Goal: Task Accomplishment & Management: Complete application form

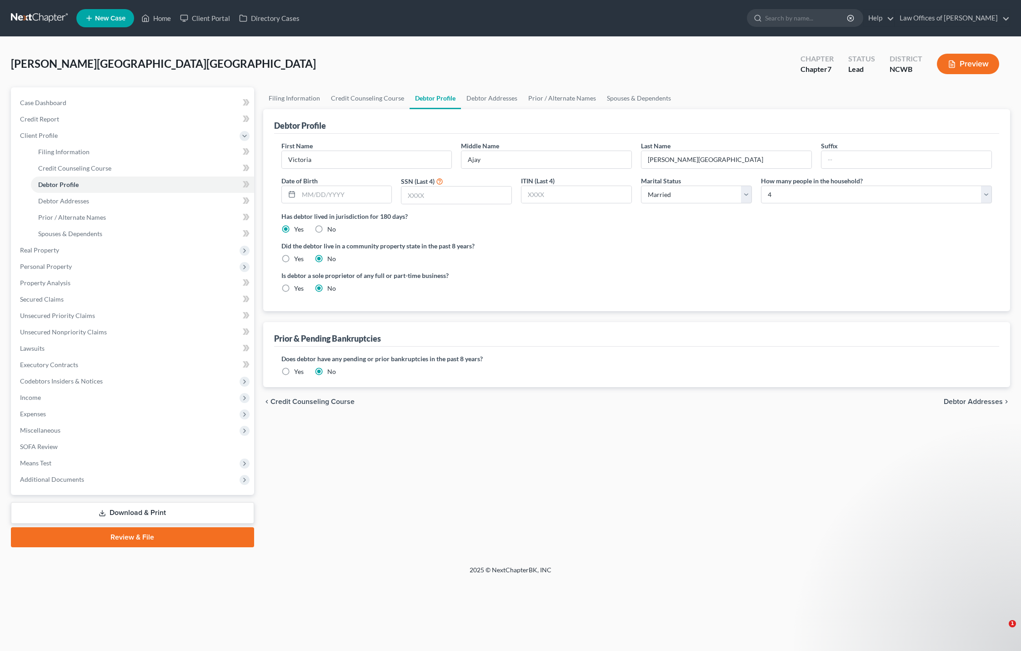
select select "1"
select select "3"
click at [965, 401] on span "Debtor Addresses" at bounding box center [973, 401] width 59 height 7
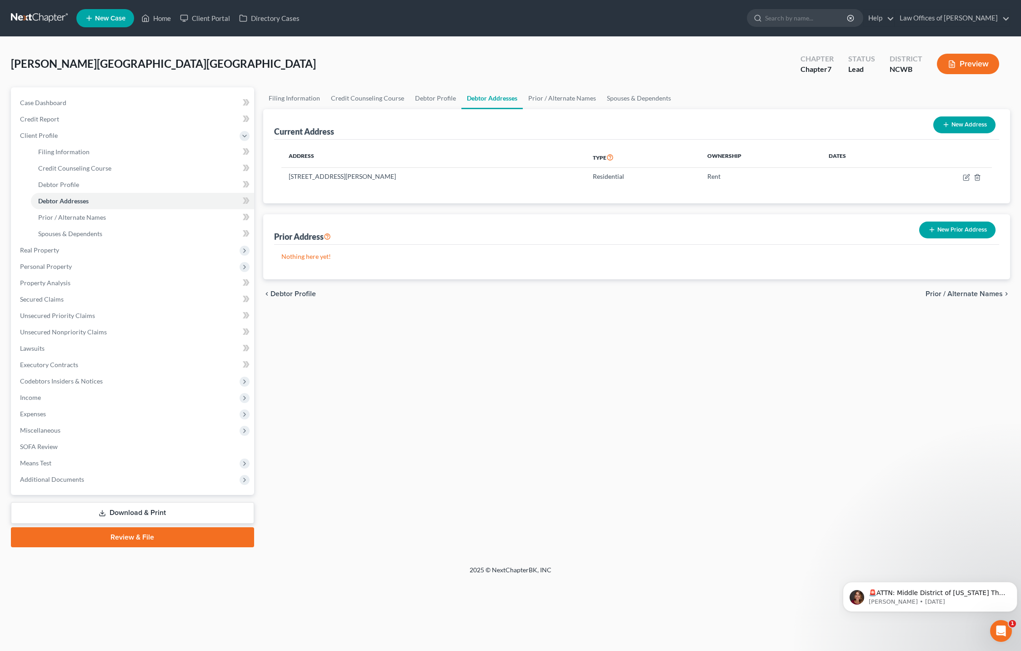
click at [956, 293] on span "Prior / Alternate Names" at bounding box center [964, 293] width 77 height 7
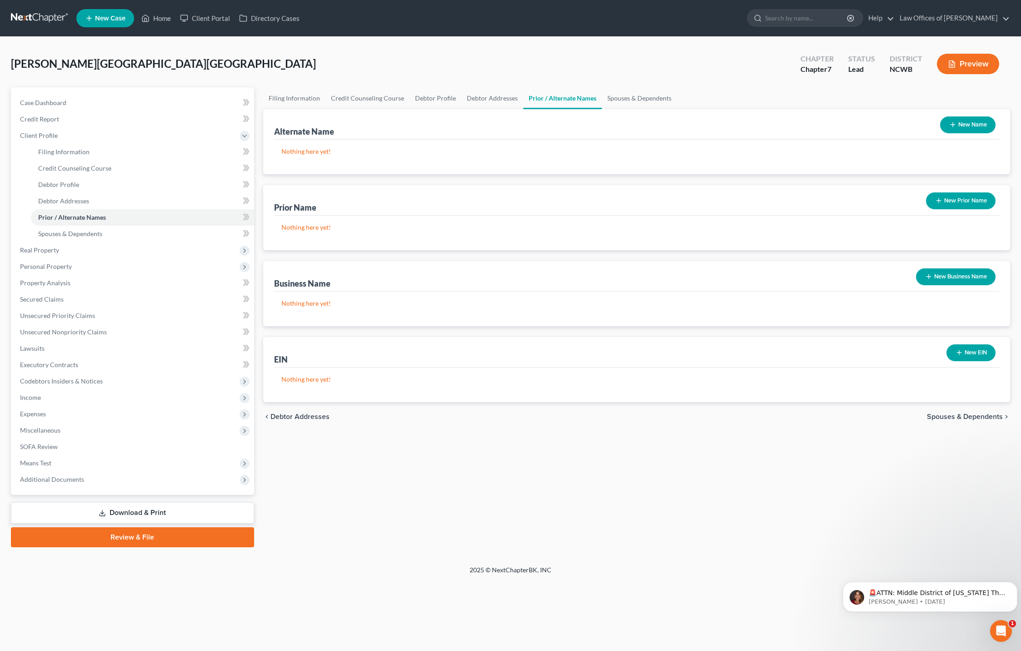
click at [950, 277] on button "New Business Name" at bounding box center [956, 276] width 80 height 17
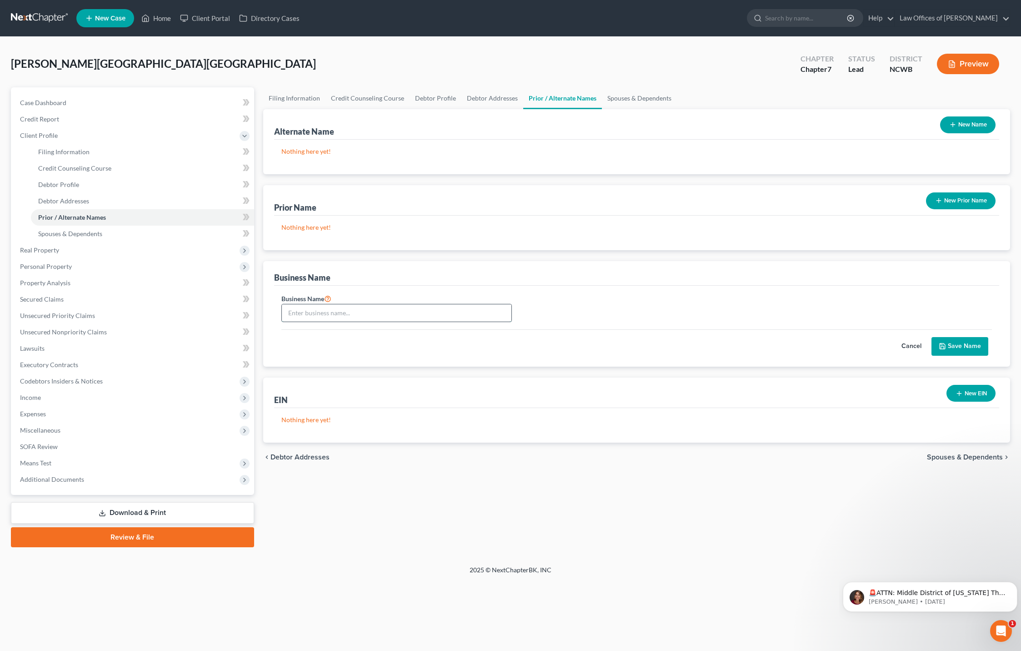
click at [470, 311] on input "text" at bounding box center [397, 312] width 230 height 17
type input "Independent Contractor"
click at [961, 348] on button "Save Name" at bounding box center [960, 346] width 57 height 19
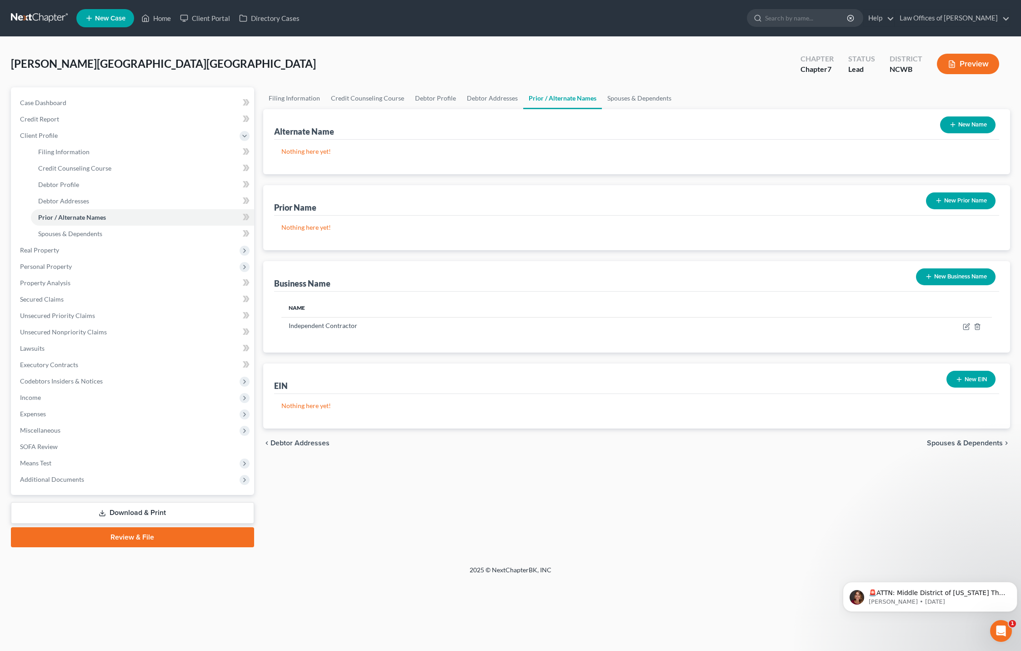
click at [963, 279] on button "New Business Name" at bounding box center [956, 276] width 80 height 17
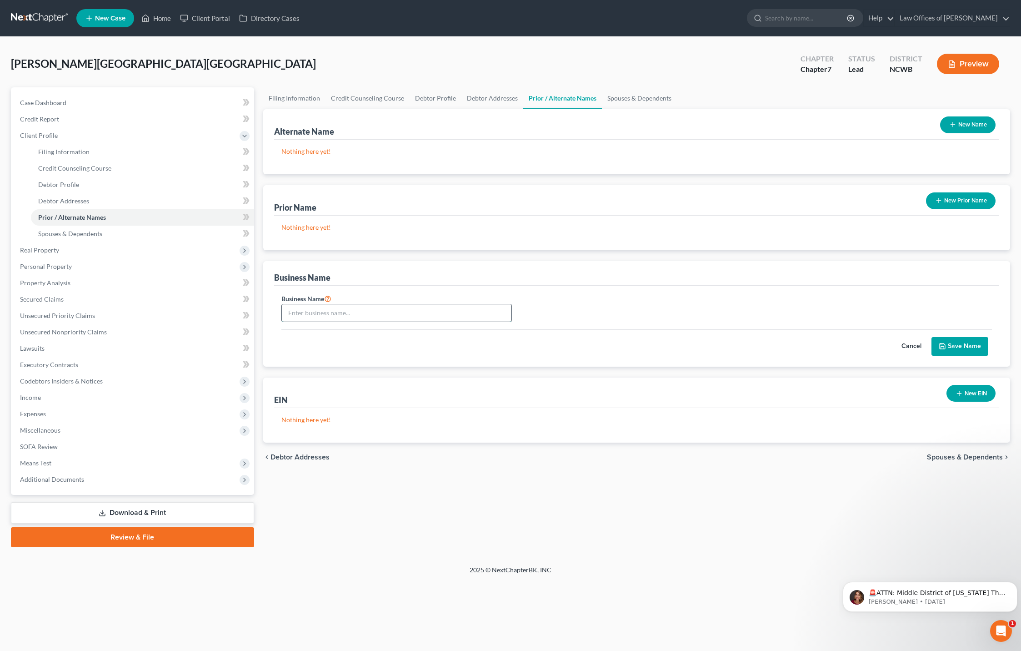
click at [447, 311] on input "text" at bounding box center [397, 312] width 230 height 17
type input "Aiken Freight Brokers"
click at [956, 346] on button "Save Name" at bounding box center [960, 346] width 57 height 19
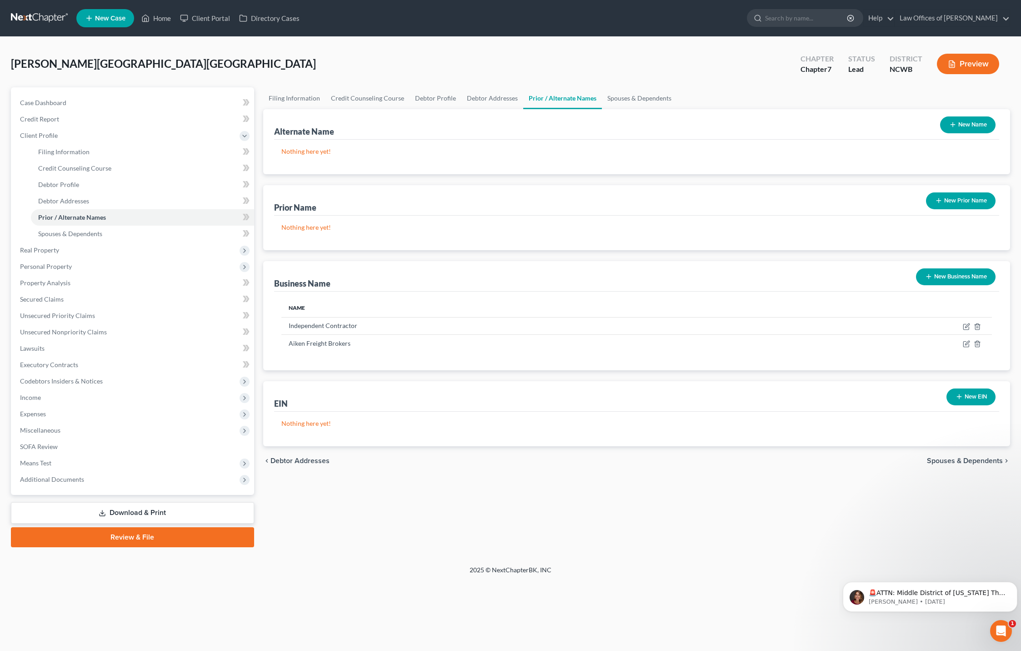
click at [965, 276] on button "New Business Name" at bounding box center [956, 276] width 80 height 17
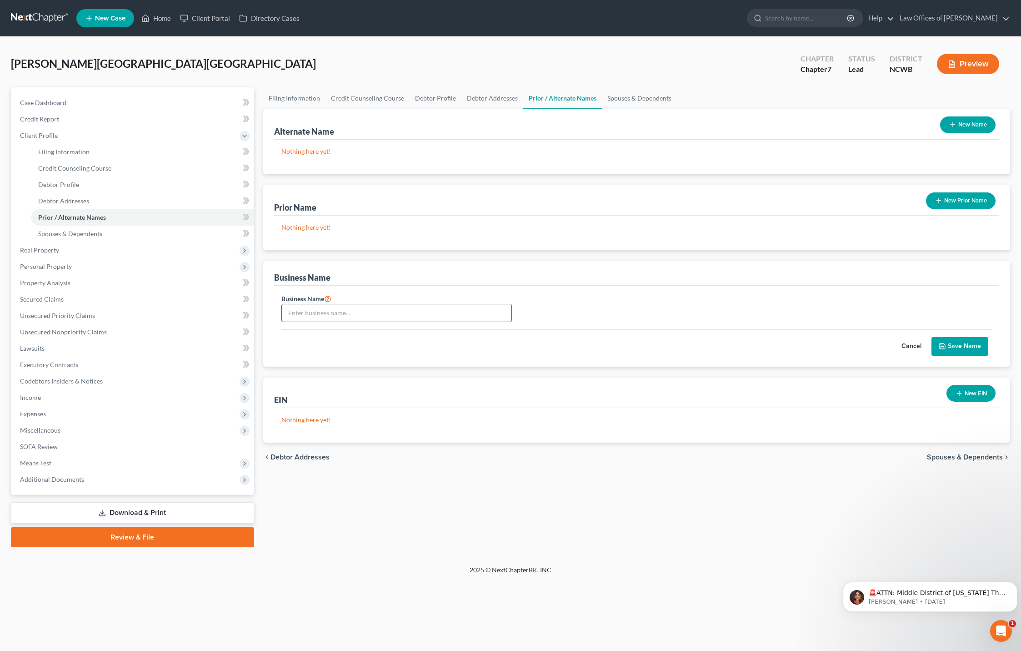
click at [378, 313] on input "text" at bounding box center [397, 312] width 230 height 17
type input "Cheat Day Foods"
click at [945, 339] on button "Save Name" at bounding box center [960, 346] width 57 height 19
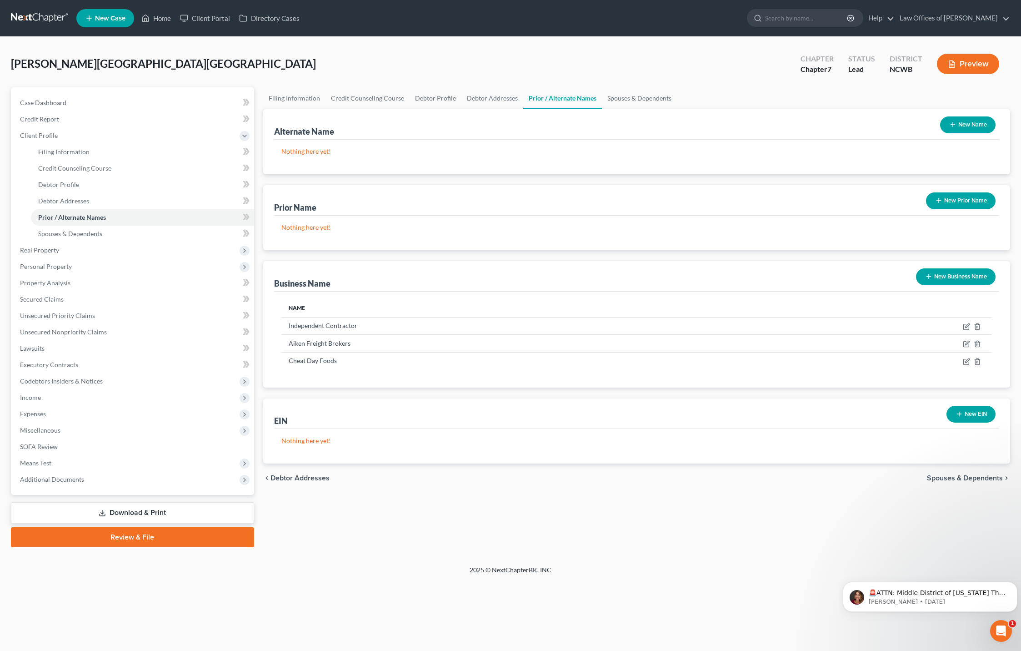
click at [937, 280] on button "New Business Name" at bounding box center [956, 276] width 80 height 17
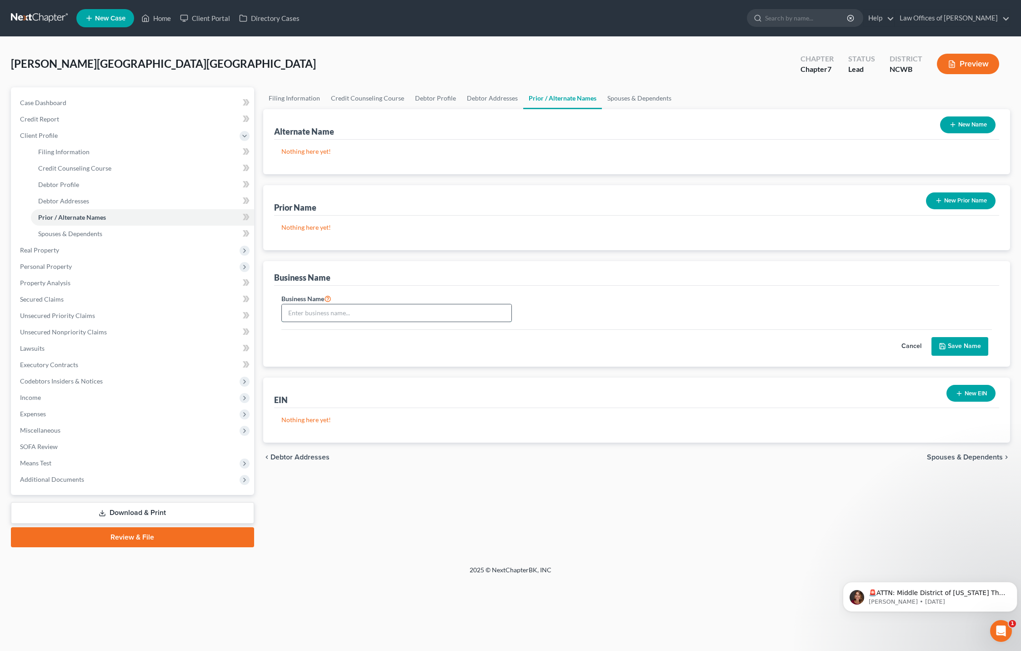
click at [366, 317] on input "text" at bounding box center [397, 312] width 230 height 17
type input "Aiken Legacy Logistics LLC"
click at [959, 344] on button "Save Name" at bounding box center [960, 346] width 57 height 19
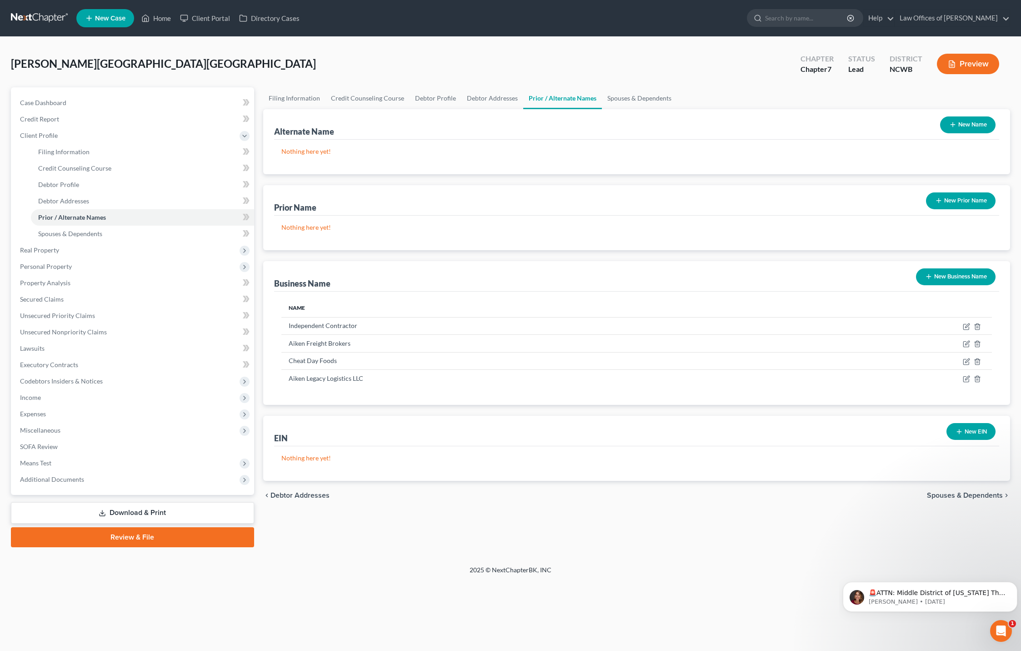
click at [971, 280] on button "New Business Name" at bounding box center [956, 276] width 80 height 17
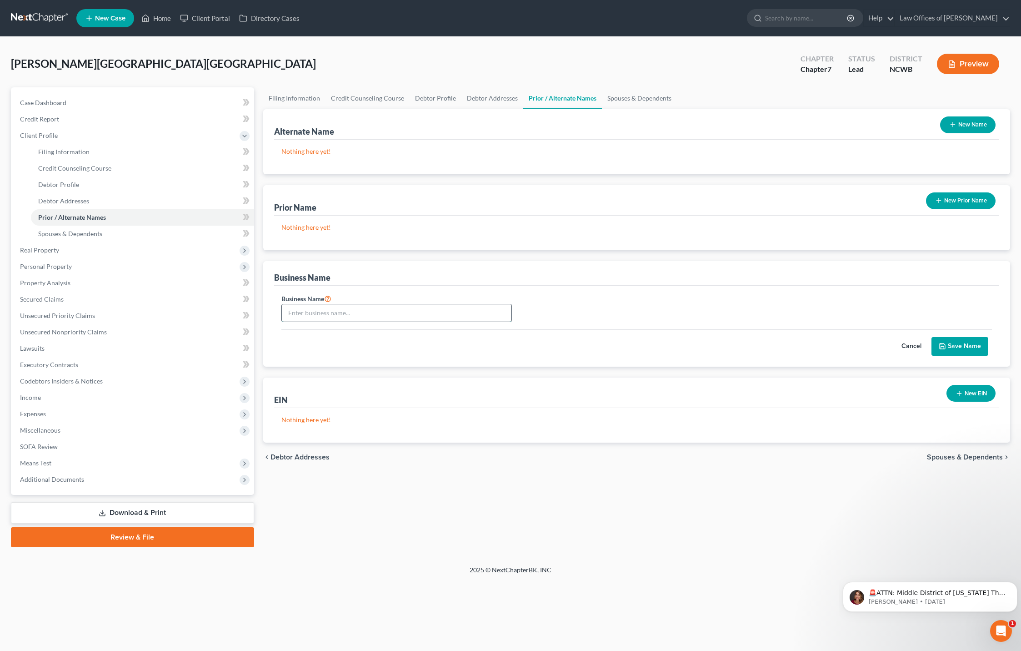
click at [341, 316] on input "text" at bounding box center [397, 312] width 230 height 17
type input "Go Get It Logistics"
click at [966, 342] on button "Save Name" at bounding box center [960, 346] width 57 height 19
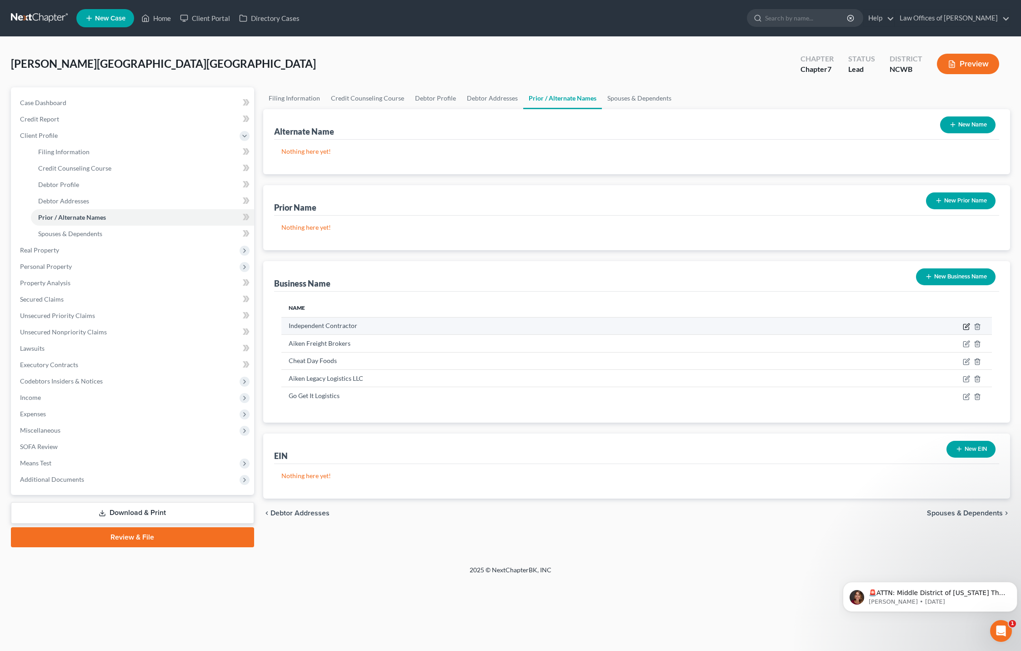
click at [967, 326] on icon "button" at bounding box center [966, 326] width 7 height 7
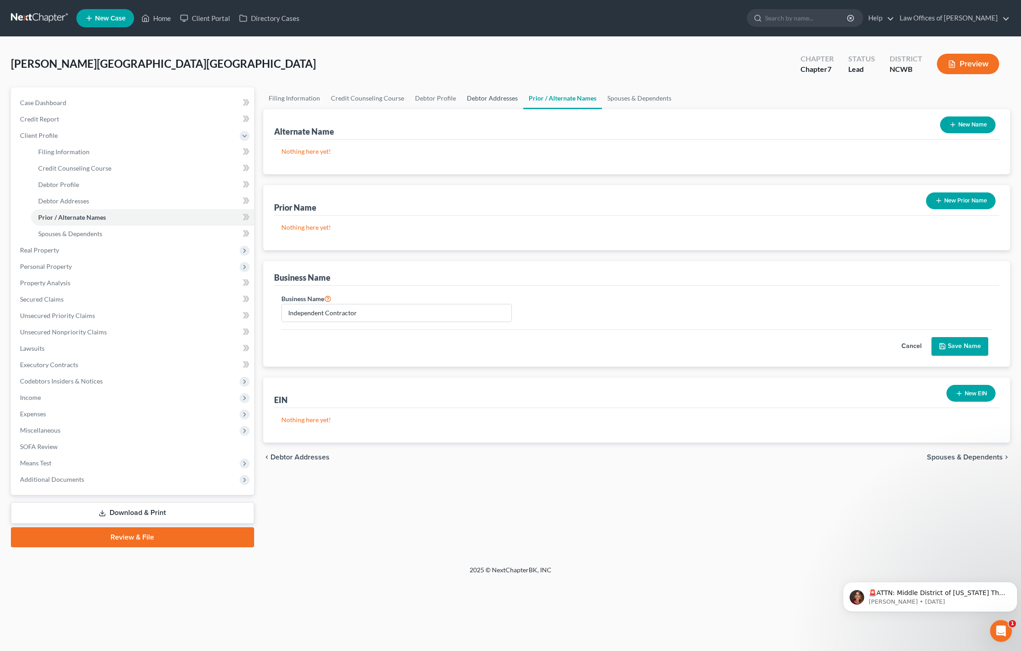
click at [484, 95] on link "Debtor Addresses" at bounding box center [493, 98] width 62 height 22
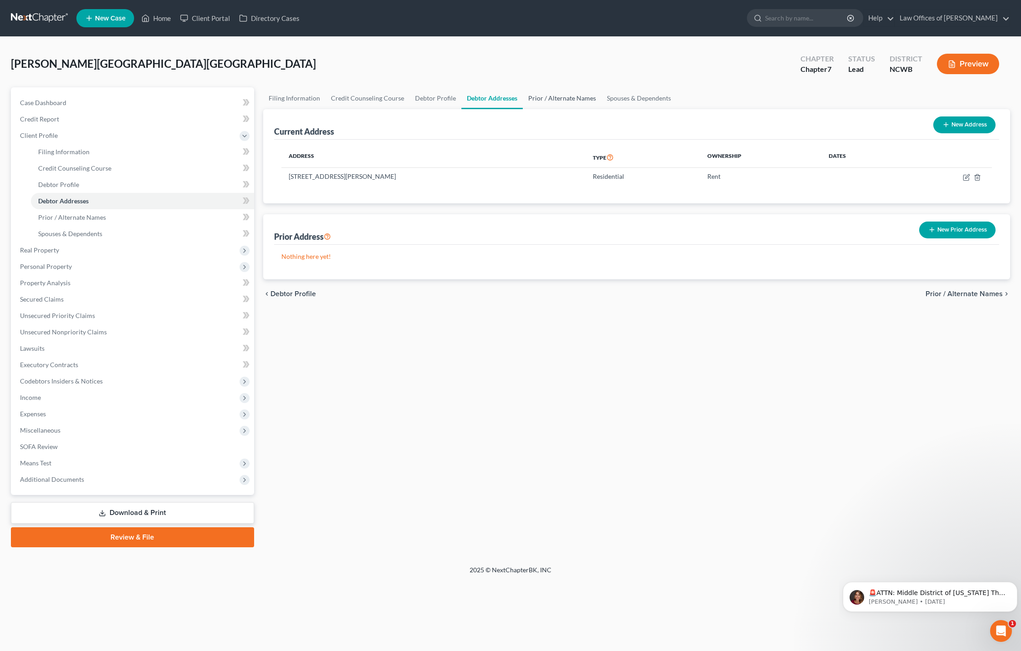
click at [560, 101] on link "Prior / Alternate Names" at bounding box center [562, 98] width 79 height 22
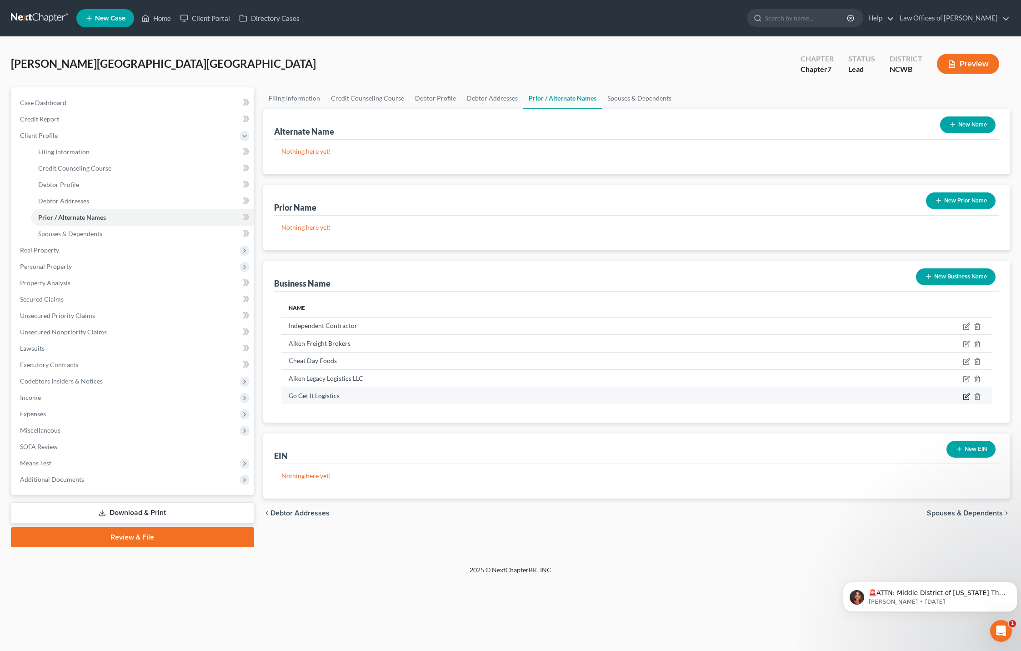
click at [966, 396] on icon "button" at bounding box center [966, 396] width 7 height 7
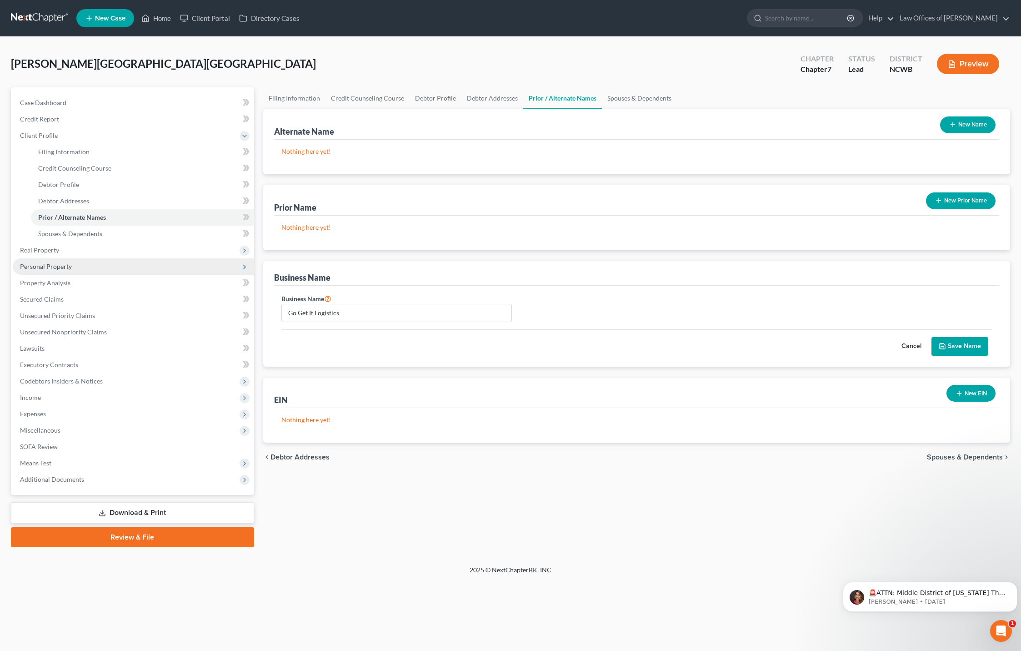
click at [41, 269] on span "Personal Property" at bounding box center [46, 266] width 52 height 8
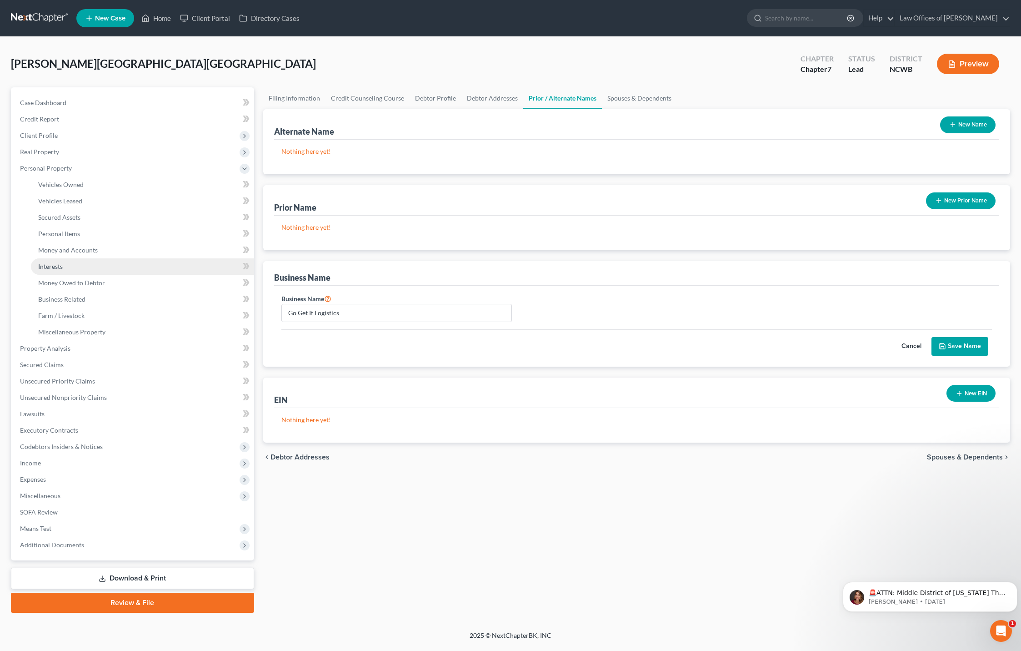
click at [45, 265] on span "Interests" at bounding box center [50, 266] width 25 height 8
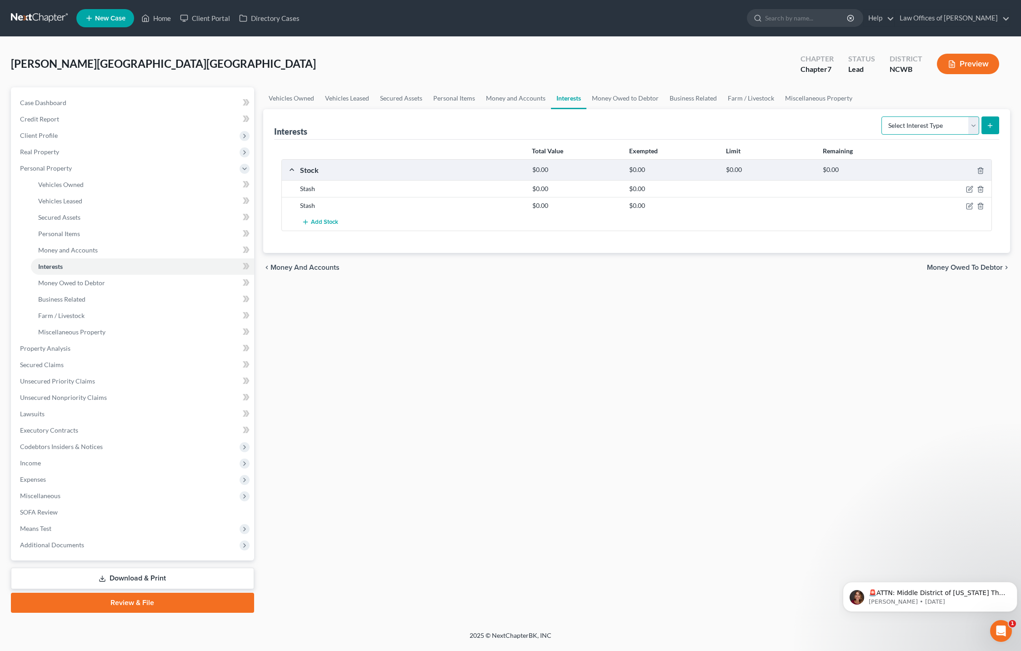
click at [956, 130] on select "Select Interest Type 401K Annuity Bond Education IRA Government Bond Government…" at bounding box center [931, 125] width 98 height 18
select select "term_life_insurance"
click at [883, 116] on select "Select Interest Type 401K Annuity Bond Education IRA Government Bond Government…" at bounding box center [931, 125] width 98 height 18
click at [996, 126] on button "submit" at bounding box center [991, 125] width 18 height 18
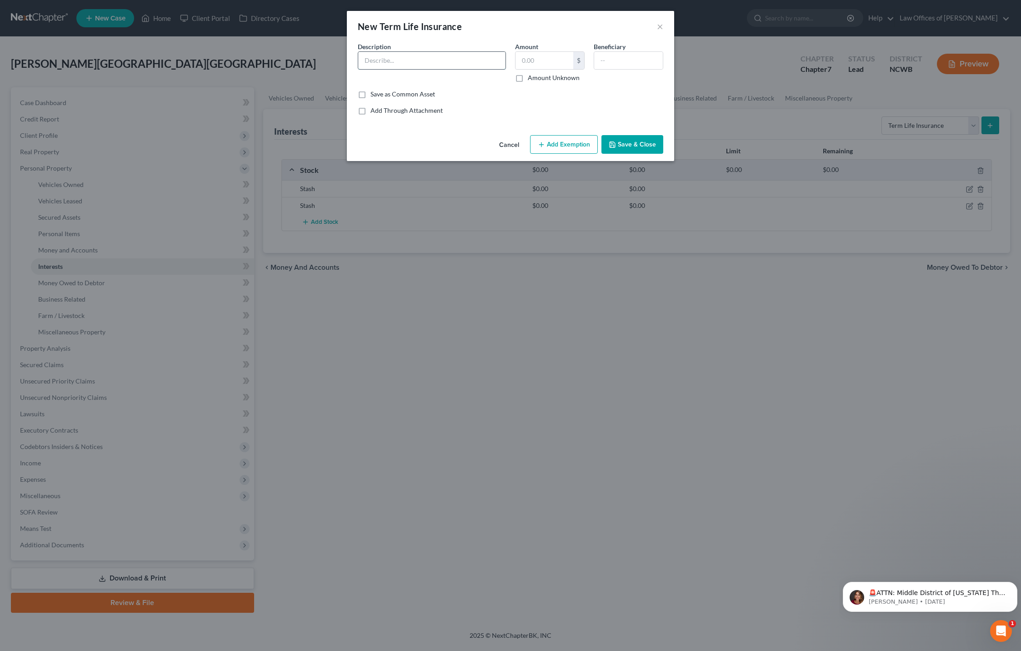
click at [384, 63] on input "text" at bounding box center [431, 60] width 147 height 17
type input "State Farm - Term Life Insurance - $300,000 benefit - No Value"
click at [628, 65] on input "text" at bounding box center [628, 60] width 69 height 17
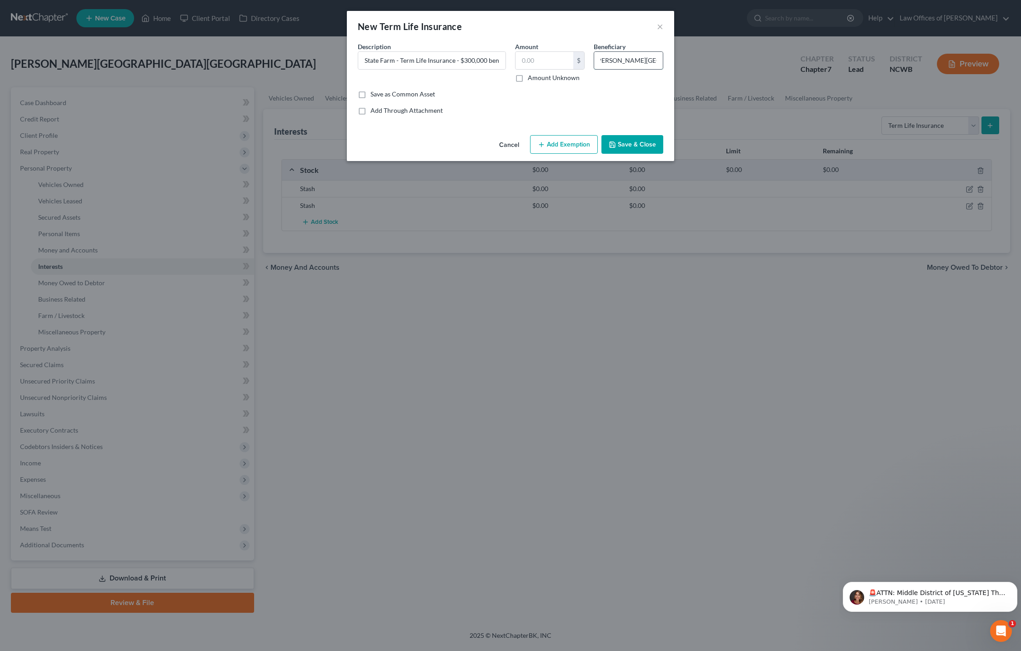
scroll to position [0, 9]
type input "[PERSON_NAME][GEOGRAPHIC_DATA]"
click at [637, 140] on button "Save & Close" at bounding box center [633, 144] width 62 height 19
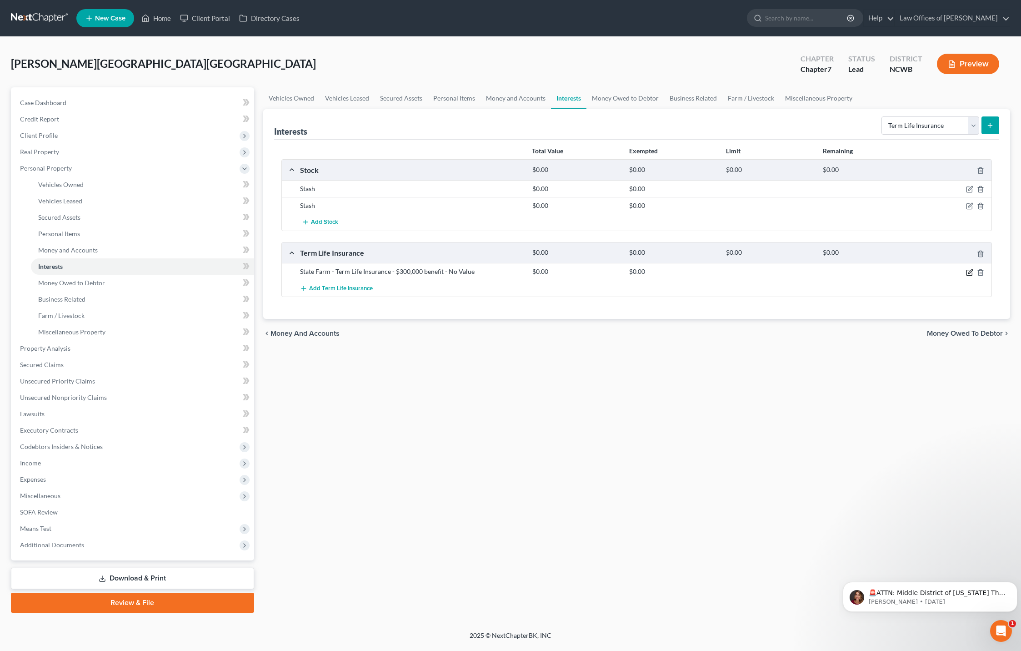
click at [968, 273] on icon "button" at bounding box center [969, 272] width 7 height 7
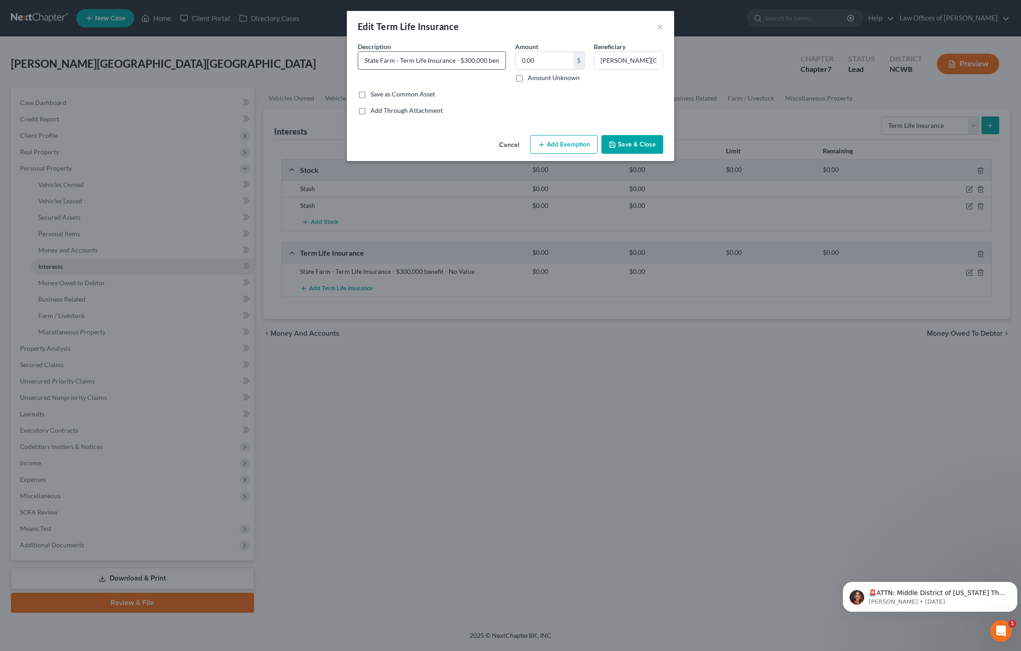
click at [465, 65] on input "State Farm - Term Life Insurance - $300,000 benefit - No Value" at bounding box center [431, 60] width 147 height 17
type input "State Farm - Term Life Insurance - $200,000 benefit - No Value"
click at [647, 142] on button "Save & Close" at bounding box center [633, 144] width 62 height 19
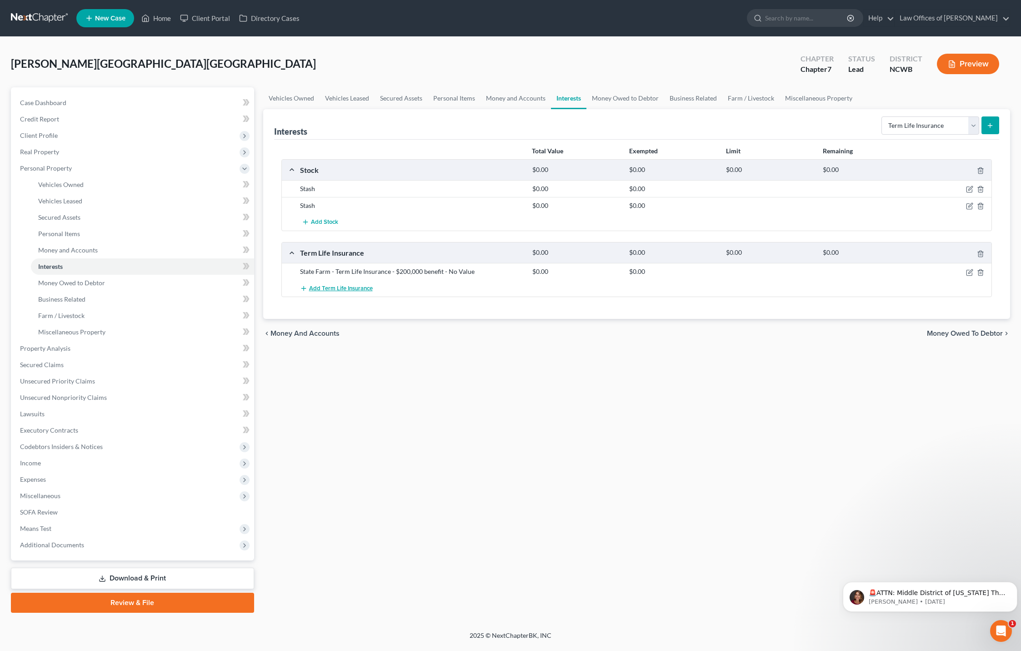
click at [330, 286] on span "Add Term Life Insurance" at bounding box center [341, 288] width 64 height 7
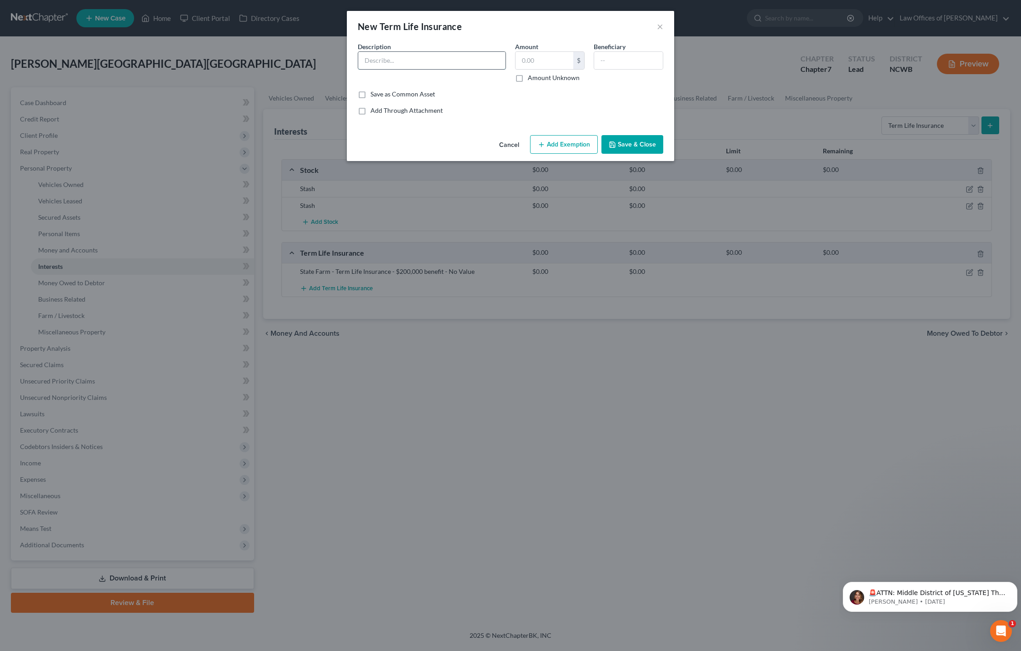
click at [379, 59] on input "text" at bounding box center [431, 60] width 147 height 17
type input "State Farm - Term Life - [PERSON_NAME] - $300,000 benefit, No value"
click at [602, 61] on input "text" at bounding box center [628, 60] width 69 height 17
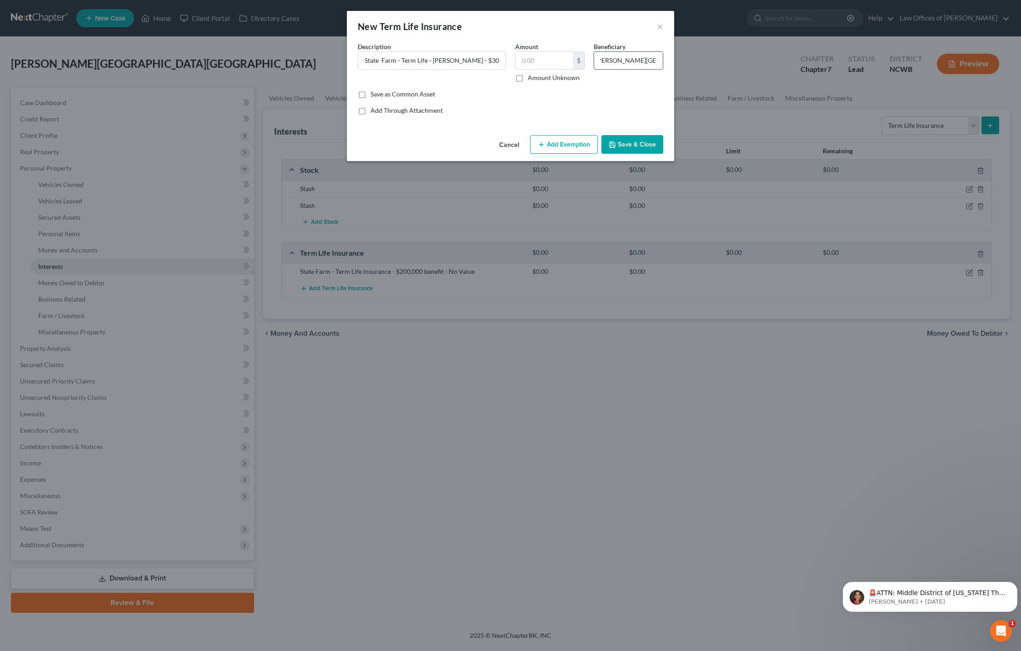
scroll to position [0, 9]
type input "[PERSON_NAME][GEOGRAPHIC_DATA]"
click at [622, 142] on button "Save & Close" at bounding box center [633, 144] width 62 height 19
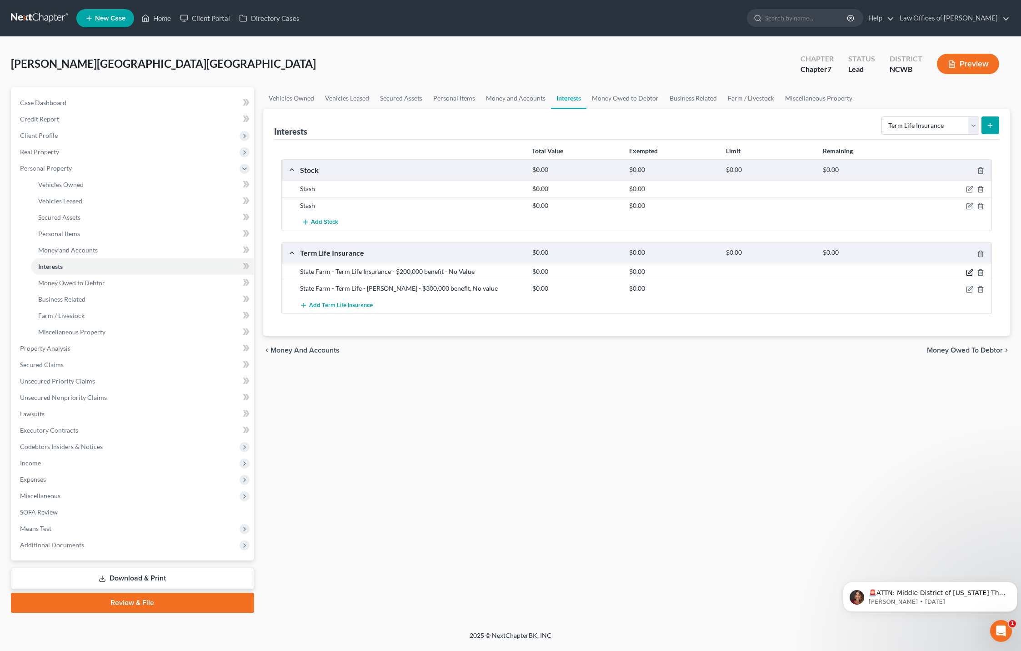
click at [971, 271] on icon "button" at bounding box center [970, 271] width 4 height 4
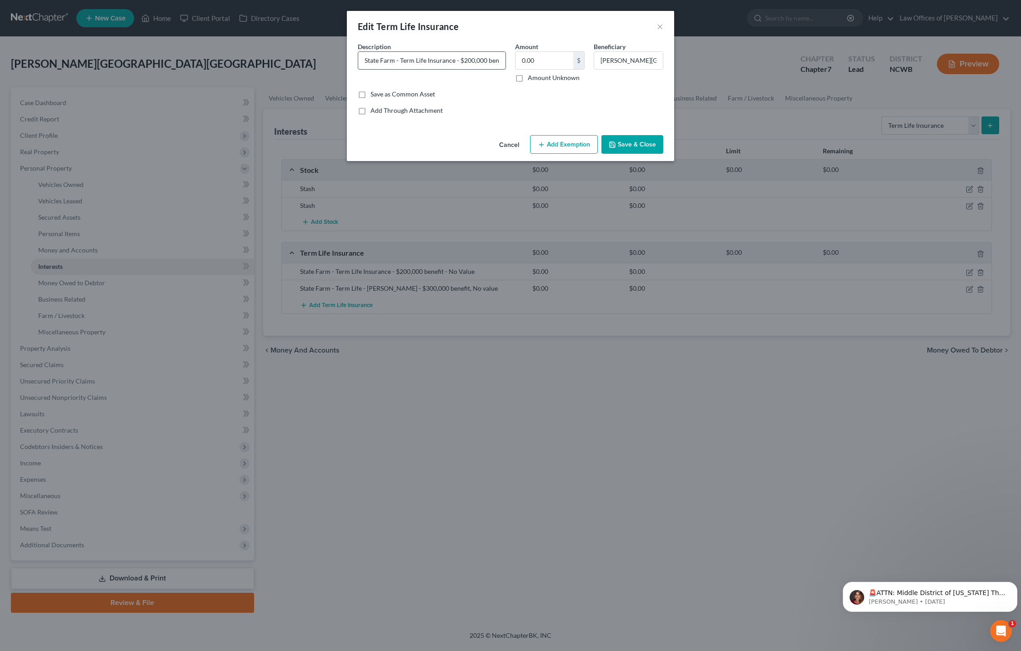
click at [460, 61] on input "State Farm - Term Life Insurance - $200,000 benefit - No Value" at bounding box center [431, 60] width 147 height 17
type input "State Farm - Term Life Insurance - [PERSON_NAME] - $200,000 benefit - No Value"
click at [617, 143] on button "Save & Close" at bounding box center [633, 144] width 62 height 19
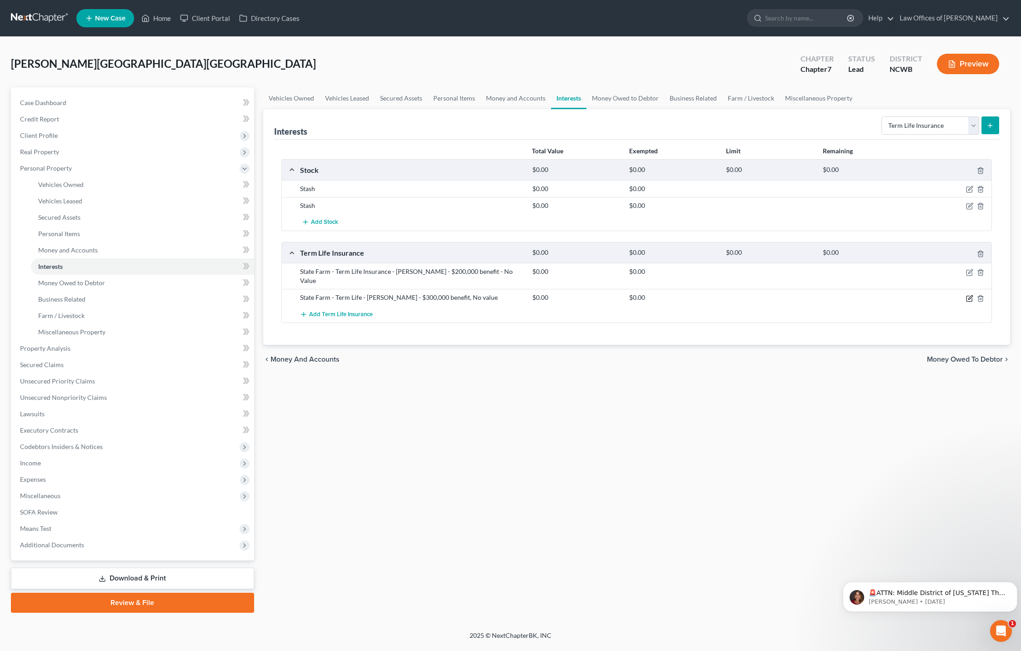
click at [968, 295] on icon "button" at bounding box center [969, 298] width 7 height 7
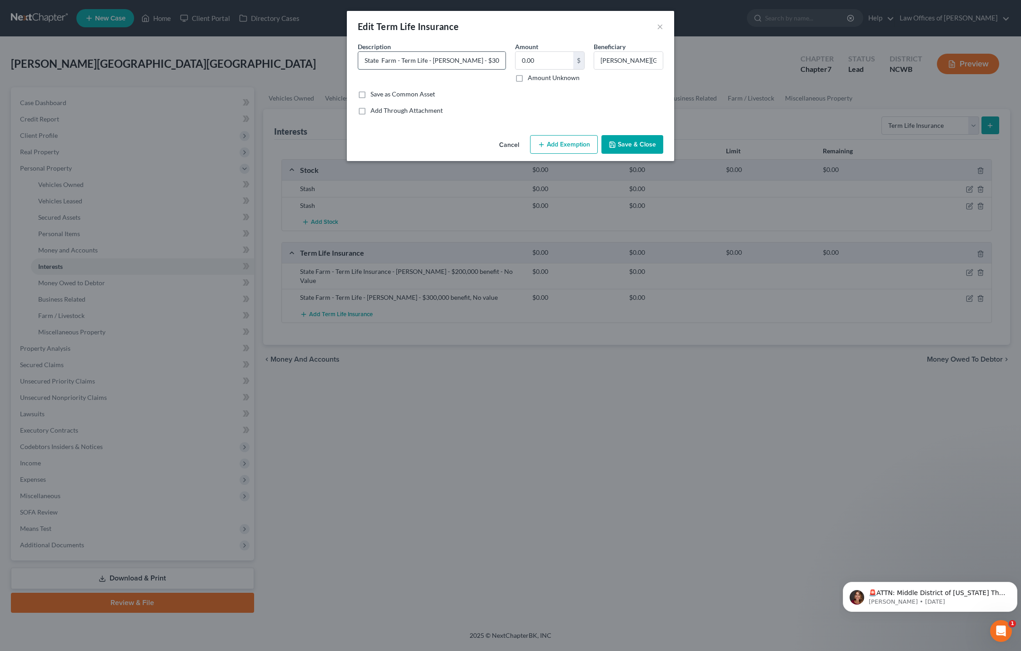
click at [425, 57] on input "State Farm - Term Life - [PERSON_NAME] - $300,000 benefit, No value" at bounding box center [431, 60] width 147 height 17
type input "State Farm - Term Life Insurance - [PERSON_NAME] - $300,000 benefit, No value"
click at [647, 145] on button "Save & Close" at bounding box center [633, 144] width 62 height 19
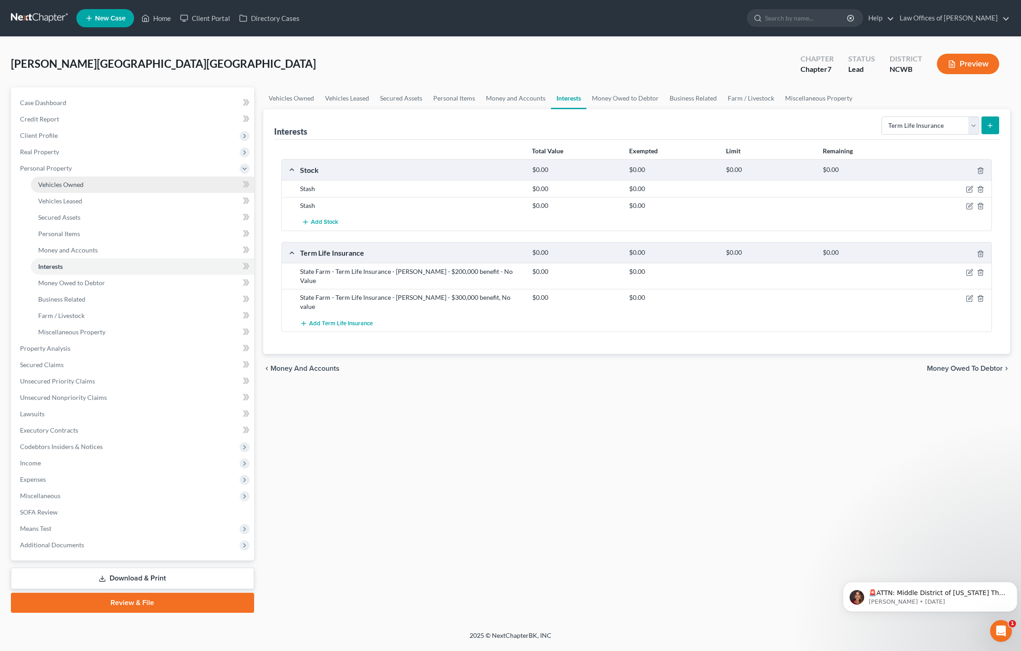
click at [78, 188] on span "Vehicles Owned" at bounding box center [60, 185] width 45 height 8
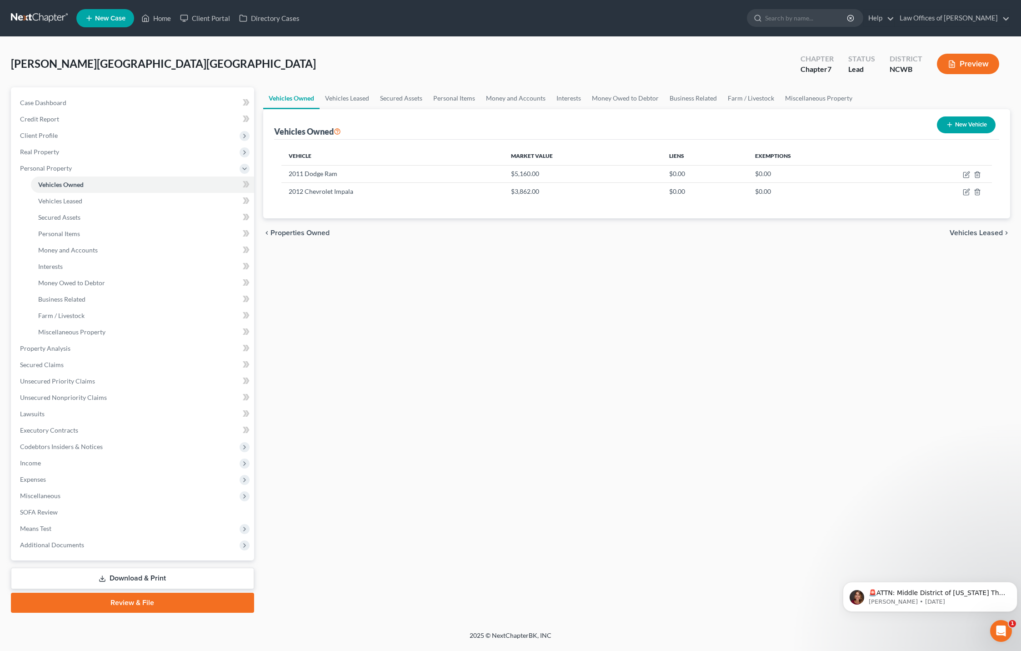
click at [968, 125] on button "New Vehicle" at bounding box center [966, 124] width 59 height 17
select select "0"
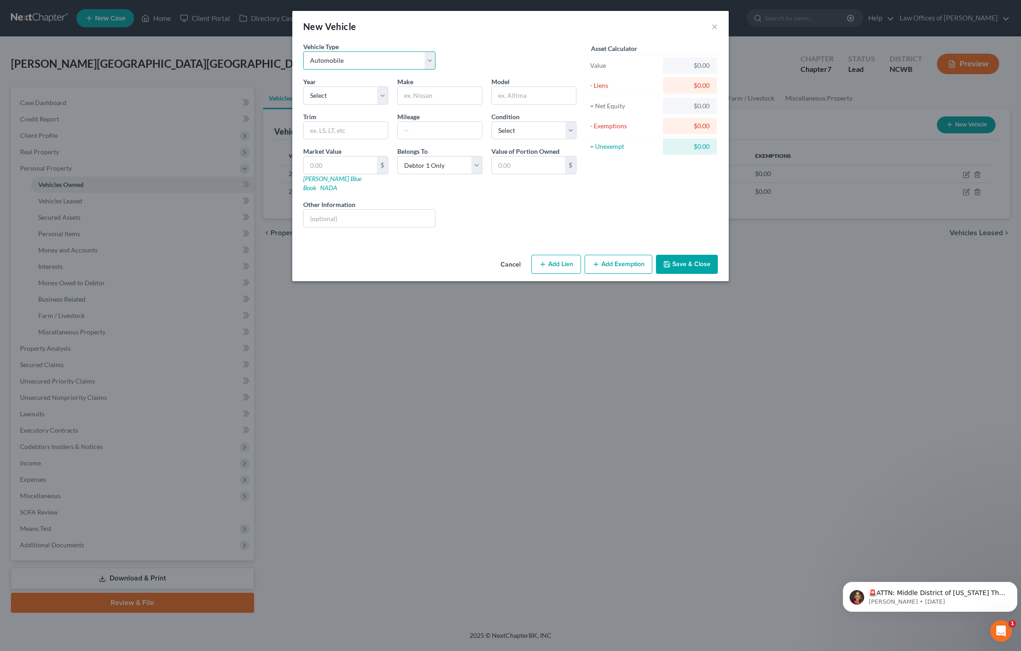
click at [359, 65] on select "Select Automobile Truck Trailer Watercraft Aircraft Motor Home Atv Other Vehicle" at bounding box center [369, 60] width 132 height 18
select select "1"
click at [303, 51] on select "Select Automobile Truck Trailer Watercraft Aircraft Motor Home Atv Other Vehicle" at bounding box center [369, 60] width 132 height 18
click at [366, 102] on select "Select 2026 2025 2024 2023 2022 2021 2020 2019 2018 2017 2016 2015 2014 2013 20…" at bounding box center [345, 95] width 85 height 18
select select "12"
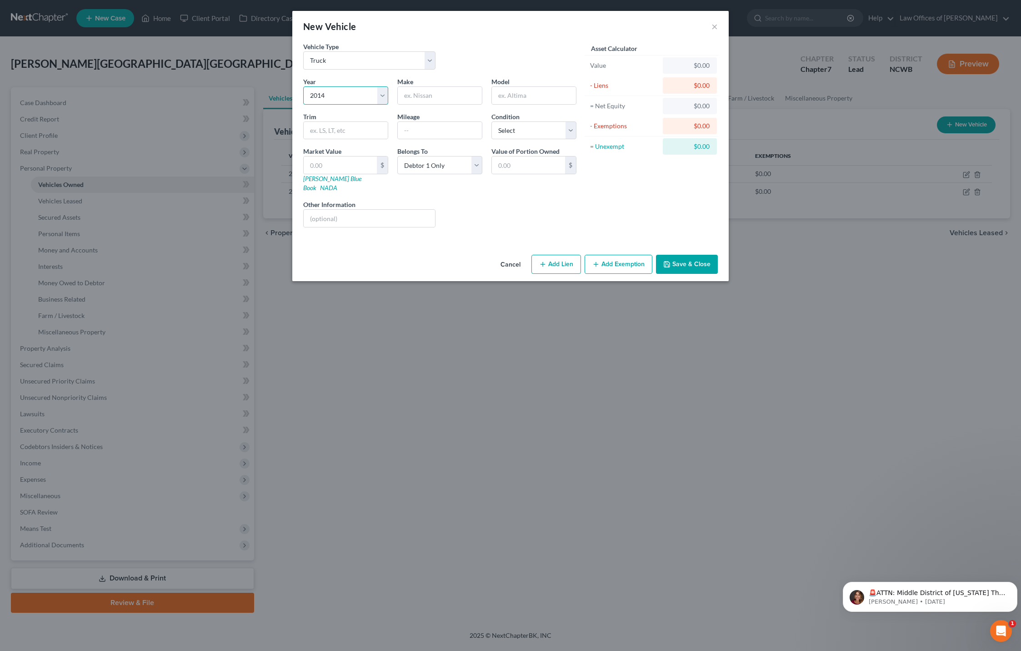
click at [303, 86] on select "Select 2026 2025 2024 2023 2022 2021 2020 2019 2018 2017 2016 2015 2014 2013 20…" at bounding box center [345, 95] width 85 height 18
click at [426, 97] on input "text" at bounding box center [440, 95] width 84 height 17
type input "T"
type input "Volvo"
click at [454, 166] on select "Select Debtor 1 Only Debtor 2 Only Debtor 1 And Debtor 2 Only At Least One Of T…" at bounding box center [439, 165] width 85 height 18
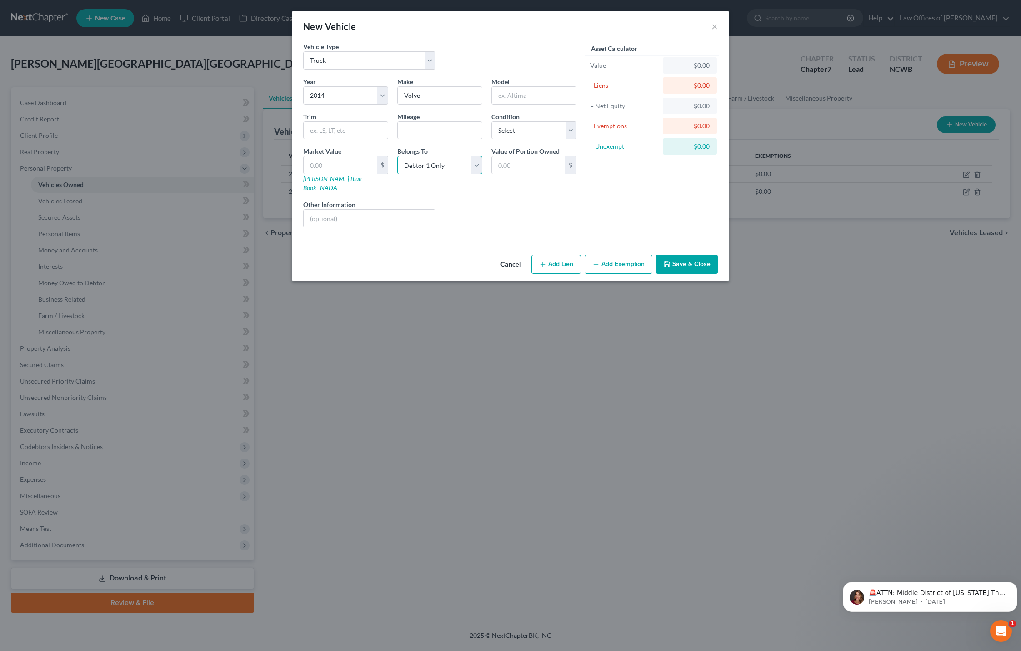
select select "3"
click at [397, 156] on select "Select Debtor 1 Only Debtor 2 Only Debtor 1 And Debtor 2 Only At Least One Of T…" at bounding box center [439, 165] width 85 height 18
click at [359, 210] on input "text" at bounding box center [369, 218] width 131 height 17
type input "Debtor estimates value at $9,000"
click at [369, 172] on input "text" at bounding box center [340, 164] width 73 height 17
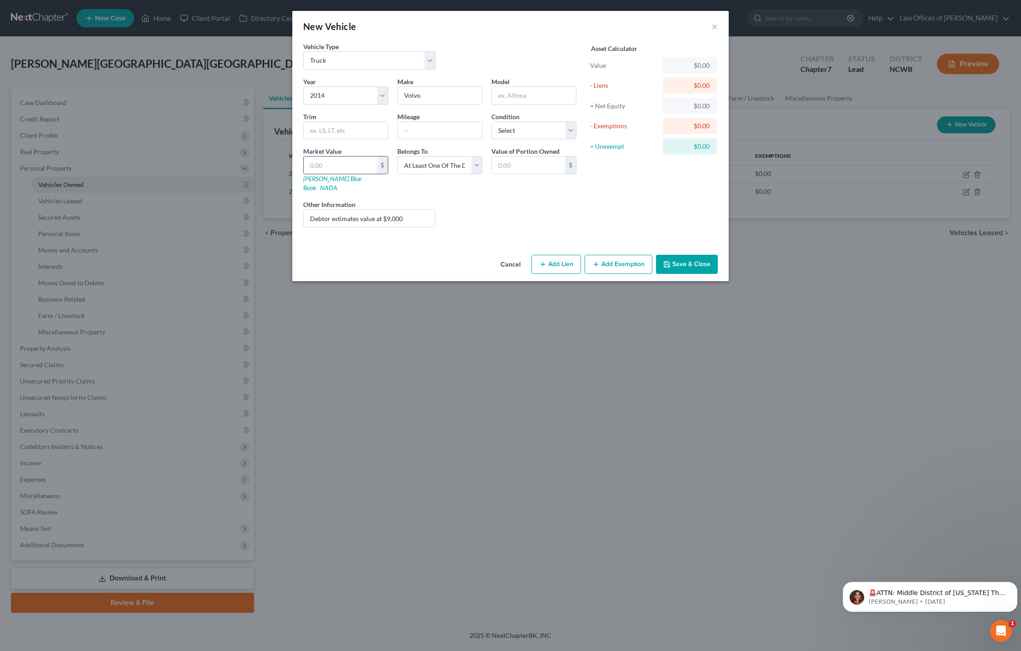
type input "9"
type input "9.00"
type input "9"
type input "00"
type input "00.00"
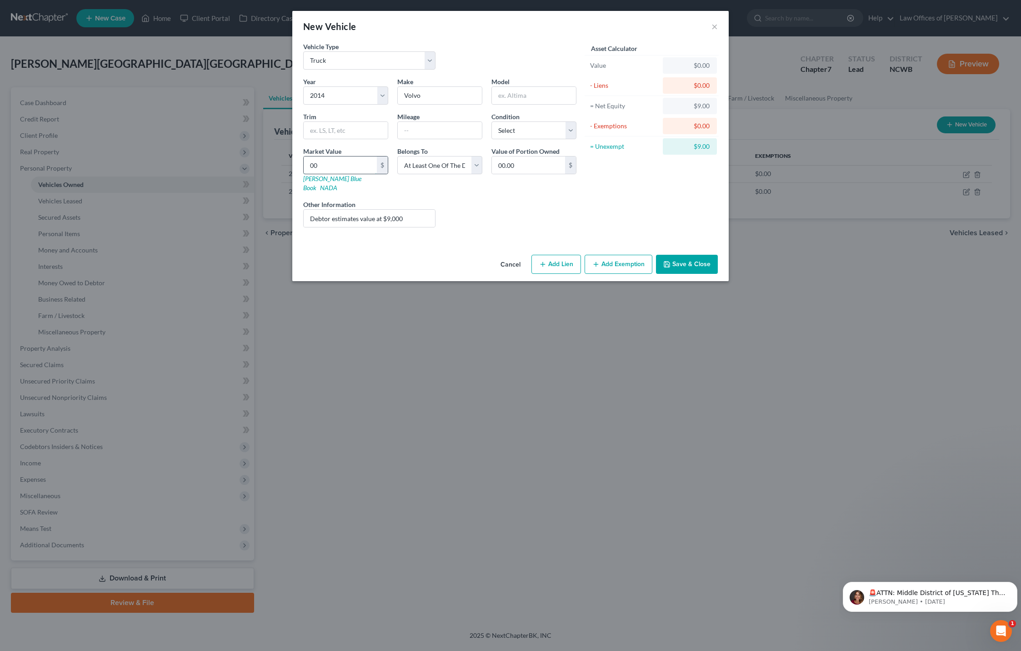
type input "000"
type input "000.00"
type input "0000"
type input "0,000.00"
type input "0,00"
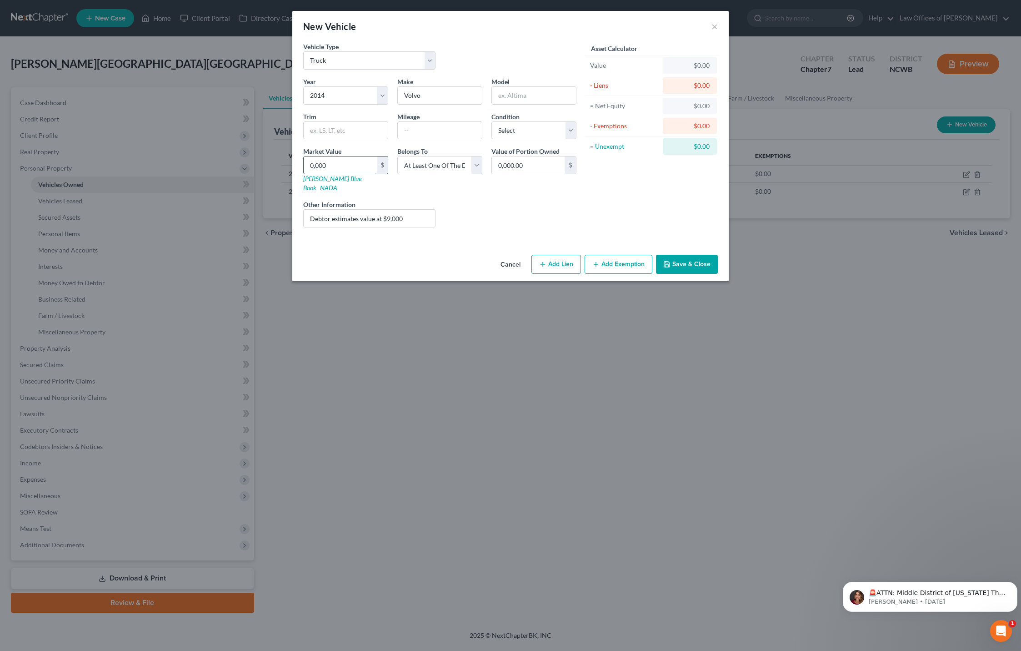
type input "000.00"
type input "0"
type input "0.00"
type input "9"
type input "9.00"
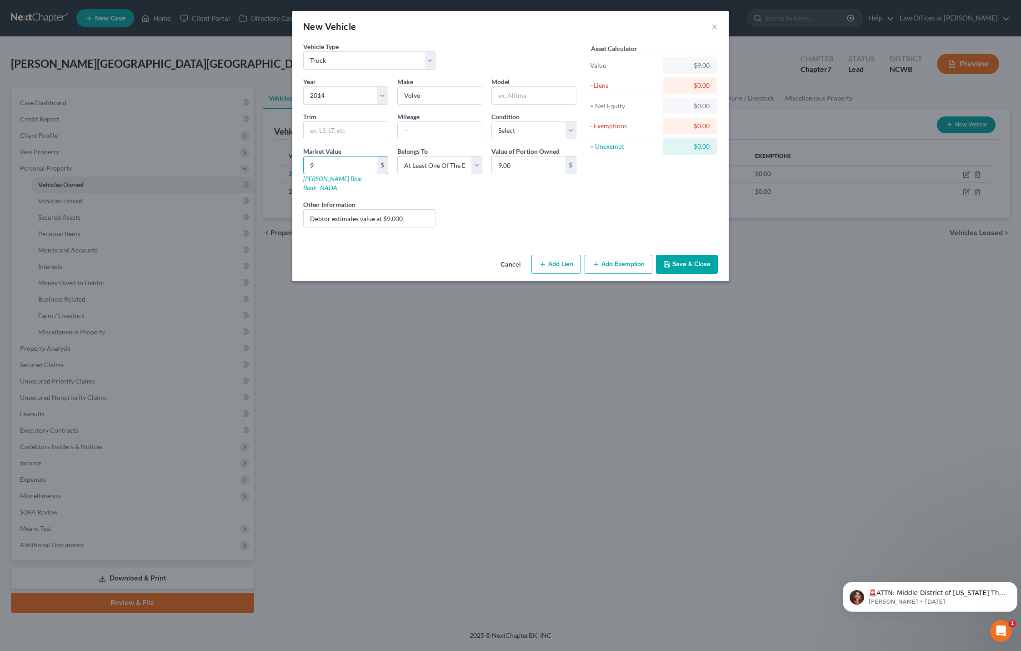
type input "90"
type input "90.00"
type input "900"
type input "900.00"
type input "9000"
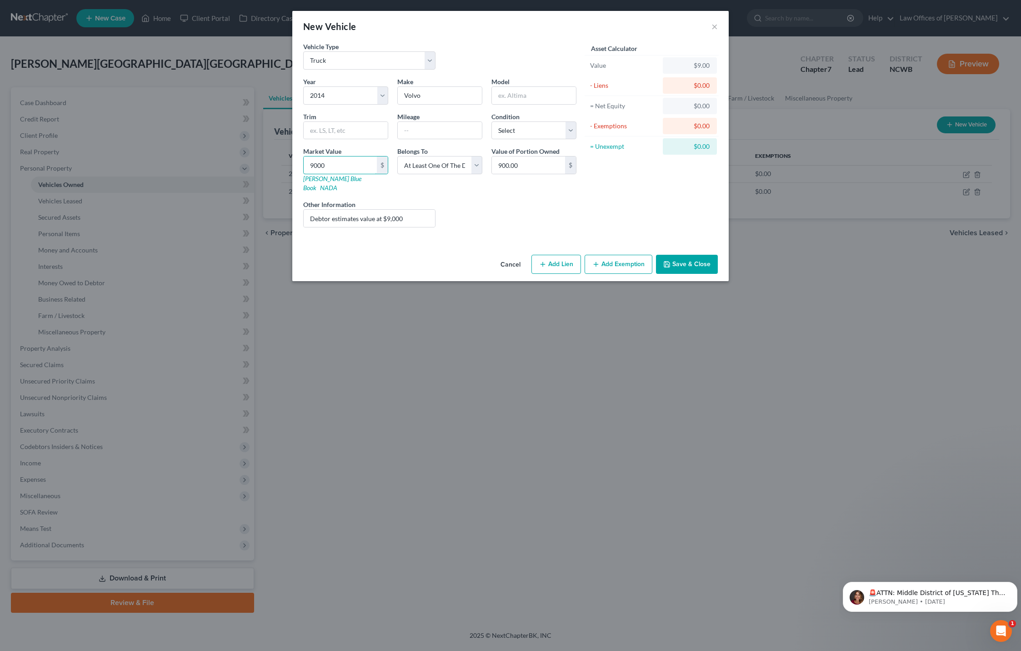
type input "9,000.00"
type input "9,000"
click at [679, 256] on button "Save & Close" at bounding box center [687, 264] width 62 height 19
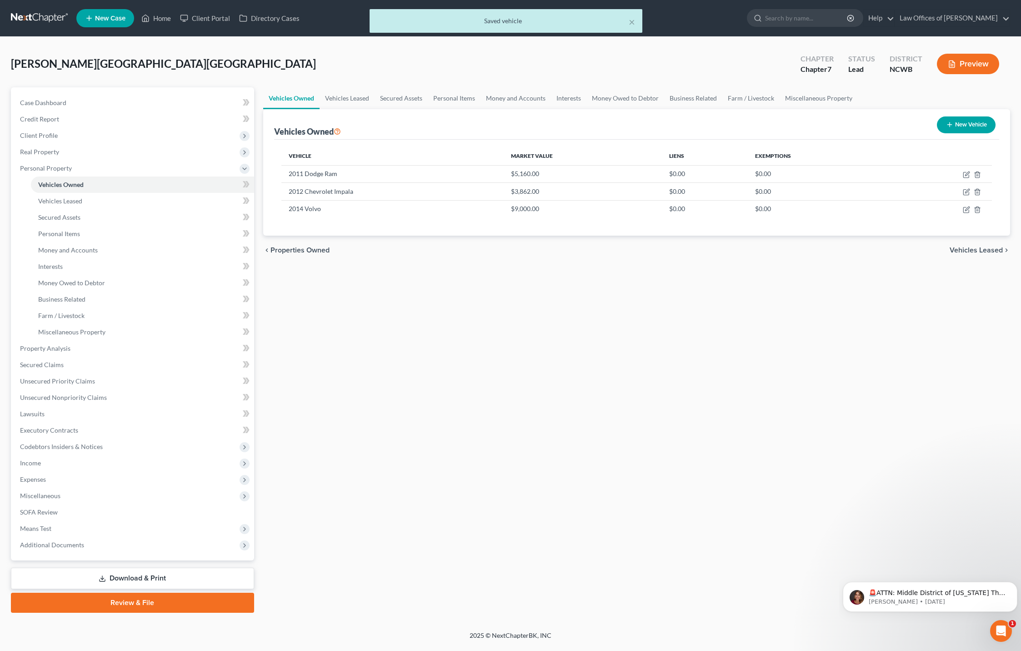
click at [957, 130] on button "New Vehicle" at bounding box center [966, 124] width 59 height 17
select select "0"
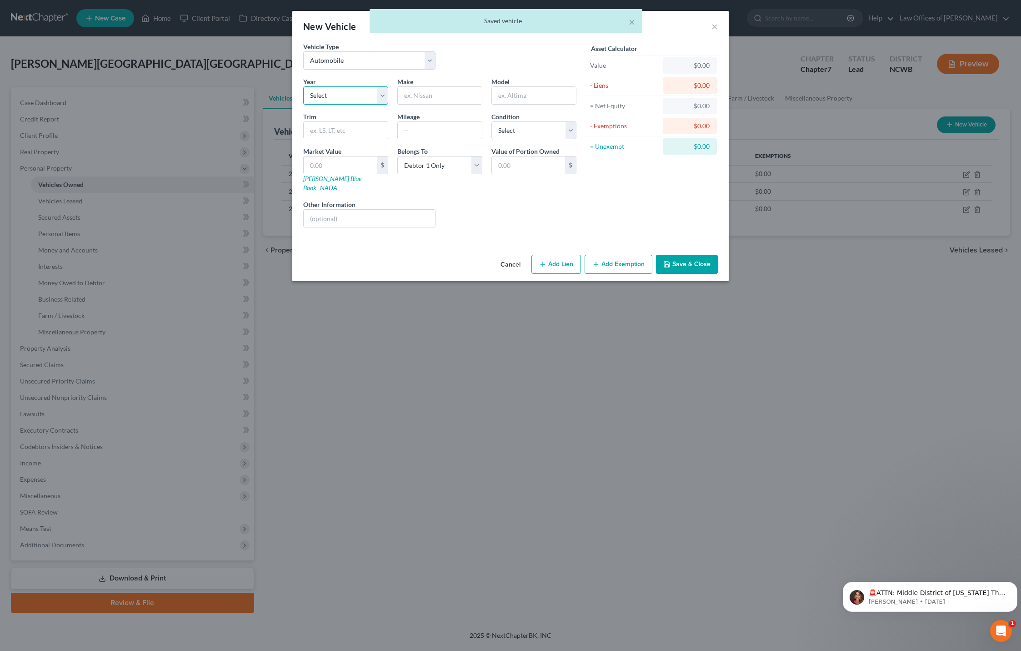
click at [356, 99] on select "Select 2026 2025 2024 2023 2022 2021 2020 2019 2018 2017 2016 2015 2014 2013 20…" at bounding box center [345, 95] width 85 height 18
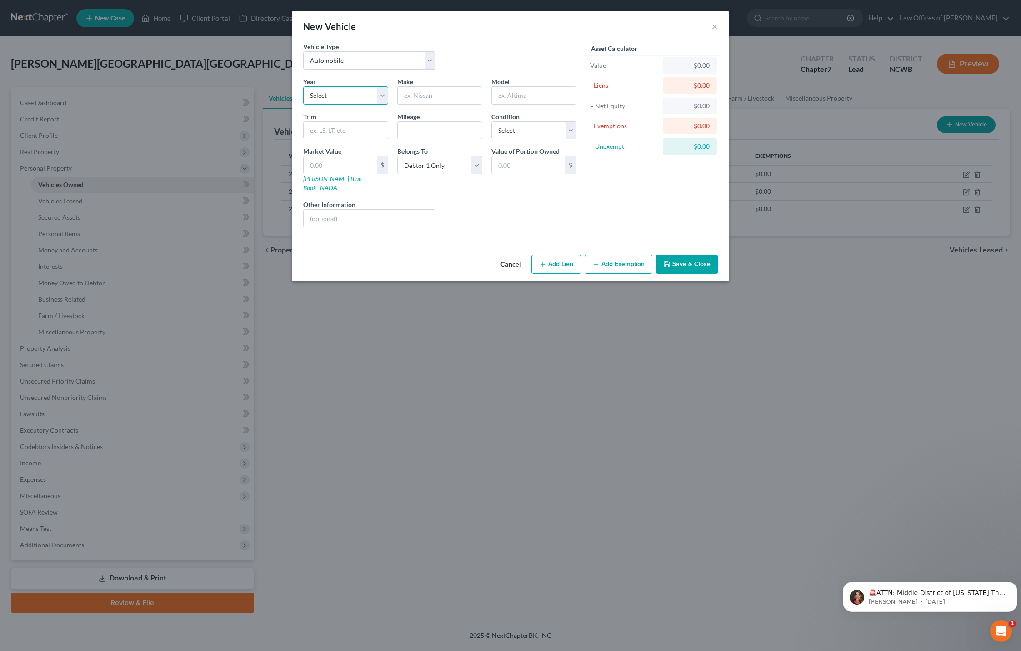
select select "11"
click at [303, 86] on select "Select 2026 2025 2024 2023 2022 2021 2020 2019 2018 2017 2016 2015 2014 2013 20…" at bounding box center [345, 95] width 85 height 18
click at [423, 94] on input "text" at bounding box center [440, 95] width 84 height 17
type input "Freightliner"
type input "Cascadia"
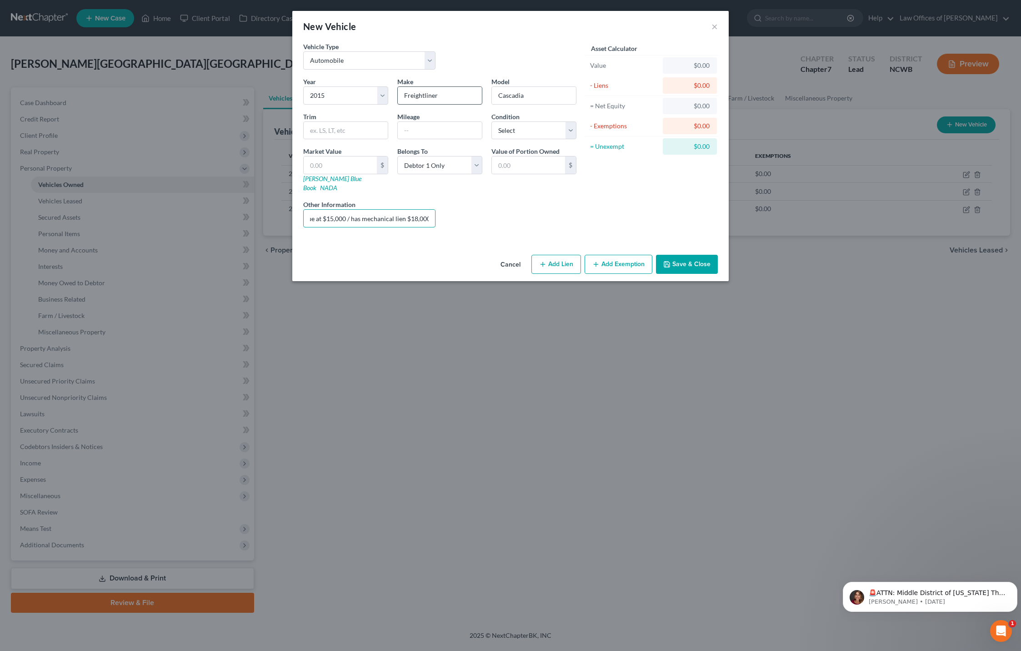
scroll to position [0, 63]
type input "Debtor estimates value at $15,000 / has mechanical lien $18,000?"
click at [678, 258] on button "Save & Close" at bounding box center [687, 264] width 62 height 19
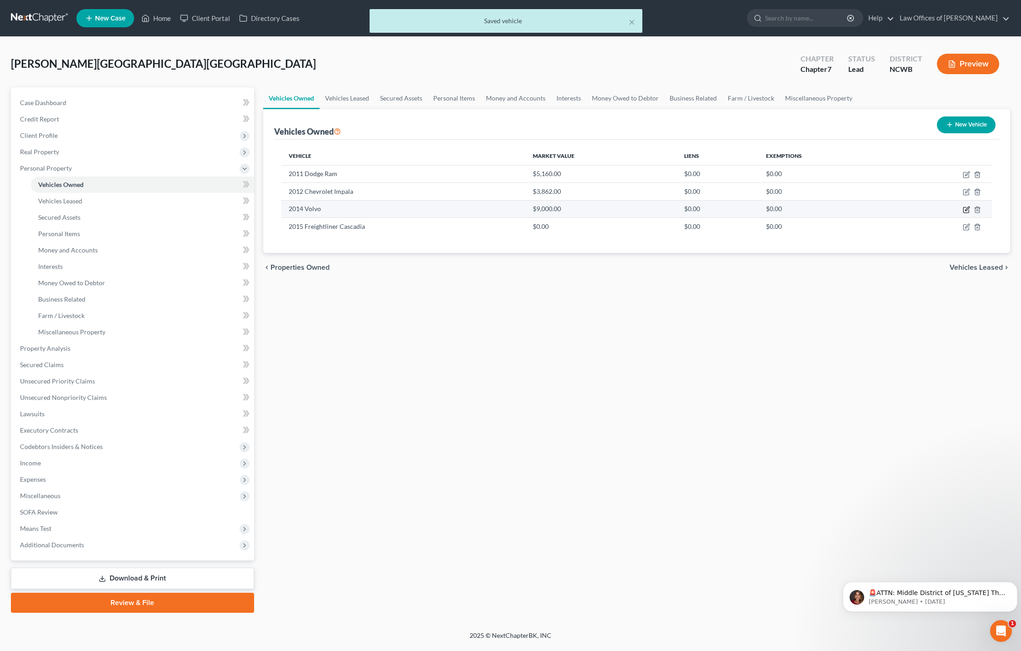
click at [969, 209] on icon "button" at bounding box center [966, 209] width 7 height 7
select select "1"
select select "12"
select select "3"
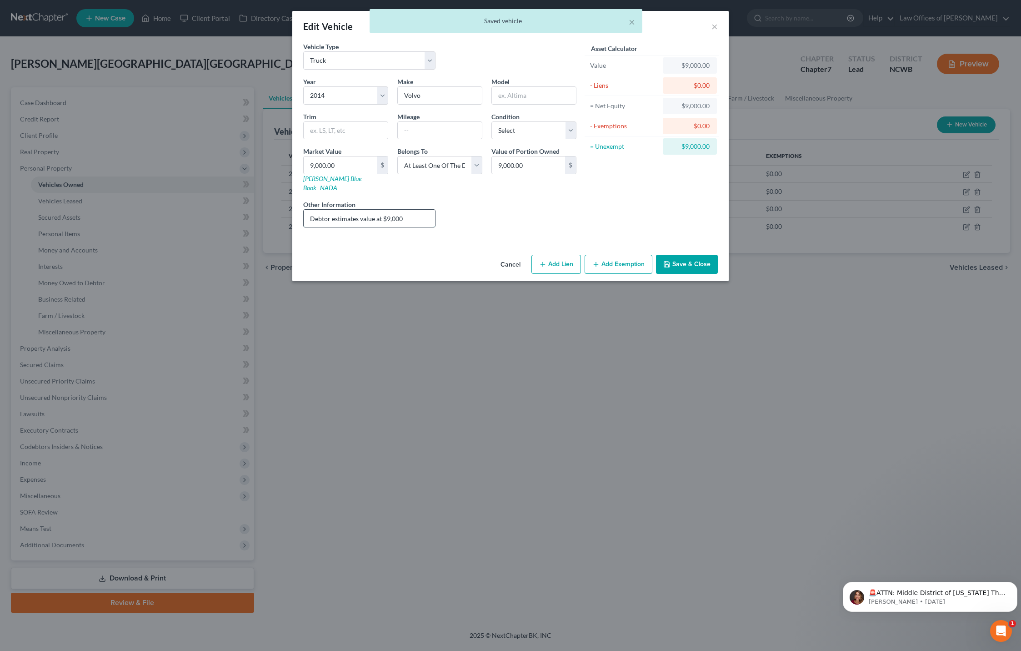
click at [405, 211] on input "Debtor estimates value at $9,000" at bounding box center [369, 218] width 131 height 17
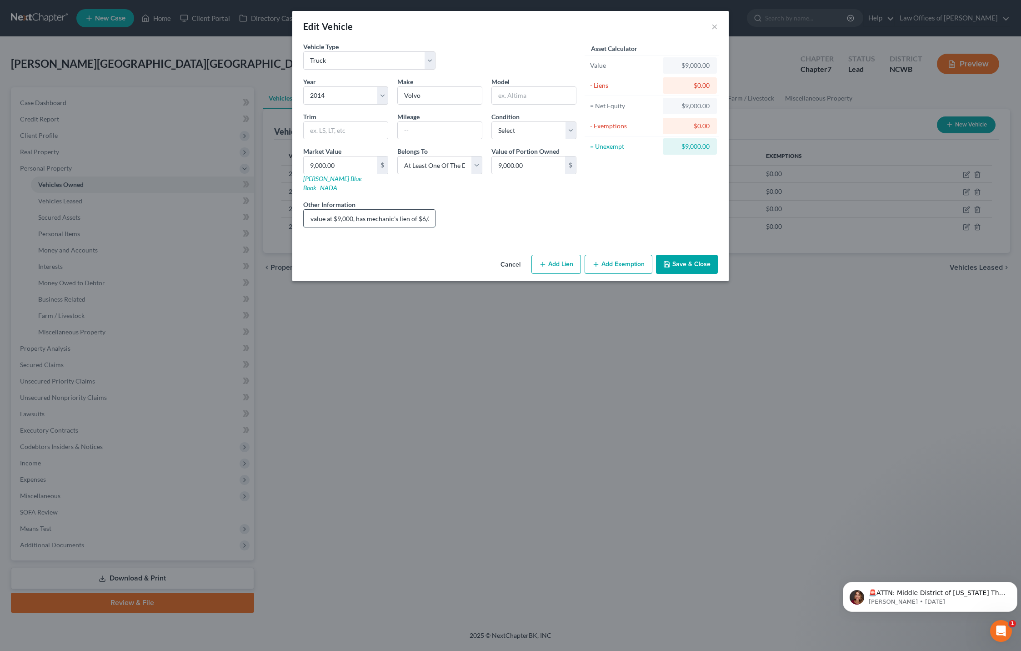
scroll to position [0, 57]
type input "Debtor estimates value at $9,000, has mechanic's lien of $6,000"
click at [680, 255] on button "Save & Close" at bounding box center [687, 264] width 62 height 19
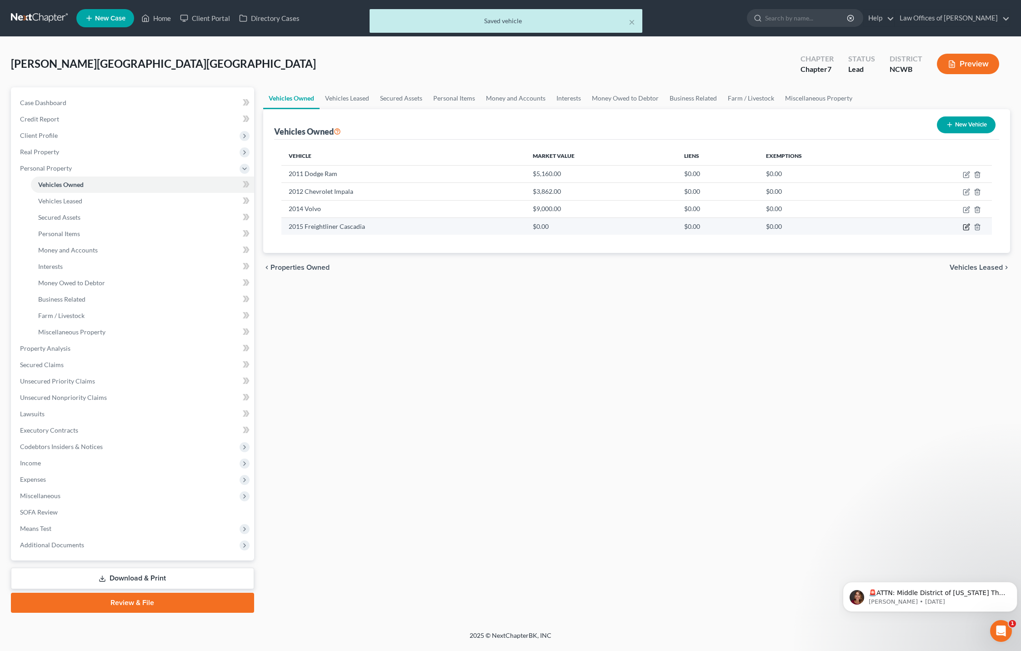
click at [966, 226] on icon "button" at bounding box center [966, 226] width 7 height 7
select select "0"
select select "11"
select select "0"
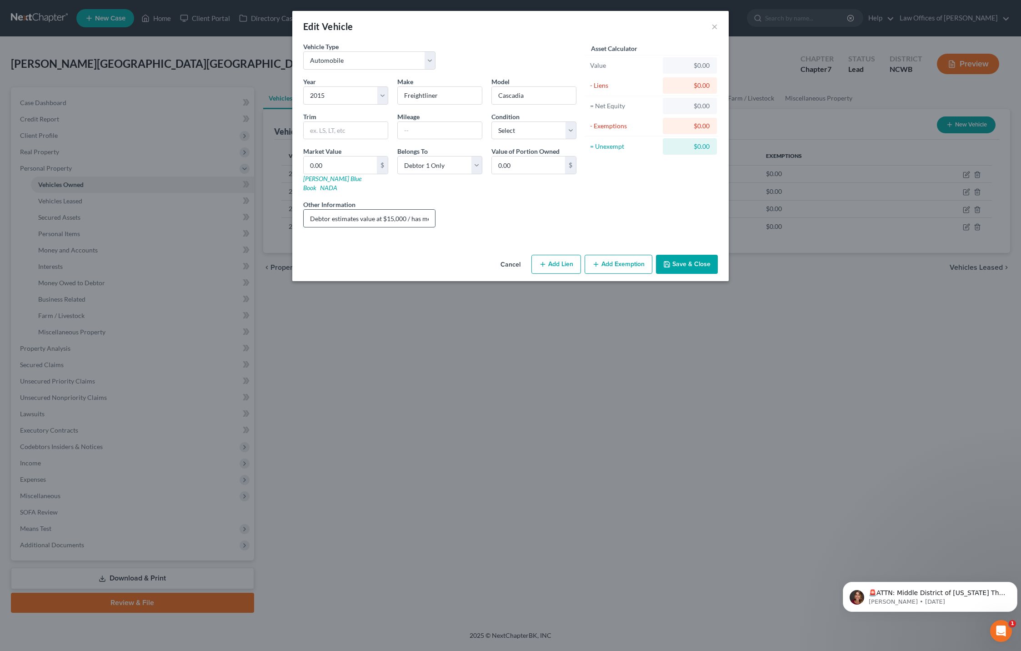
click at [418, 210] on input "Debtor estimates value at $15,000 / has mechanical lien $18,000?" at bounding box center [369, 218] width 131 height 17
type input "Debtor estimates value at $15,000 / has mechanic's lien $18,000?"
click at [696, 258] on button "Save & Close" at bounding box center [687, 264] width 62 height 19
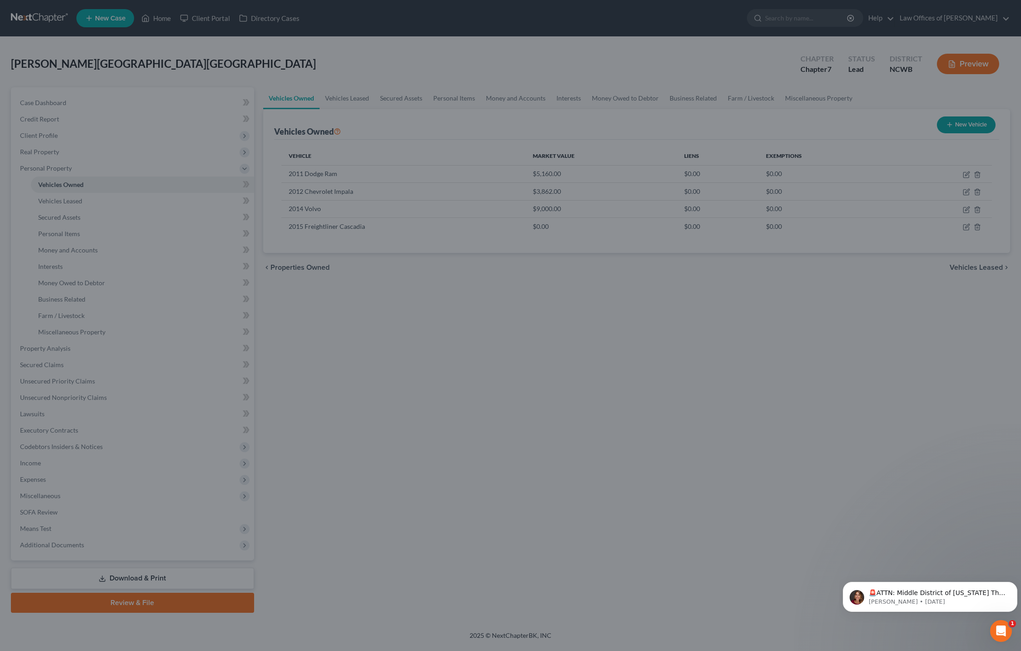
scroll to position [0, 0]
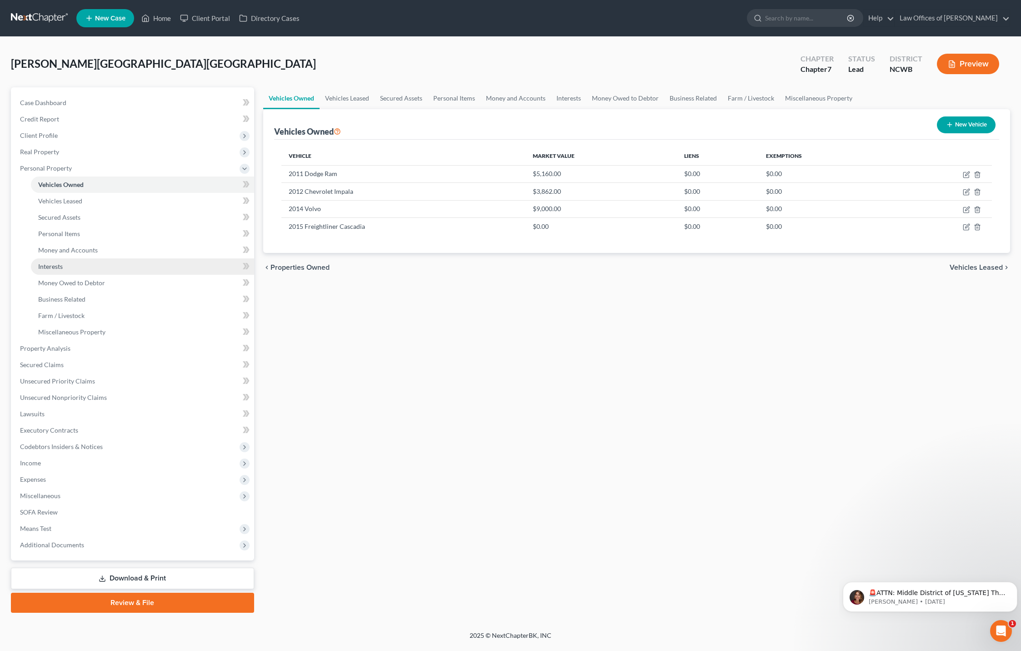
click at [48, 266] on span "Interests" at bounding box center [50, 266] width 25 height 8
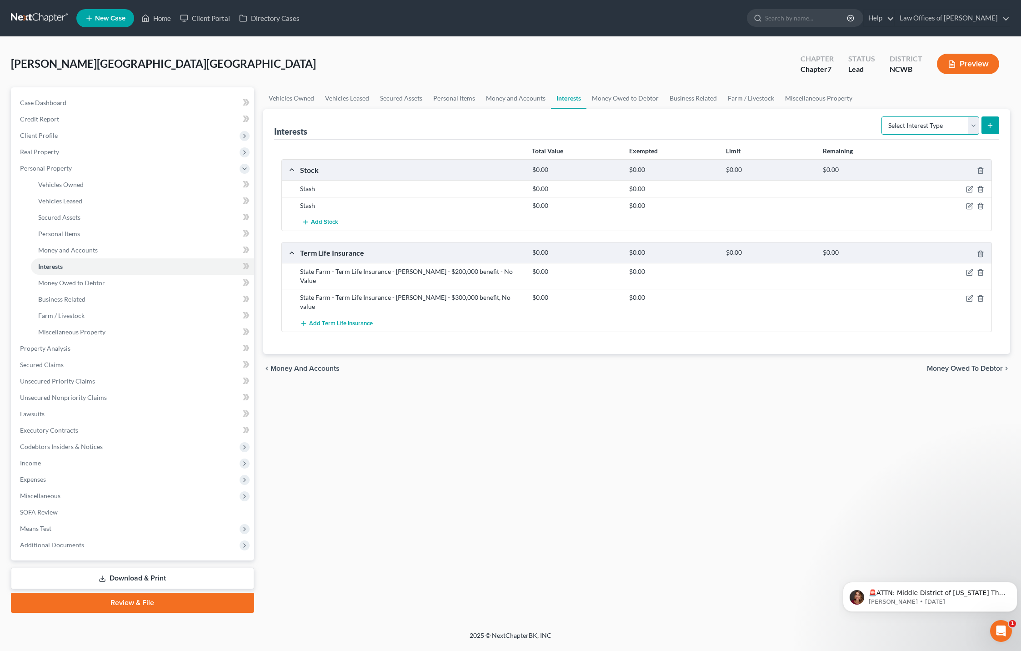
click at [916, 126] on select "Select Interest Type 401K Annuity Bond Education IRA Government Bond Government…" at bounding box center [931, 125] width 98 height 18
select select "other_retirement_plan"
click at [883, 116] on select "Select Interest Type 401K Annuity Bond Education IRA Government Bond Government…" at bounding box center [931, 125] width 98 height 18
click at [986, 123] on button "submit" at bounding box center [991, 125] width 18 height 18
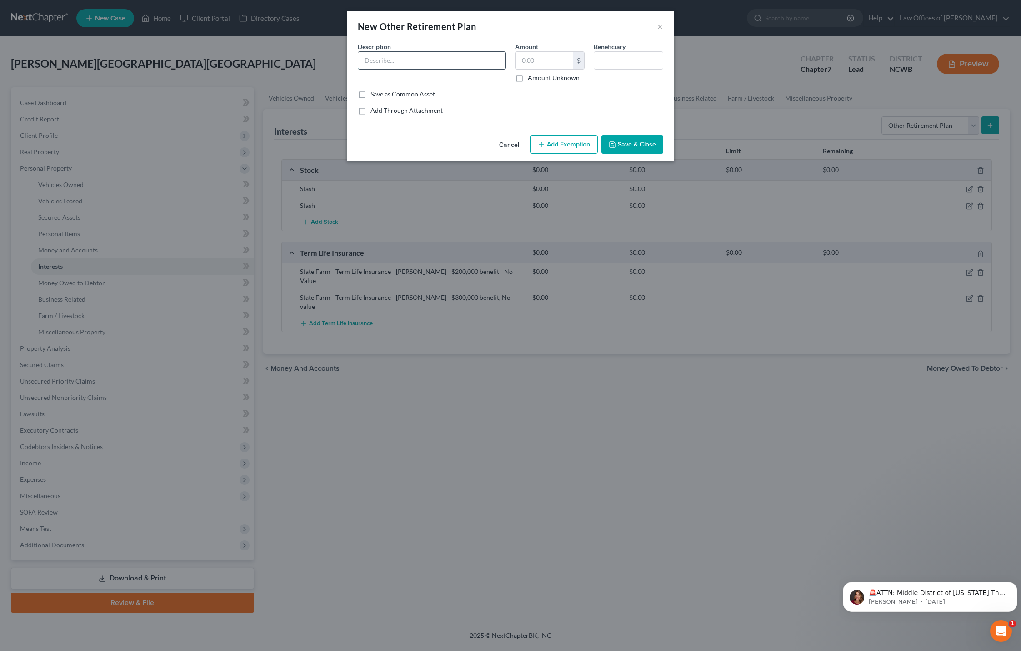
click at [383, 59] on input "text" at bounding box center [431, 60] width 147 height 17
type input "Stash - Retirement"
click at [528, 82] on label "Amount Unknown" at bounding box center [554, 77] width 52 height 9
click at [532, 79] on input "Amount Unknown" at bounding box center [535, 76] width 6 height 6
checkbox input "true"
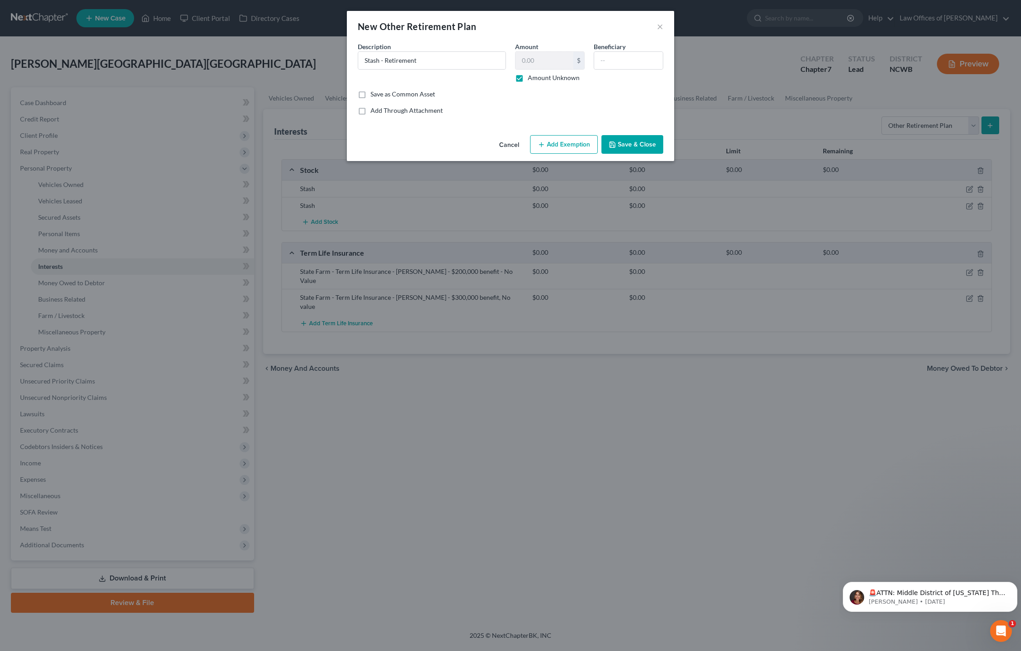
click at [644, 146] on button "Save & Close" at bounding box center [633, 144] width 62 height 19
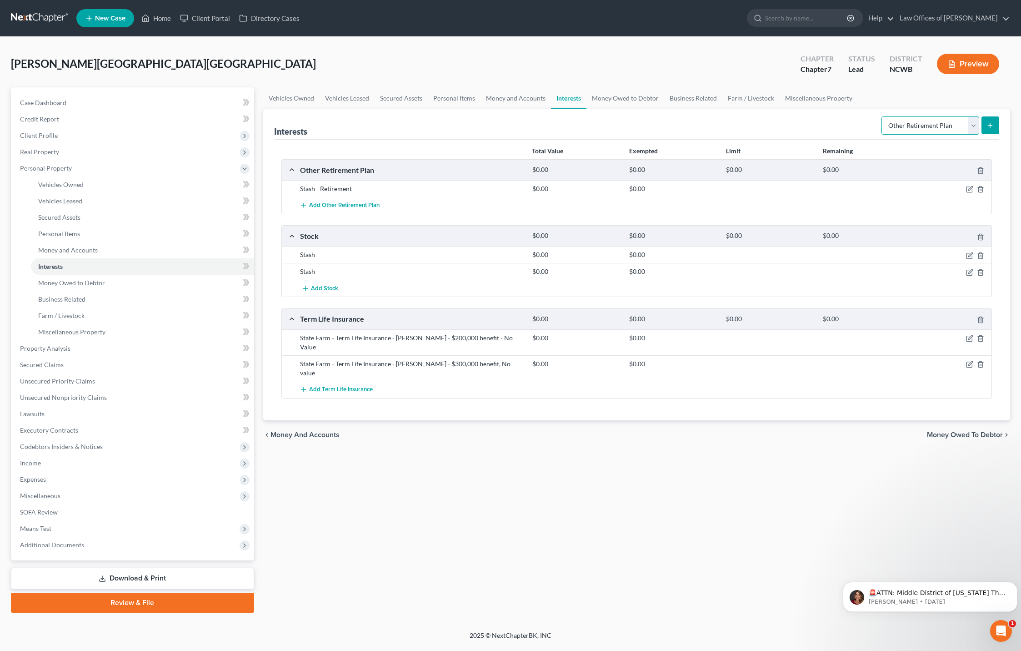
click at [911, 131] on select "Select Interest Type 401K Annuity Bond Education IRA Government Bond Government…" at bounding box center [931, 125] width 98 height 18
click at [974, 129] on select "Select Interest Type 401K Annuity Bond Education IRA Government Bond Government…" at bounding box center [931, 125] width 98 height 18
click at [941, 126] on select "Select Interest Type 401K Annuity Bond Education IRA Government Bond Government…" at bounding box center [931, 125] width 98 height 18
select select "term_life_insurance"
click at [883, 116] on select "Select Interest Type 401K Annuity Bond Education IRA Government Bond Government…" at bounding box center [931, 125] width 98 height 18
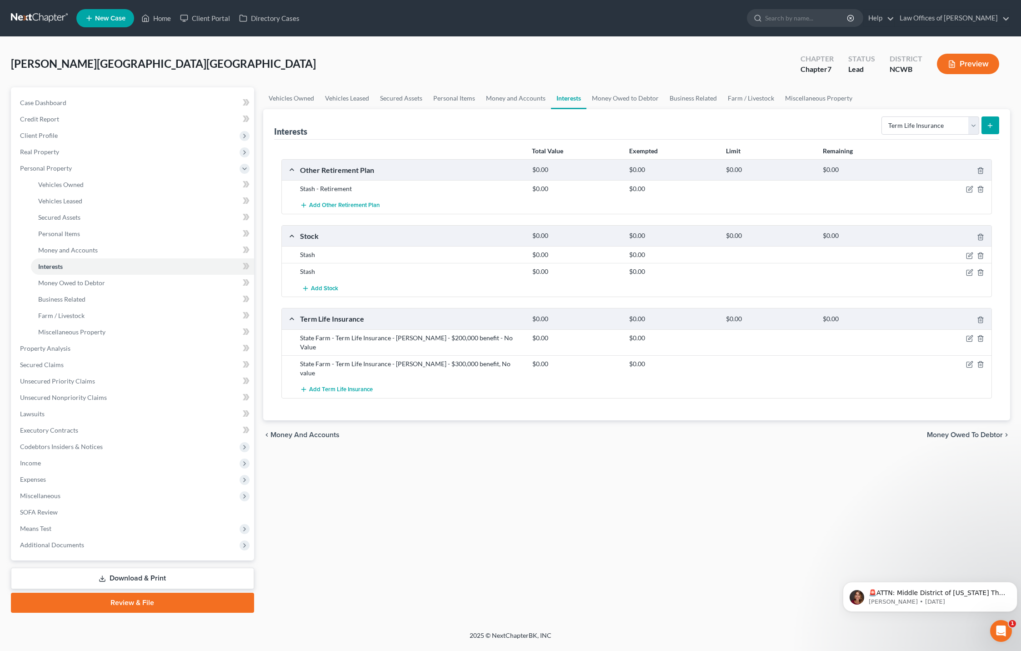
click at [983, 129] on button "submit" at bounding box center [991, 125] width 18 height 18
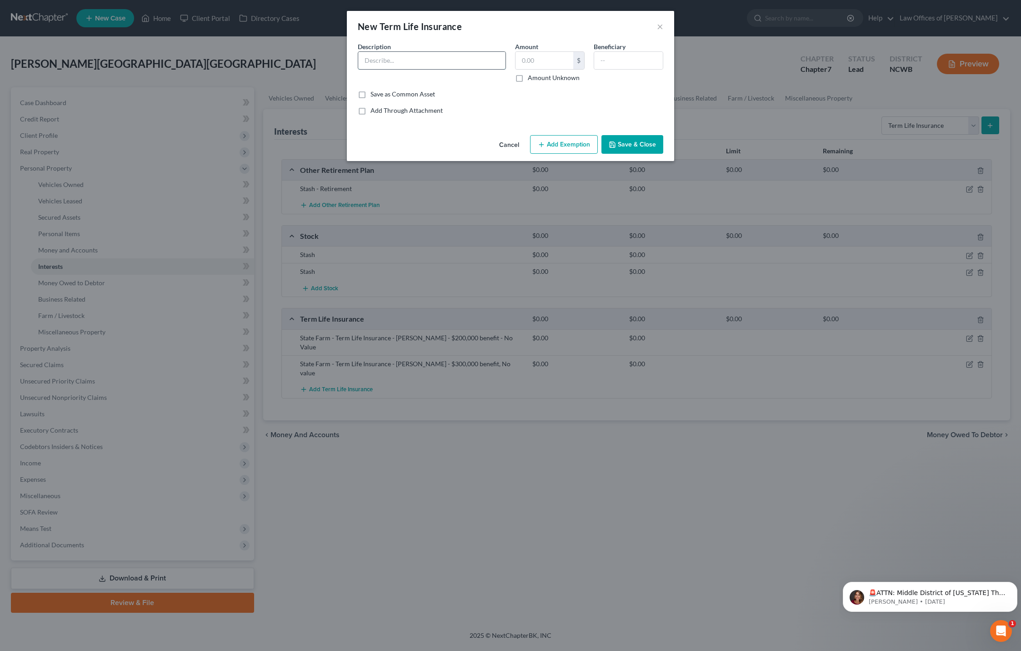
click at [447, 58] on input "text" at bounding box center [431, 60] width 147 height 17
type input "Gerber - [PERSON_NAME] - Term Life Policy $150,000 benefit, no value"
type input "[PERSON_NAME]"
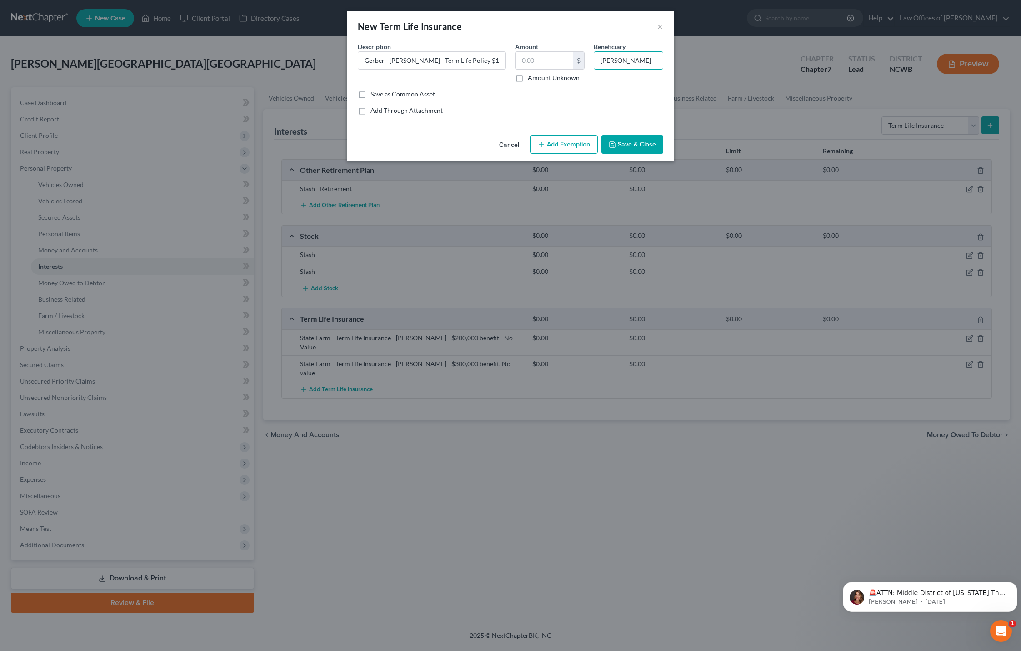
click at [528, 79] on label "Amount Unknown" at bounding box center [554, 77] width 52 height 9
click at [532, 79] on input "Amount Unknown" at bounding box center [535, 76] width 6 height 6
checkbox input "true"
click at [617, 142] on button "Save & Close" at bounding box center [633, 144] width 62 height 19
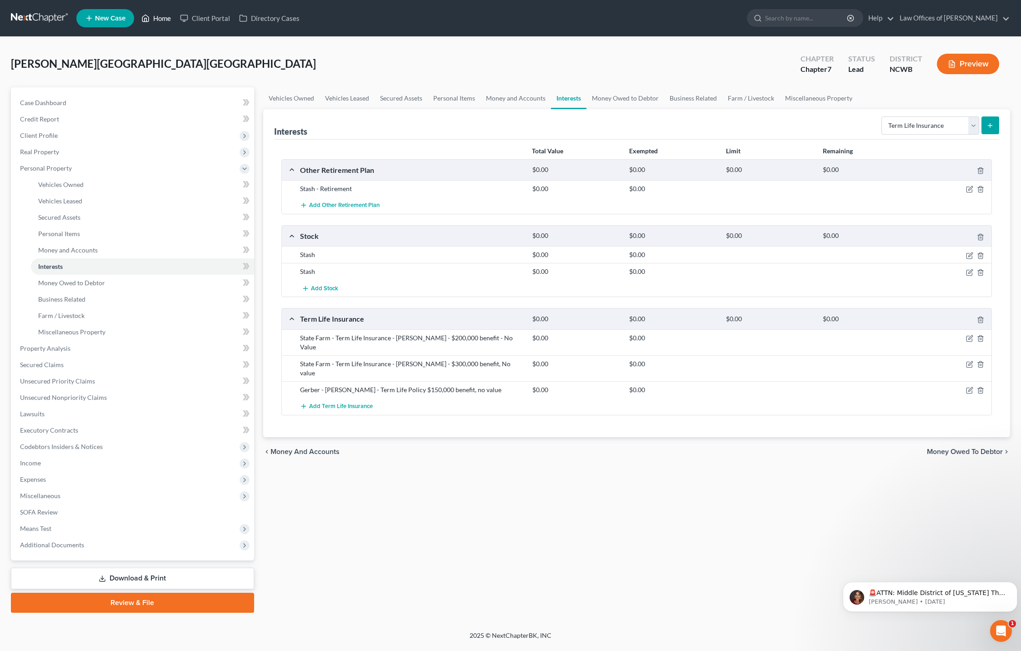
click at [161, 20] on link "Home" at bounding box center [156, 18] width 39 height 16
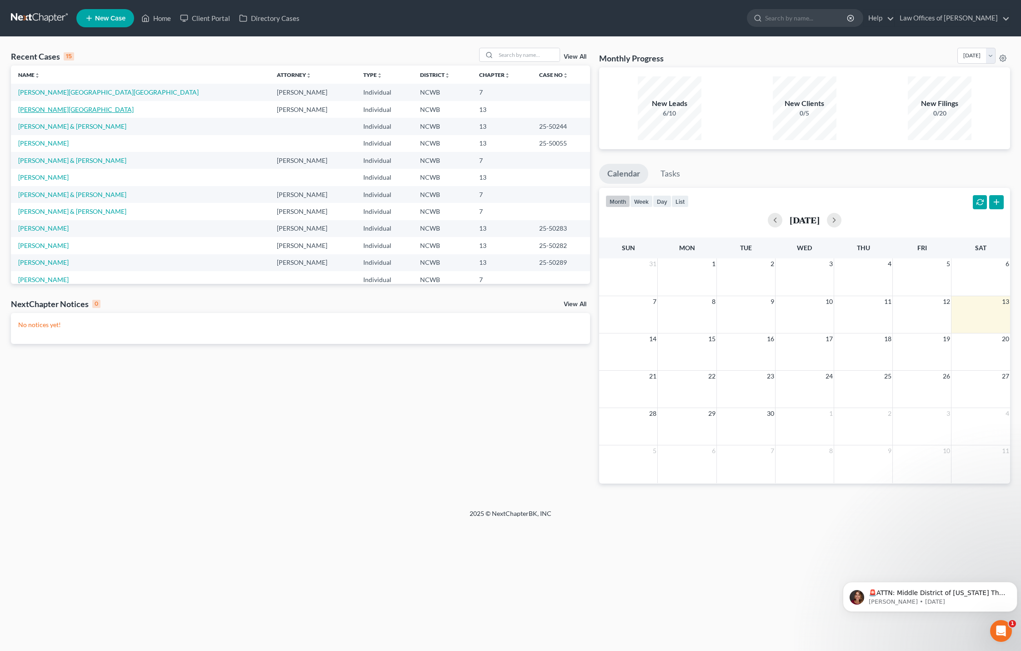
click at [48, 107] on link "[PERSON_NAME][GEOGRAPHIC_DATA]" at bounding box center [75, 109] width 115 height 8
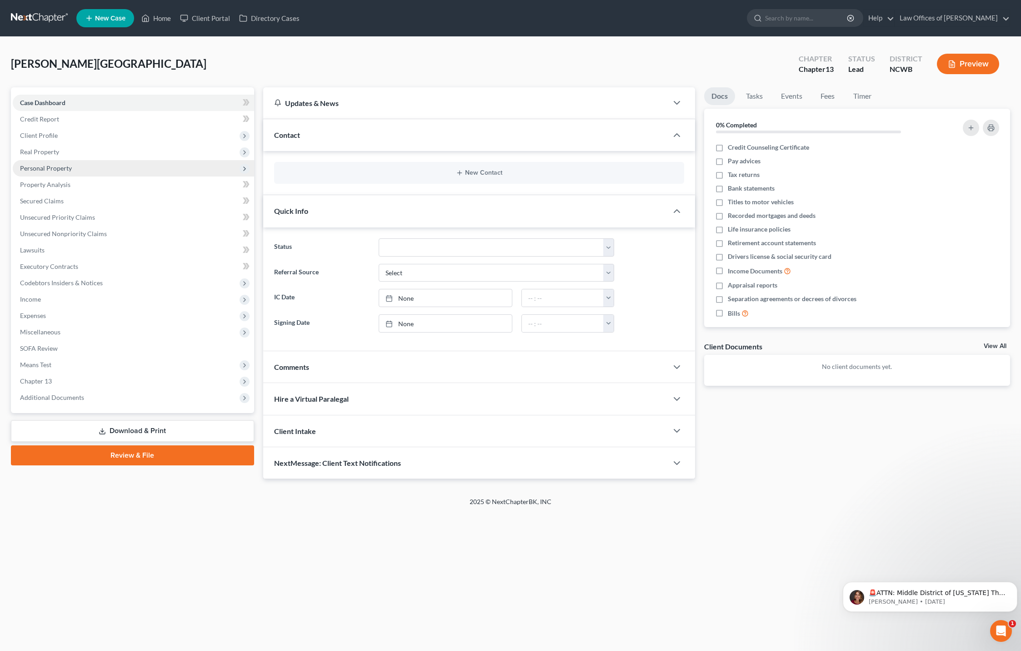
click at [70, 170] on span "Personal Property" at bounding box center [46, 168] width 52 height 8
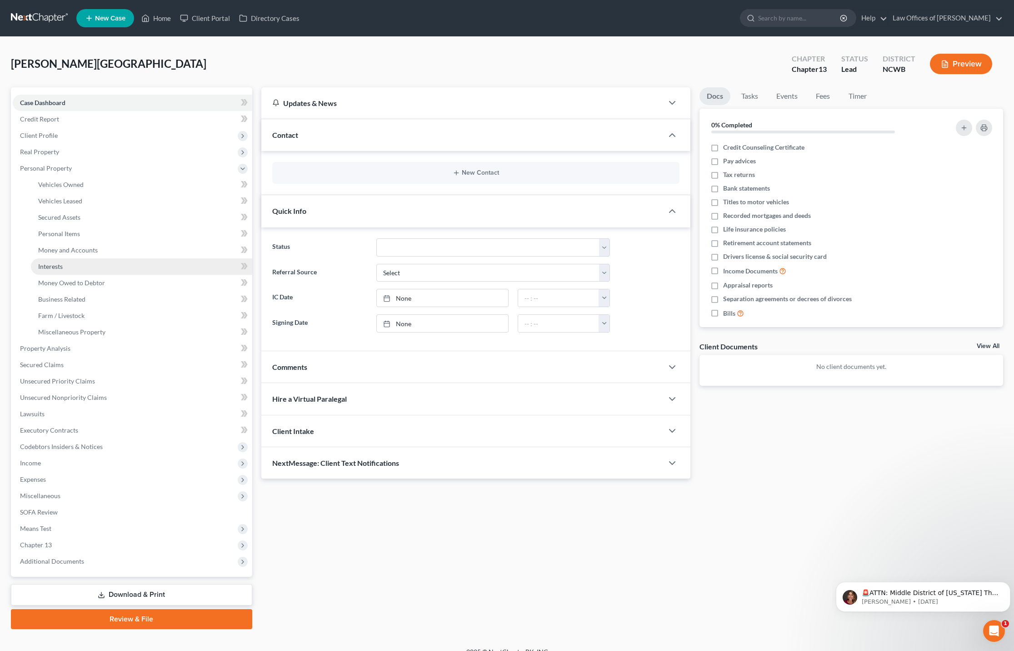
click at [48, 266] on span "Interests" at bounding box center [50, 266] width 25 height 8
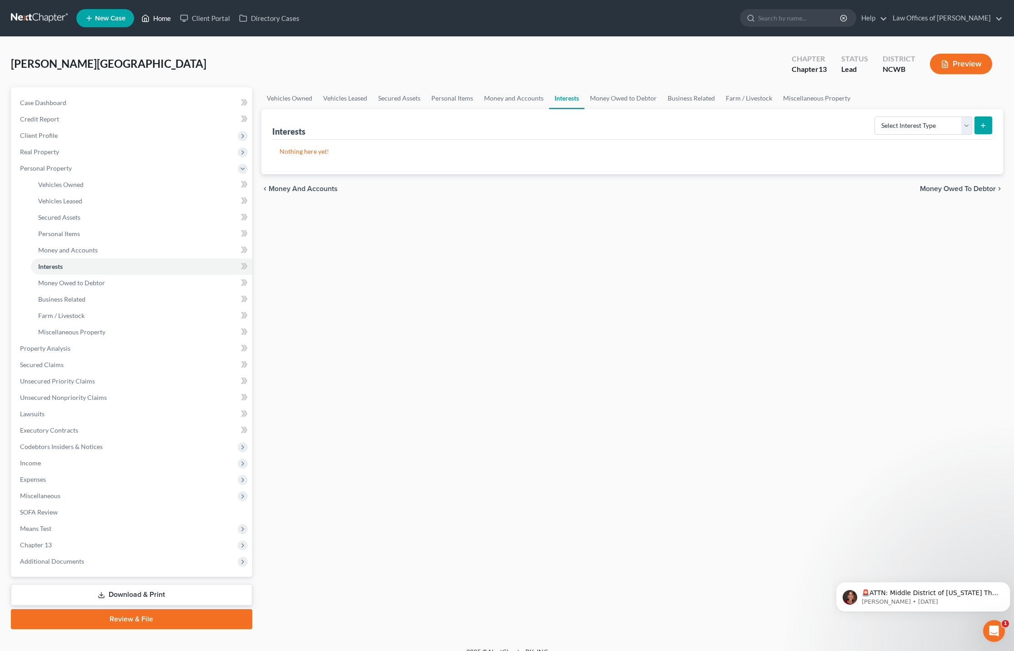
click at [156, 18] on link "Home" at bounding box center [156, 18] width 39 height 16
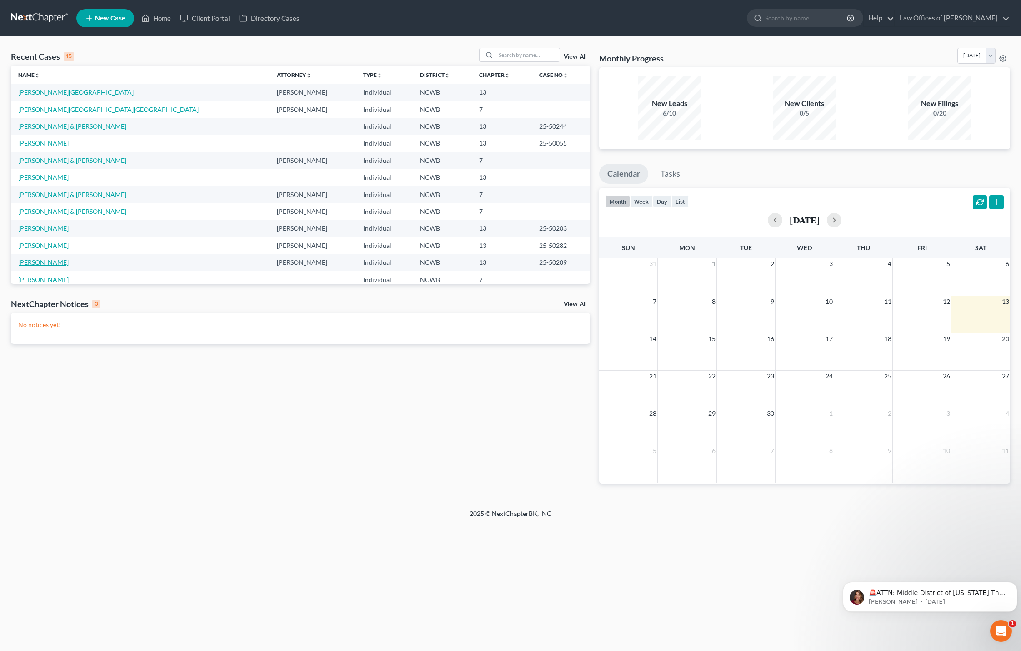
click at [36, 261] on link "[PERSON_NAME]" at bounding box center [43, 262] width 50 height 8
select select "4"
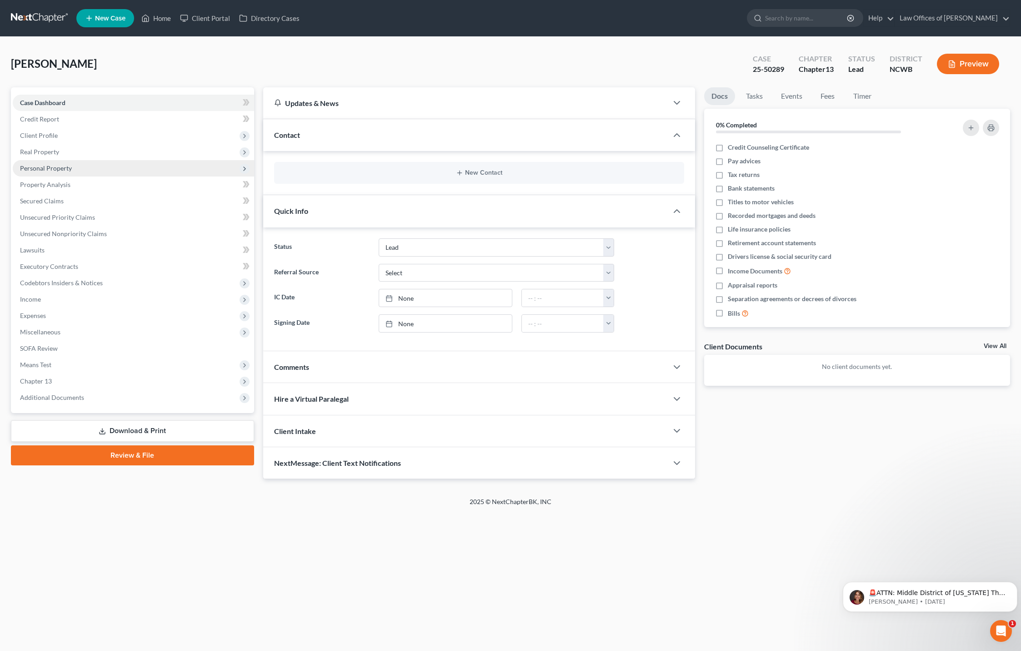
click at [55, 168] on span "Personal Property" at bounding box center [46, 168] width 52 height 8
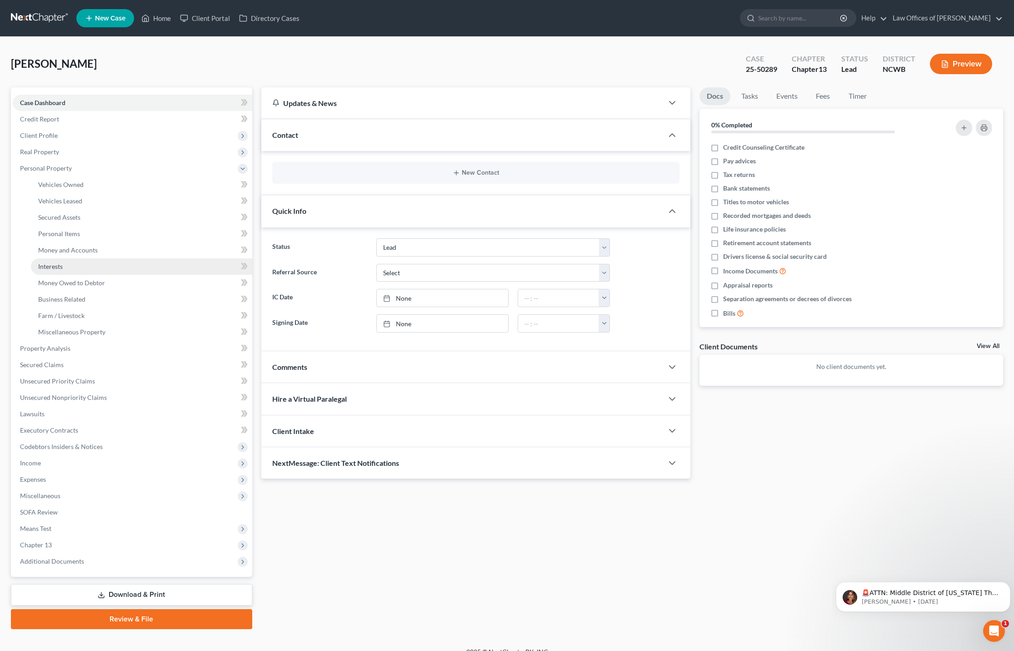
click at [53, 266] on span "Interests" at bounding box center [50, 266] width 25 height 8
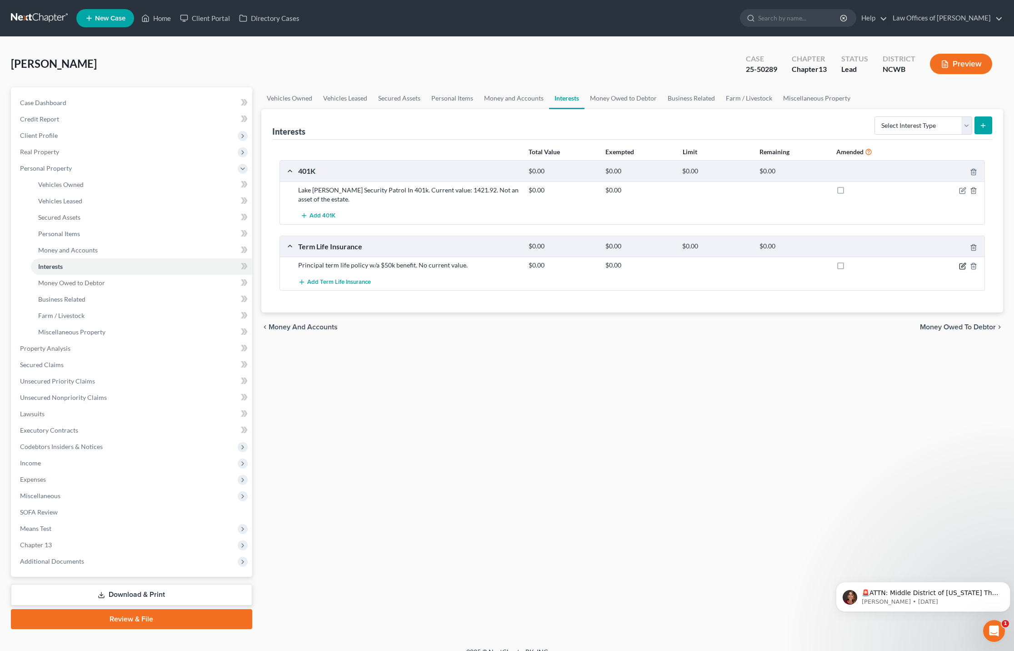
click at [962, 267] on icon "button" at bounding box center [962, 265] width 7 height 7
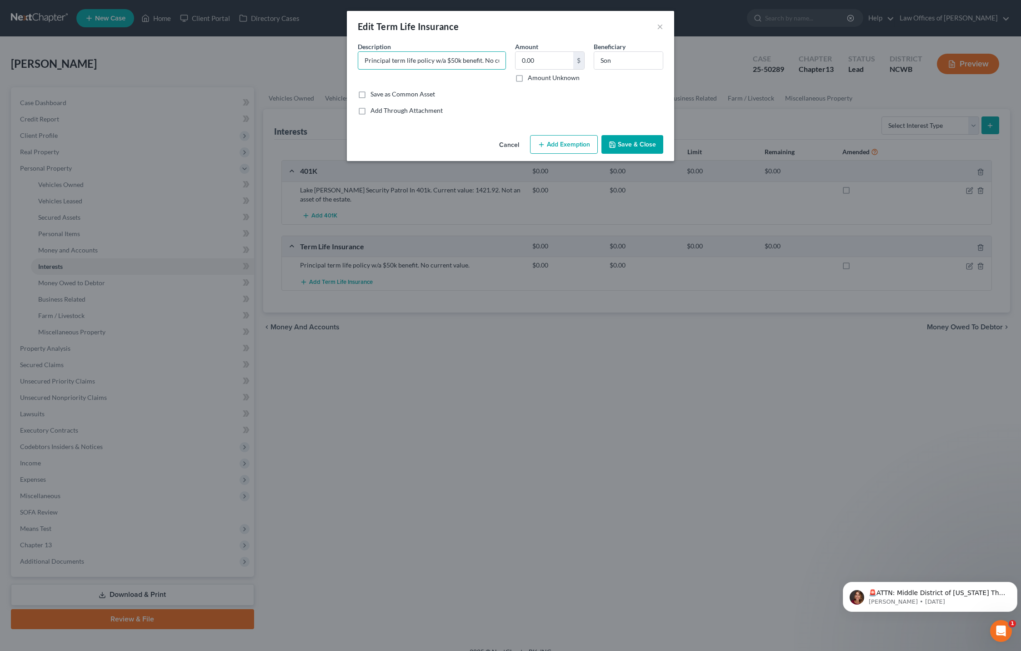
scroll to position [0, 31]
drag, startPoint x: 364, startPoint y: 59, endPoint x: 506, endPoint y: 61, distance: 141.9
click at [506, 61] on div "Description * Principal term life policy w/a $50k benefit. No current value." at bounding box center [431, 62] width 157 height 40
click at [658, 27] on button "×" at bounding box center [660, 26] width 6 height 11
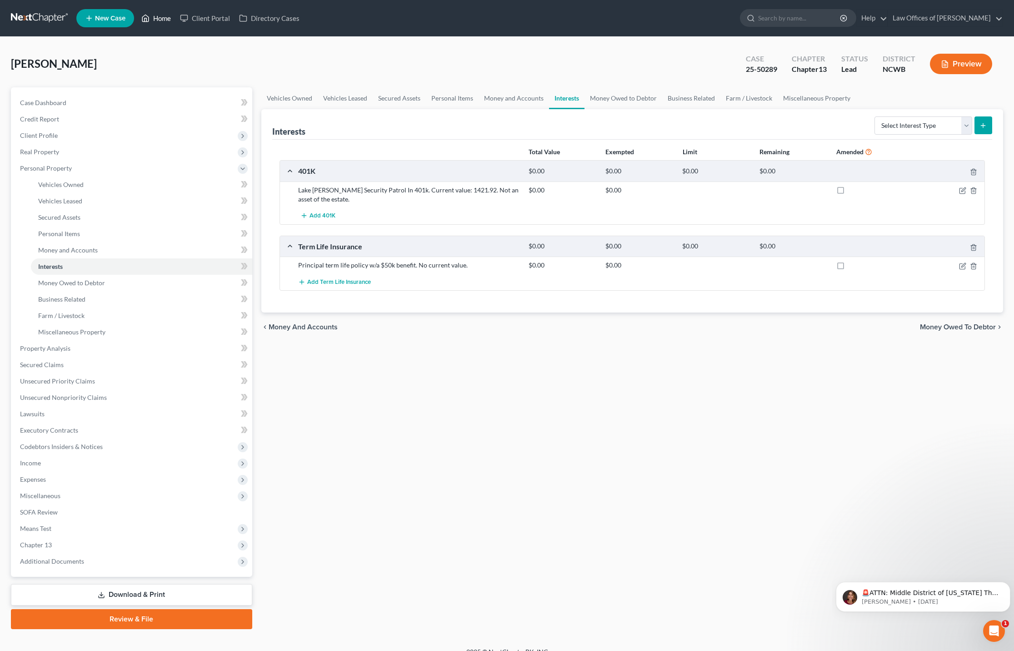
click at [168, 19] on link "Home" at bounding box center [156, 18] width 39 height 16
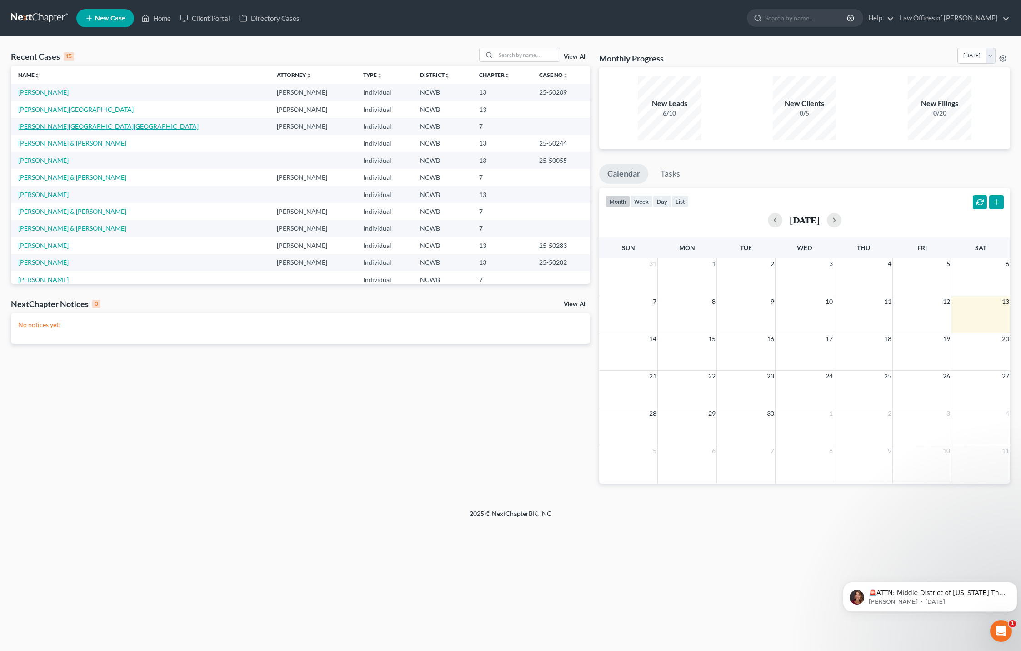
click at [41, 125] on link "[PERSON_NAME][GEOGRAPHIC_DATA][GEOGRAPHIC_DATA]" at bounding box center [108, 126] width 181 height 8
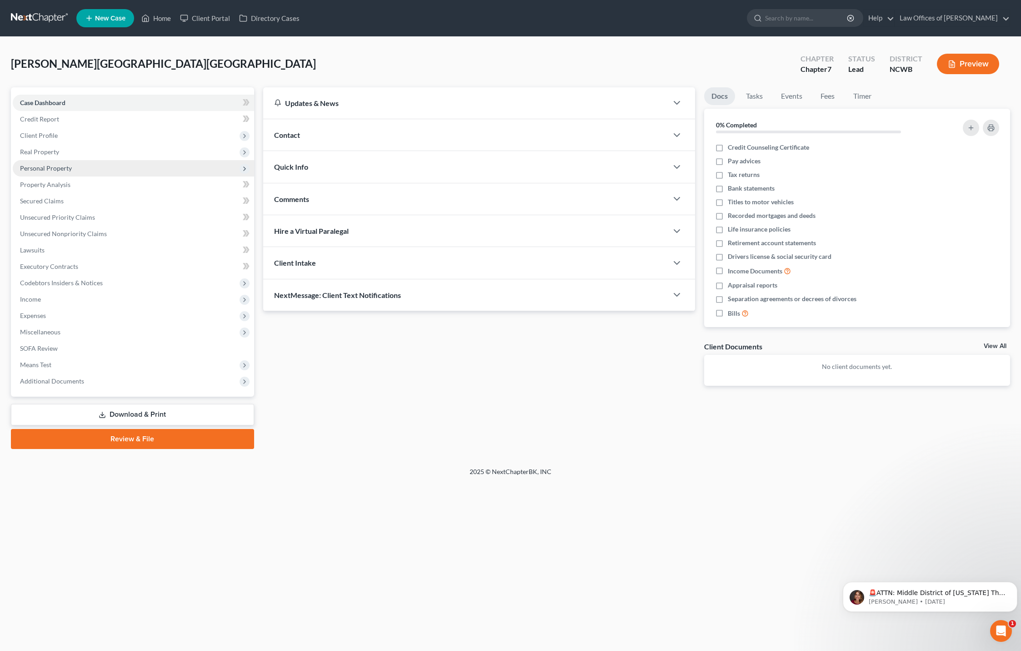
click at [41, 168] on span "Personal Property" at bounding box center [46, 168] width 52 height 8
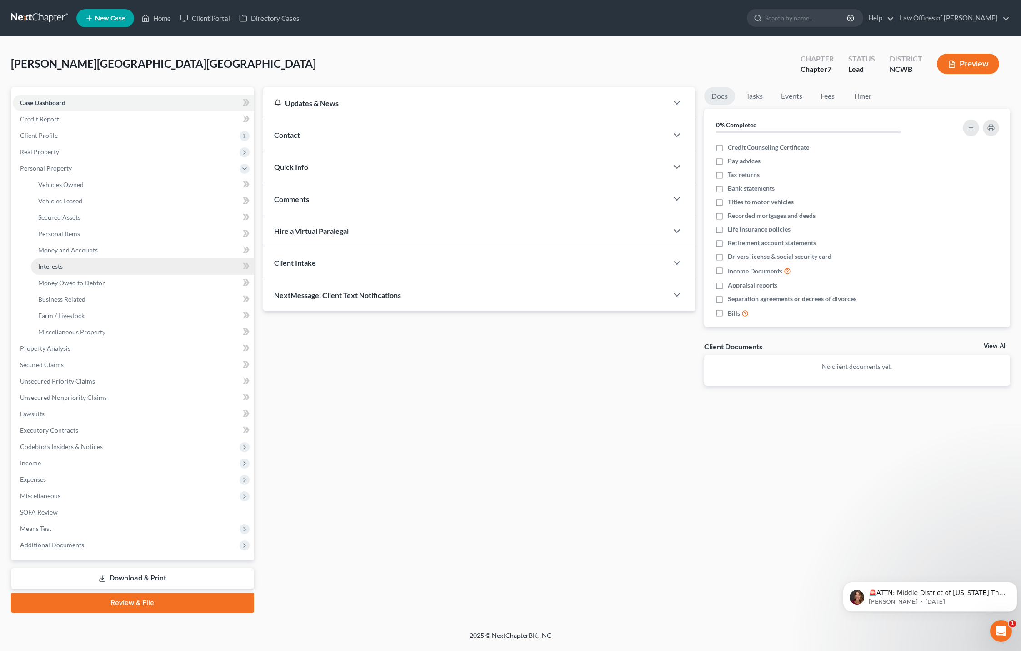
click at [49, 265] on span "Interests" at bounding box center [50, 266] width 25 height 8
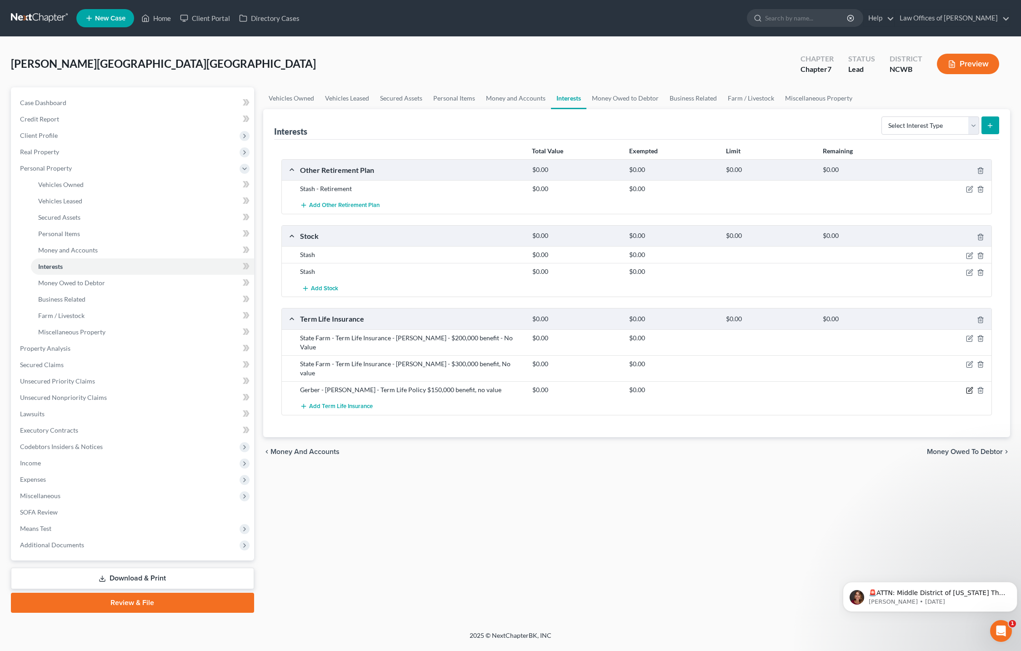
click at [971, 388] on icon "button" at bounding box center [969, 390] width 5 height 5
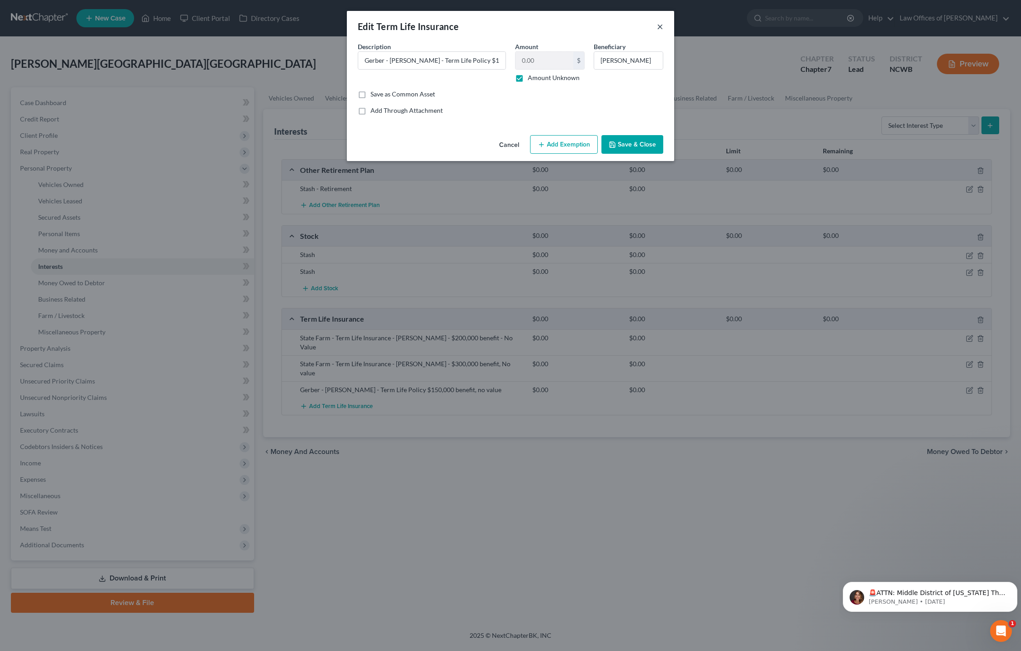
click at [659, 27] on button "×" at bounding box center [660, 26] width 6 height 11
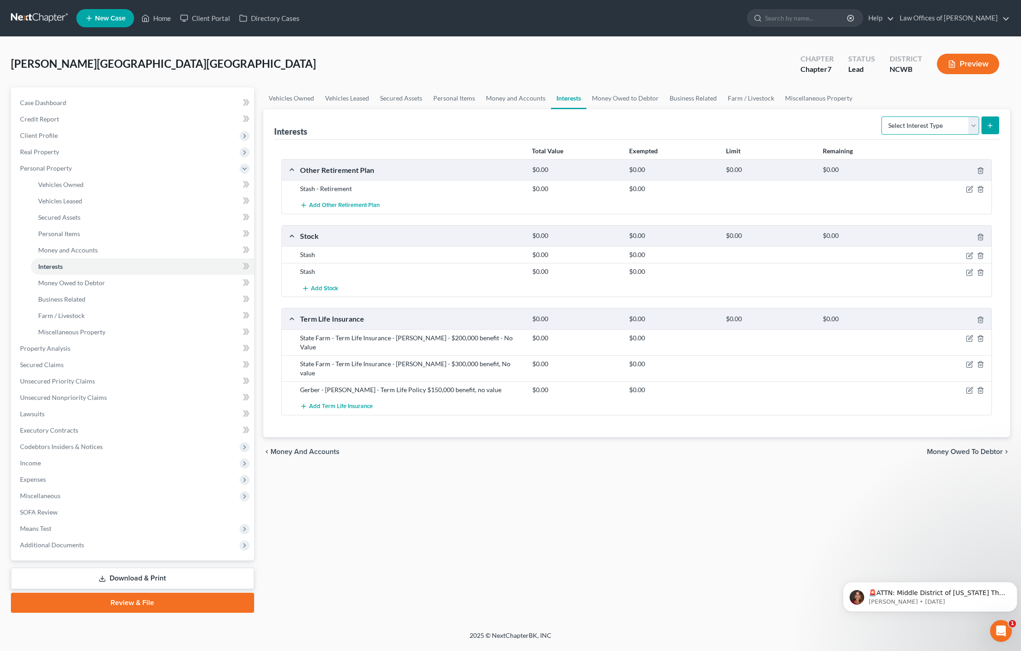
click at [957, 128] on select "Select Interest Type 401K Annuity Bond Education IRA Government Bond Government…" at bounding box center [931, 125] width 98 height 18
select select "term_life_insurance"
click at [883, 116] on select "Select Interest Type 401K Annuity Bond Education IRA Government Bond Government…" at bounding box center [931, 125] width 98 height 18
click at [990, 127] on icon "submit" at bounding box center [990, 125] width 7 height 7
click at [340, 402] on span "Add Term Life Insurance" at bounding box center [341, 405] width 64 height 7
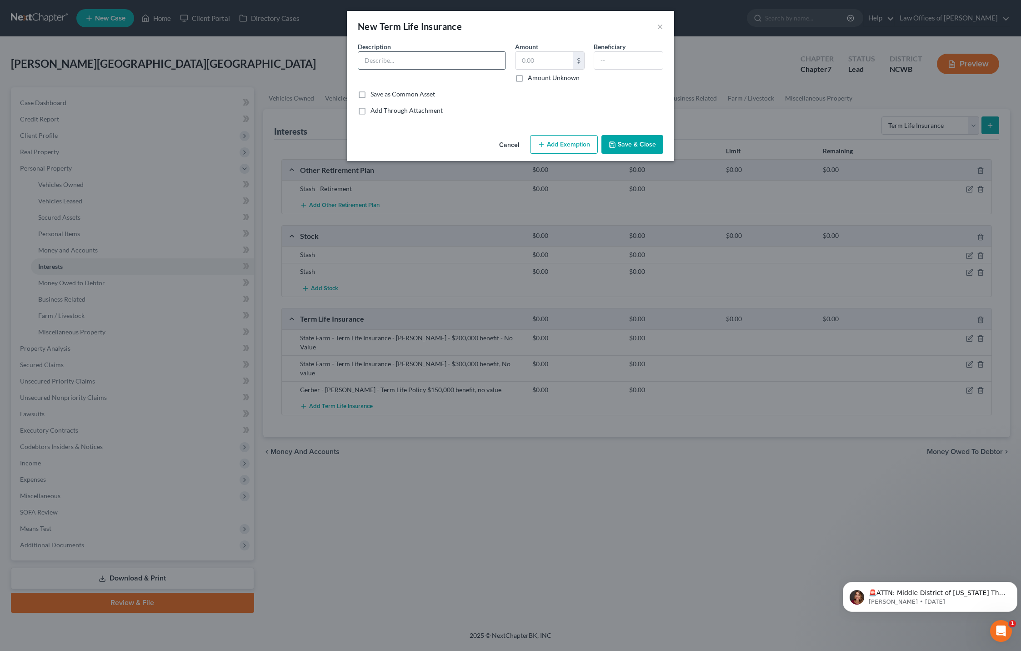
click at [433, 64] on input "text" at bounding box center [431, 60] width 147 height 17
paste input "Principal term life policy w/a $50k benefit. No current value."
type input "Principal term life policy w/a $50k benefit. No current value."
click at [644, 142] on button "Save & Close" at bounding box center [633, 144] width 62 height 19
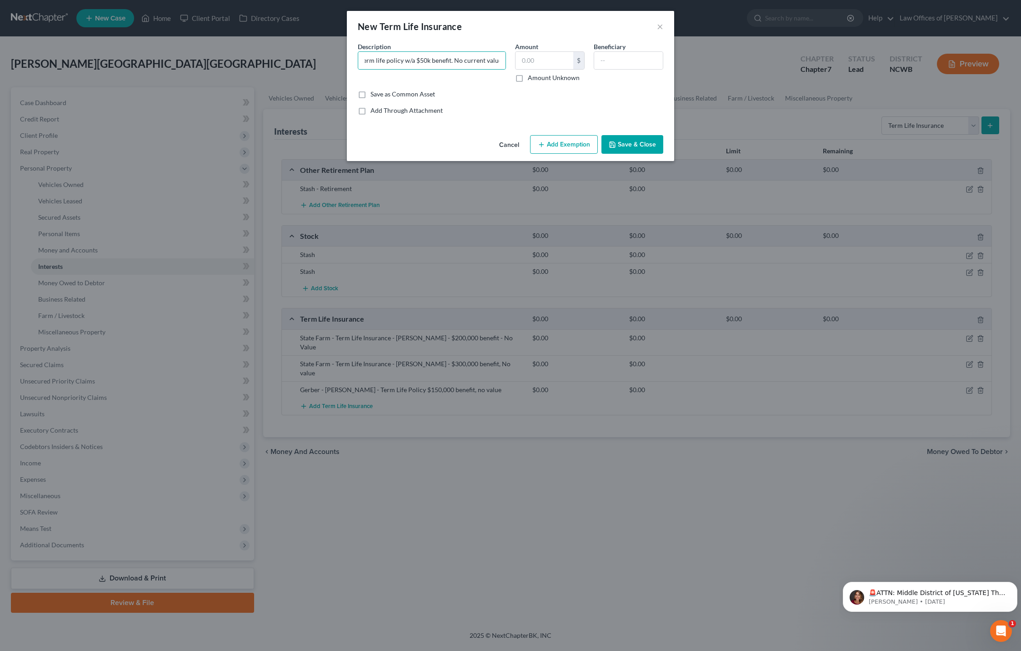
scroll to position [0, 0]
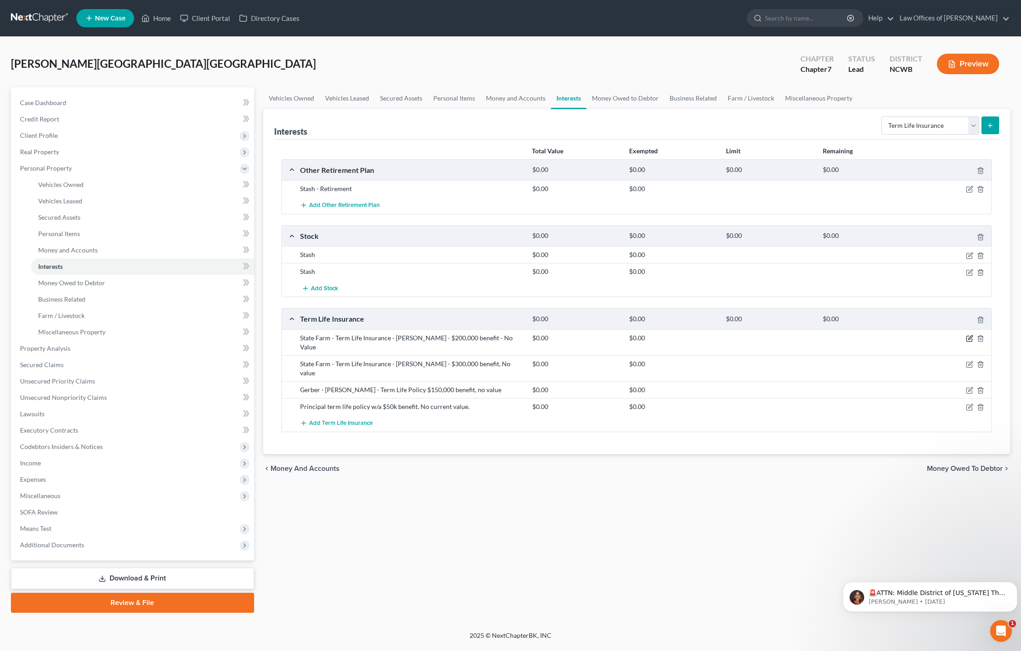
click at [969, 339] on icon "button" at bounding box center [970, 337] width 4 height 4
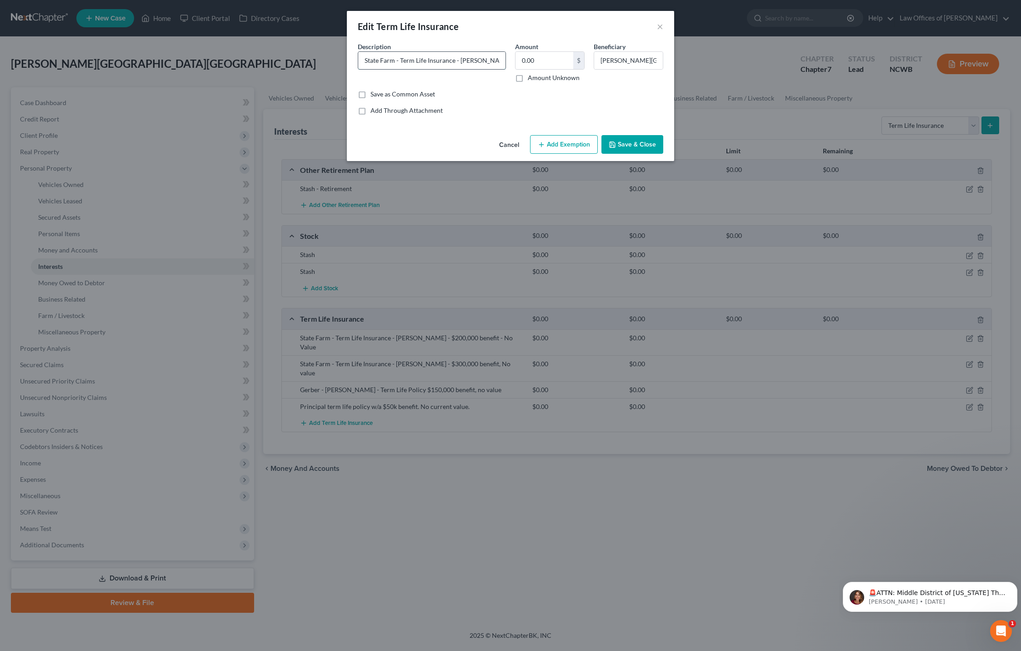
click at [425, 61] on input "State Farm - Term Life Insurance - [PERSON_NAME] - $200,000 benefit - No Value" at bounding box center [431, 60] width 147 height 17
type input "State Farm - Term Life Policy - [PERSON_NAME] - $200,000 benefit - No current v…"
click at [642, 141] on button "Save & Close" at bounding box center [633, 144] width 62 height 19
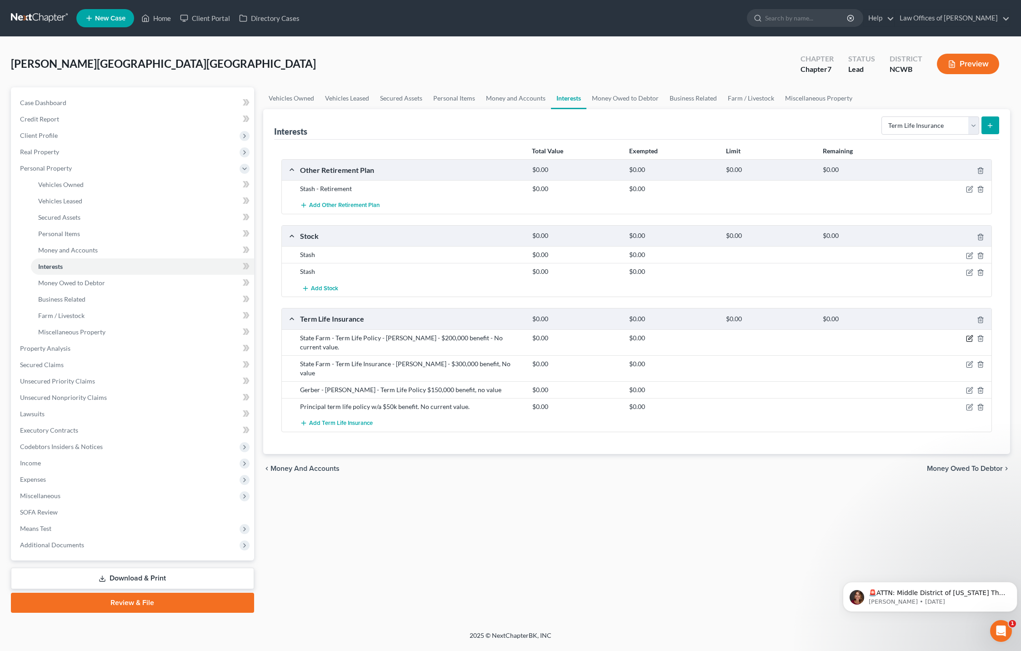
click at [969, 339] on icon "button" at bounding box center [970, 337] width 4 height 4
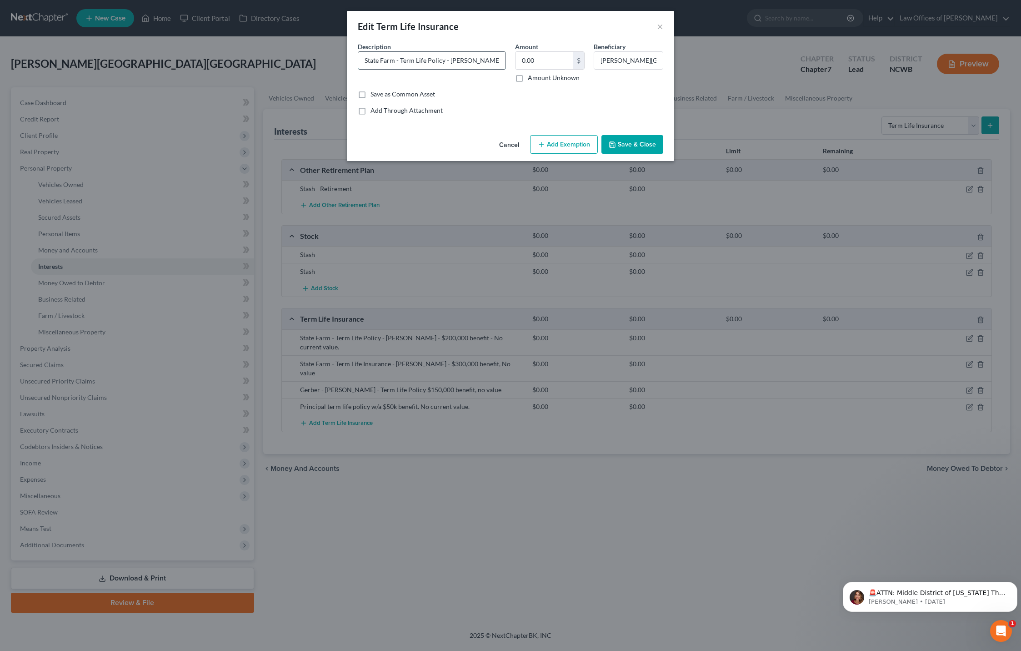
click at [463, 63] on input "State Farm - Term Life Policy - [PERSON_NAME] - $200,000 benefit - No current v…" at bounding box center [431, 60] width 147 height 17
type input "State Farm - Term Life Policy - [PERSON_NAME] - $200k benefit - No current valu…"
click at [628, 146] on button "Save & Close" at bounding box center [633, 144] width 62 height 19
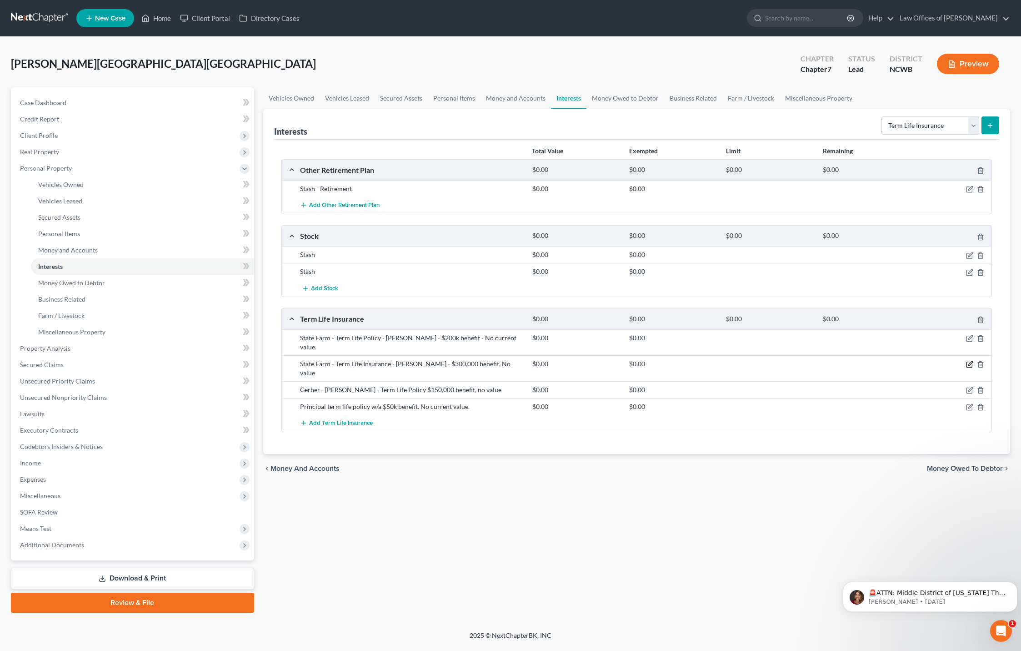
click at [969, 361] on icon "button" at bounding box center [969, 364] width 7 height 7
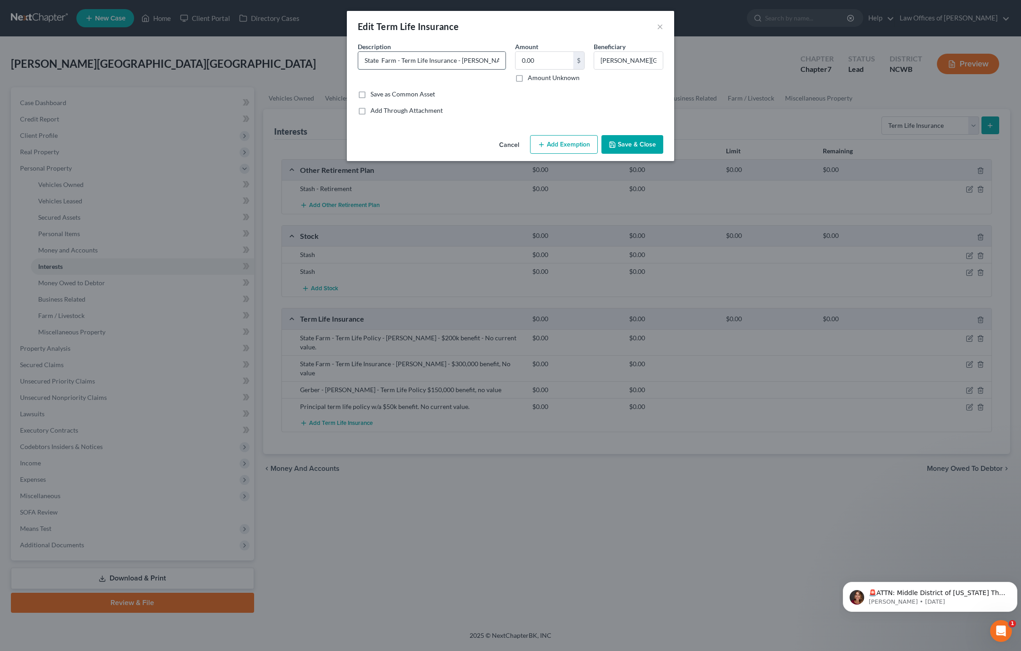
click at [425, 63] on input "State Farm - Term Life Insurance - [PERSON_NAME] - $300,000 benefit, No value" at bounding box center [431, 60] width 147 height 17
type input "State Farm - Term Life Policy - [PERSON_NAME] - $300k benefit, No current value."
click at [646, 145] on button "Save & Close" at bounding box center [633, 144] width 62 height 19
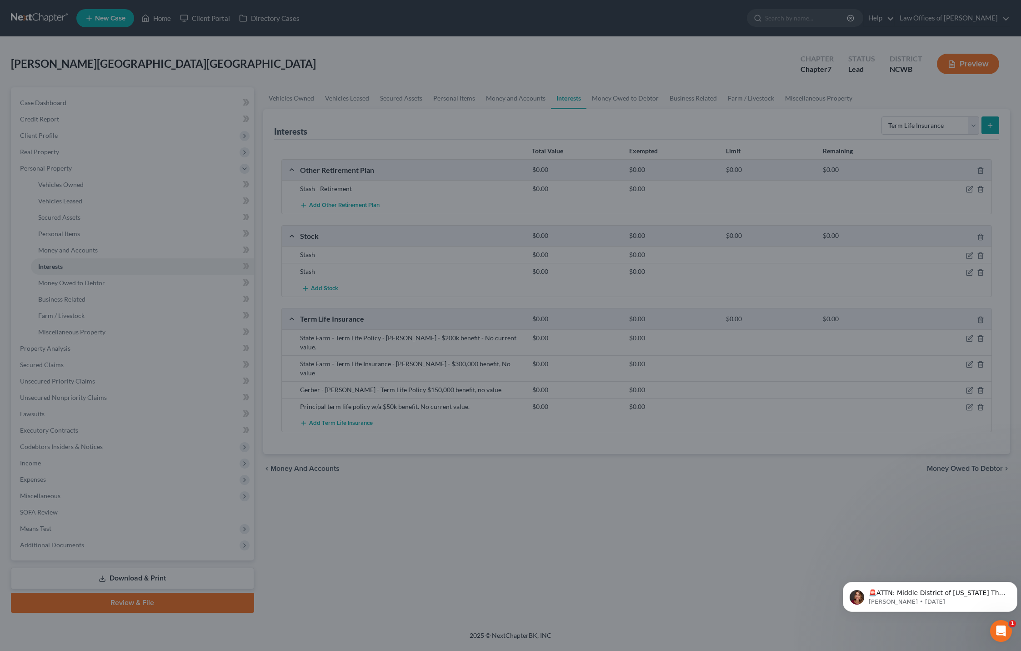
scroll to position [0, 0]
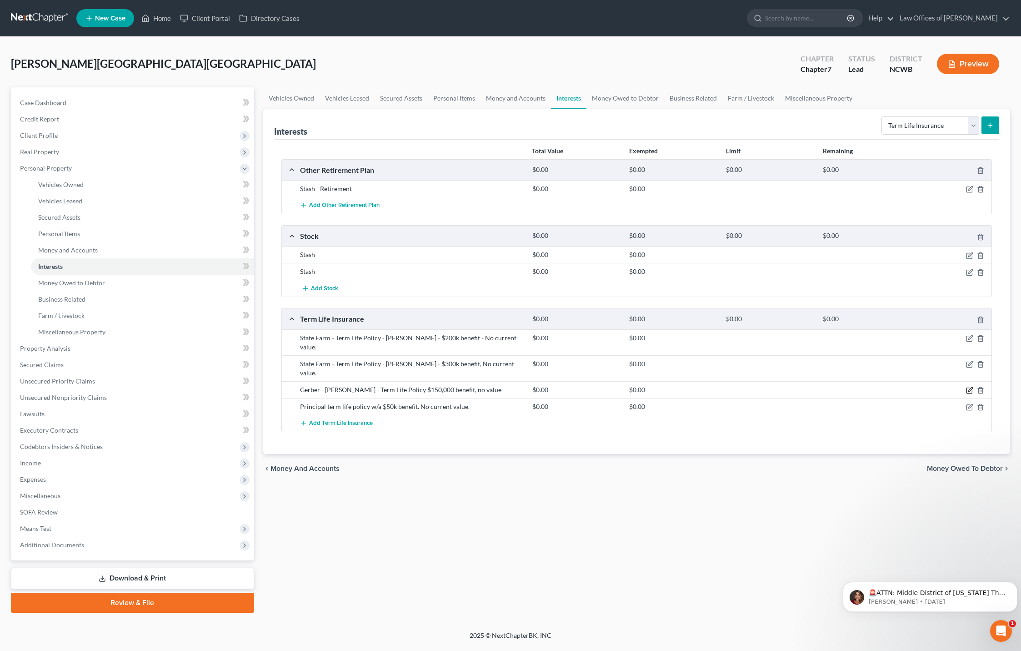
click at [968, 386] on icon "button" at bounding box center [969, 389] width 7 height 7
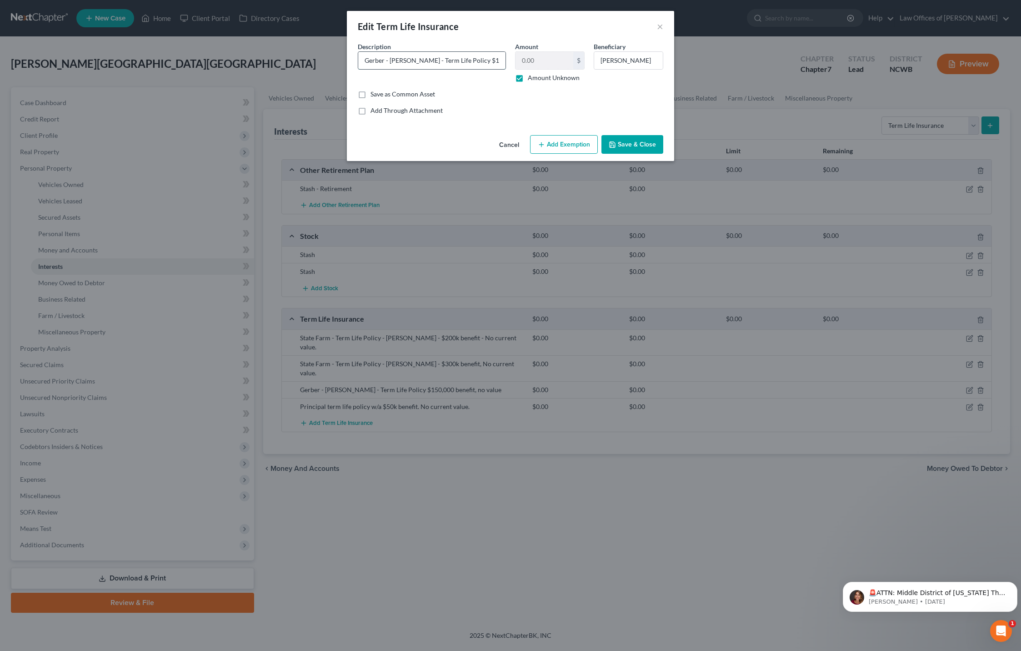
click at [487, 67] on input "Gerber - [PERSON_NAME] - Term Life Policy $150,000 benefit, no value" at bounding box center [431, 60] width 147 height 17
type input "Gerber - [PERSON_NAME] - Term Life Policy $150k benefit. No current value."
click at [631, 143] on button "Save & Close" at bounding box center [633, 144] width 62 height 19
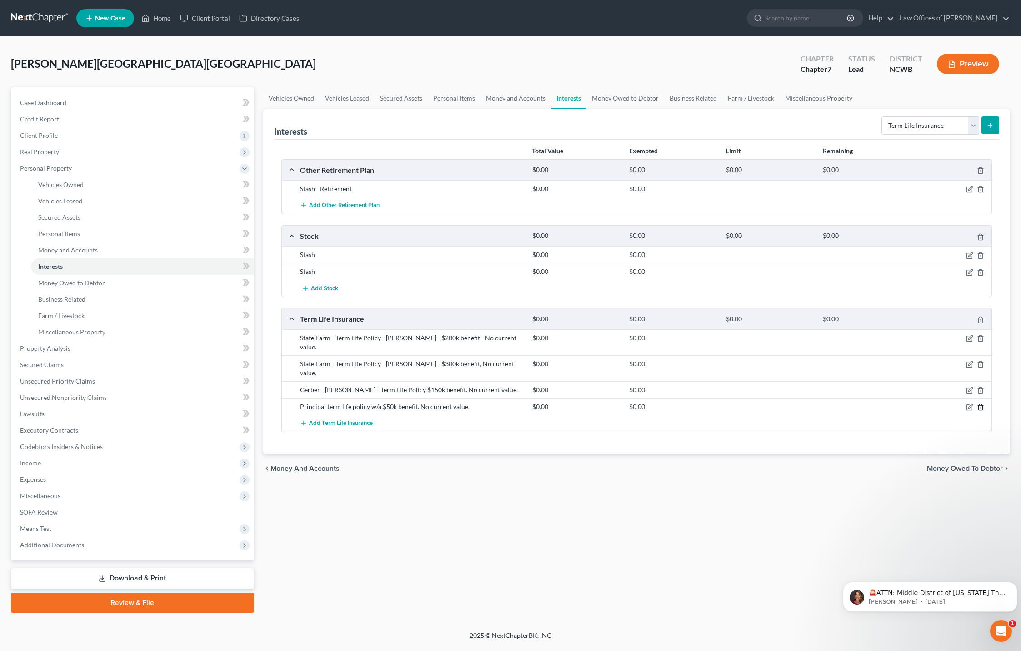
click at [980, 404] on icon "button" at bounding box center [980, 407] width 4 height 6
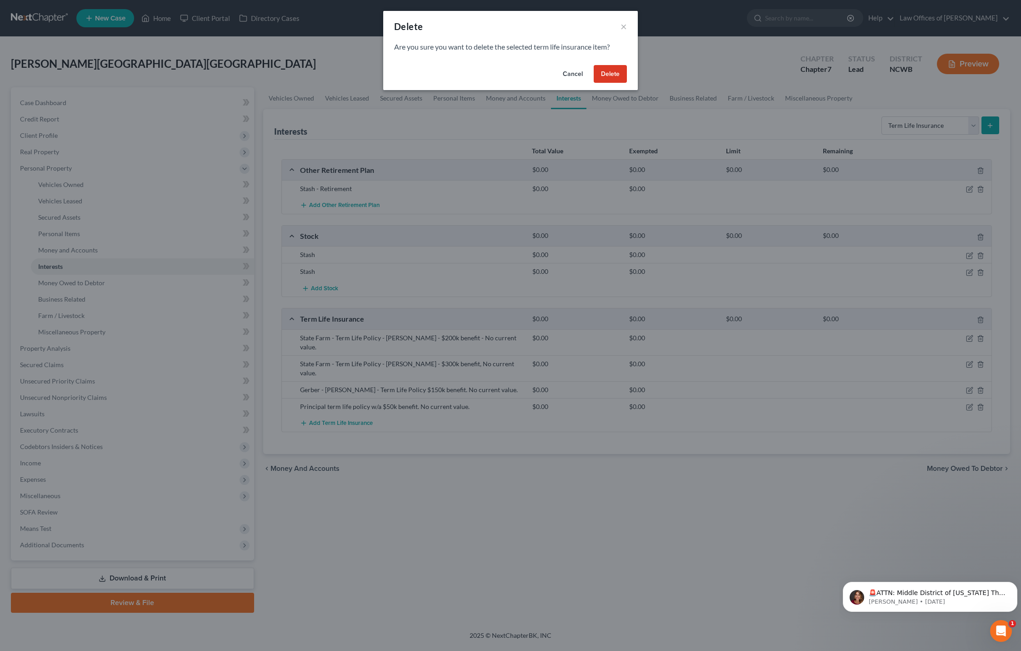
click at [604, 69] on button "Delete" at bounding box center [610, 74] width 33 height 18
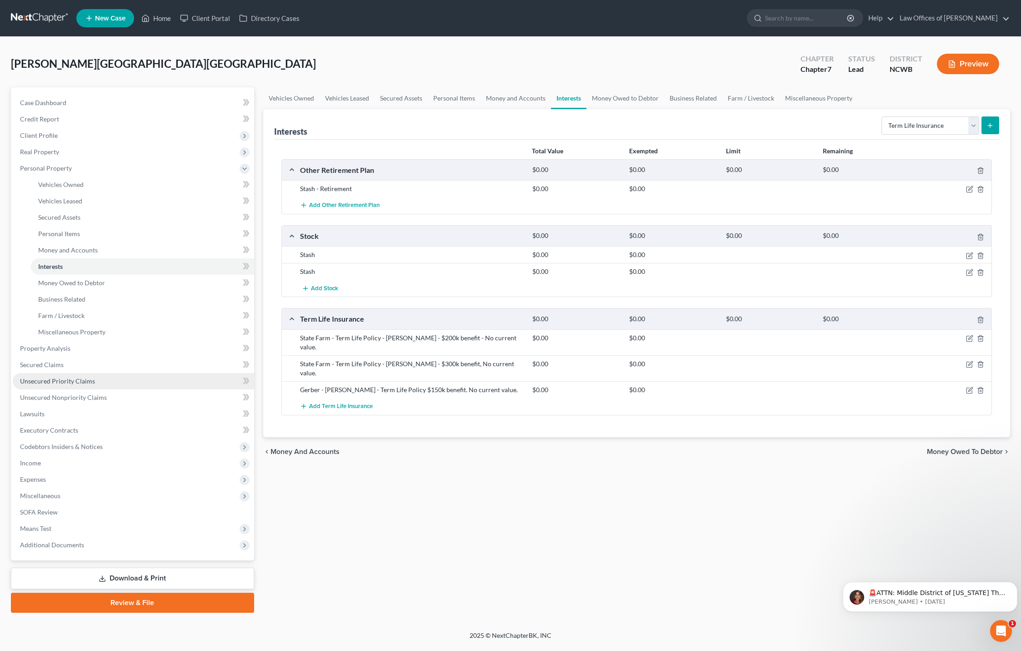
click at [52, 379] on span "Unsecured Priority Claims" at bounding box center [57, 381] width 75 height 8
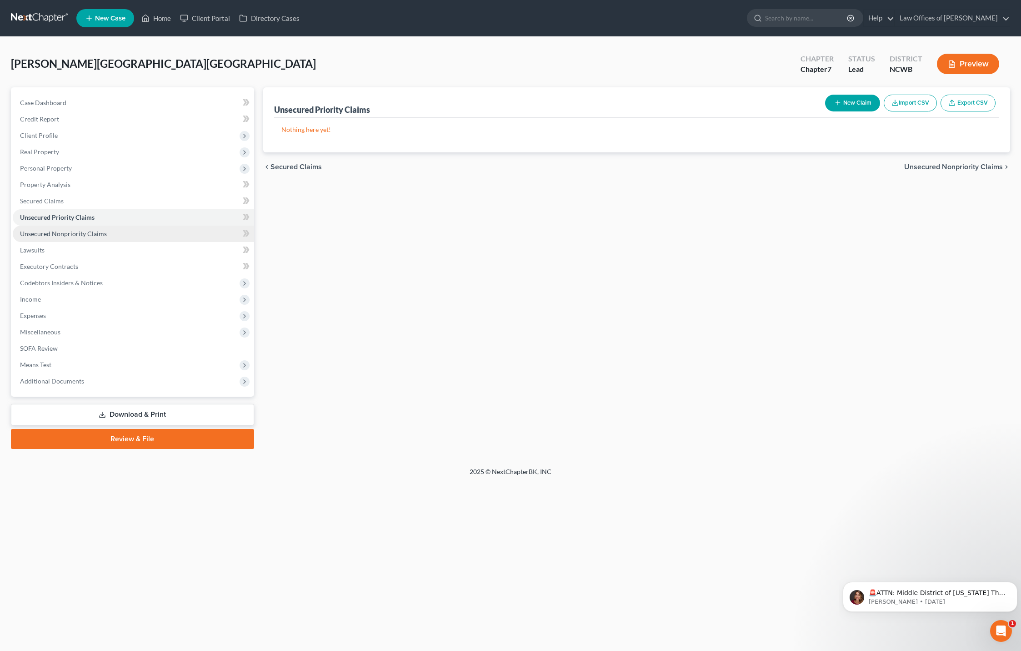
click at [89, 234] on span "Unsecured Nonpriority Claims" at bounding box center [63, 234] width 87 height 8
click at [862, 107] on button "New Claim" at bounding box center [852, 103] width 55 height 17
select select "0"
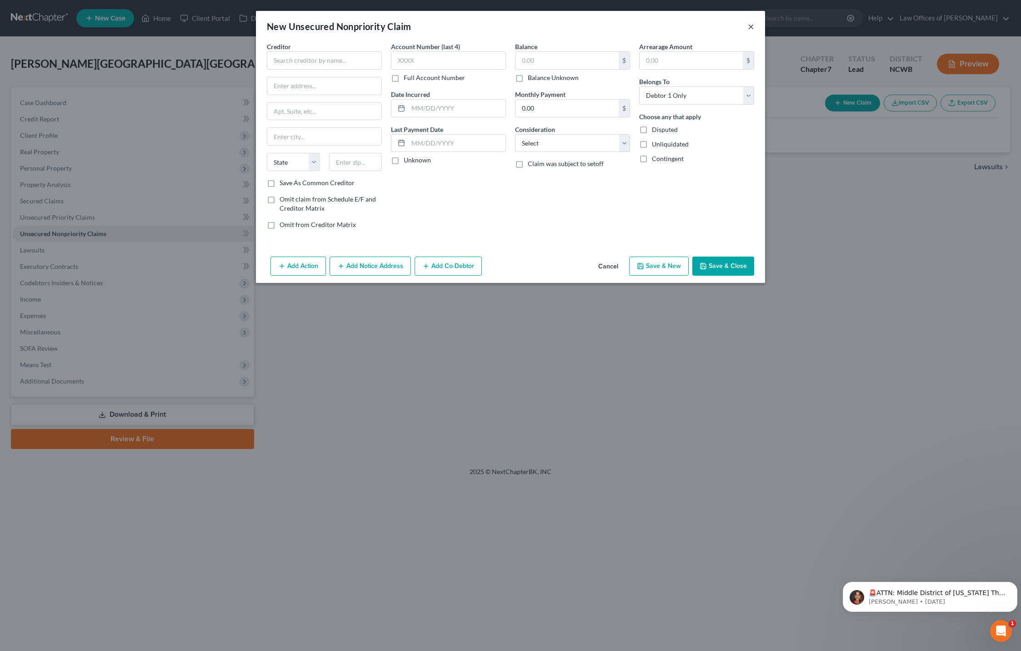
click at [748, 26] on button "×" at bounding box center [751, 26] width 6 height 11
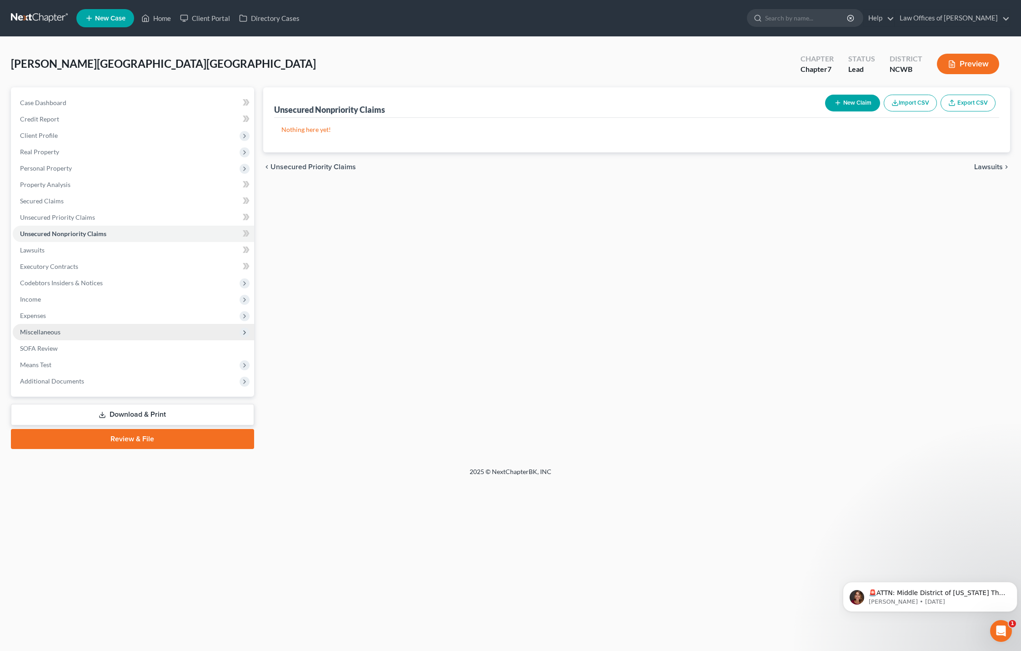
click at [45, 331] on span "Miscellaneous" at bounding box center [40, 332] width 40 height 8
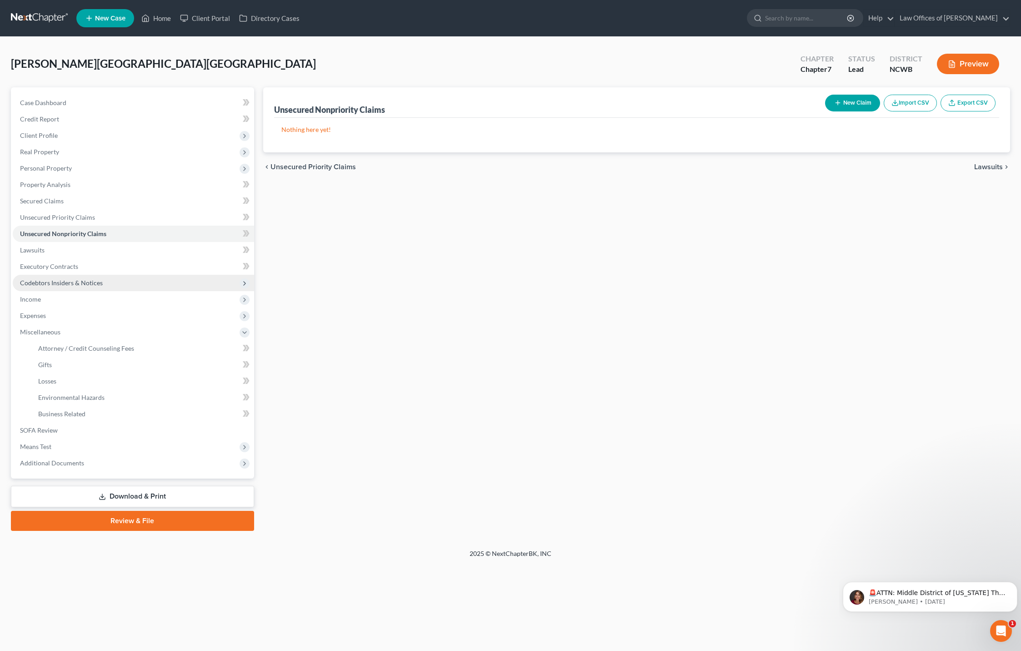
click at [70, 285] on span "Codebtors Insiders & Notices" at bounding box center [61, 283] width 83 height 8
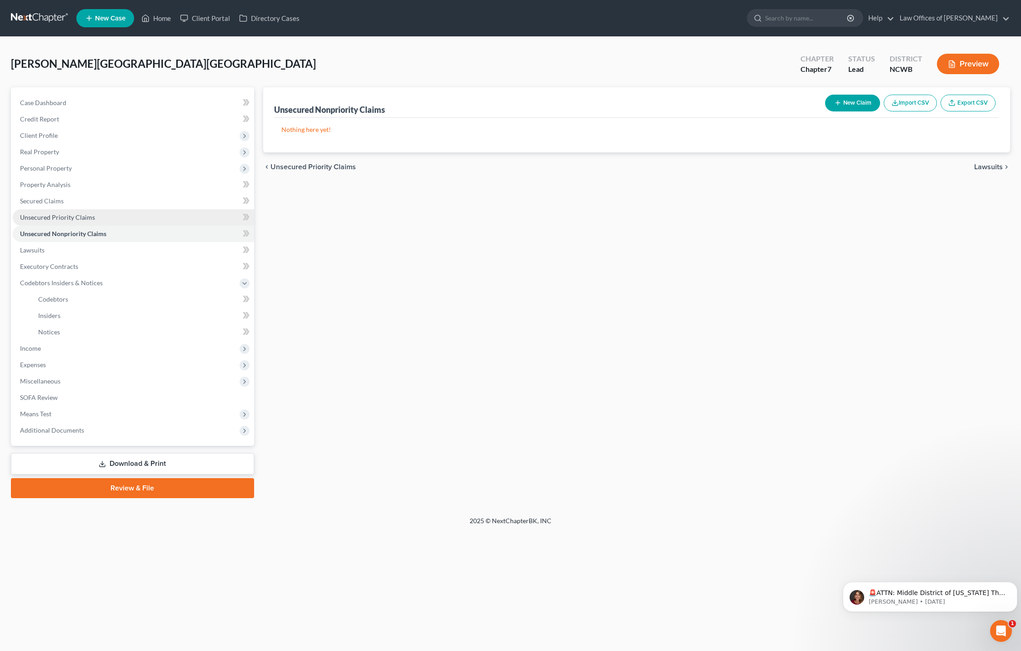
click at [64, 215] on span "Unsecured Priority Claims" at bounding box center [57, 217] width 75 height 8
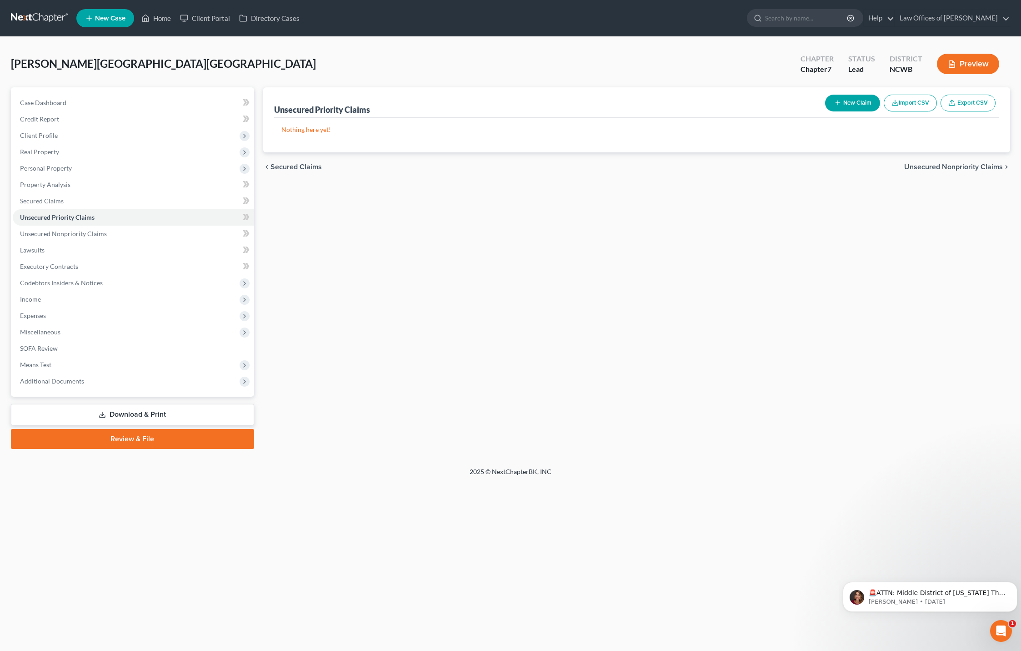
click at [867, 106] on button "New Claim" at bounding box center [852, 103] width 55 height 17
select select "0"
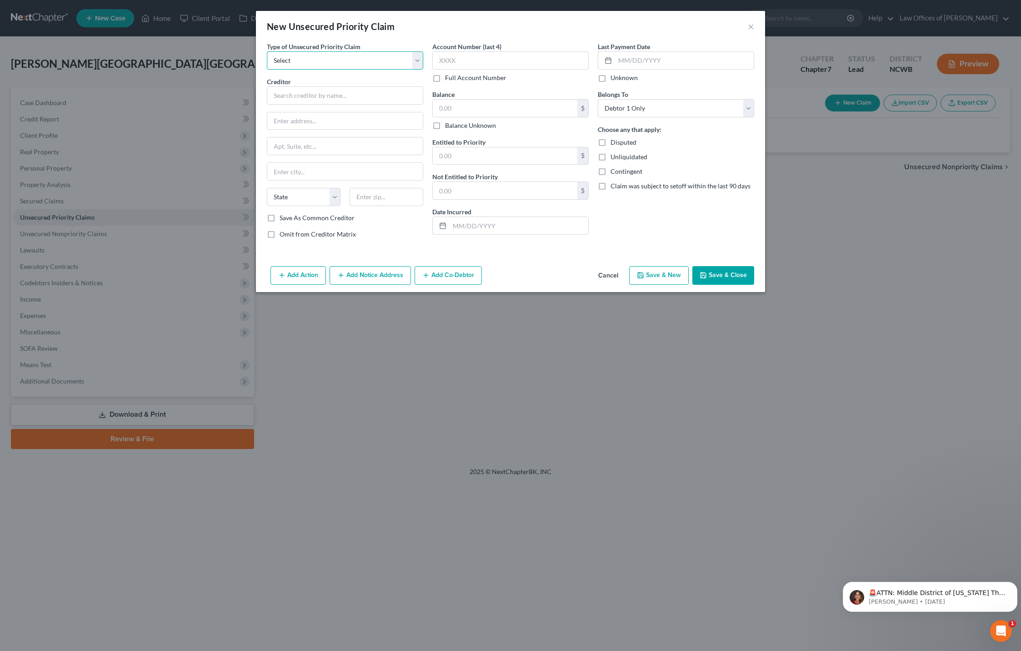
click at [310, 62] on select "Select Taxes & Other Government Units Domestic Support Obligations Extensions o…" at bounding box center [345, 60] width 156 height 18
select select "0"
click at [267, 51] on select "Select Taxes & Other Government Units Domestic Support Obligations Extensions o…" at bounding box center [345, 60] width 156 height 18
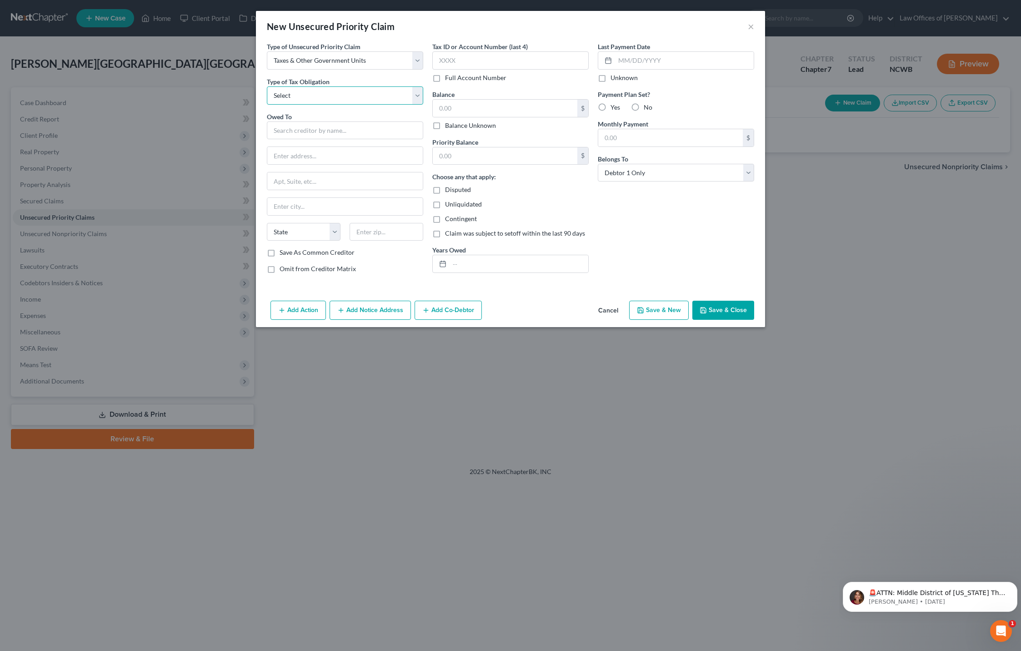
click at [309, 97] on select "Select Federal City State Franchise Tax Board Other" at bounding box center [345, 95] width 156 height 18
select select "0"
click at [267, 86] on select "Select Federal City State Franchise Tax Board Other" at bounding box center [345, 95] width 156 height 18
click at [301, 132] on input "text" at bounding box center [345, 130] width 156 height 18
click at [327, 152] on div "P.O. [GEOGRAPHIC_DATA]-7346" at bounding box center [321, 154] width 95 height 8
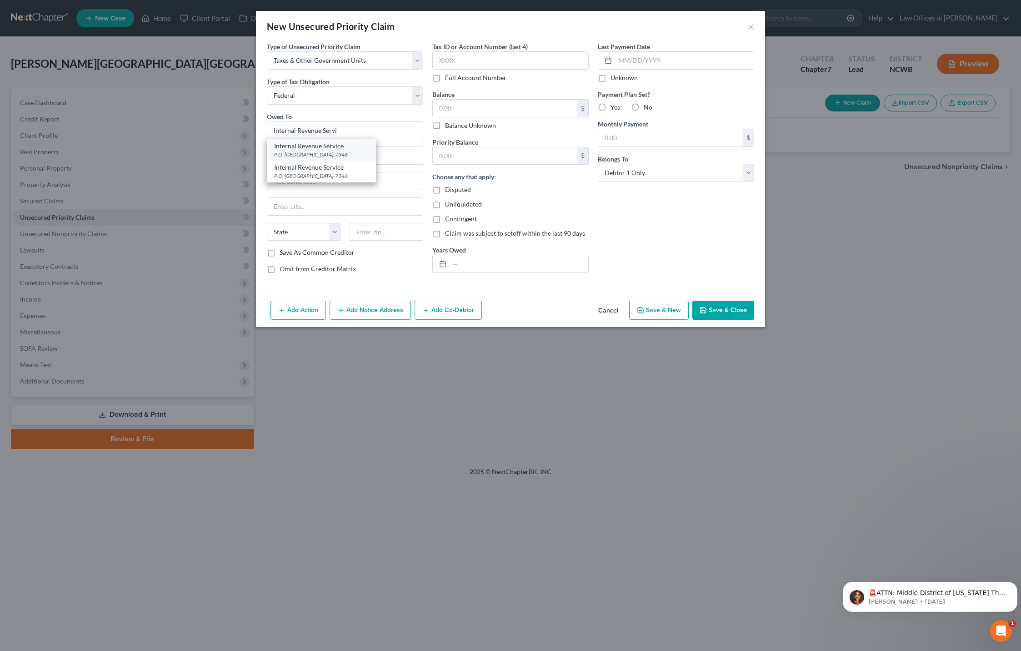
type input "Internal Revenue Service"
type input "P.O. Box 7346"
type input "[GEOGRAPHIC_DATA]"
select select "39"
type input "19101-7346"
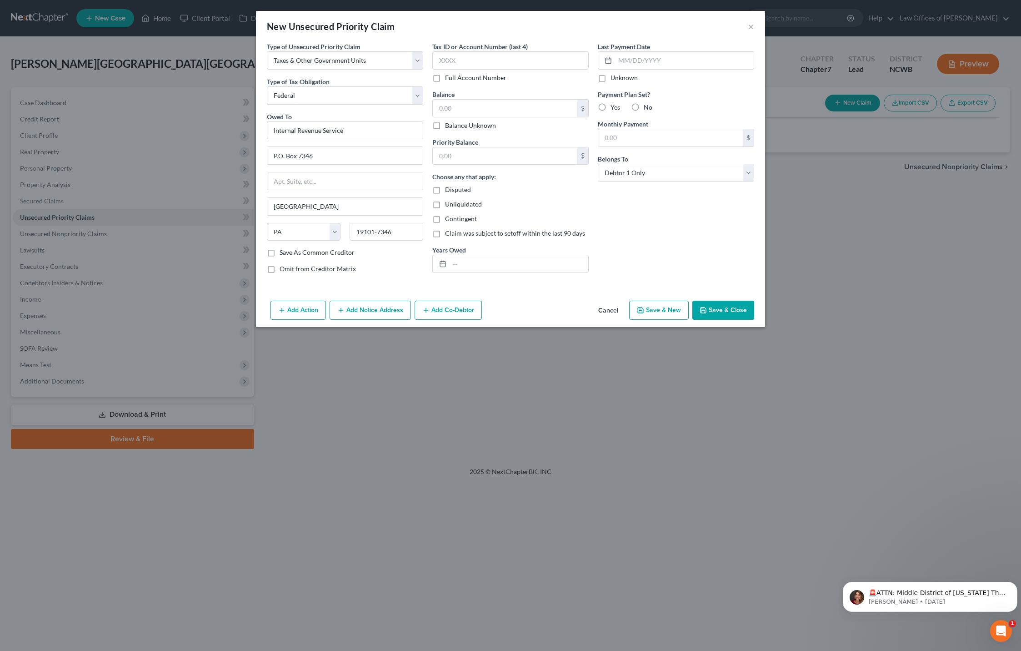
click at [611, 76] on label "Unknown" at bounding box center [624, 77] width 27 height 9
click at [614, 76] on input "Unknown" at bounding box center [617, 76] width 6 height 6
checkbox input "true"
click at [729, 306] on button "Save & Close" at bounding box center [723, 310] width 62 height 19
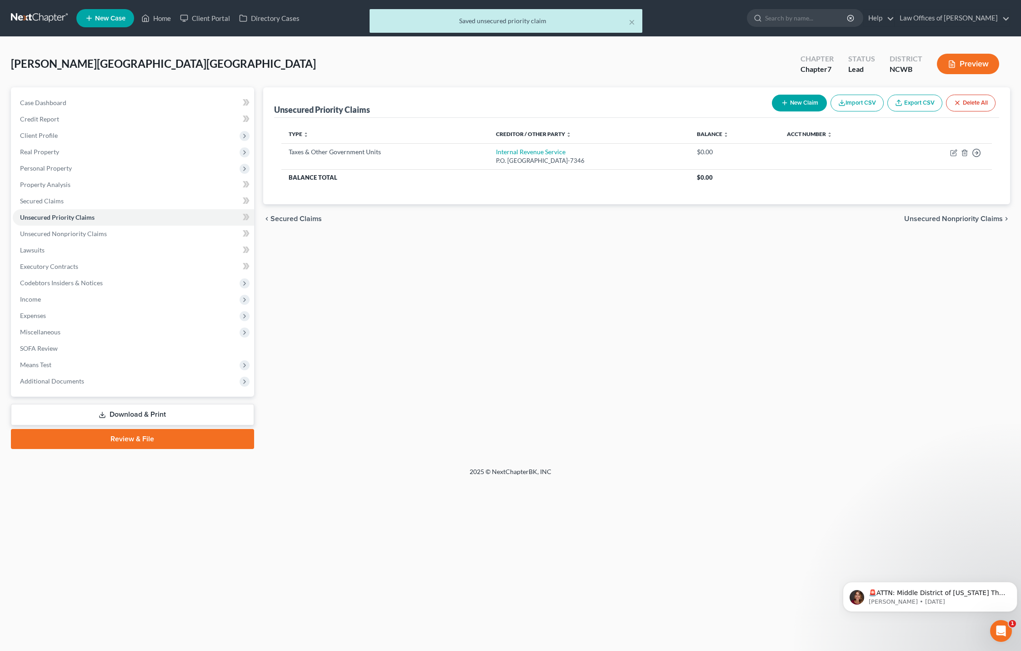
click at [808, 99] on button "New Claim" at bounding box center [799, 103] width 55 height 17
select select "0"
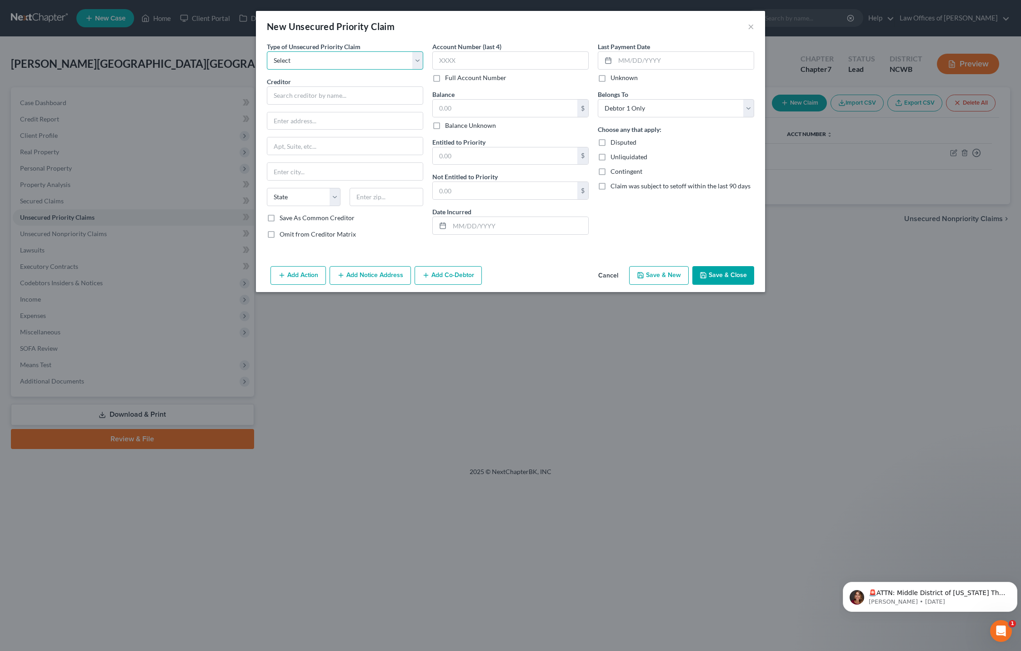
click at [352, 55] on select "Select Taxes & Other Government Units Domestic Support Obligations Extensions o…" at bounding box center [345, 60] width 156 height 18
select select "0"
click at [267, 51] on select "Select Taxes & Other Government Units Domestic Support Obligations Extensions o…" at bounding box center [345, 60] width 156 height 18
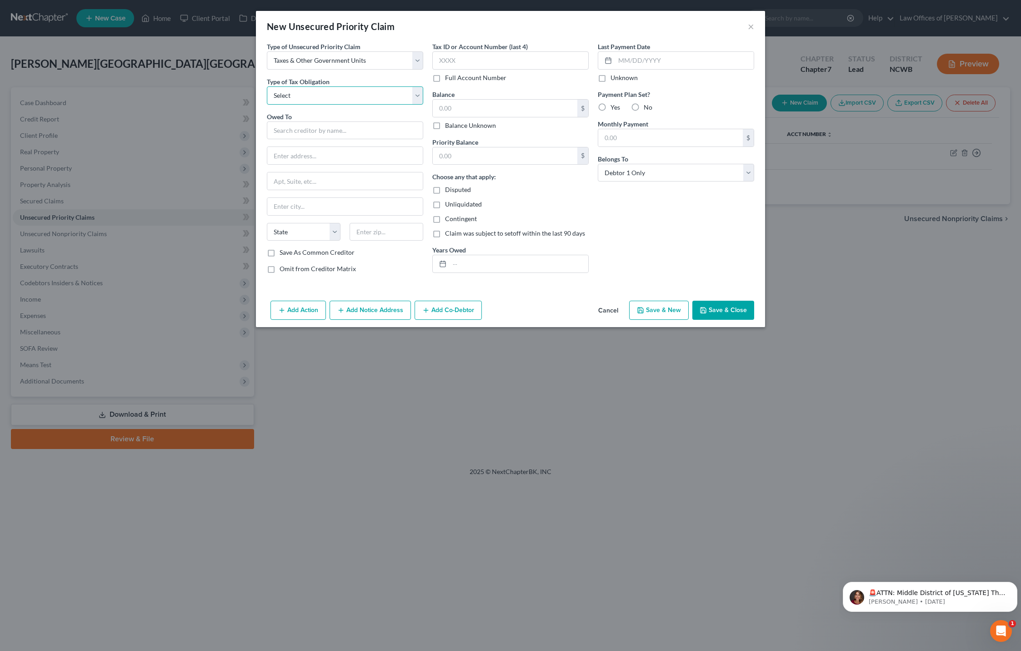
click at [345, 97] on select "Select Federal City State Franchise Tax Board Other" at bounding box center [345, 95] width 156 height 18
select select "2"
click at [267, 86] on select "Select Federal City State Franchise Tax Board Other" at bounding box center [345, 95] width 156 height 18
click at [321, 134] on input "text" at bounding box center [345, 130] width 156 height 18
type input "N"
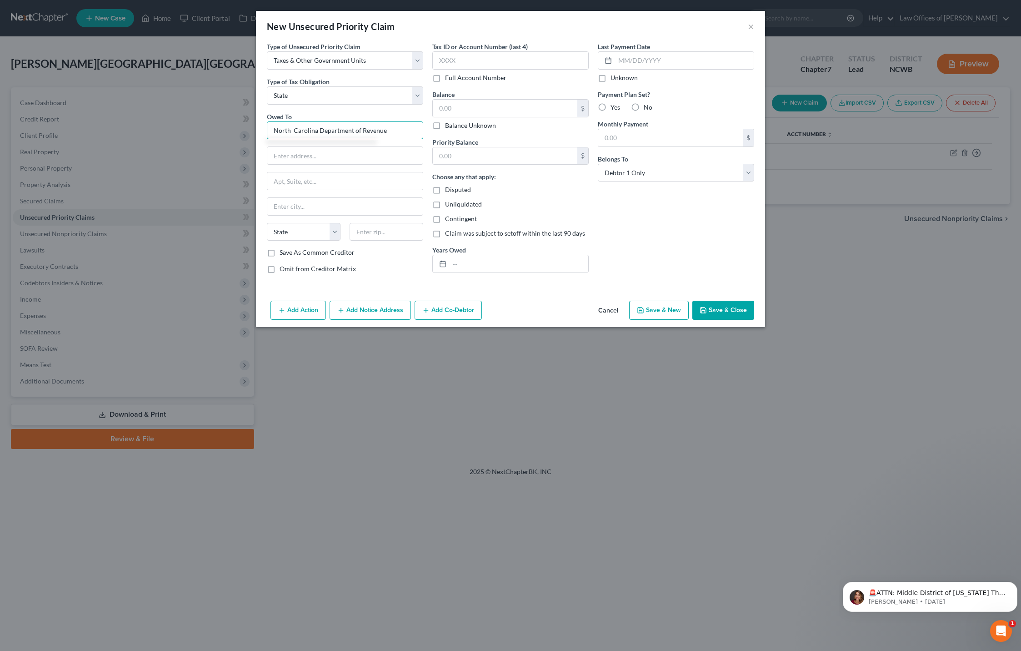
type input "North Carolina Department of Revenue"
type input "PO Box"
click at [611, 80] on label "Unknown" at bounding box center [624, 77] width 27 height 9
click at [614, 79] on input "Unknown" at bounding box center [617, 76] width 6 height 6
checkbox input "true"
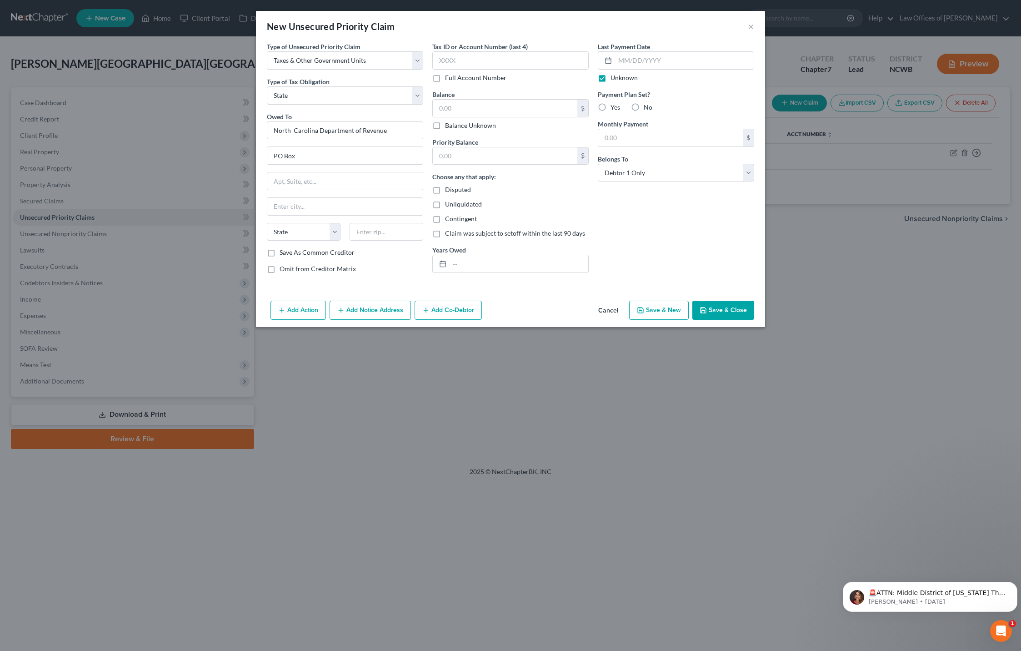
click at [719, 309] on button "Save & Close" at bounding box center [723, 310] width 62 height 19
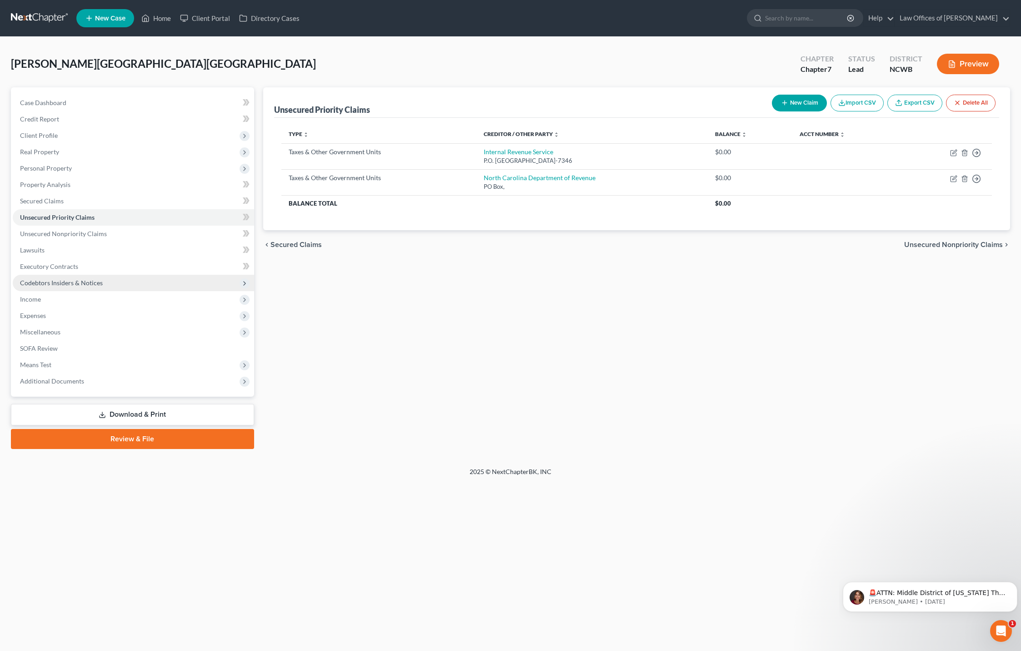
click at [58, 285] on span "Codebtors Insiders & Notices" at bounding box center [61, 283] width 83 height 8
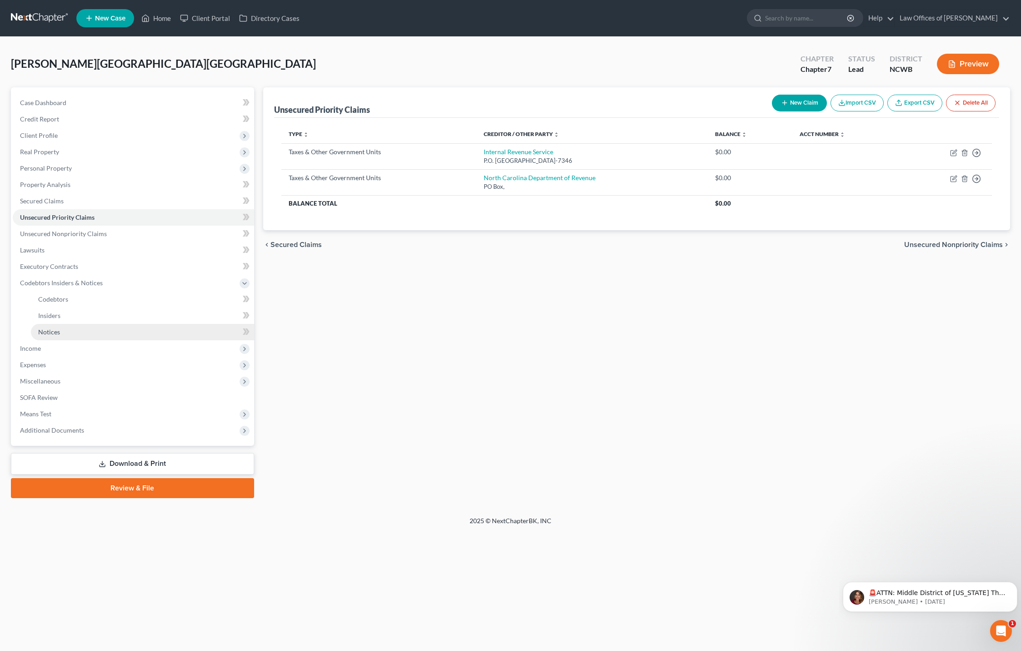
click at [51, 331] on span "Notices" at bounding box center [49, 332] width 22 height 8
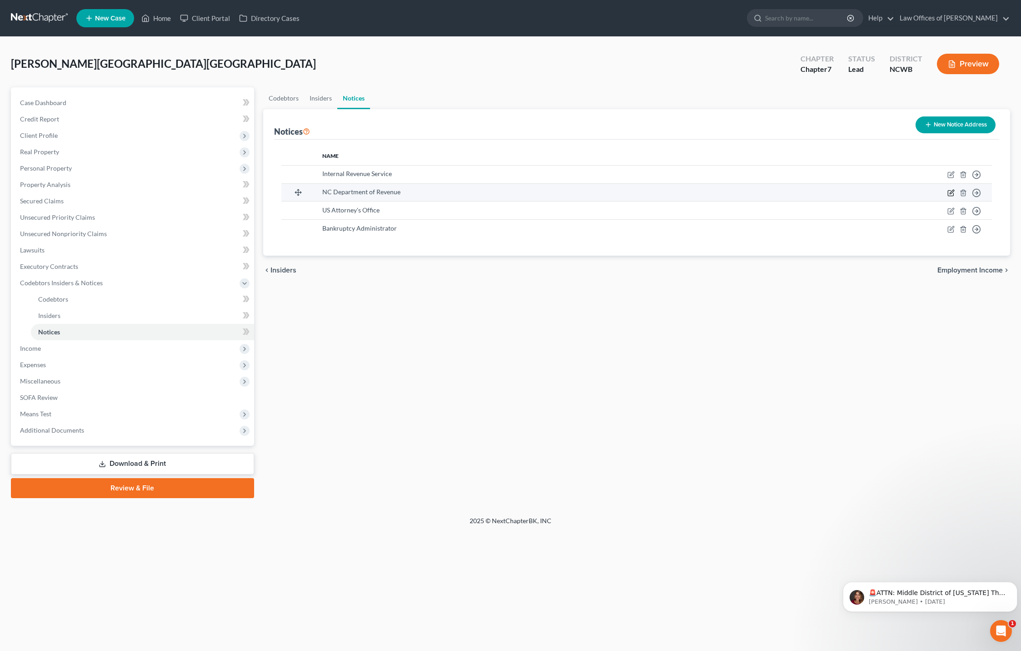
click at [949, 193] on icon "button" at bounding box center [951, 192] width 7 height 7
select select "28"
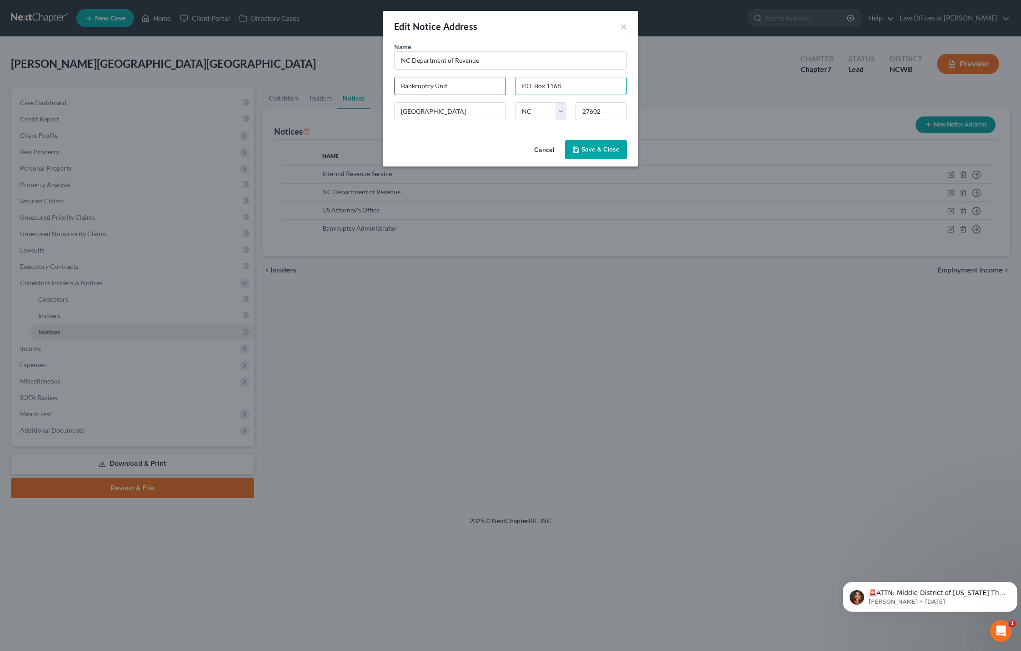
drag, startPoint x: 623, startPoint y: 84, endPoint x: 495, endPoint y: 85, distance: 128.2
click at [495, 85] on div "Name * NC Department of Revenue Bankruptcy Unit P.O. [GEOGRAPHIC_DATA] [US_STAT…" at bounding box center [511, 84] width 242 height 85
click at [622, 30] on button "×" at bounding box center [624, 26] width 6 height 11
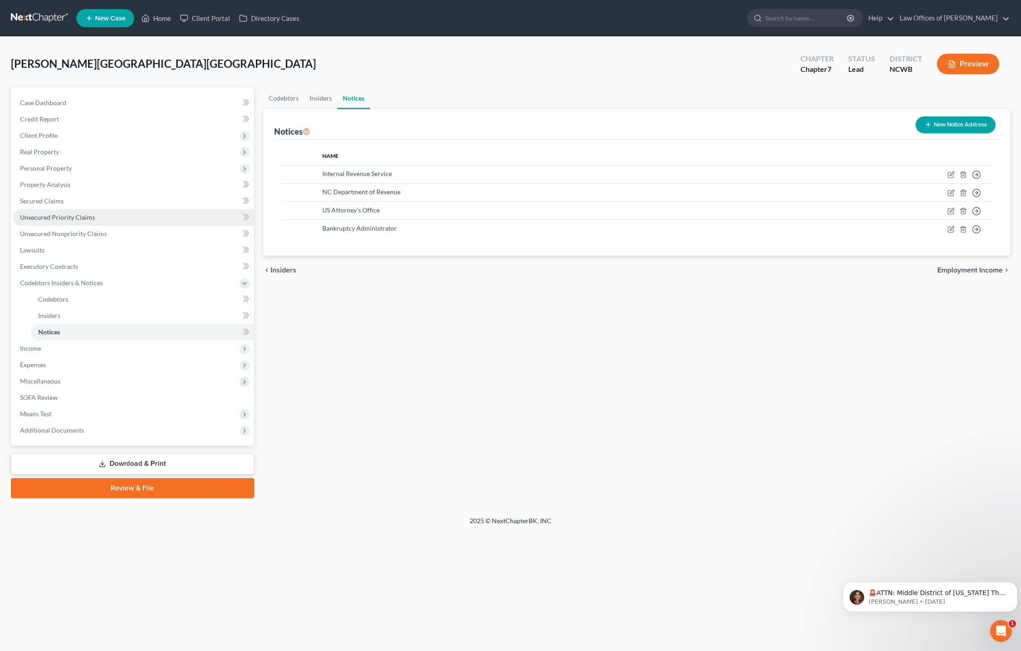
click at [57, 218] on span "Unsecured Priority Claims" at bounding box center [57, 217] width 75 height 8
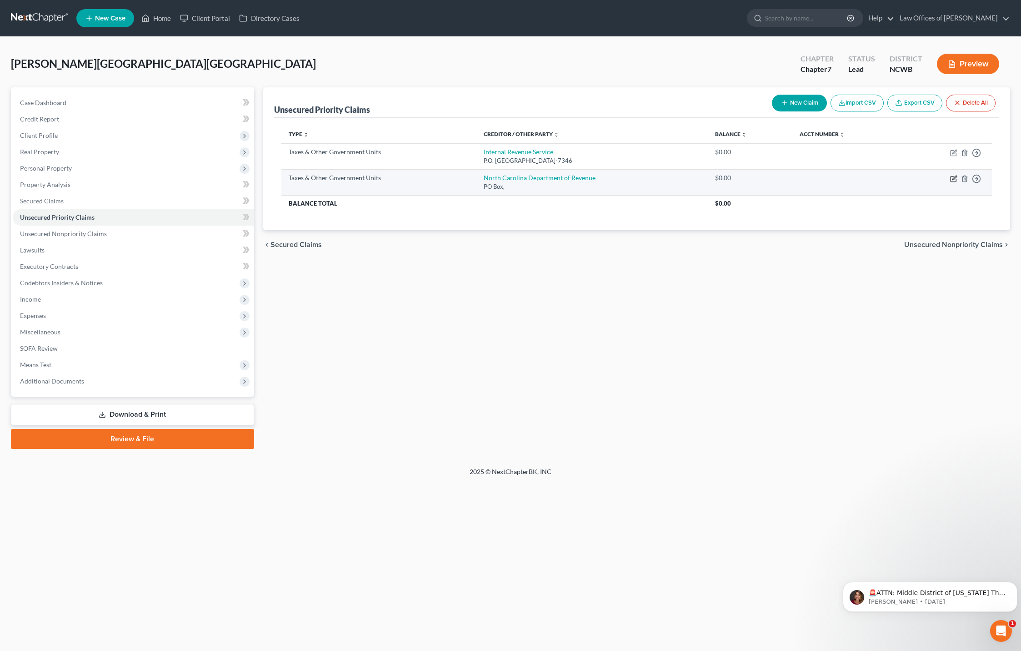
click at [953, 180] on icon "button" at bounding box center [955, 178] width 4 height 4
select select "2"
select select "0"
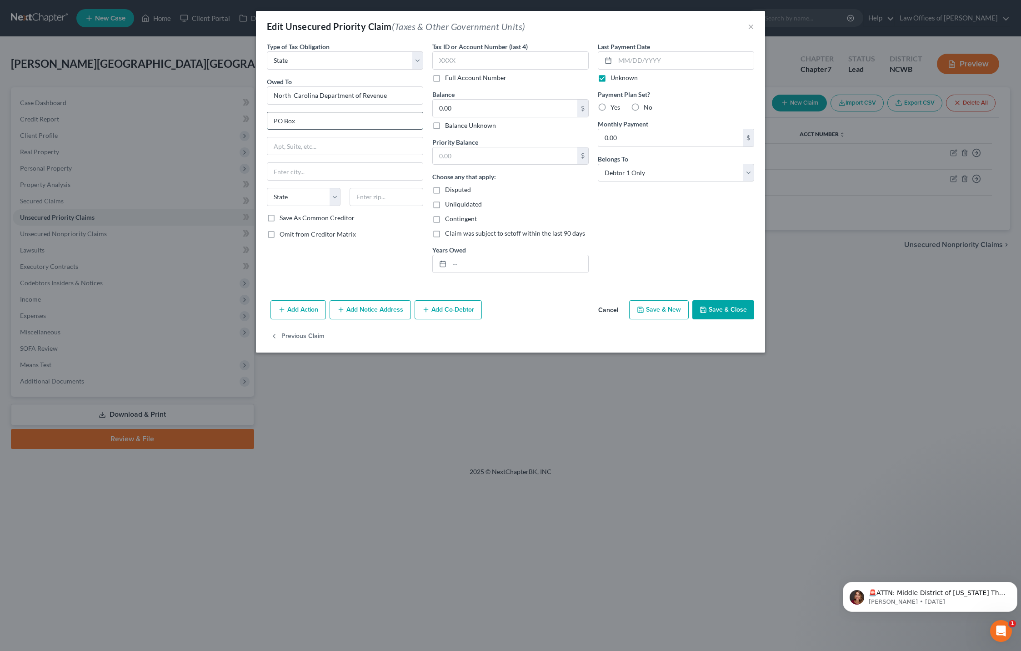
click at [373, 118] on input "PO Box" at bounding box center [345, 120] width 156 height 17
type input "PO Box 1168"
click at [287, 94] on input "North Carolina Department of Revenue" at bounding box center [345, 95] width 156 height 18
type input "[GEOGRAPHIC_DATA]"
select select "28"
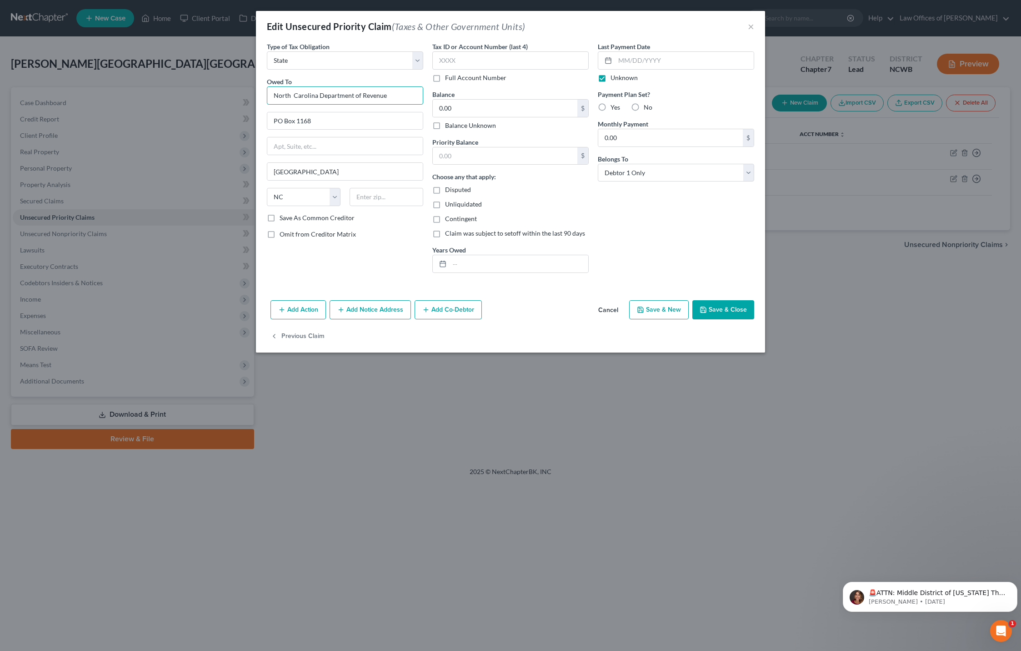
drag, startPoint x: 316, startPoint y: 96, endPoint x: 276, endPoint y: 98, distance: 39.1
click at [276, 98] on input "North Carolina Department of Revenue" at bounding box center [345, 95] width 156 height 18
type input "NC Department of Revenue"
click at [724, 308] on button "Save & Close" at bounding box center [723, 309] width 62 height 19
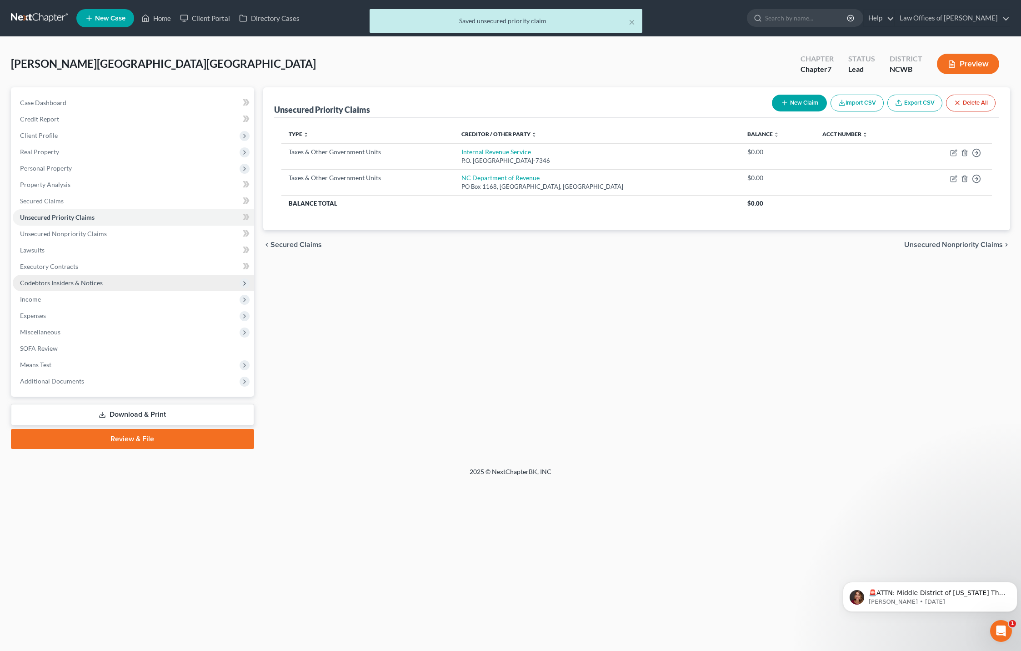
click at [86, 285] on span "Codebtors Insiders & Notices" at bounding box center [61, 283] width 83 height 8
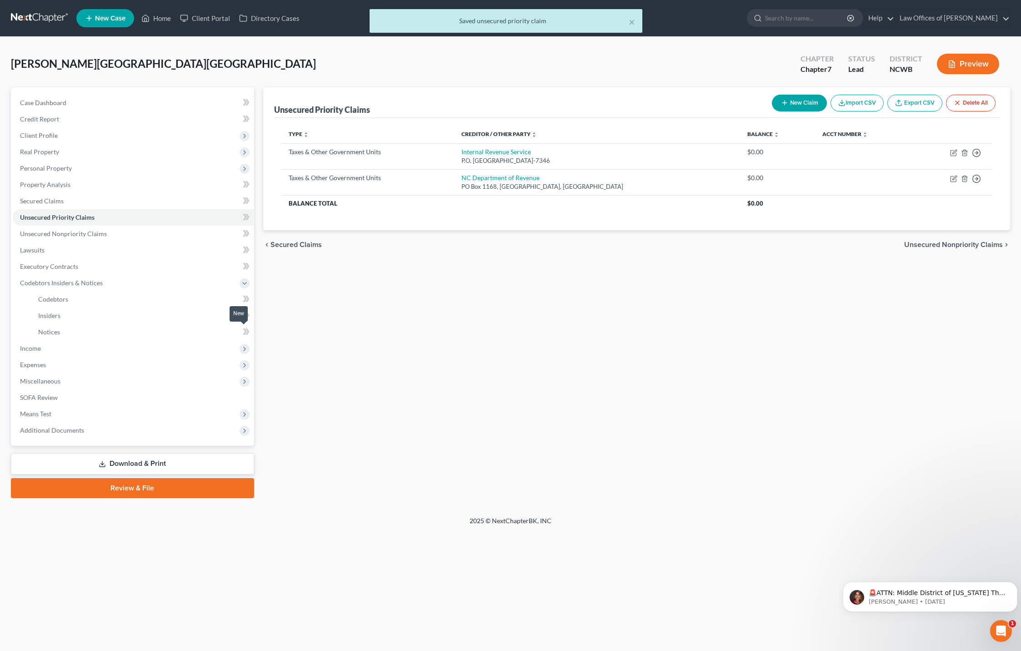
click at [247, 332] on icon at bounding box center [247, 331] width 4 height 6
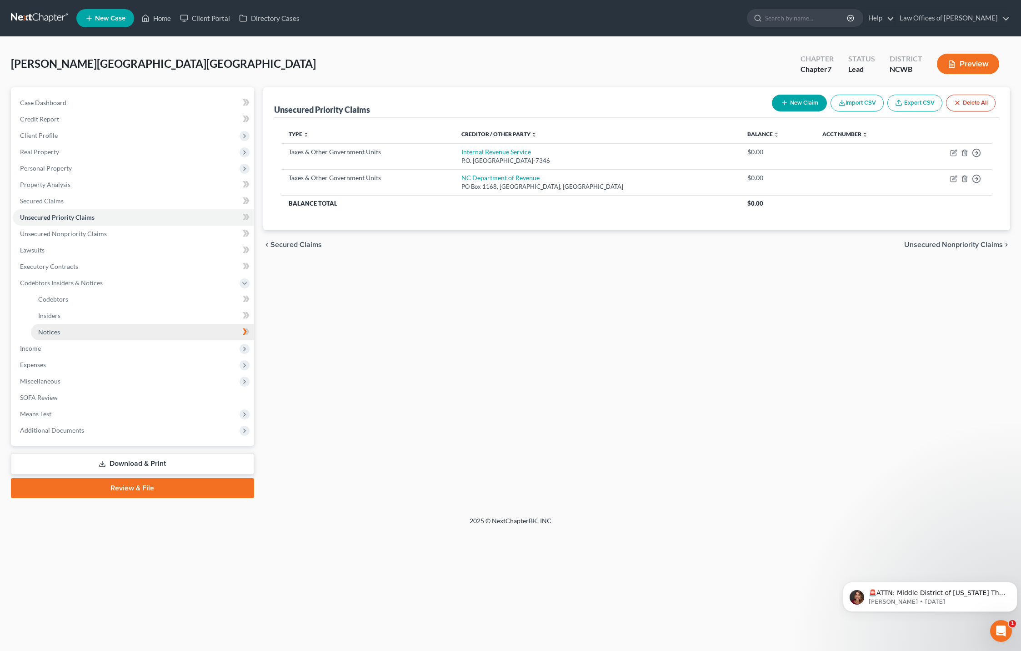
click at [215, 332] on link "Notices" at bounding box center [142, 332] width 223 height 16
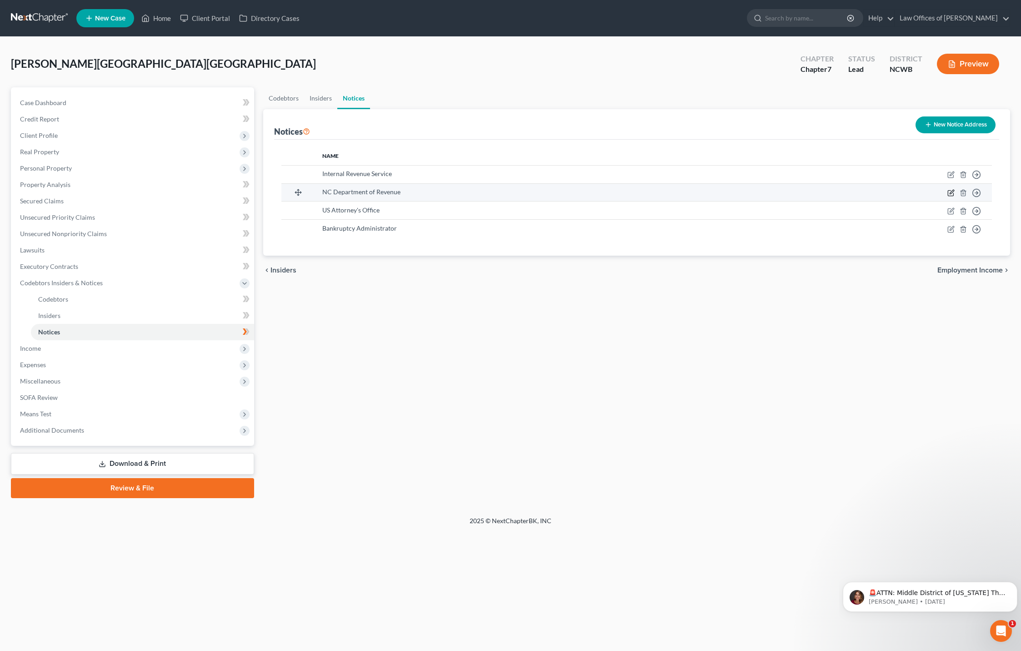
click at [951, 191] on icon "button" at bounding box center [951, 192] width 7 height 7
select select "28"
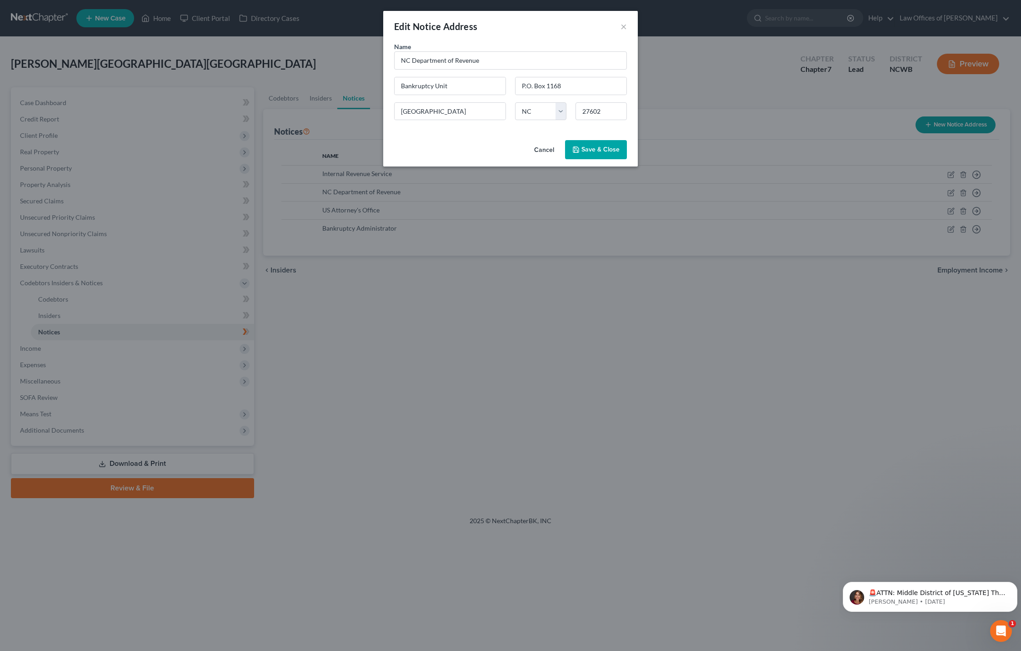
click at [620, 28] on div "Edit Notice Address ×" at bounding box center [510, 26] width 255 height 31
click at [624, 28] on button "×" at bounding box center [624, 26] width 6 height 11
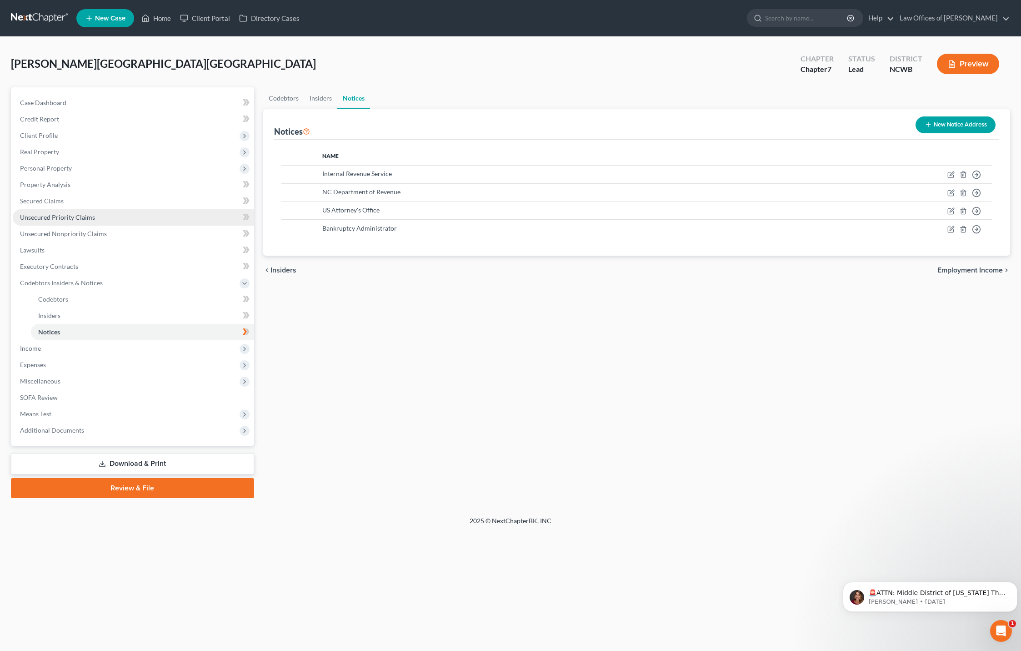
click at [85, 215] on span "Unsecured Priority Claims" at bounding box center [57, 217] width 75 height 8
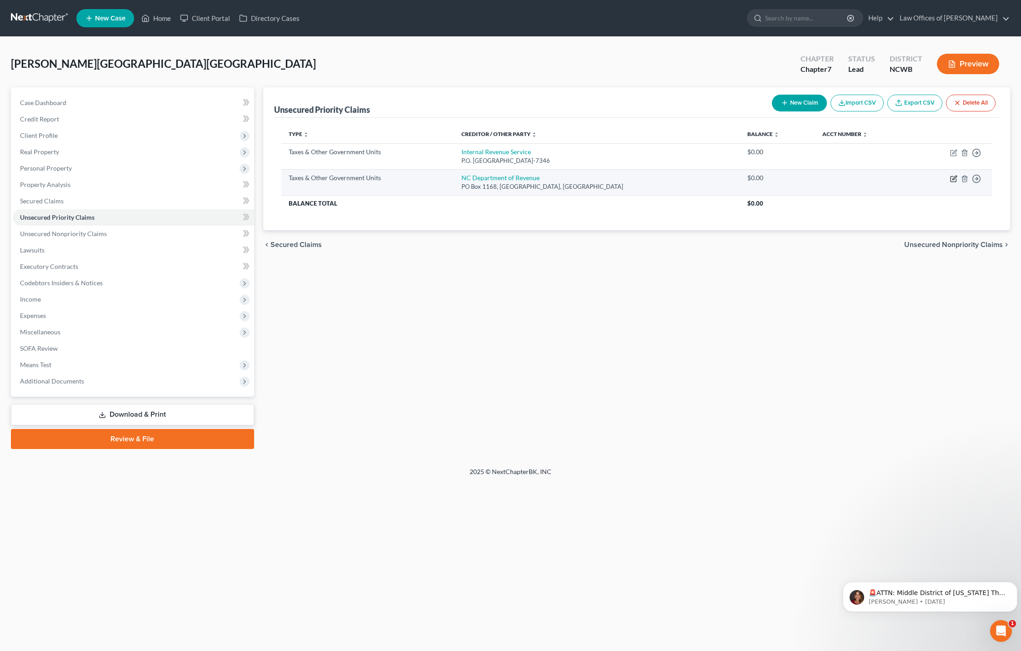
click at [954, 180] on icon "button" at bounding box center [955, 178] width 4 height 4
select select "2"
select select "28"
select select "0"
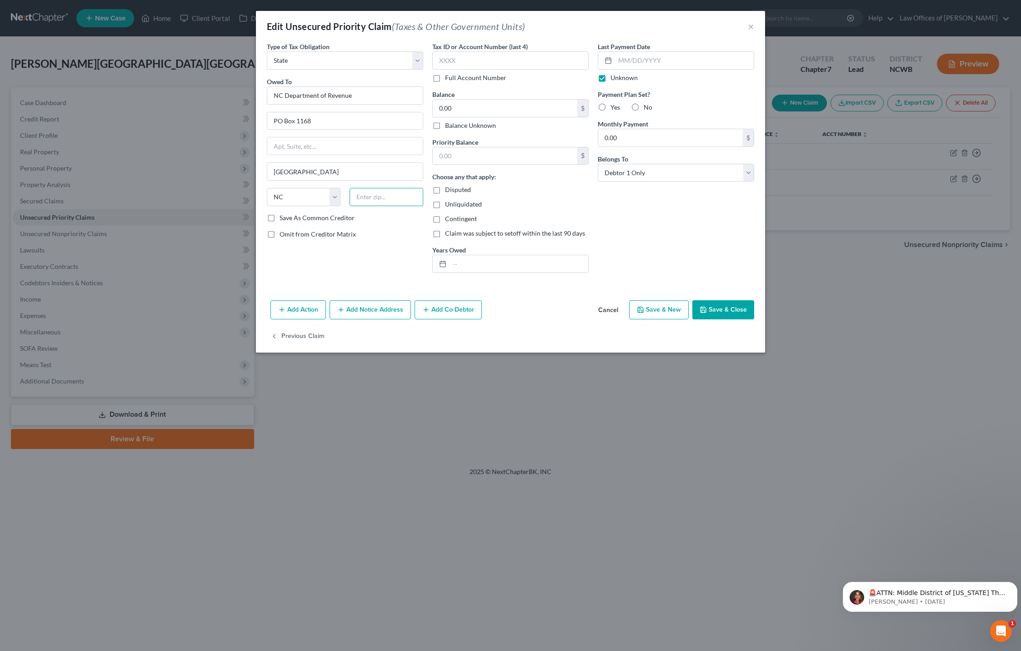
click at [378, 192] on input "text" at bounding box center [387, 197] width 74 height 18
type input "27602"
click at [389, 260] on div "Type of Tax Obligation * Select Federal City State Franchise Tax Board Other Ow…" at bounding box center [345, 161] width 166 height 238
click at [729, 307] on button "Save & Close" at bounding box center [723, 309] width 62 height 19
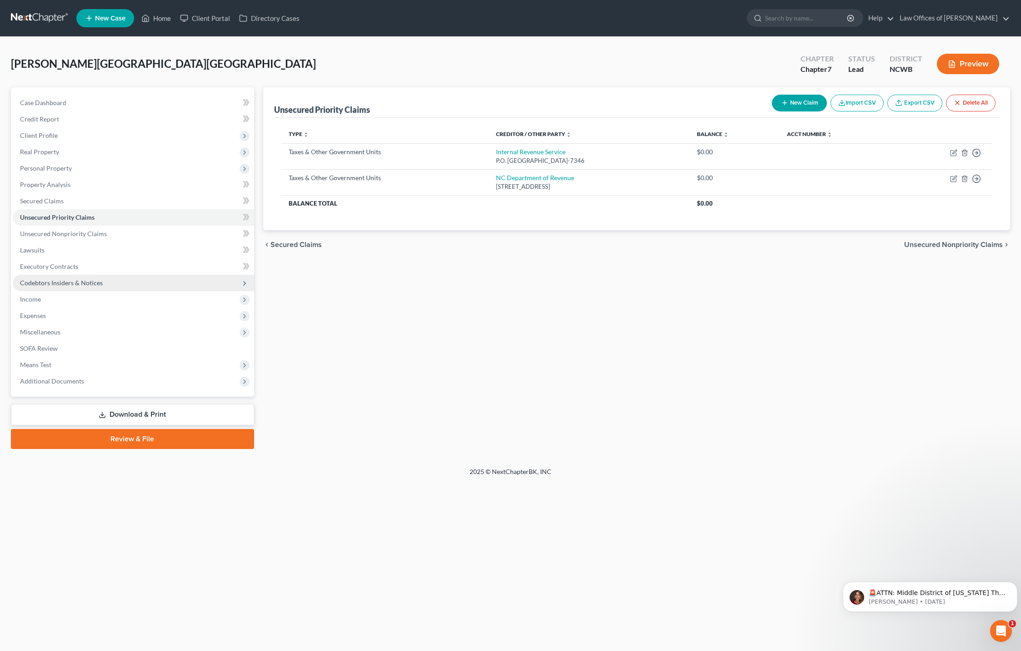
click at [73, 281] on span "Codebtors Insiders & Notices" at bounding box center [61, 283] width 83 height 8
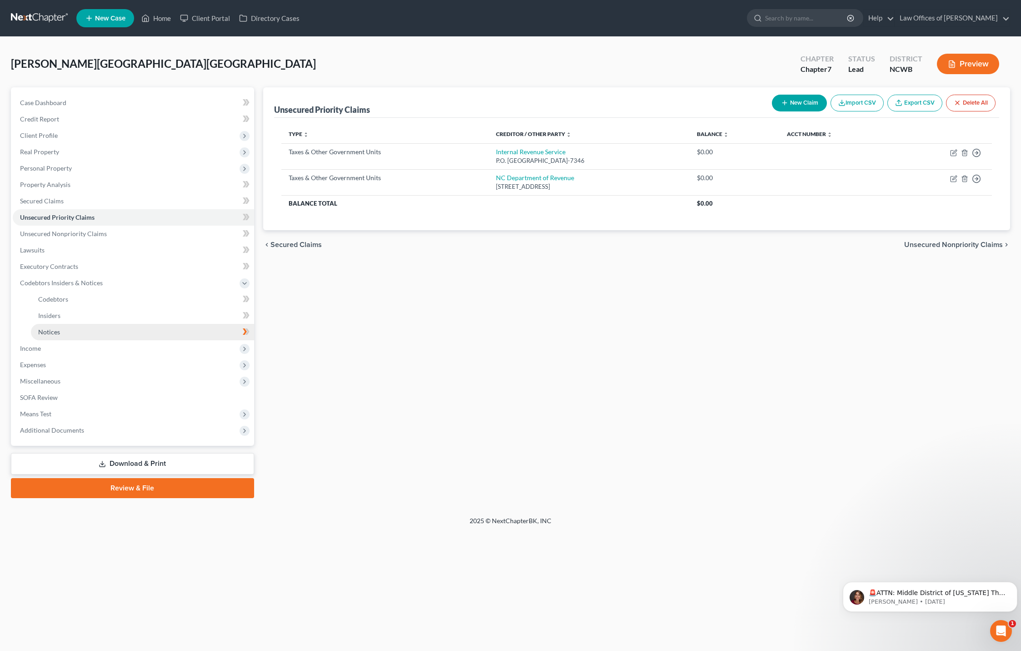
click at [52, 334] on span "Notices" at bounding box center [49, 332] width 22 height 8
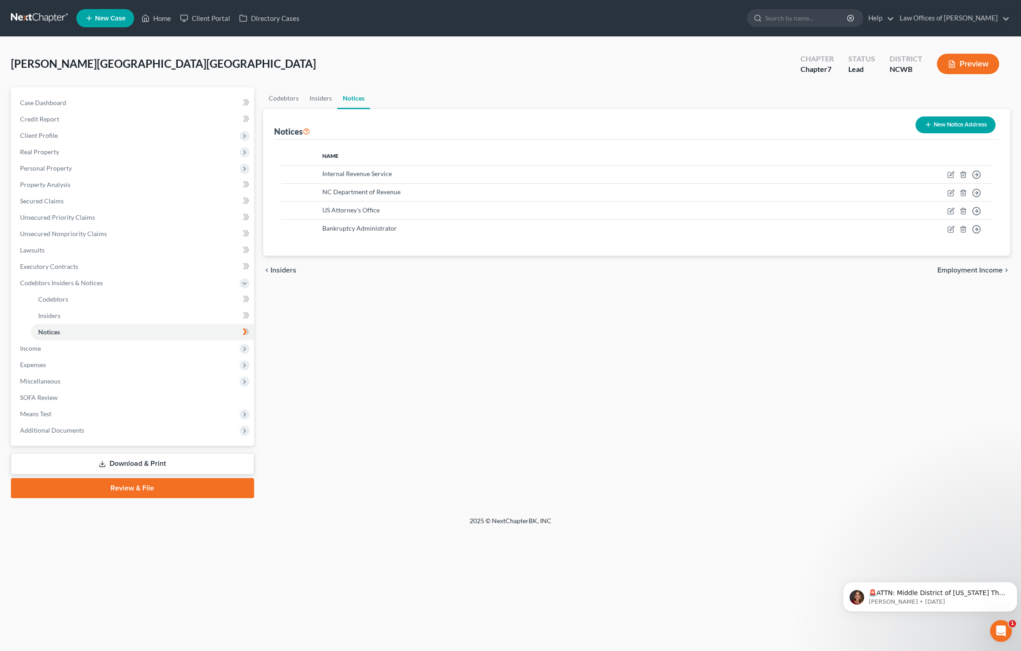
click at [950, 126] on button "New Notice Address" at bounding box center [956, 124] width 80 height 17
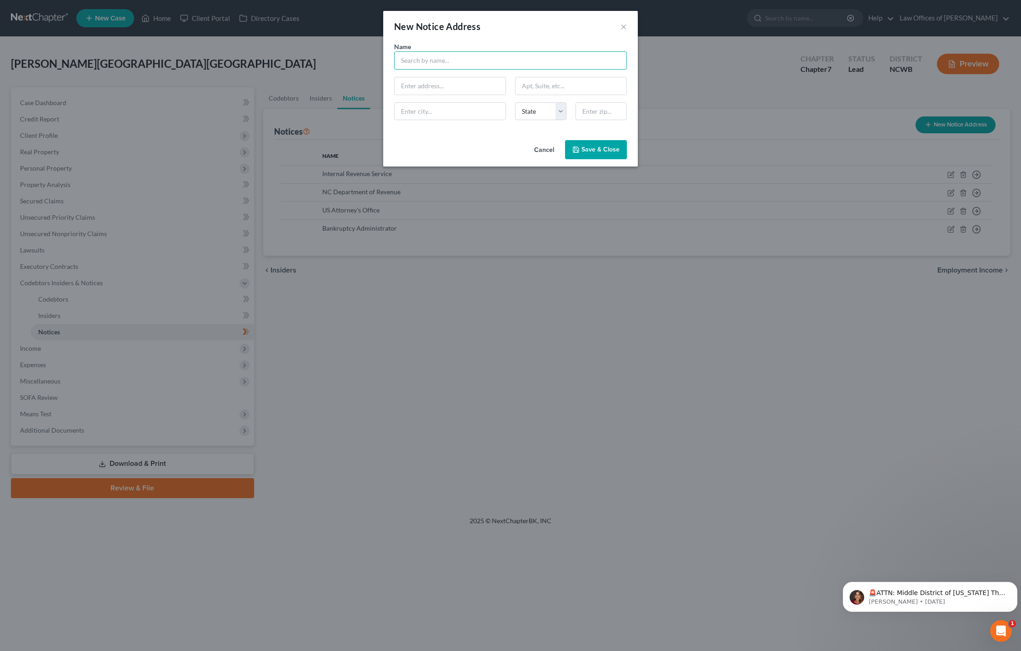
click at [477, 57] on input "text" at bounding box center [510, 60] width 233 height 18
type input "[GEOGRAPHIC_DATA]"
type input "PO"
type input "Iredell County Tax Collector"
type input "PO Box"
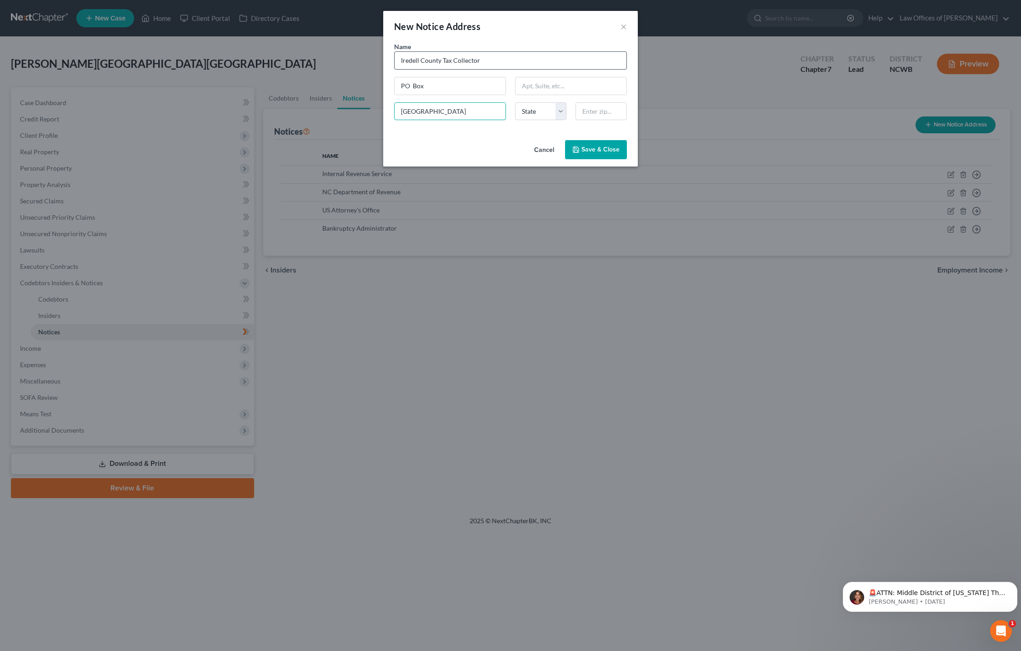
type input "[GEOGRAPHIC_DATA]"
select select "28"
type input "28687"
click at [466, 85] on input "PO Box" at bounding box center [450, 85] width 111 height 17
type input "PO Box 1027"
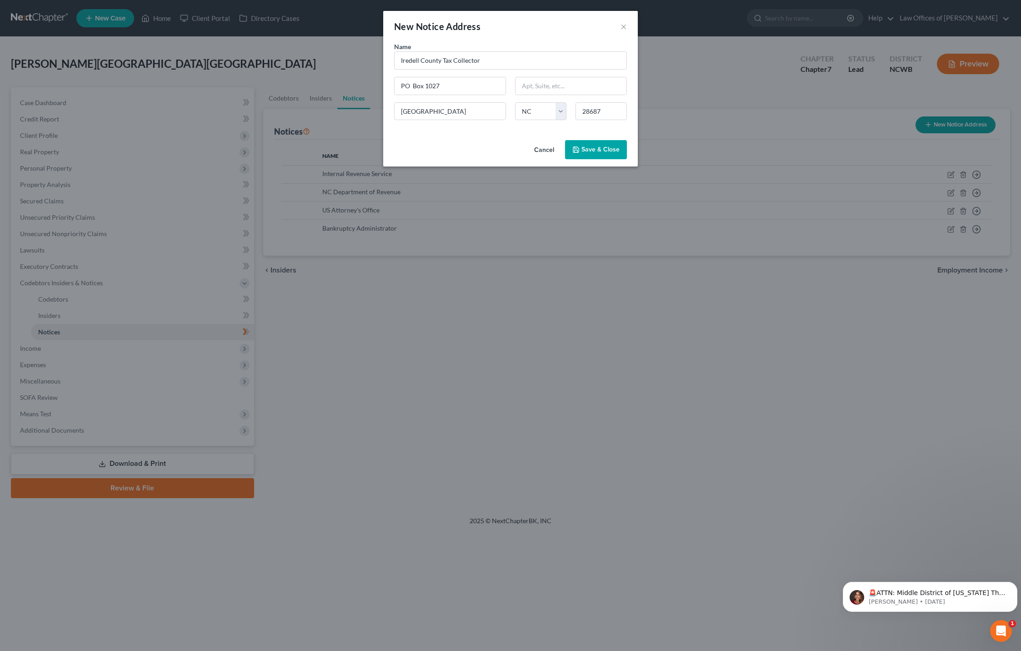
click at [614, 147] on span "Save & Close" at bounding box center [601, 149] width 38 height 8
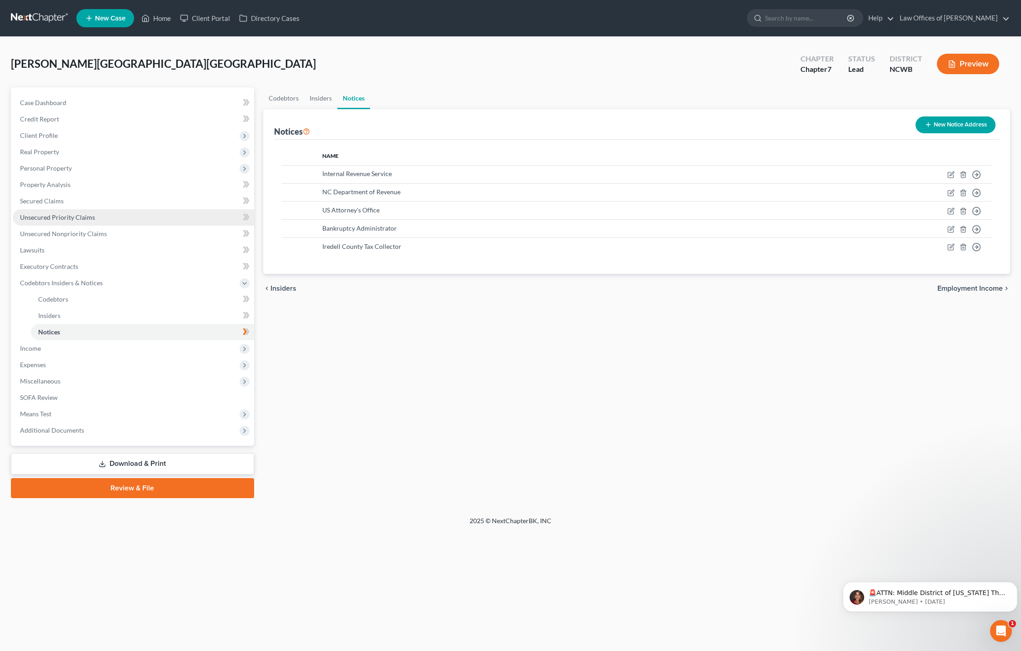
click at [35, 218] on span "Unsecured Priority Claims" at bounding box center [57, 217] width 75 height 8
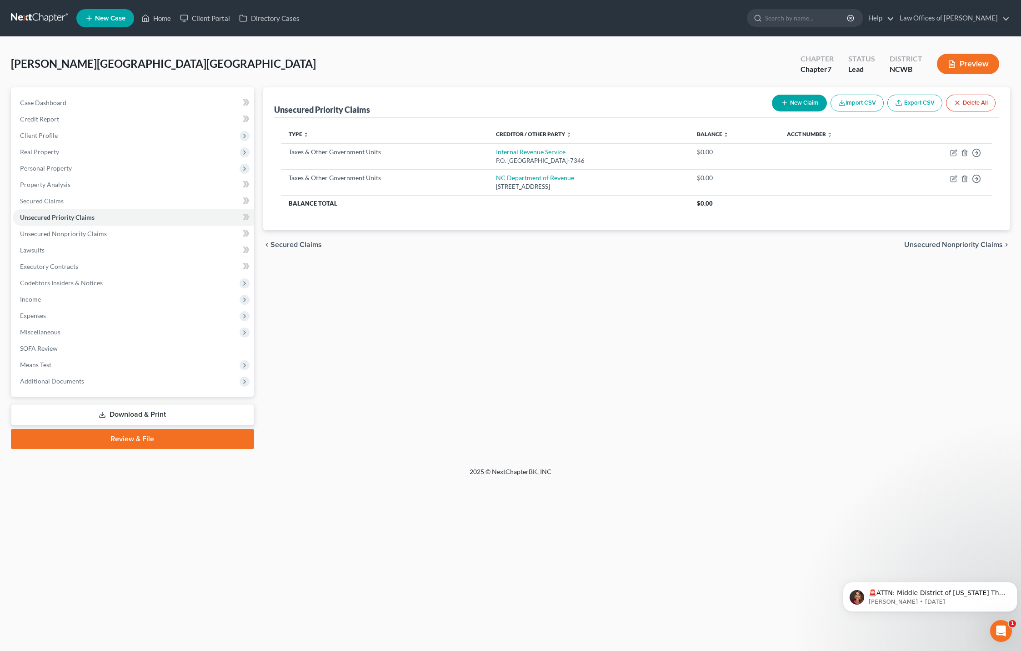
click at [806, 104] on button "New Claim" at bounding box center [799, 103] width 55 height 17
select select "0"
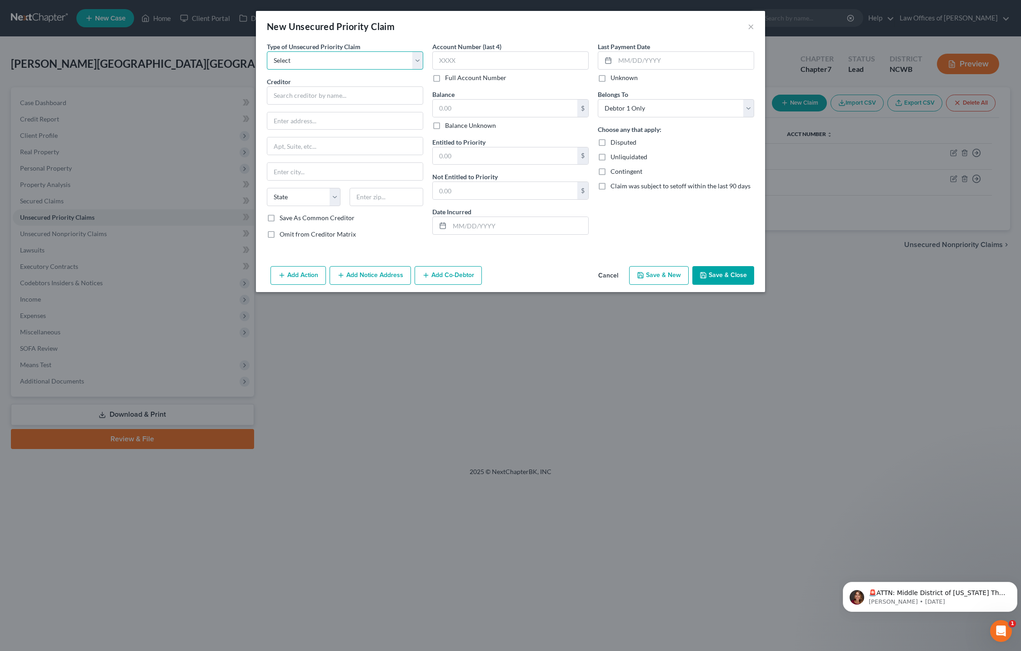
click at [338, 64] on select "Select Taxes & Other Government Units Domestic Support Obligations Extensions o…" at bounding box center [345, 60] width 156 height 18
select select "0"
click at [267, 51] on select "Select Taxes & Other Government Units Domestic Support Obligations Extensions o…" at bounding box center [345, 60] width 156 height 18
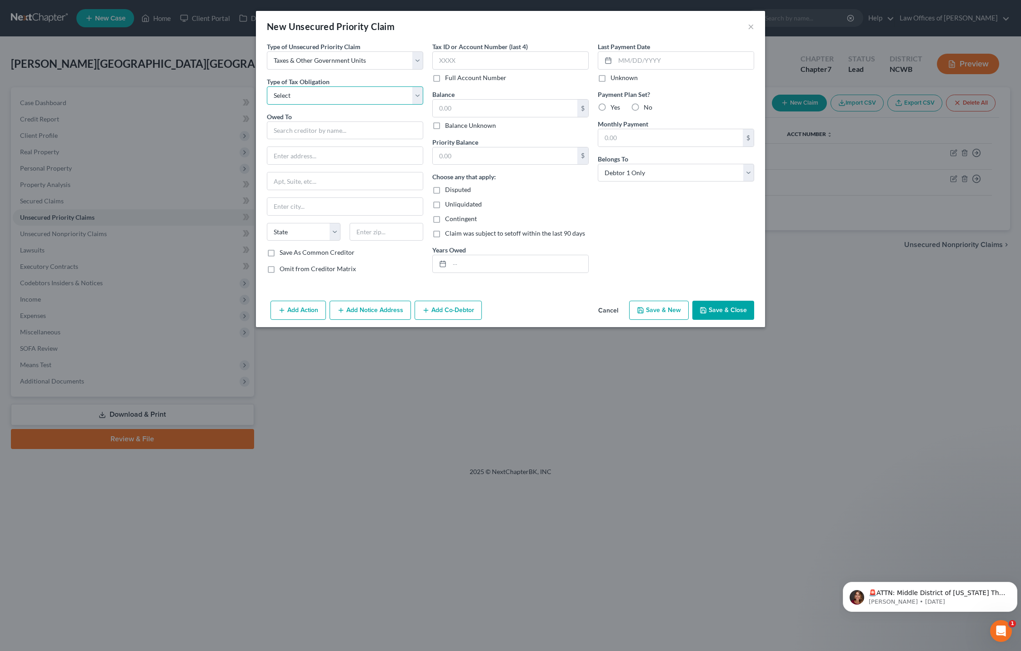
click at [336, 96] on select "Select Federal City State Franchise Tax Board Other" at bounding box center [345, 95] width 156 height 18
select select "4"
click at [267, 86] on select "Select Federal City State Franchise Tax Board Other" at bounding box center [345, 95] width 156 height 18
click at [362, 130] on input "text" at bounding box center [345, 130] width 156 height 18
type input "Iredell County Tax Collector"
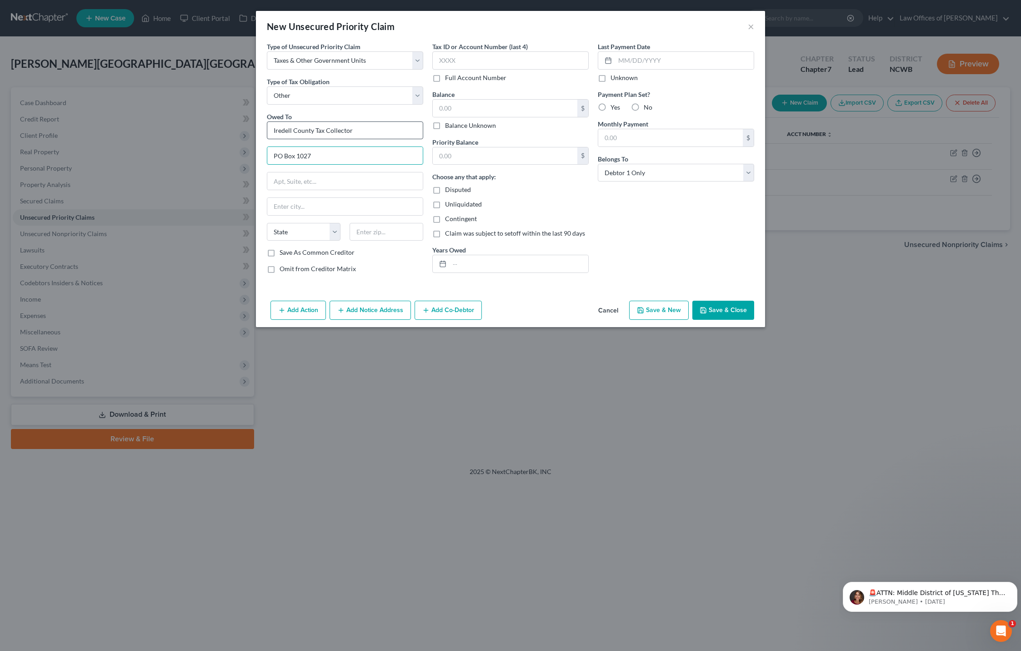
type input "PO Box 1027"
type input "Stateaville"
select select "28"
type input "28687"
click at [611, 78] on label "Unknown" at bounding box center [624, 77] width 27 height 9
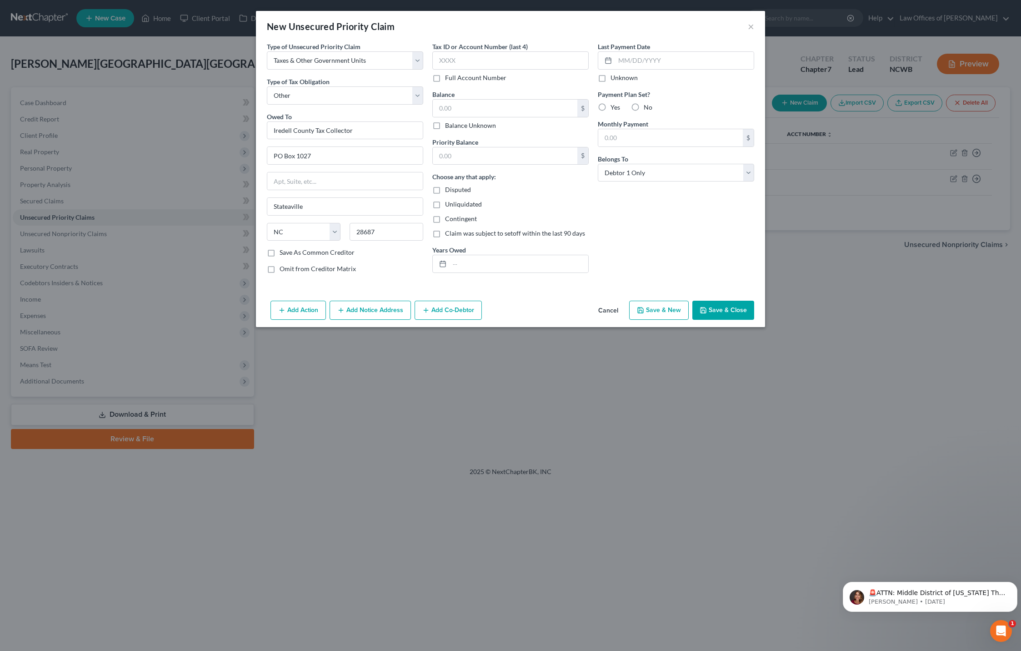
click at [614, 78] on input "Unknown" at bounding box center [617, 76] width 6 height 6
checkbox input "true"
type input "[GEOGRAPHIC_DATA]"
click at [723, 312] on button "Save & Close" at bounding box center [723, 310] width 62 height 19
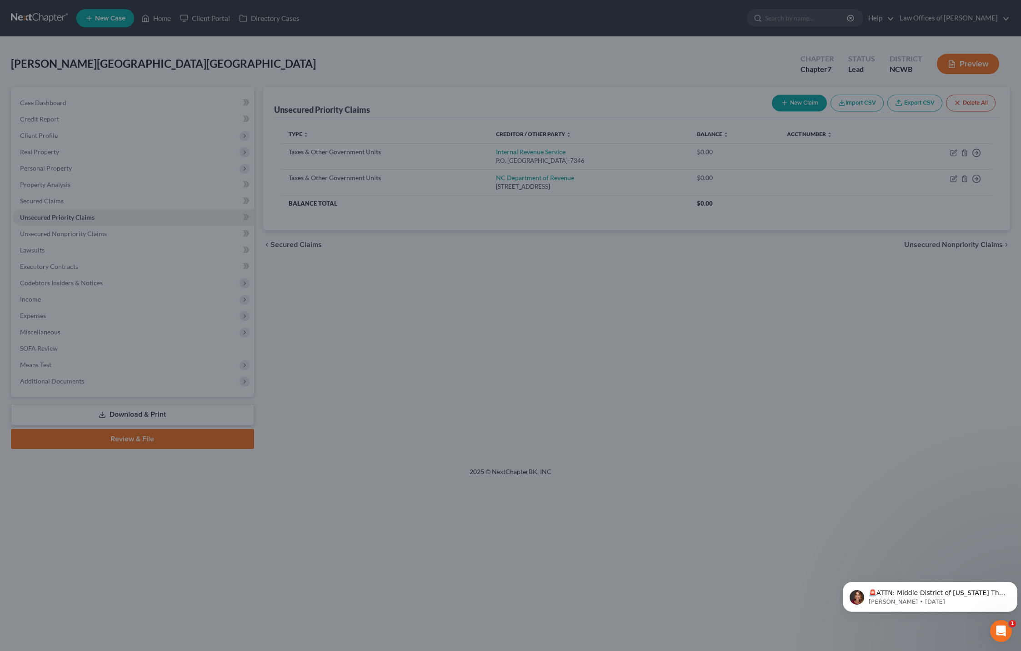
type input "0.00"
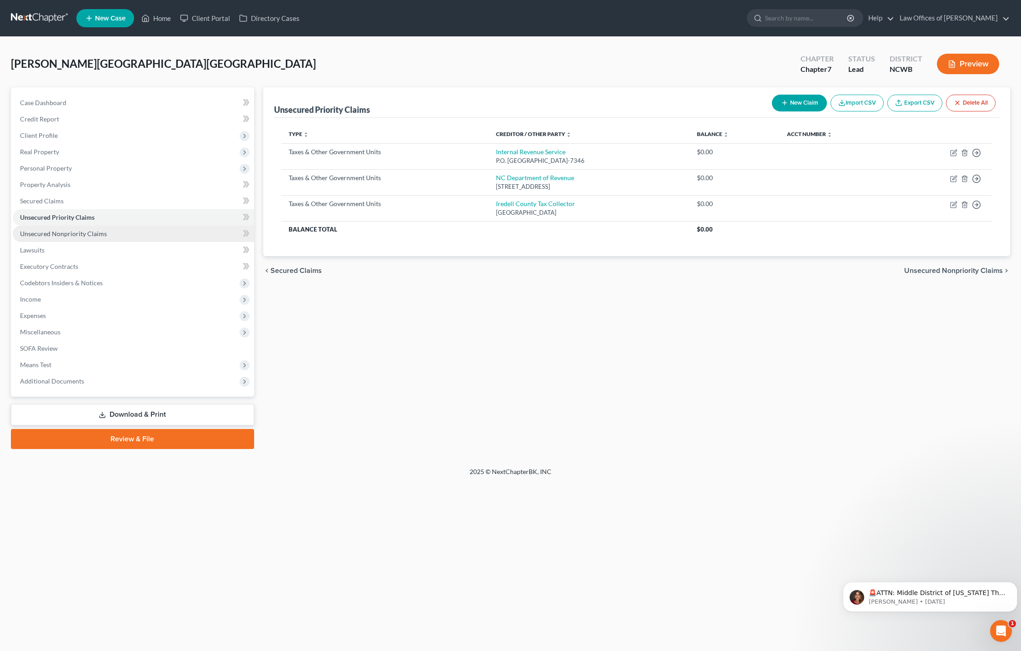
click at [64, 234] on span "Unsecured Nonpriority Claims" at bounding box center [63, 234] width 87 height 8
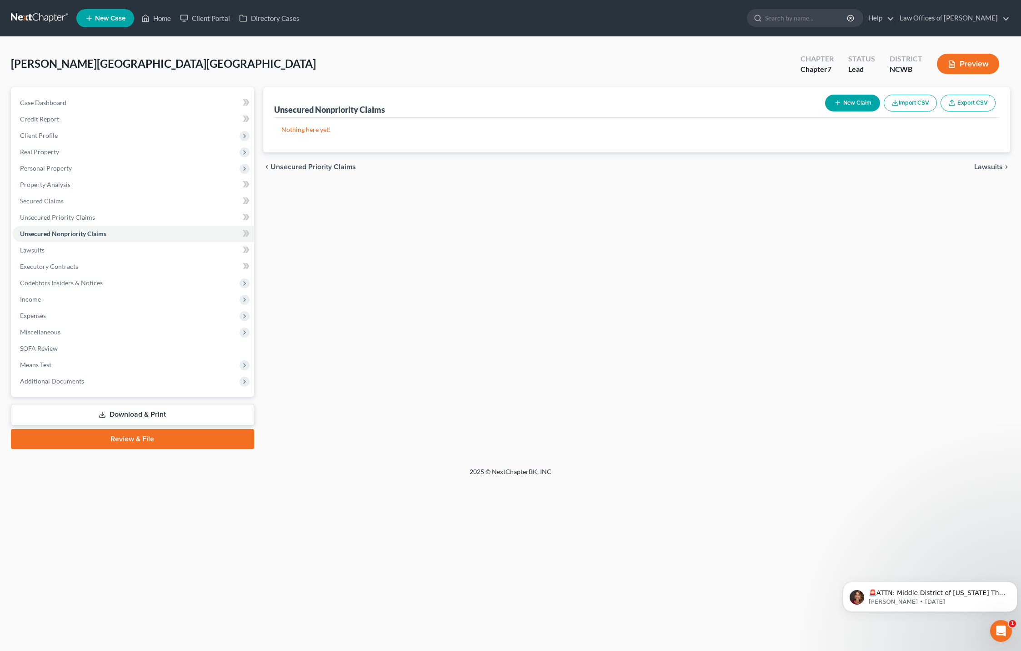
click at [850, 101] on button "New Claim" at bounding box center [852, 103] width 55 height 17
select select "0"
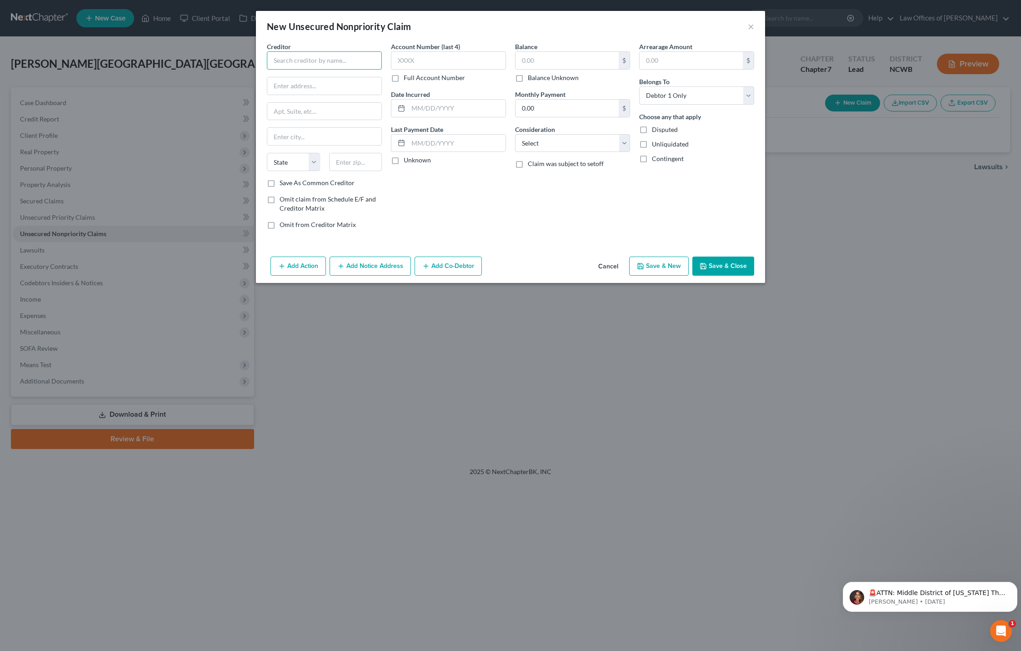
click at [286, 57] on input "text" at bounding box center [324, 60] width 115 height 18
type input "Kohls / Capital One"
type input "PO Box 31293"
type input "[GEOGRAPHIC_DATA]"
click at [299, 160] on select "State [US_STATE] AK AR AZ CA CO CT DE DC [GEOGRAPHIC_DATA] [GEOGRAPHIC_DATA] GU…" at bounding box center [293, 162] width 53 height 18
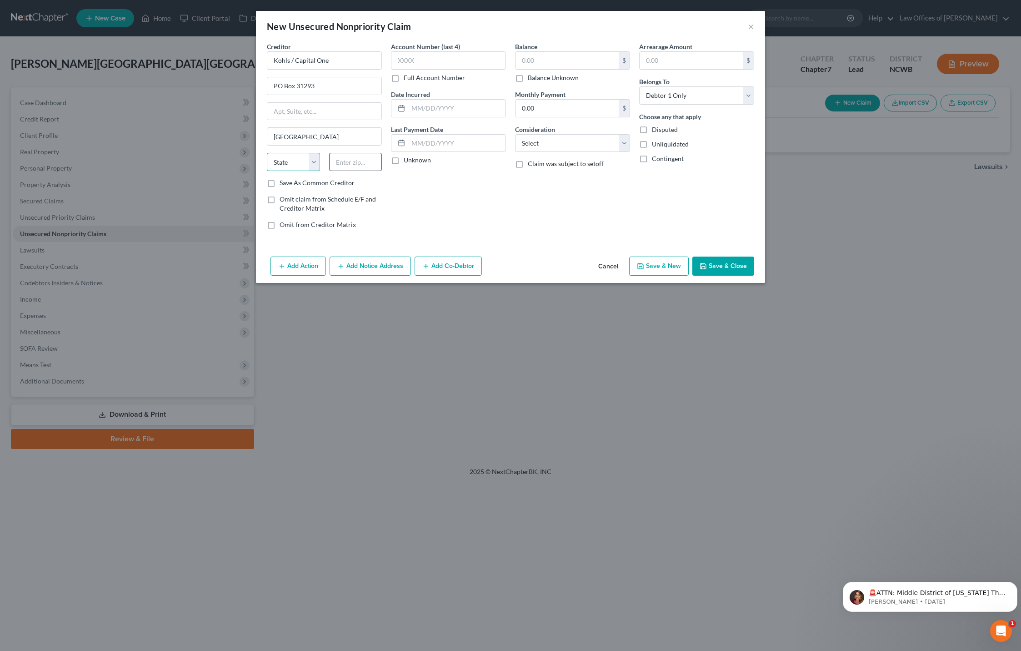
select select "46"
click at [359, 163] on input "text" at bounding box center [355, 162] width 53 height 18
type input "84131"
click at [424, 59] on input "text" at bounding box center [448, 60] width 115 height 18
type input "3811"
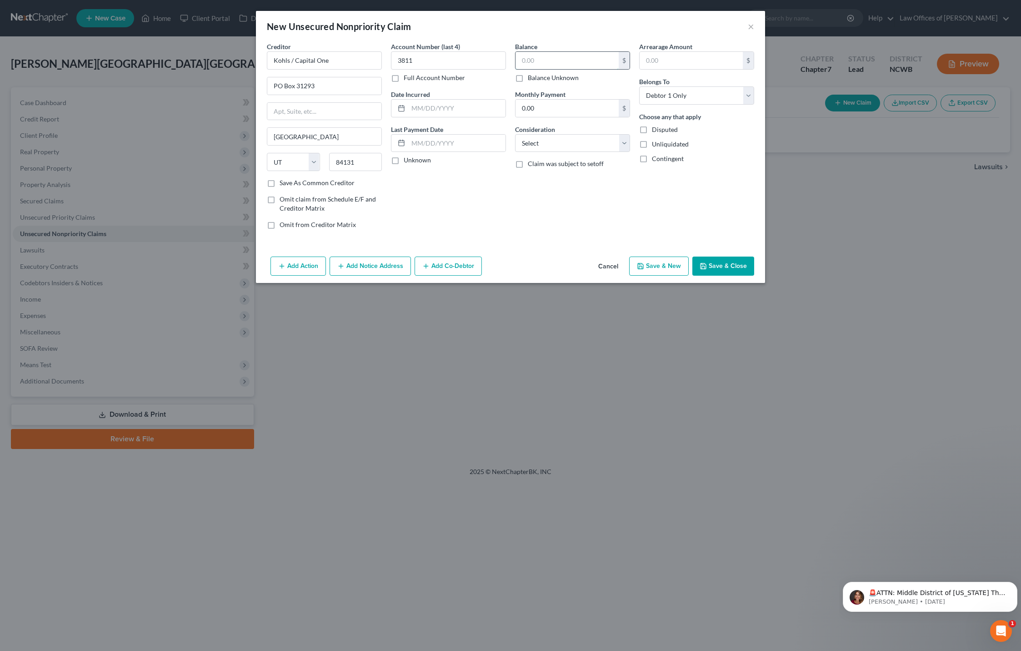
click at [555, 61] on input "text" at bounding box center [567, 60] width 103 height 17
type input "1,447.09"
click at [439, 110] on input "text" at bounding box center [456, 108] width 97 height 17
type input "[DATE]"
click at [466, 144] on input "text" at bounding box center [456, 143] width 97 height 17
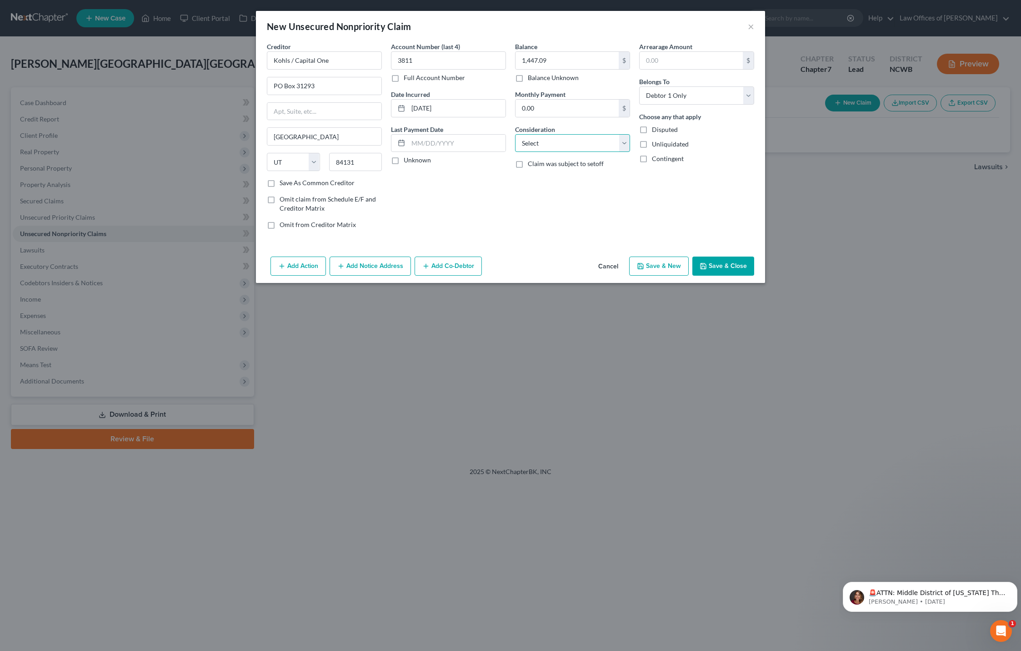
click at [541, 146] on select "Select Cable / Satellite Services Collection Agency Credit Card Debt Debt Couns…" at bounding box center [572, 143] width 115 height 18
select select "2"
click at [515, 134] on select "Select Cable / Satellite Services Collection Agency Credit Card Debt Debt Couns…" at bounding box center [572, 143] width 115 height 18
click at [727, 263] on button "Save & Close" at bounding box center [723, 265] width 62 height 19
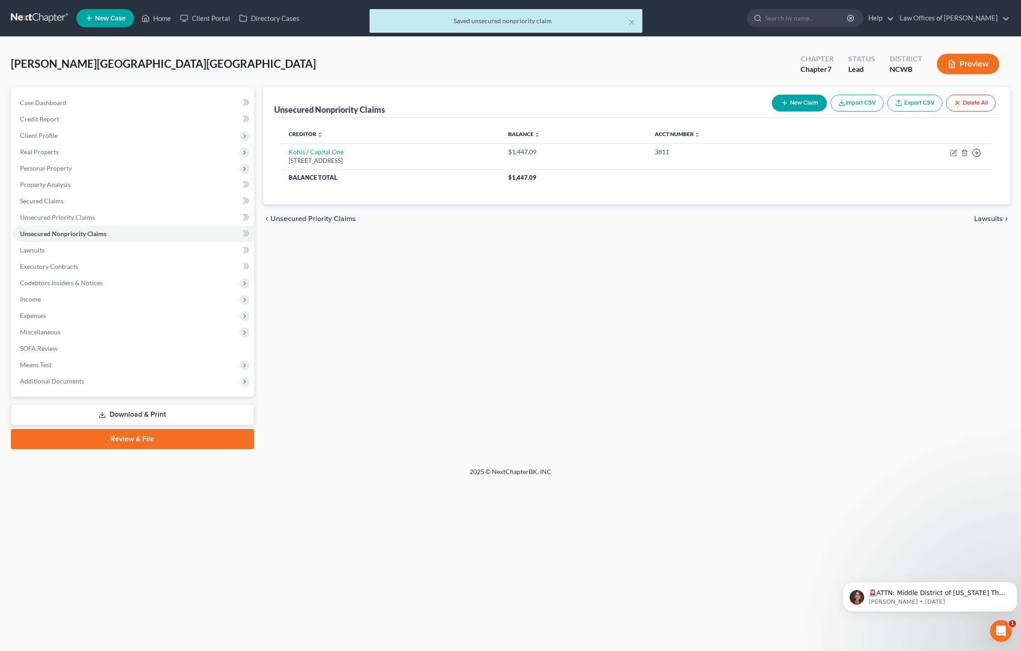
click at [800, 106] on button "New Claim" at bounding box center [799, 103] width 55 height 17
select select "0"
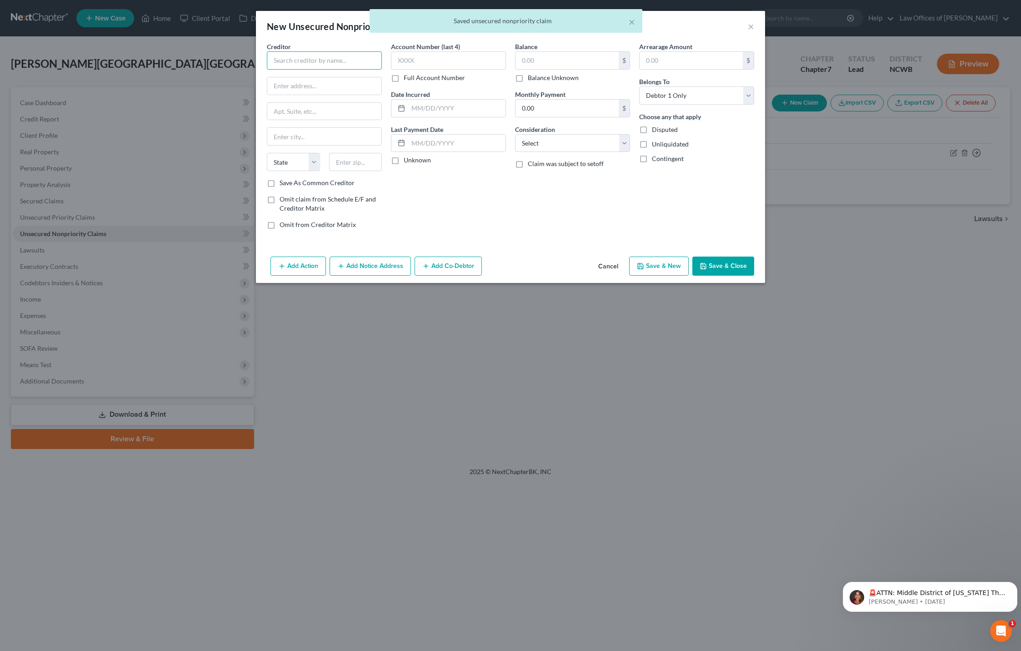
click at [311, 60] on input "text" at bounding box center [324, 60] width 115 height 18
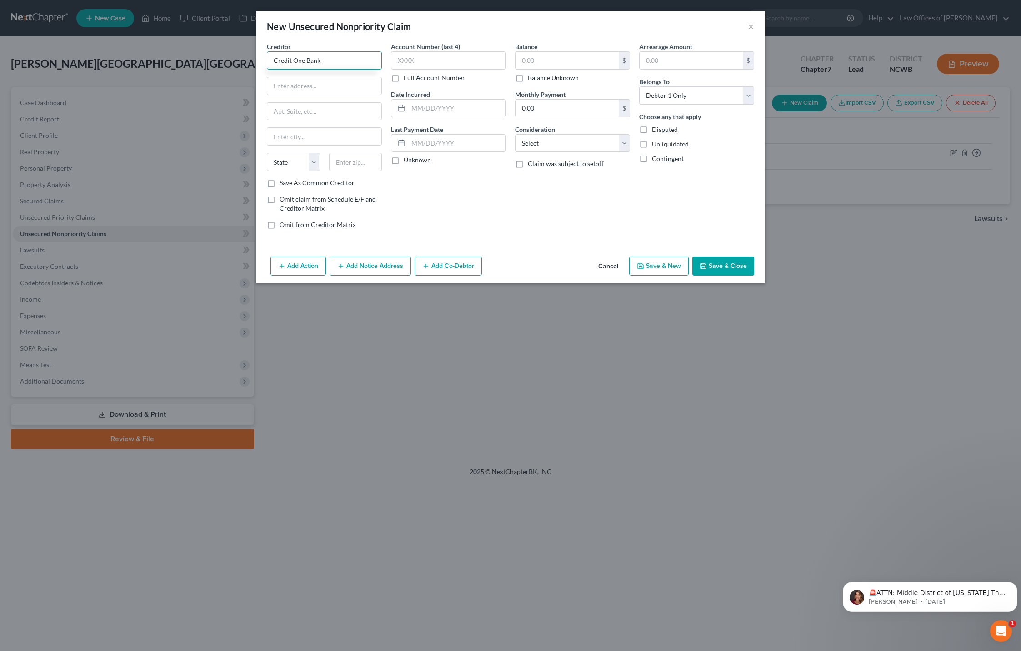
type input "Credit One Bank"
type input "PO Box 98873"
type input "[GEOGRAPHIC_DATA]"
click at [283, 162] on select "State [US_STATE] AK AR AZ CA CO CT DE DC [GEOGRAPHIC_DATA] [GEOGRAPHIC_DATA] GU…" at bounding box center [293, 162] width 53 height 18
select select "31"
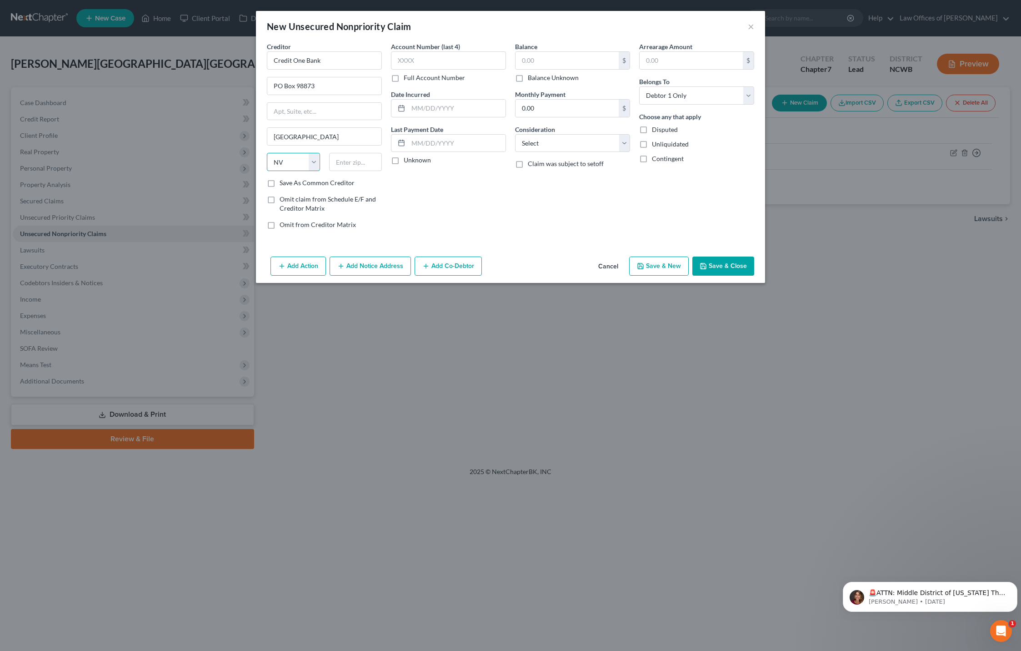
click at [267, 153] on select "State [US_STATE] AK AR AZ CA CO CT DE DC [GEOGRAPHIC_DATA] [GEOGRAPHIC_DATA] GU…" at bounding box center [293, 162] width 53 height 18
click at [338, 162] on input "text" at bounding box center [355, 162] width 53 height 18
type input "89193"
click at [486, 62] on input "text" at bounding box center [448, 60] width 115 height 18
type input "7844"
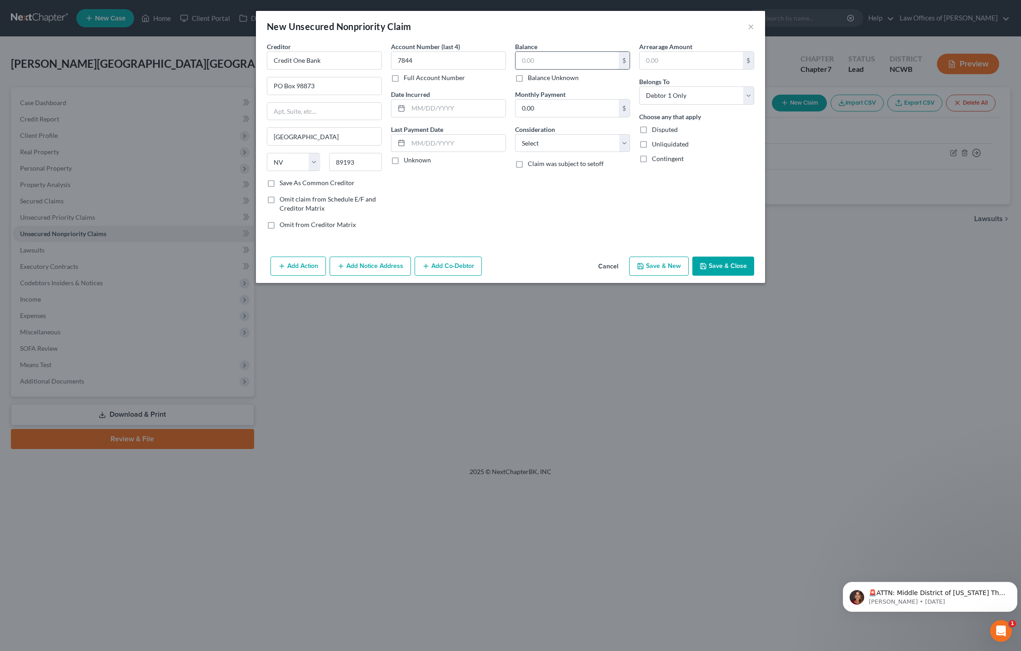
click at [534, 59] on input "text" at bounding box center [567, 60] width 103 height 17
type input "705.99"
click at [421, 110] on input "text" at bounding box center [456, 108] width 97 height 17
type input "[DATE]"
click at [560, 145] on select "Select Cable / Satellite Services Collection Agency Credit Card Debt Debt Couns…" at bounding box center [572, 143] width 115 height 18
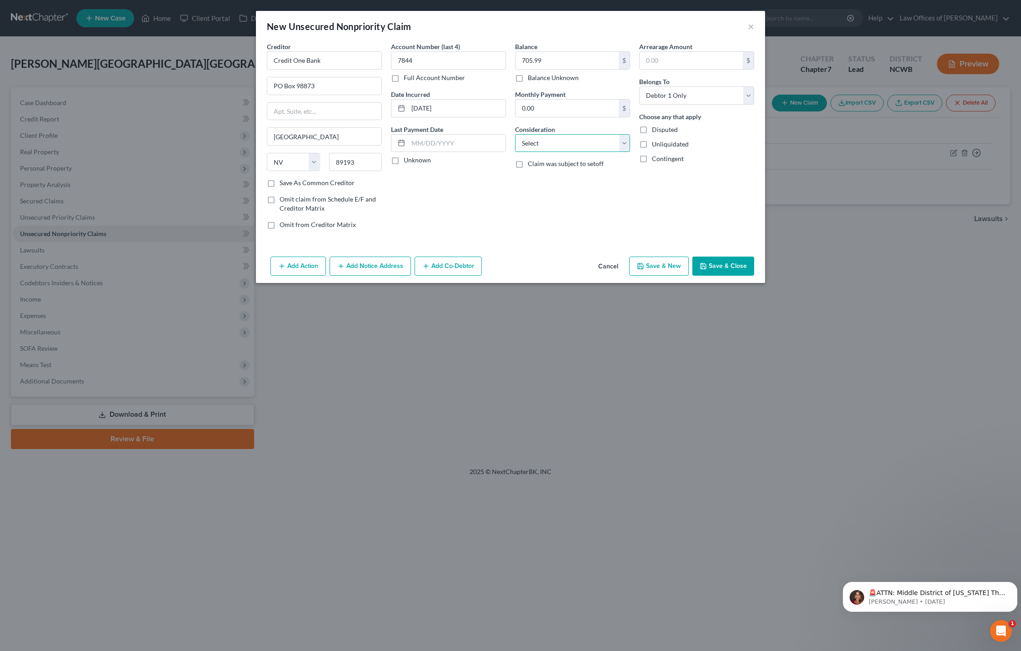
select select "2"
click at [515, 134] on select "Select Cable / Satellite Services Collection Agency Credit Card Debt Debt Couns…" at bounding box center [572, 143] width 115 height 18
click at [729, 266] on button "Save & Close" at bounding box center [723, 265] width 62 height 19
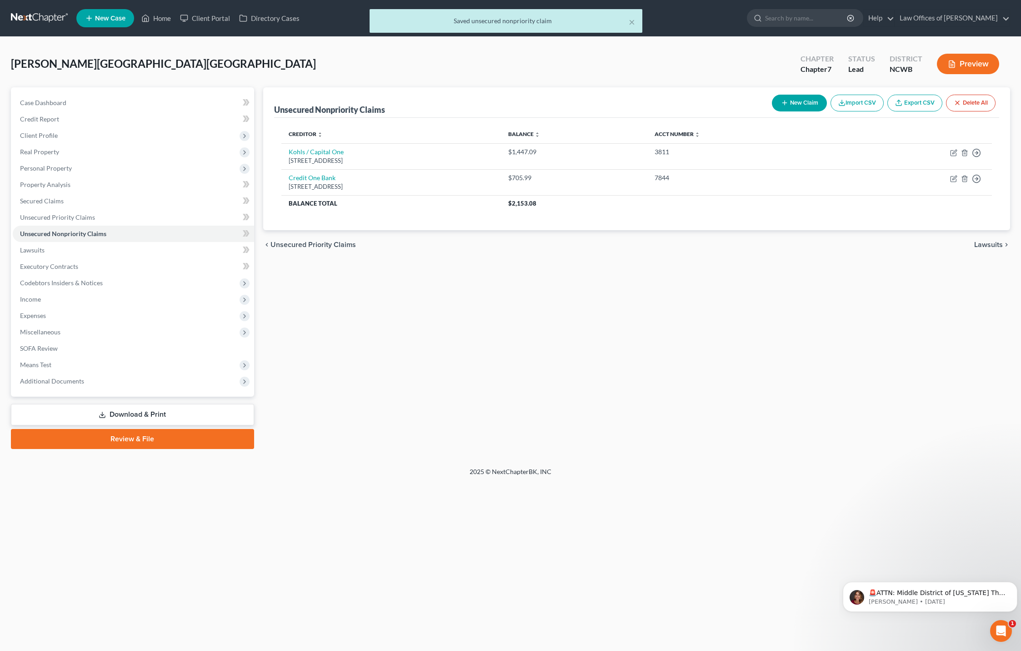
click at [802, 105] on button "New Claim" at bounding box center [799, 103] width 55 height 17
select select "0"
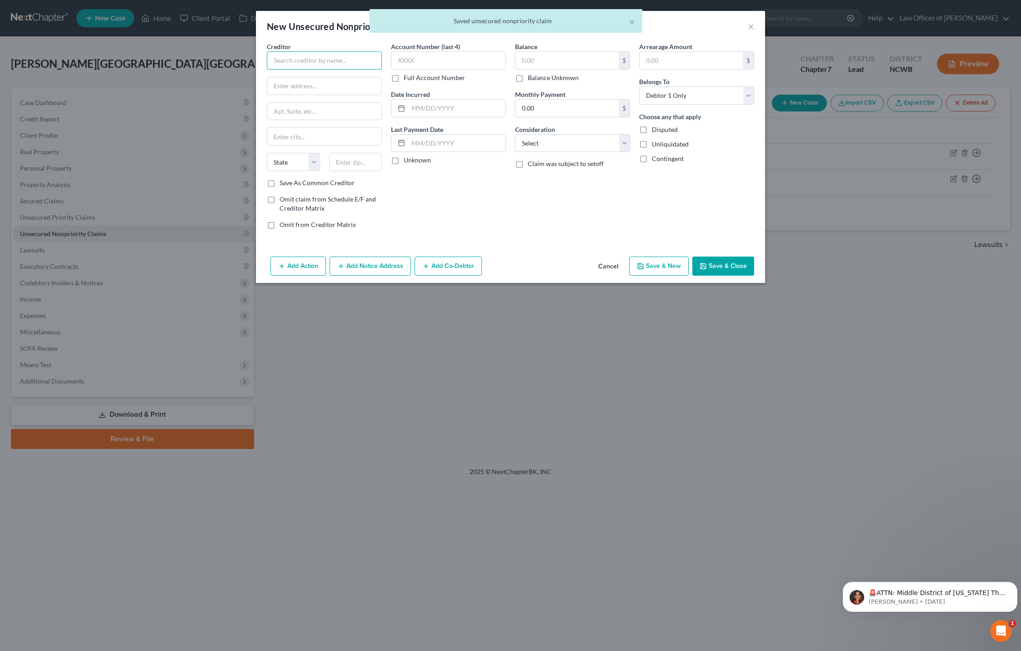
click at [318, 60] on input "text" at bounding box center [324, 60] width 115 height 18
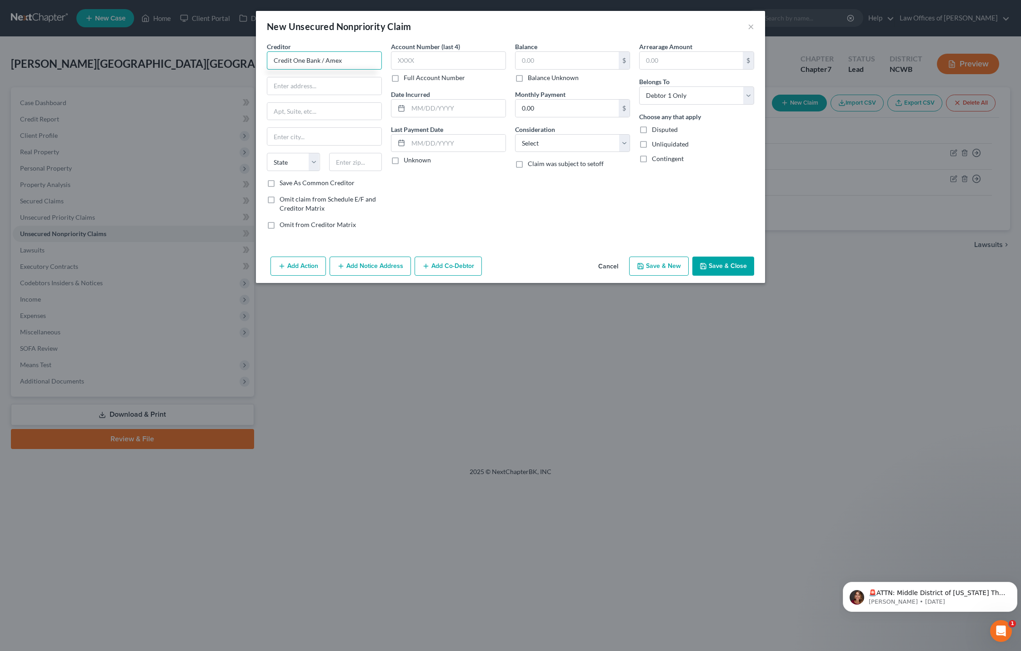
type input "Credit One Bank / Amex"
type input "PO Box 98873"
type input "[GEOGRAPHIC_DATA]"
select select "31"
type input "89193"
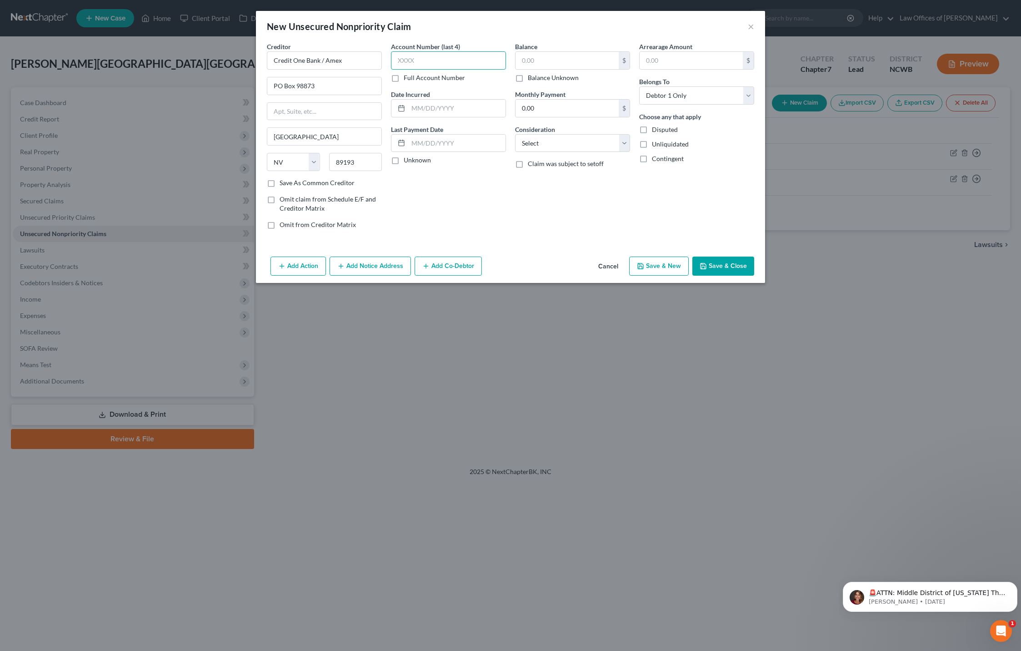
click at [441, 60] on input "text" at bounding box center [448, 60] width 115 height 18
type input "8569"
click at [581, 61] on input "text" at bounding box center [567, 60] width 103 height 17
type input "2,336.73"
click at [421, 110] on input "text" at bounding box center [456, 108] width 97 height 17
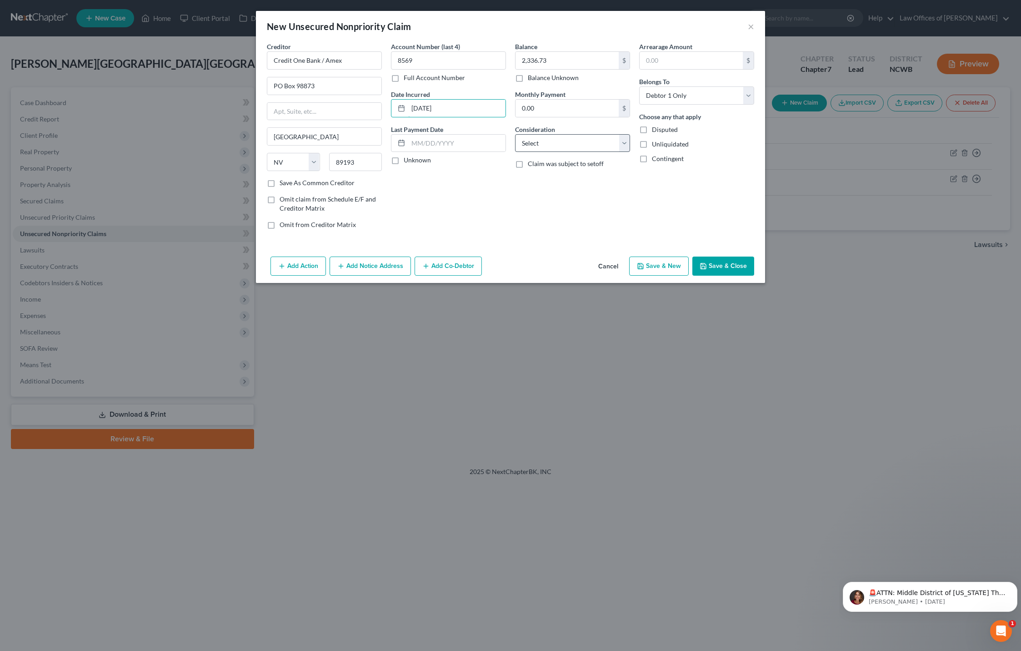
type input "[DATE]"
click at [546, 143] on select "Select Cable / Satellite Services Collection Agency Credit Card Debt Debt Couns…" at bounding box center [572, 143] width 115 height 18
select select "2"
click at [515, 134] on select "Select Cable / Satellite Services Collection Agency Credit Card Debt Debt Couns…" at bounding box center [572, 143] width 115 height 18
click at [717, 267] on button "Save & Close" at bounding box center [723, 265] width 62 height 19
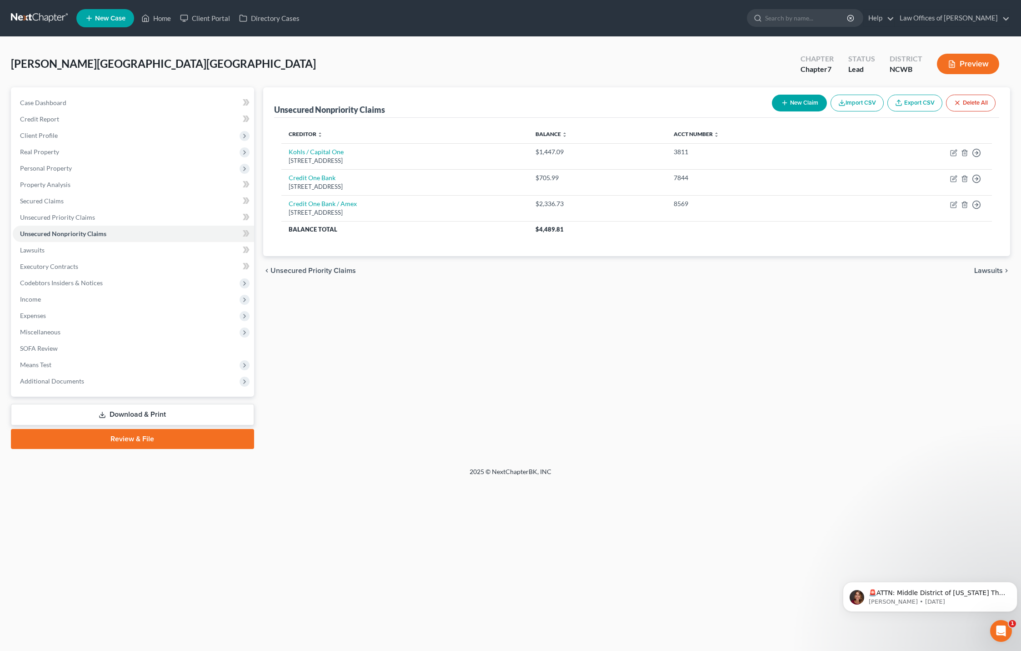
click at [801, 105] on button "New Claim" at bounding box center [799, 103] width 55 height 17
select select "0"
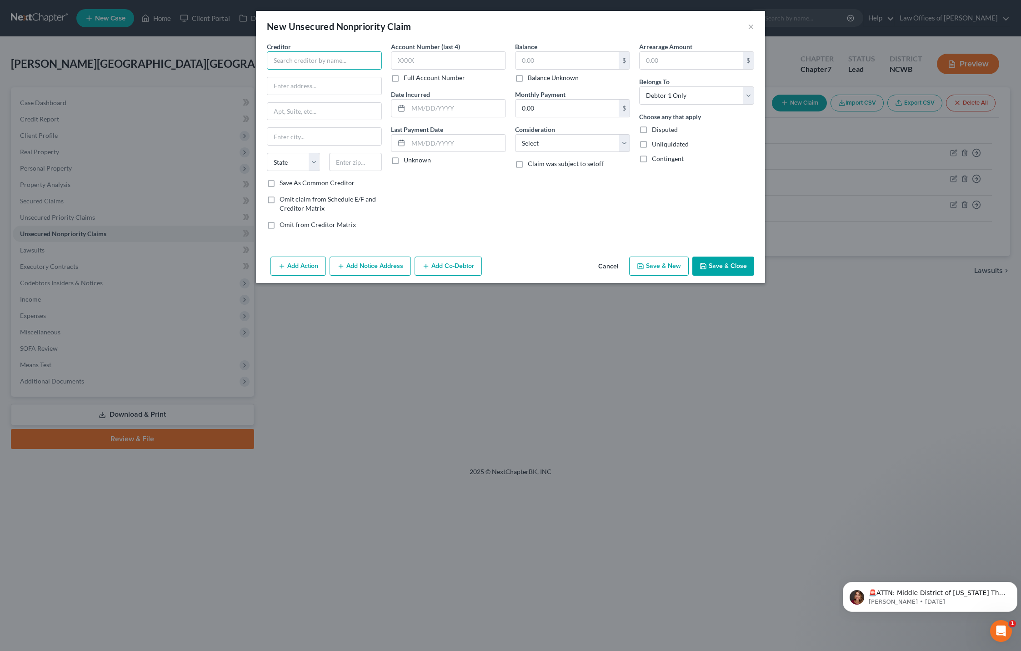
click at [314, 62] on input "text" at bounding box center [324, 60] width 115 height 18
type input "Capital One - Walmart"
click at [310, 86] on div "[STREET_ADDRESS]" at bounding box center [321, 85] width 95 height 8
type input "Lvnv Funding"
type input "PO Box 10584"
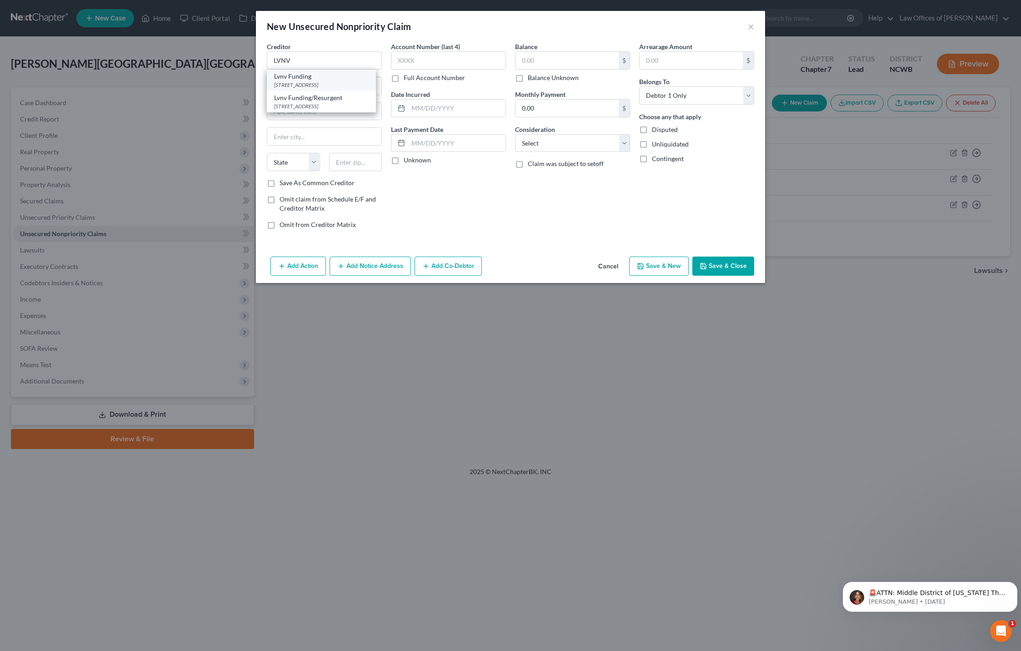
type input "[GEOGRAPHIC_DATA]"
select select "42"
type input "29603"
drag, startPoint x: 331, startPoint y: 89, endPoint x: 238, endPoint y: 94, distance: 93.8
click at [246, 89] on div "New Unsecured Nonpriority Claim × Creditor * Lvnv Funding [GEOGRAPHIC_DATA] [US…" at bounding box center [510, 325] width 1021 height 651
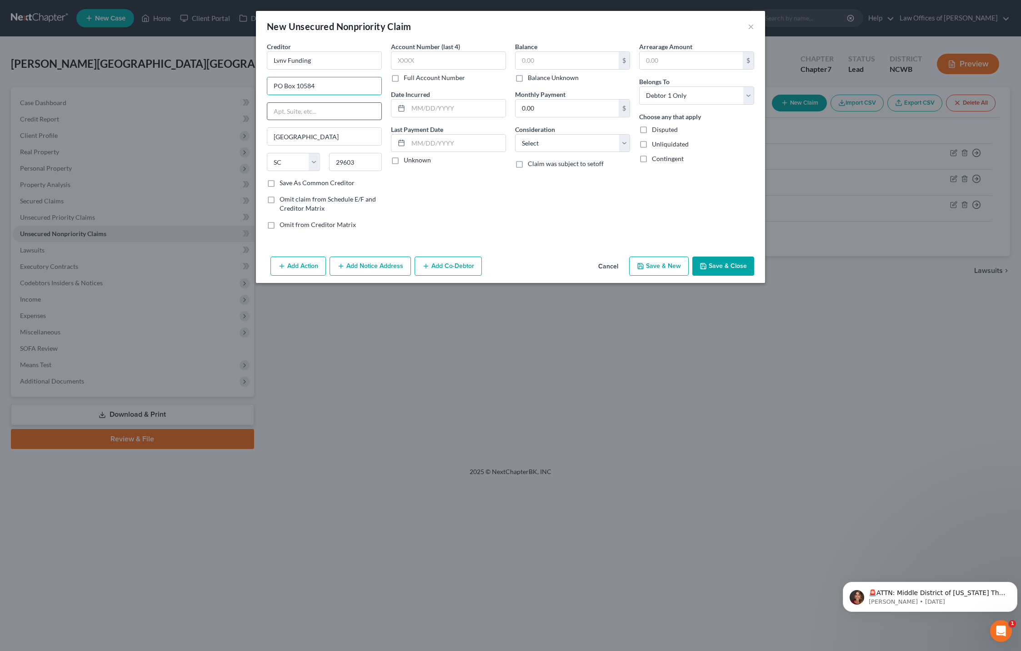
click at [285, 110] on input "text" at bounding box center [324, 111] width 114 height 17
paste input "PO Box 10584"
type input "PO Box 10584"
drag, startPoint x: 298, startPoint y: 86, endPoint x: 228, endPoint y: 85, distance: 69.6
click at [228, 85] on div "New Unsecured Nonpriority Claim × Creditor * Lvnv Funding [GEOGRAPHIC_DATA] [US…" at bounding box center [510, 325] width 1021 height 651
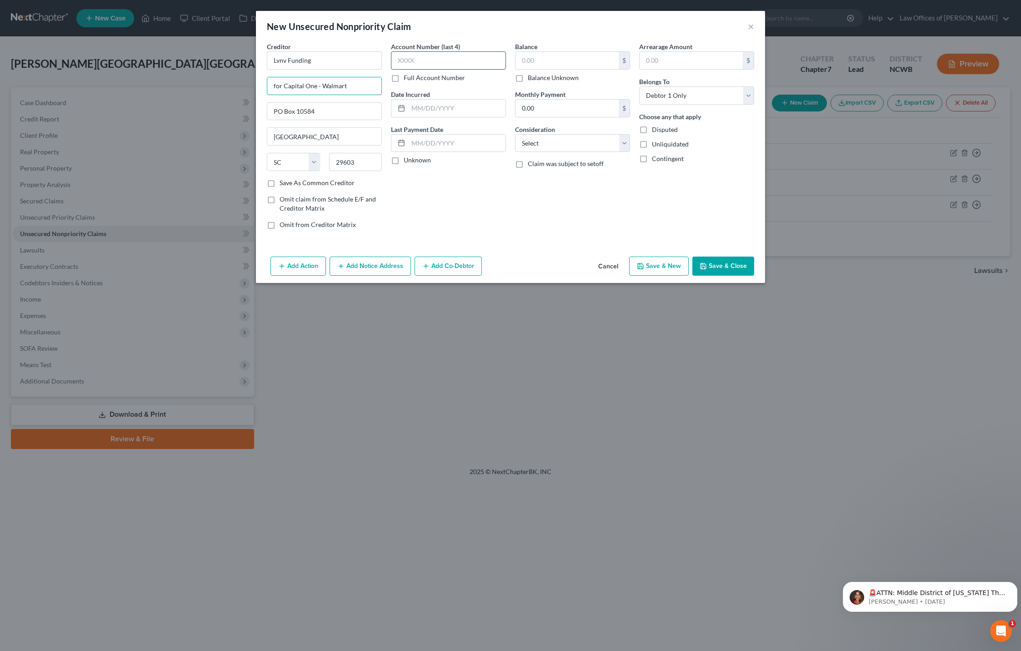
type input "for Capital One - Walmart"
click at [431, 61] on input "text" at bounding box center [448, 60] width 115 height 18
type input "2127"
click at [527, 60] on input "text" at bounding box center [567, 60] width 103 height 17
type input "1"
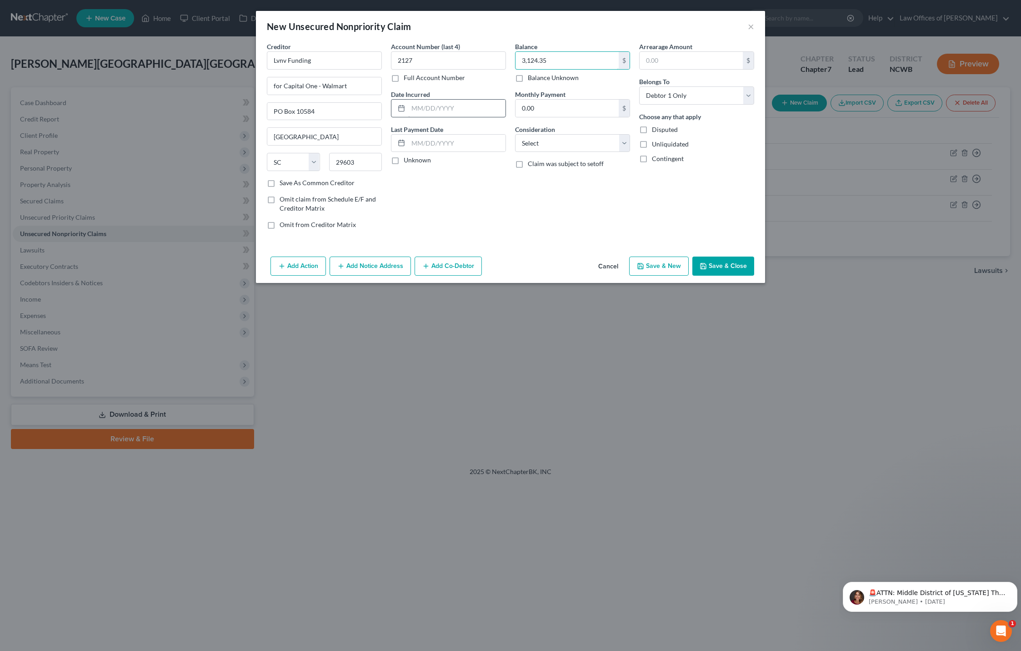
type input "3,124.35"
click at [411, 106] on input "text" at bounding box center [456, 108] width 97 height 17
type input "[DATE]"
click at [580, 146] on select "Select Cable / Satellite Services Collection Agency Credit Card Debt Debt Couns…" at bounding box center [572, 143] width 115 height 18
select select "2"
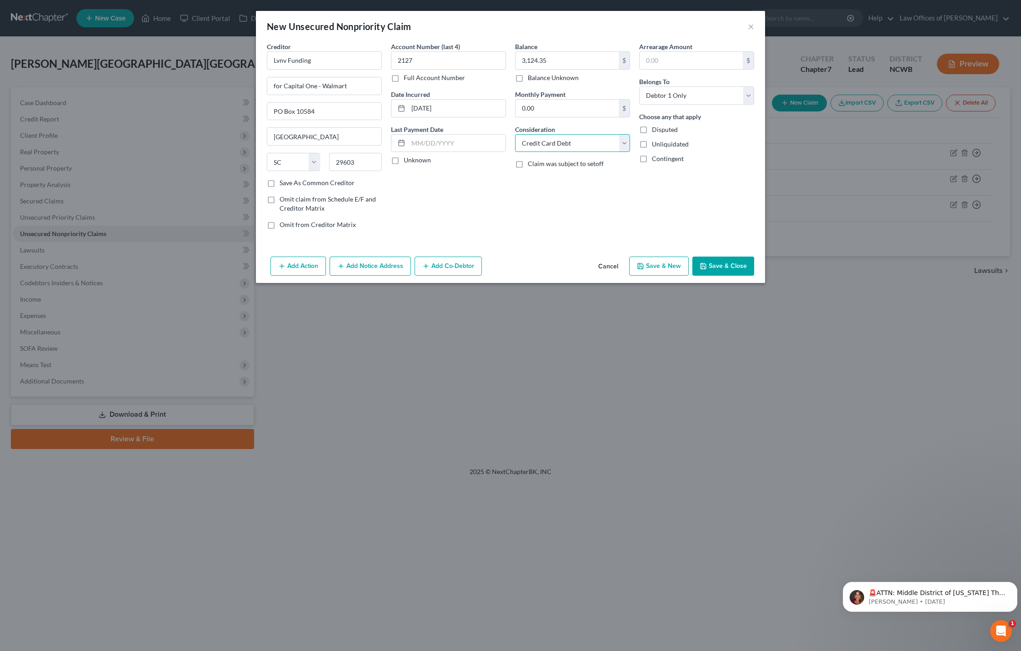
click at [515, 134] on select "Select Cable / Satellite Services Collection Agency Credit Card Debt Debt Couns…" at bounding box center [572, 143] width 115 height 18
click at [317, 58] on input "Lvnv Funding" at bounding box center [324, 60] width 115 height 18
type input "LVNV Funding Credit Control LLC"
click at [370, 91] on input "for Capital One - Walmart" at bounding box center [324, 85] width 114 height 17
drag, startPoint x: 355, startPoint y: 86, endPoint x: 234, endPoint y: 86, distance: 120.9
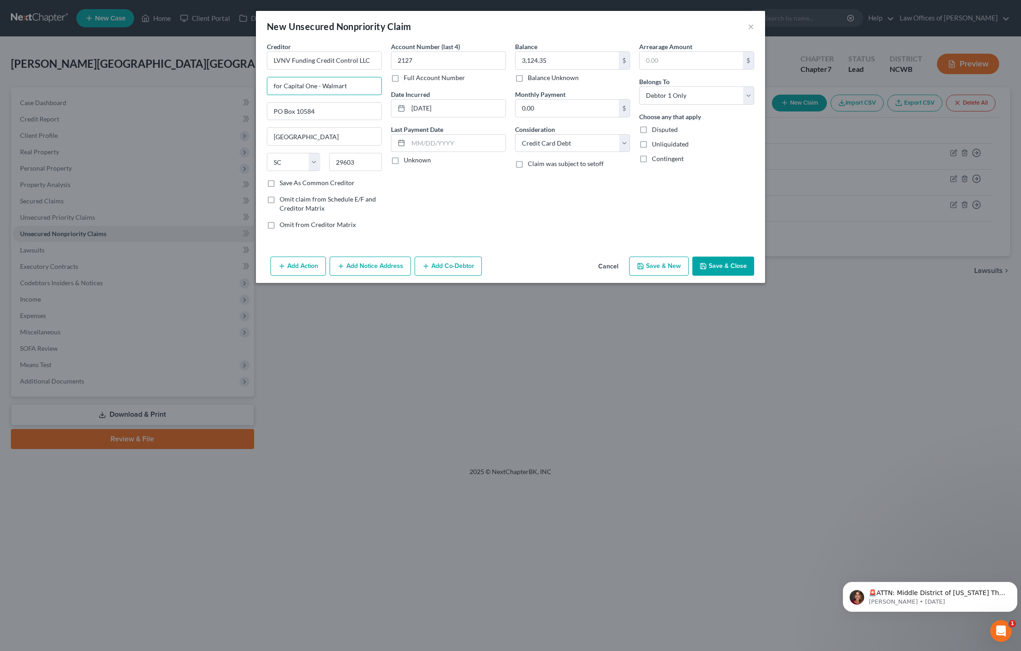
click at [234, 86] on div "New Unsecured Nonpriority Claim × Creditor * LVNV Funding Credit Control LLC fo…" at bounding box center [510, 325] width 1021 height 651
drag, startPoint x: 376, startPoint y: 61, endPoint x: 236, endPoint y: 68, distance: 140.7
click at [236, 68] on div "New Unsecured Nonpriority Claim × Creditor * LVNV Funding Credit Control LLC [G…" at bounding box center [510, 325] width 1021 height 651
type input "Capital One - Walmart"
drag, startPoint x: 435, startPoint y: 60, endPoint x: 357, endPoint y: 58, distance: 77.8
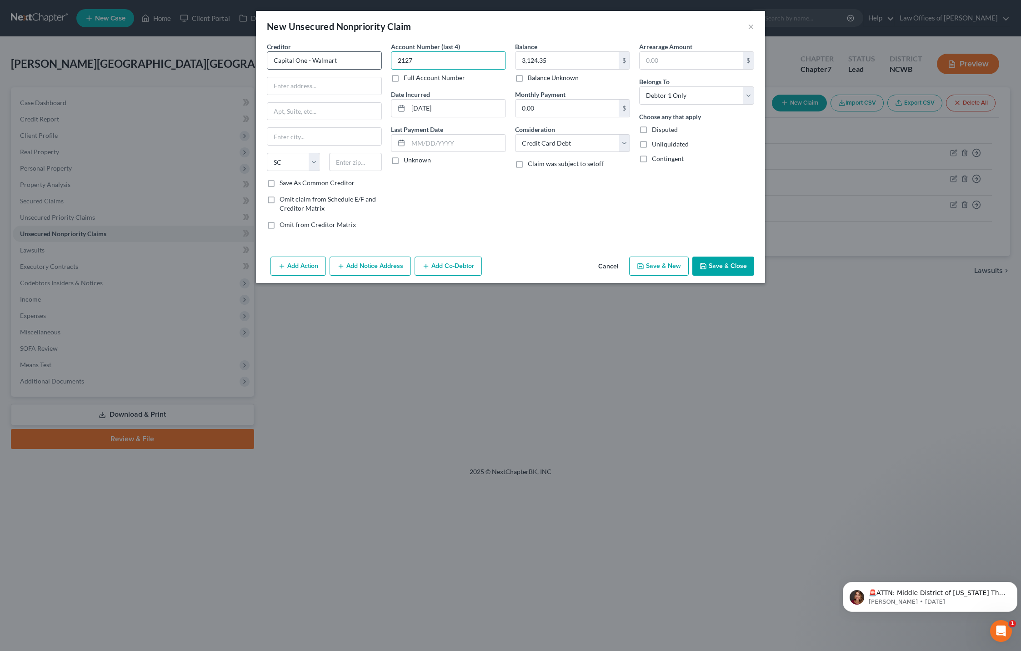
click at [357, 58] on div "Creditor * Capital One - Walmart State [US_STATE] AK AR AZ CA CO [GEOGRAPHIC_DA…" at bounding box center [510, 139] width 497 height 195
type input "0046"
click at [338, 93] on input "text" at bounding box center [324, 85] width 114 height 17
type input "PO Box 71087"
type input "Charlotte"
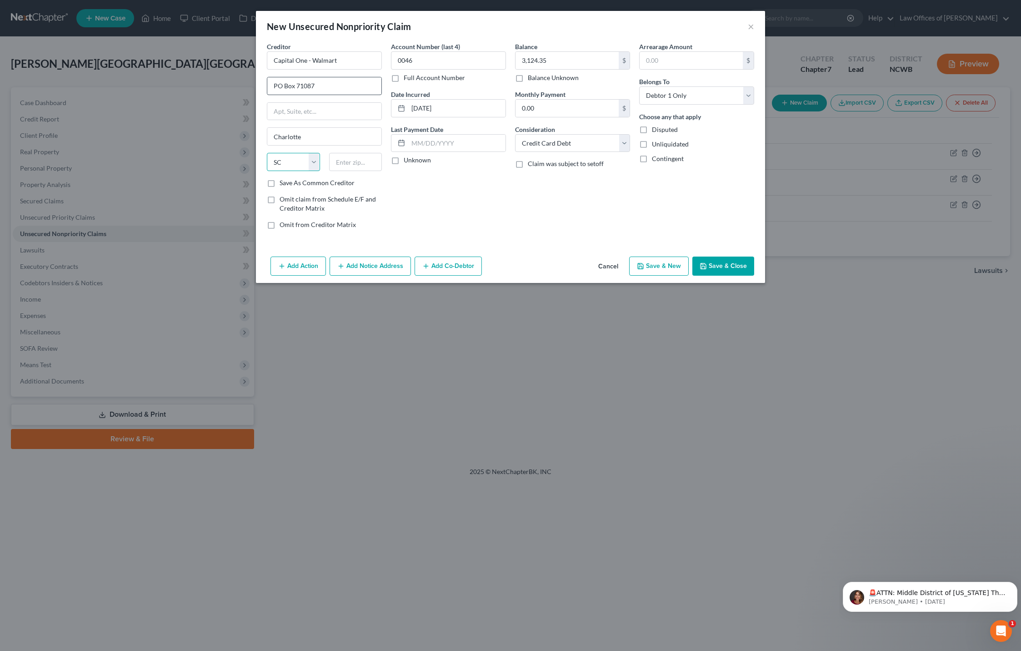
select select "28"
type input "28272-1087"
click at [729, 261] on button "Save & Close" at bounding box center [723, 265] width 62 height 19
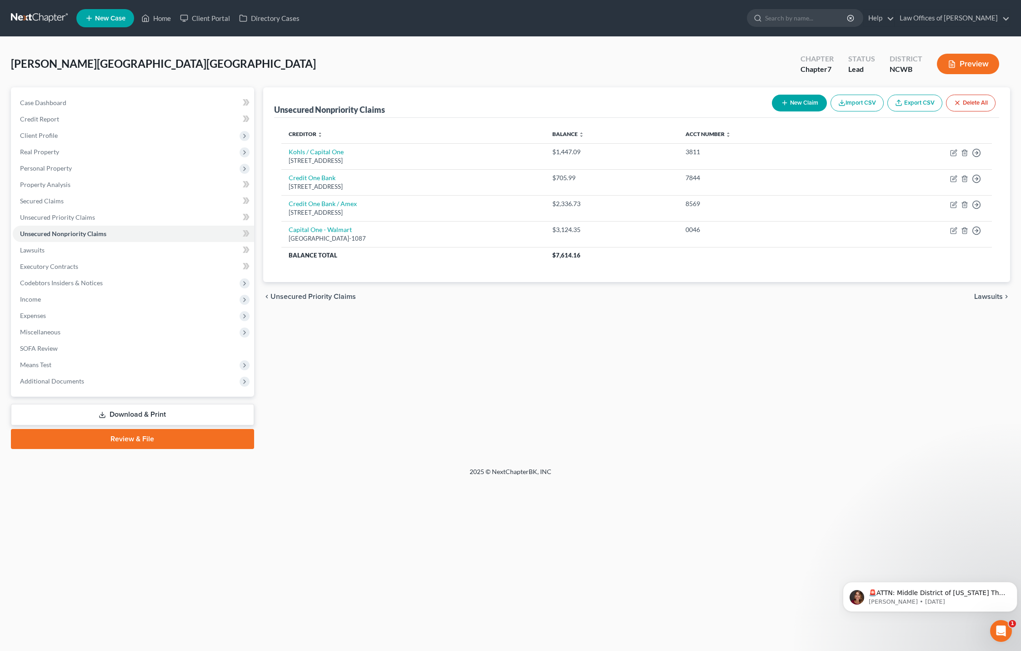
click at [798, 102] on button "New Claim" at bounding box center [799, 103] width 55 height 17
select select "0"
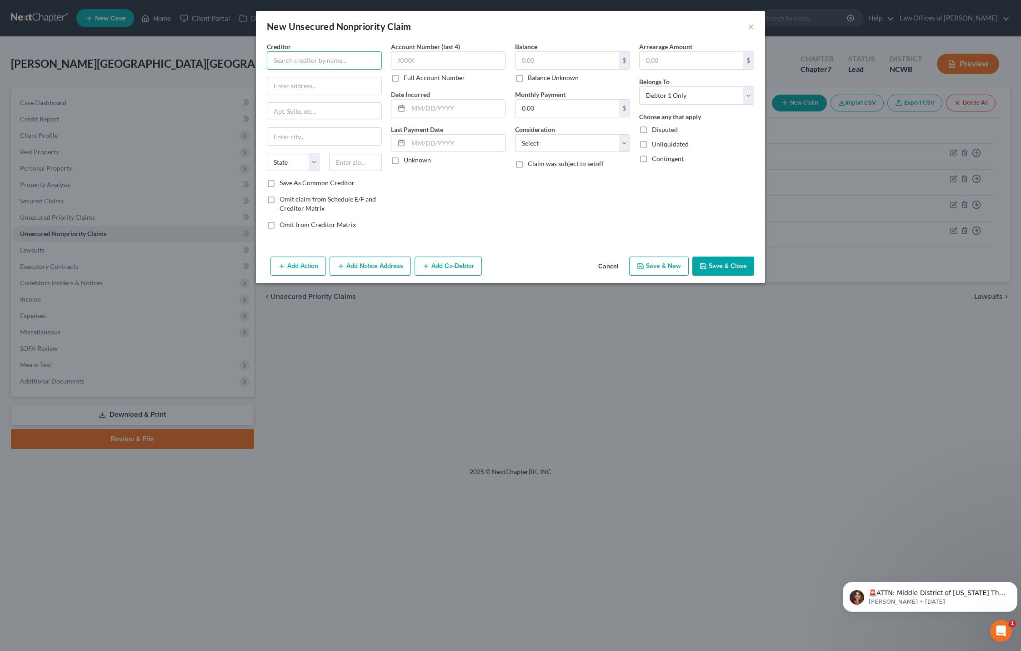
click at [288, 61] on input "text" at bounding box center [324, 60] width 115 height 18
type input "LVNV Funding Credit Control LLC"
type input "for Capital One, NA"
type input "L"
click at [333, 83] on div "[STREET_ADDRESS]" at bounding box center [321, 85] width 95 height 8
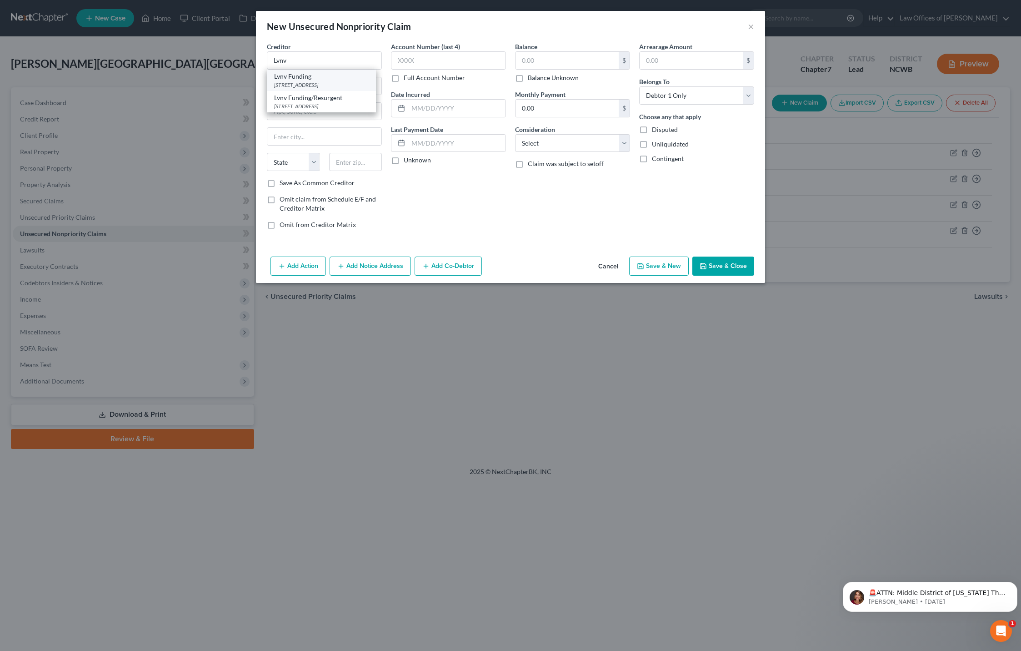
type input "Lvnv Funding"
type input "PO Box 10584"
type input "[GEOGRAPHIC_DATA]"
select select "42"
type input "29603"
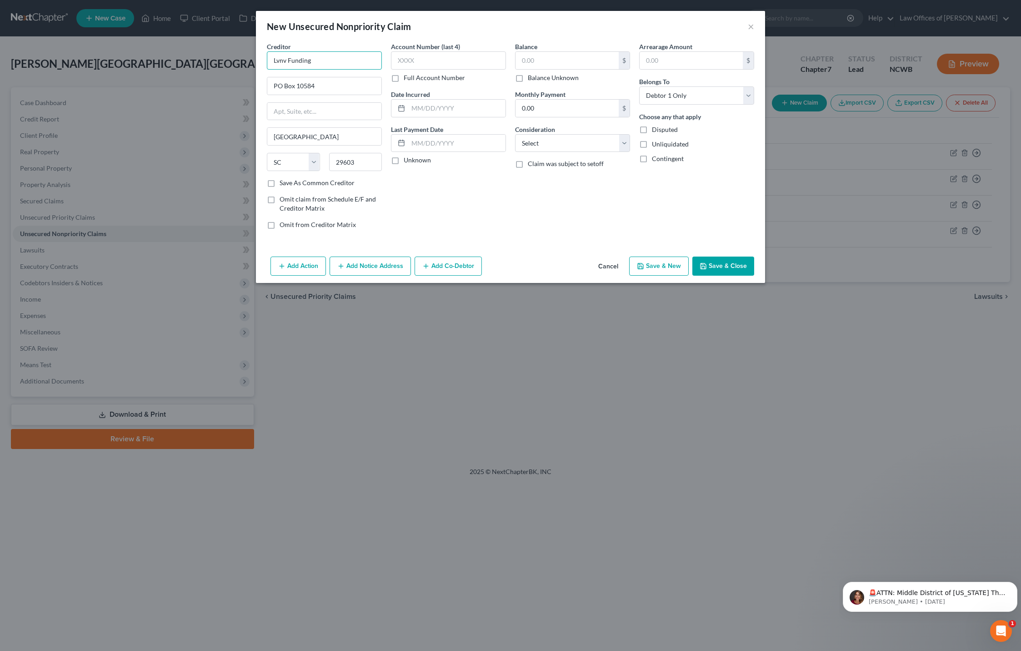
click at [278, 60] on input "Lvnv Funding" at bounding box center [324, 60] width 115 height 18
type input "LVNV Funding Credit Control LLC"
click at [488, 63] on input "text" at bounding box center [448, 60] width 115 height 18
type input "2127"
click at [557, 59] on input "text" at bounding box center [567, 60] width 103 height 17
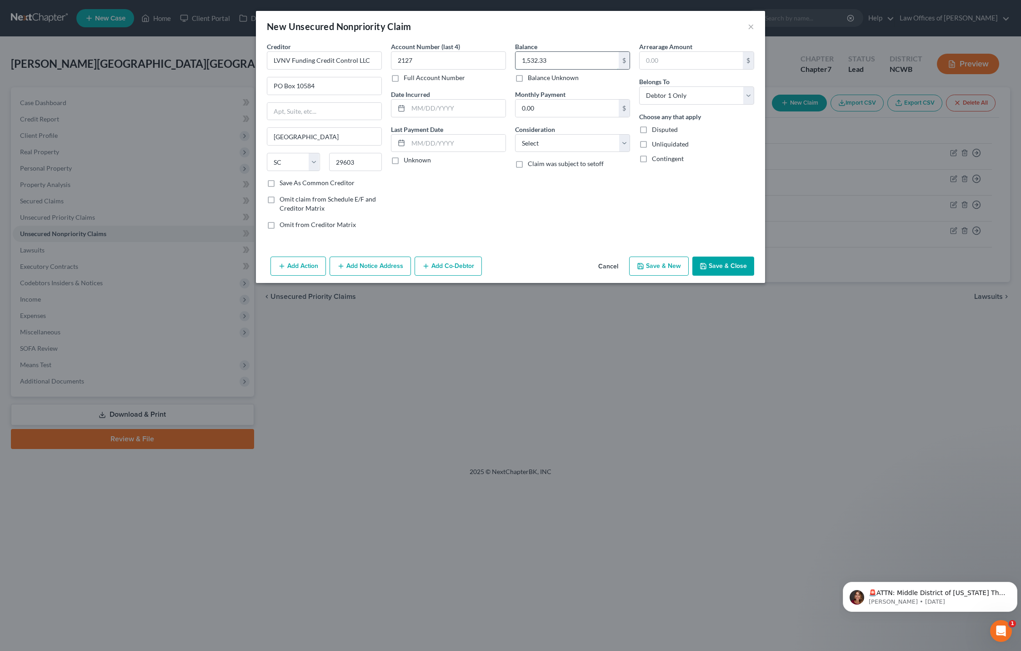
type input "1,532.33"
click at [566, 140] on select "Select Cable / Satellite Services Collection Agency Credit Card Debt Debt Couns…" at bounding box center [572, 143] width 115 height 18
select select "2"
click at [515, 134] on select "Select Cable / Satellite Services Collection Agency Credit Card Debt Debt Couns…" at bounding box center [572, 143] width 115 height 18
click at [429, 112] on input "text" at bounding box center [456, 108] width 97 height 17
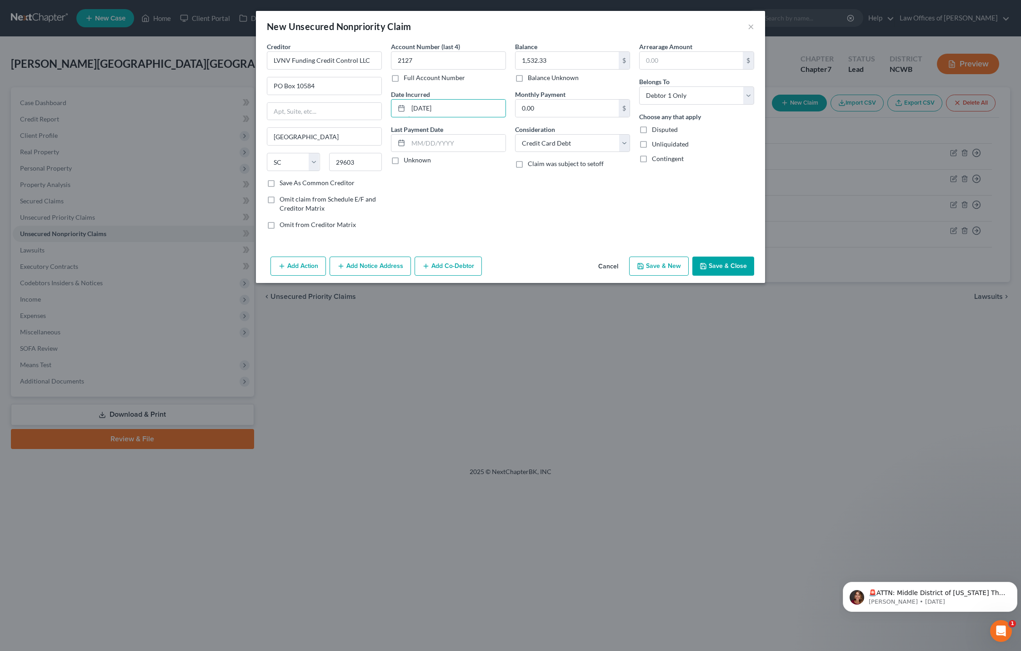
type input "[DATE]"
drag, startPoint x: 331, startPoint y: 89, endPoint x: 253, endPoint y: 87, distance: 77.3
click at [253, 87] on div "New Unsecured Nonpriority Claim × Creditor * LVNV Funding Credit Control LLC [G…" at bounding box center [510, 325] width 1021 height 651
click at [298, 116] on input "text" at bounding box center [324, 111] width 114 height 17
paste input "PO Box 10584"
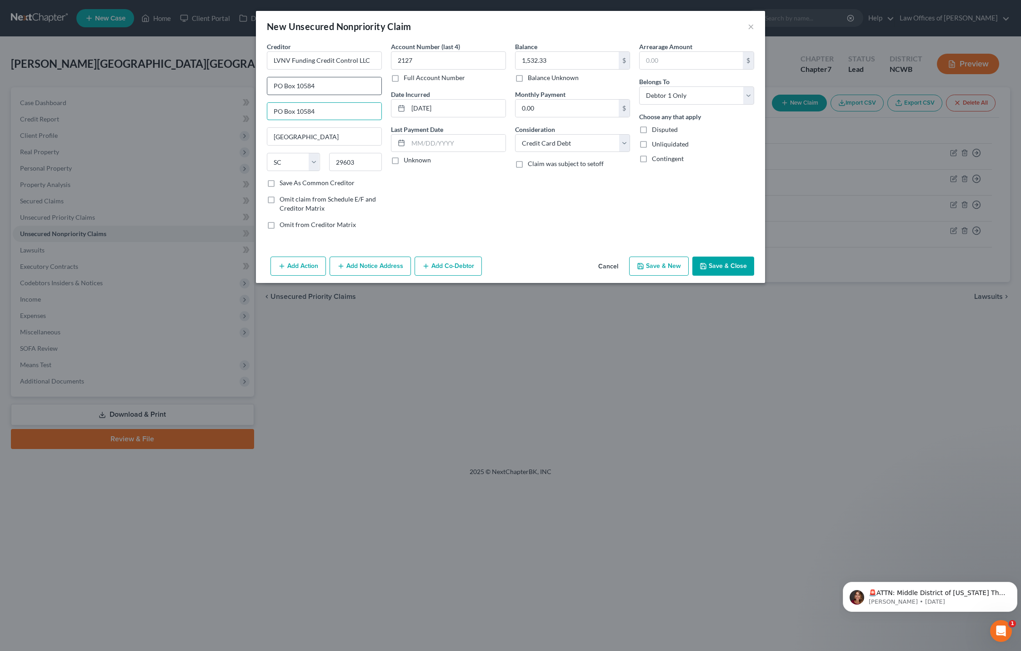
type input "PO Box 10584"
drag, startPoint x: 336, startPoint y: 90, endPoint x: 221, endPoint y: 80, distance: 115.5
click at [221, 80] on div "New Unsecured Nonpriority Claim × Creditor * LVNV Funding Credit Control LLC [G…" at bounding box center [510, 325] width 1021 height 651
type input "Capital One, NA"
click at [720, 263] on button "Save & Close" at bounding box center [723, 265] width 62 height 19
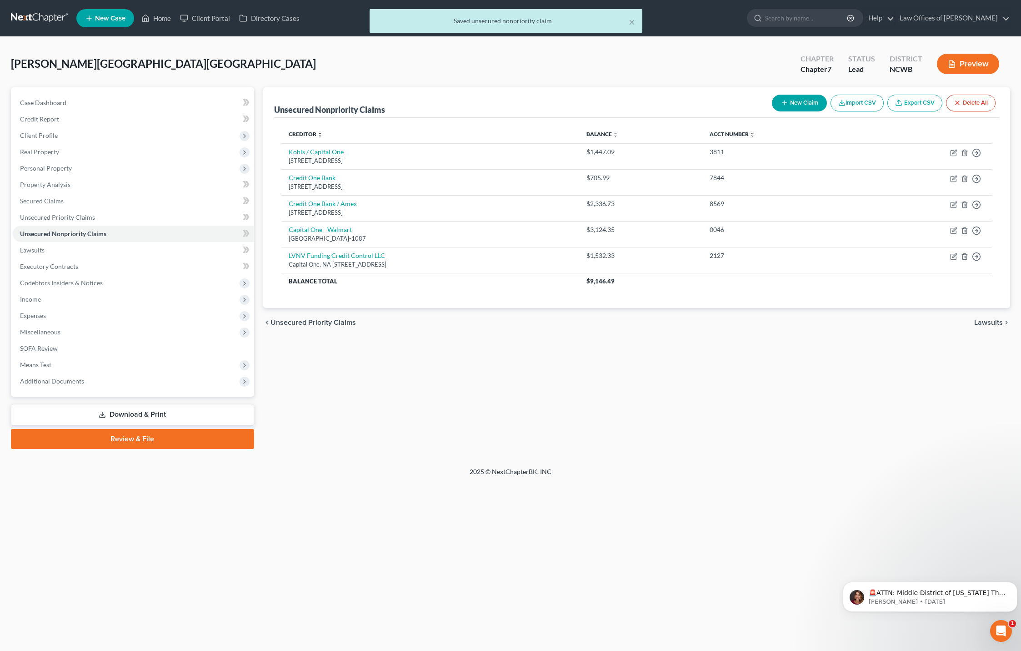
click at [789, 103] on button "New Claim" at bounding box center [799, 103] width 55 height 17
select select "0"
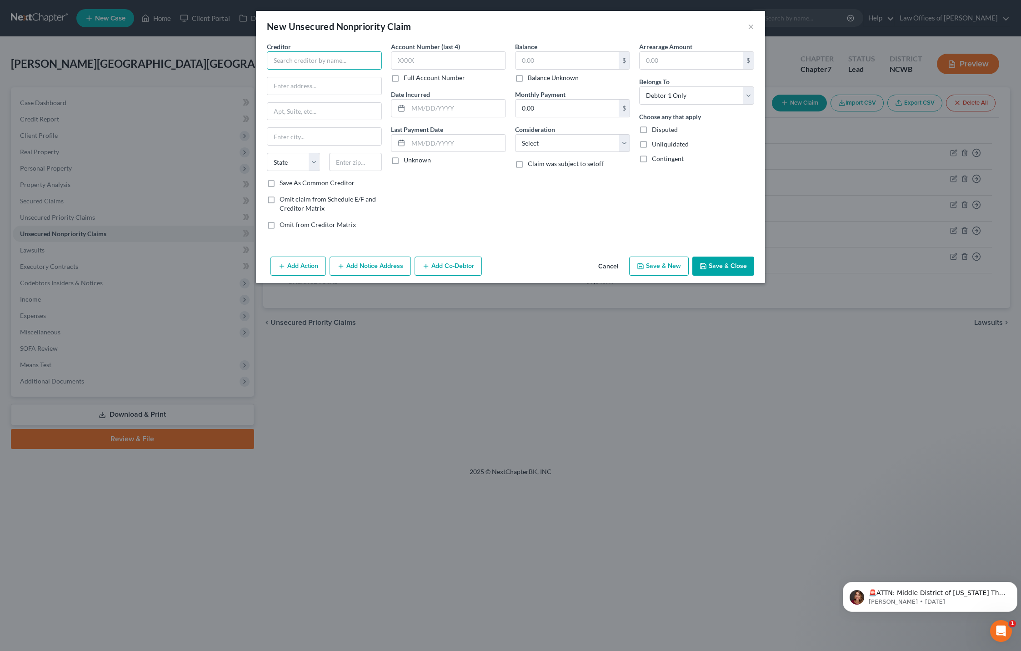
click at [288, 59] on input "text" at bounding box center [324, 60] width 115 height 18
click at [296, 80] on div "Credit Control Corp." at bounding box center [321, 76] width 95 height 9
type input "Credit Control Corp."
click at [412, 64] on input "text" at bounding box center [448, 60] width 115 height 18
click at [556, 62] on input "text" at bounding box center [567, 60] width 103 height 17
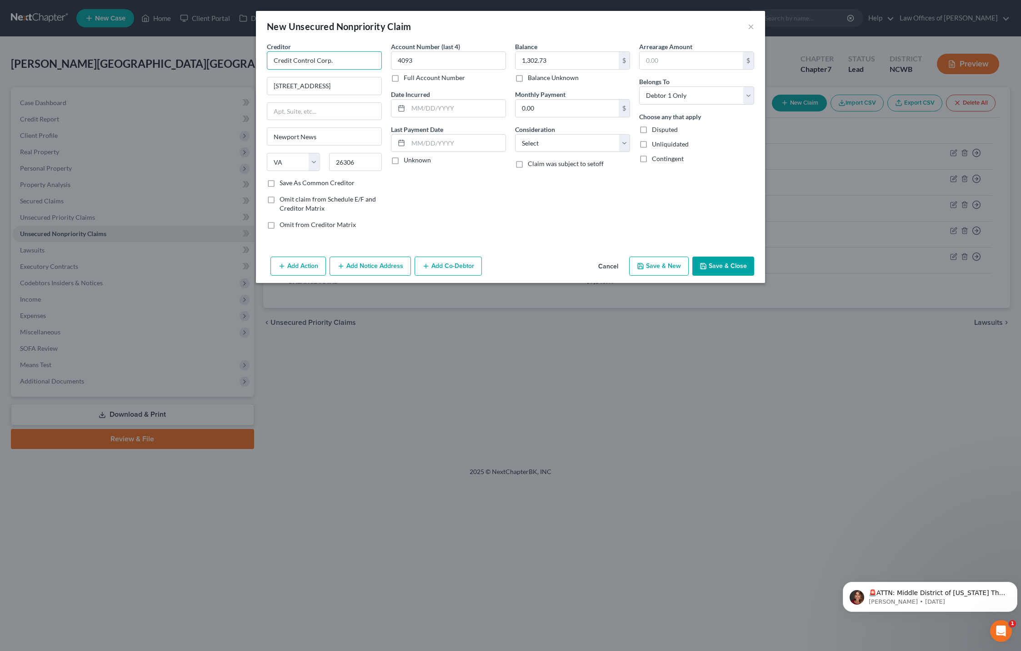
click at [346, 63] on input "Credit Control Corp." at bounding box center [324, 60] width 115 height 18
click at [580, 143] on select "Select Cable / Satellite Services Collection Agency Credit Card Debt Debt Couns…" at bounding box center [572, 143] width 115 height 18
click at [515, 134] on select "Select Cable / Satellite Services Collection Agency Credit Card Debt Debt Couns…" at bounding box center [572, 143] width 115 height 18
click at [423, 114] on input "text" at bounding box center [456, 108] width 97 height 17
drag, startPoint x: 336, startPoint y: 87, endPoint x: 261, endPoint y: 77, distance: 75.6
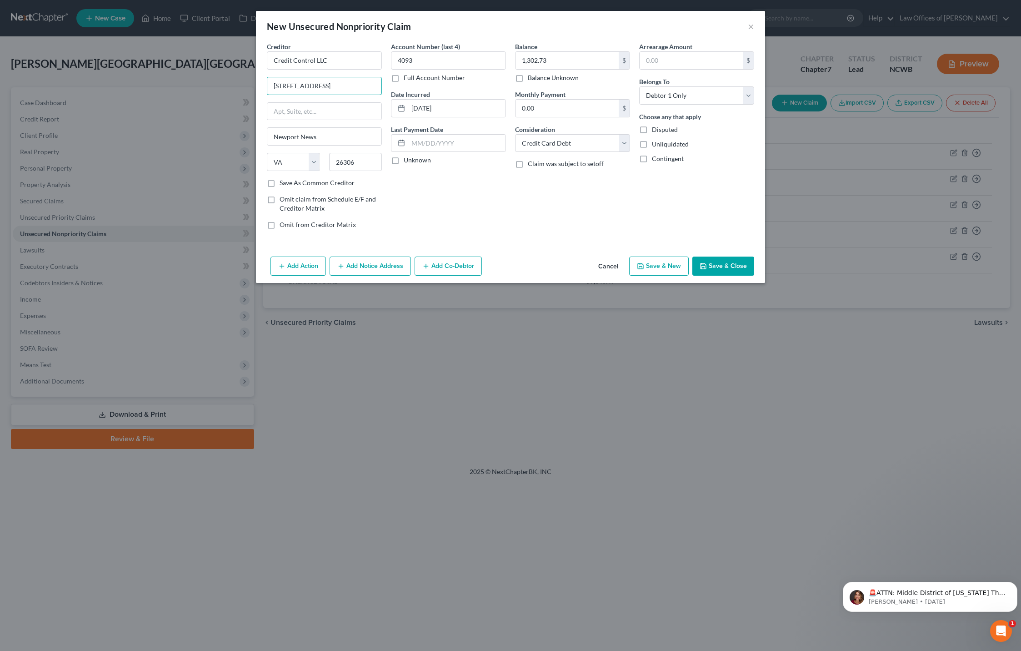
click at [261, 77] on div "Creditor * Credit Control LLC [GEOGRAPHIC_DATA] Dr. Newport News State [US_STAT…" at bounding box center [510, 147] width 509 height 211
click at [301, 108] on input "text" at bounding box center [324, 111] width 114 height 17
paste input "[STREET_ADDRESS]"
drag, startPoint x: 336, startPoint y: 92, endPoint x: 242, endPoint y: 84, distance: 95.0
click at [242, 84] on div "New Unsecured Nonpriority Claim × Creditor * Credit Control LLC [STREET_ADDRESS…" at bounding box center [510, 325] width 1021 height 651
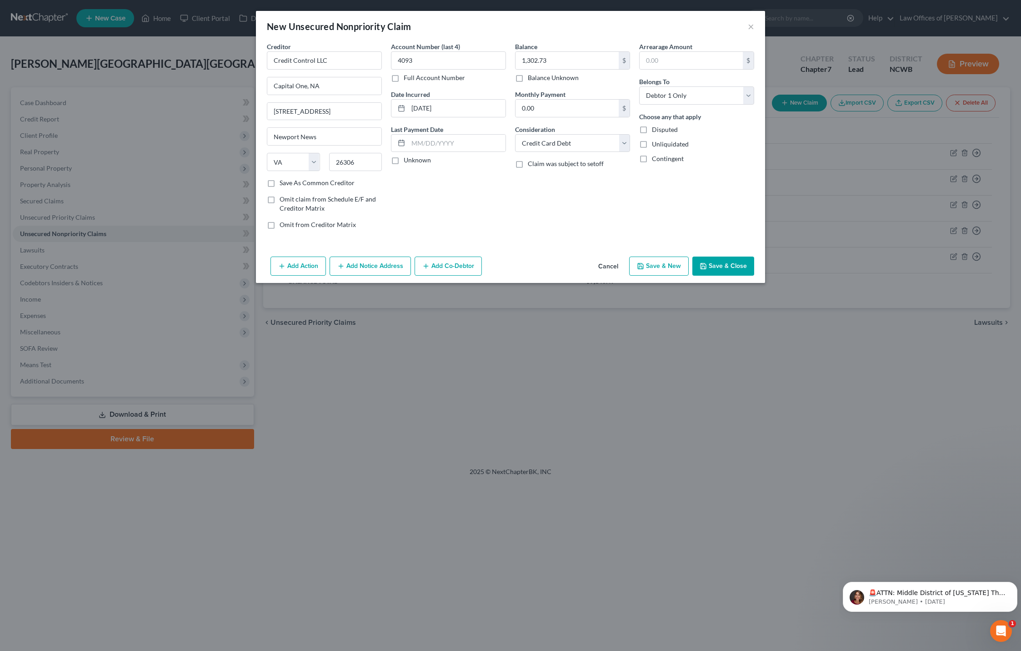
click at [708, 268] on button "Save & Close" at bounding box center [723, 265] width 62 height 19
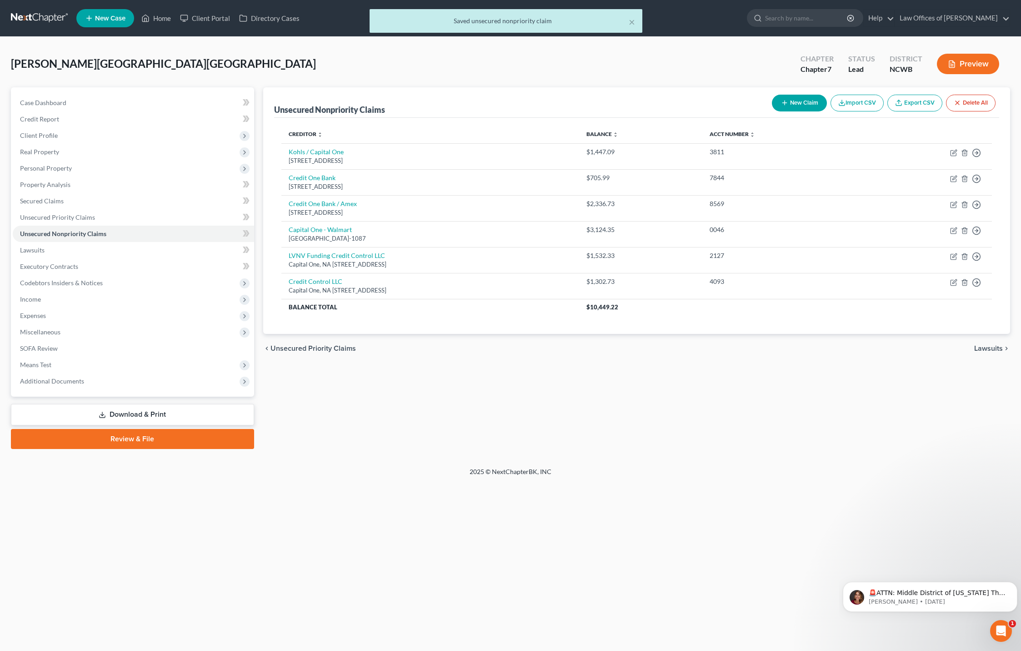
click at [809, 106] on button "New Claim" at bounding box center [799, 103] width 55 height 17
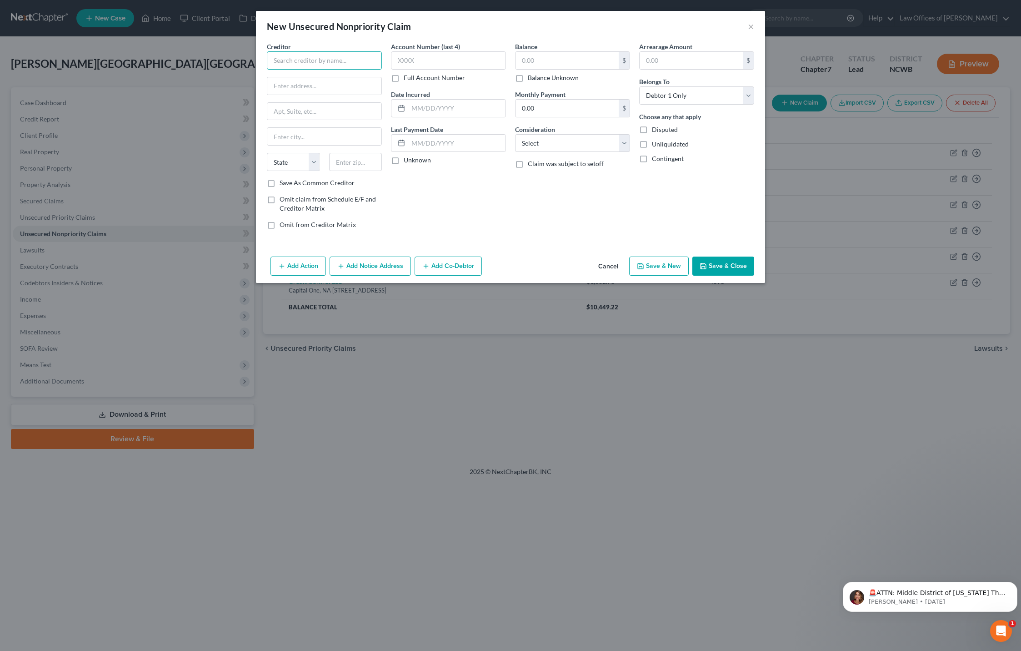
click at [320, 68] on input "text" at bounding box center [324, 60] width 115 height 18
click at [321, 88] on div "P.O. [STREET_ADDRESS]" at bounding box center [321, 85] width 95 height 8
click at [420, 64] on input "text" at bounding box center [448, 60] width 115 height 18
click at [539, 65] on input "text" at bounding box center [567, 60] width 103 height 17
click at [434, 105] on input "text" at bounding box center [456, 108] width 97 height 17
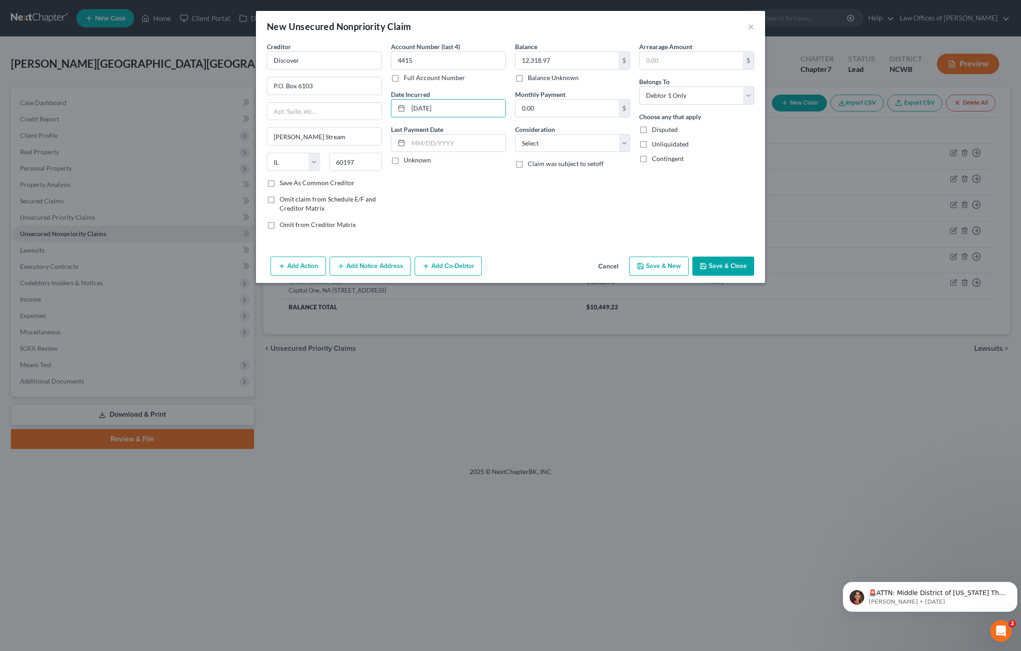
click at [737, 263] on button "Save & Close" at bounding box center [723, 265] width 62 height 19
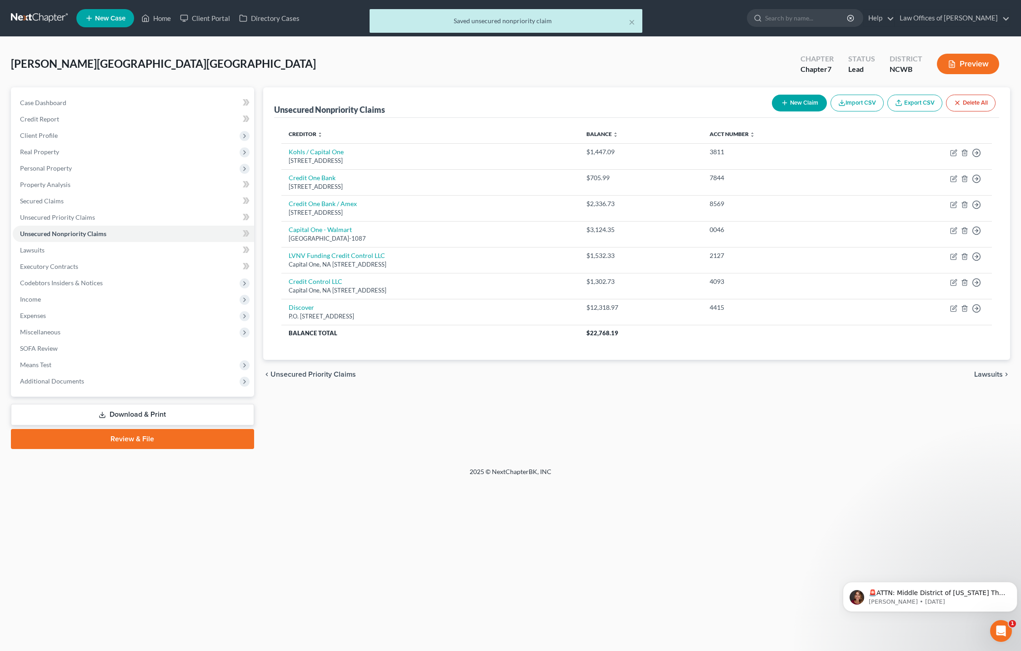
click at [796, 100] on button "New Claim" at bounding box center [799, 103] width 55 height 17
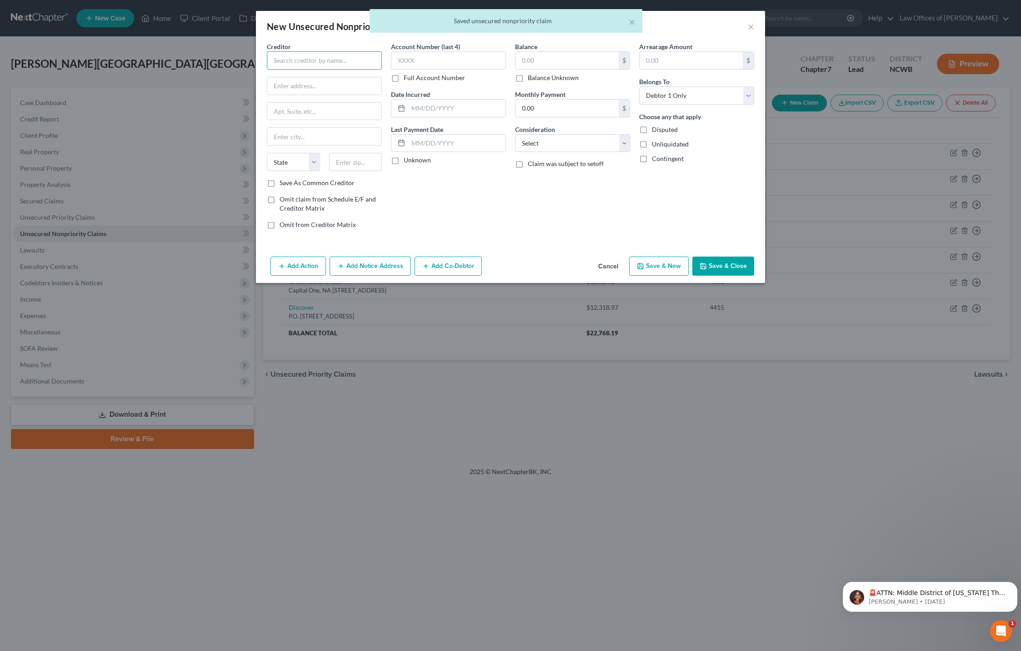
click at [311, 58] on input "text" at bounding box center [324, 60] width 115 height 18
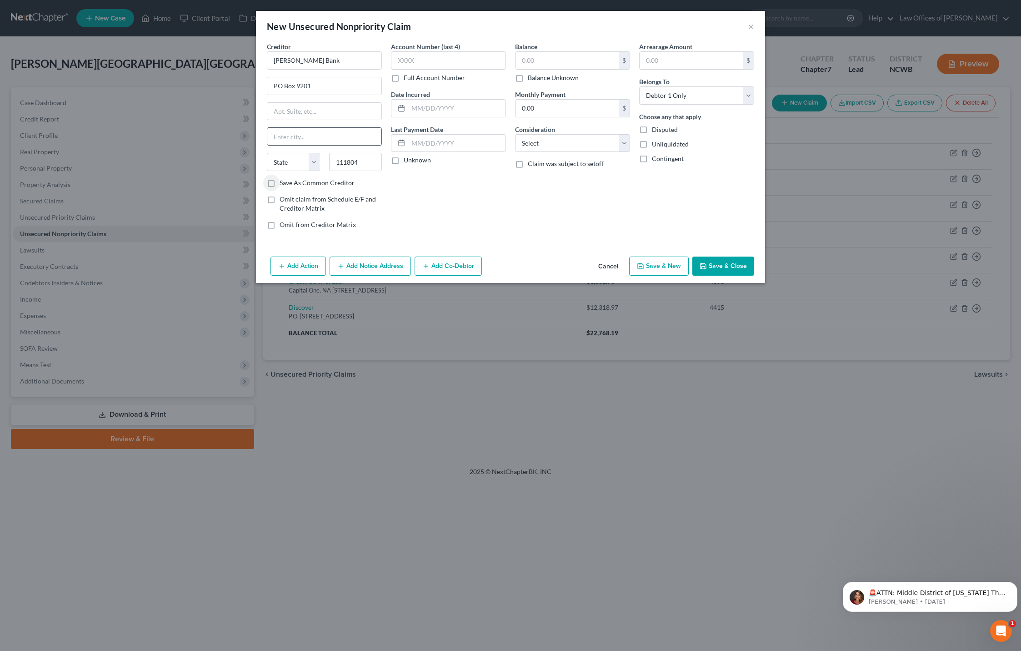
click at [339, 143] on input "text" at bounding box center [324, 136] width 114 height 17
click at [445, 58] on input "text" at bounding box center [448, 60] width 115 height 18
click at [528, 63] on input "text" at bounding box center [567, 60] width 103 height 17
click at [422, 112] on input "text" at bounding box center [456, 108] width 97 height 17
click at [545, 146] on select "Select Cable / Satellite Services Collection Agency Credit Card Debt Debt Couns…" at bounding box center [572, 143] width 115 height 18
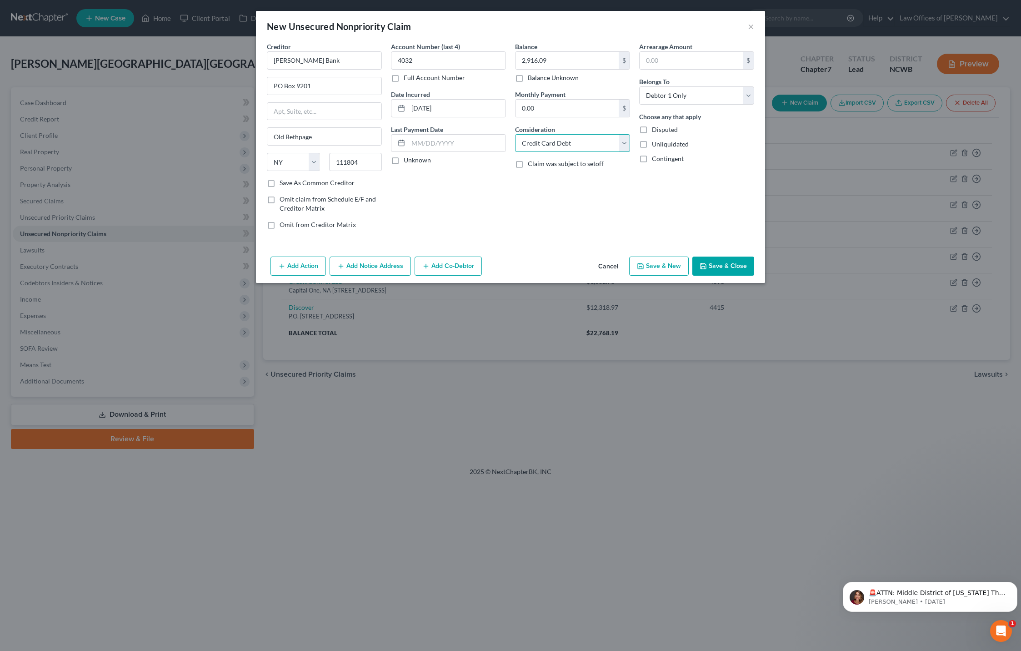
click at [515, 134] on select "Select Cable / Satellite Services Collection Agency Credit Card Debt Debt Couns…" at bounding box center [572, 143] width 115 height 18
click at [728, 270] on button "Save & Close" at bounding box center [723, 265] width 62 height 19
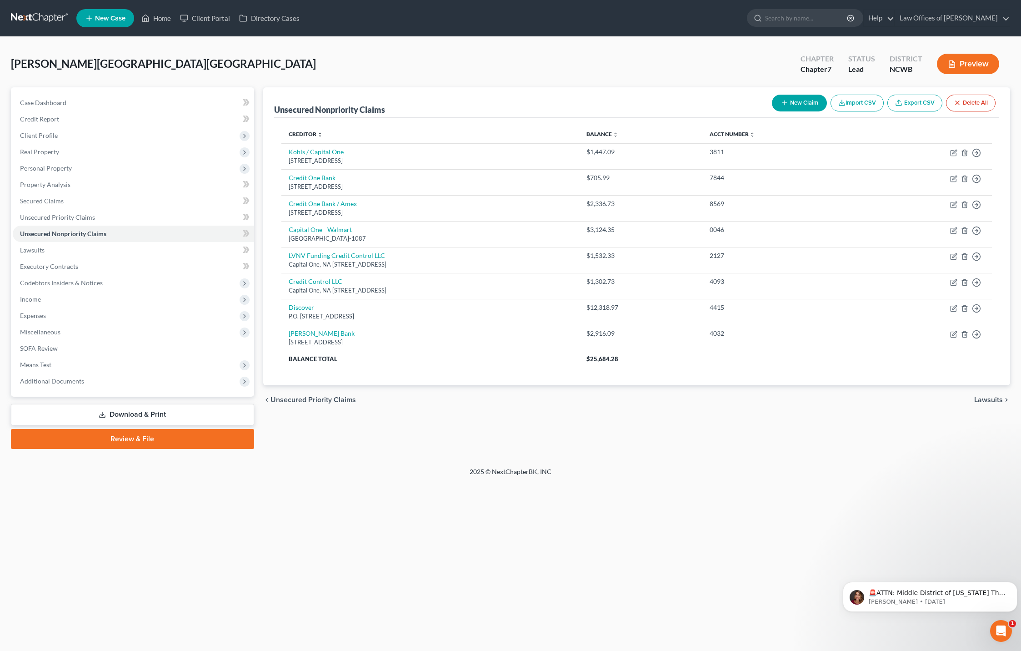
click at [807, 107] on button "New Claim" at bounding box center [799, 103] width 55 height 17
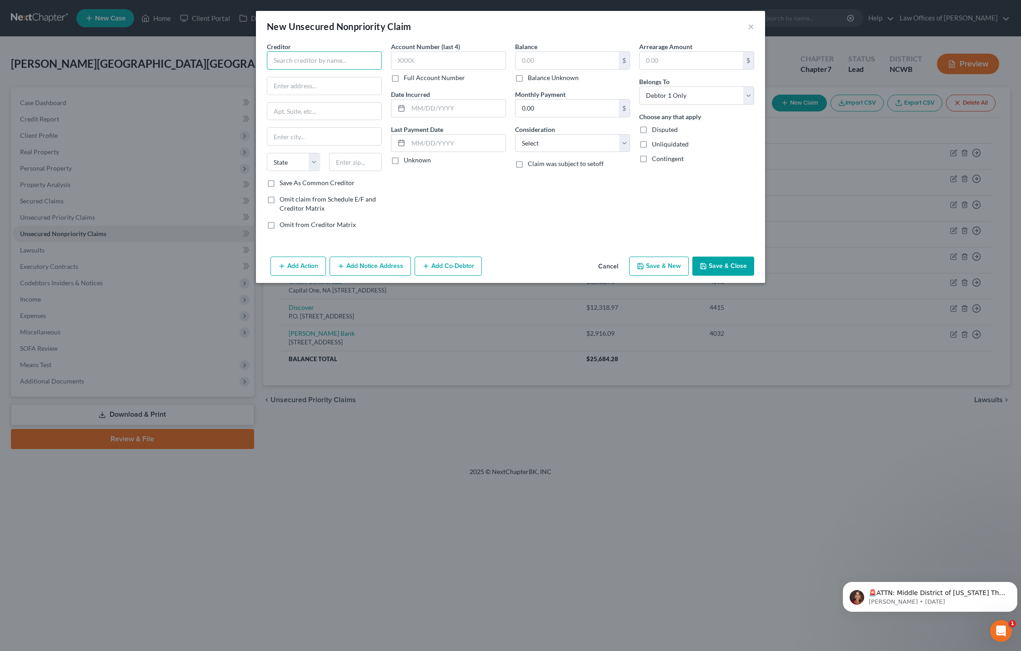
click at [309, 59] on input "text" at bounding box center [324, 60] width 115 height 18
click at [285, 159] on select "State [US_STATE] AK AR AZ CA CO CT DE DC [GEOGRAPHIC_DATA] [GEOGRAPHIC_DATA] GU…" at bounding box center [293, 162] width 53 height 18
click at [267, 153] on select "State [US_STATE] AK AR AZ CA CO CT DE DC [GEOGRAPHIC_DATA] [GEOGRAPHIC_DATA] GU…" at bounding box center [293, 162] width 53 height 18
click at [341, 162] on input "text" at bounding box center [355, 162] width 53 height 18
click at [415, 62] on input "text" at bounding box center [448, 60] width 115 height 18
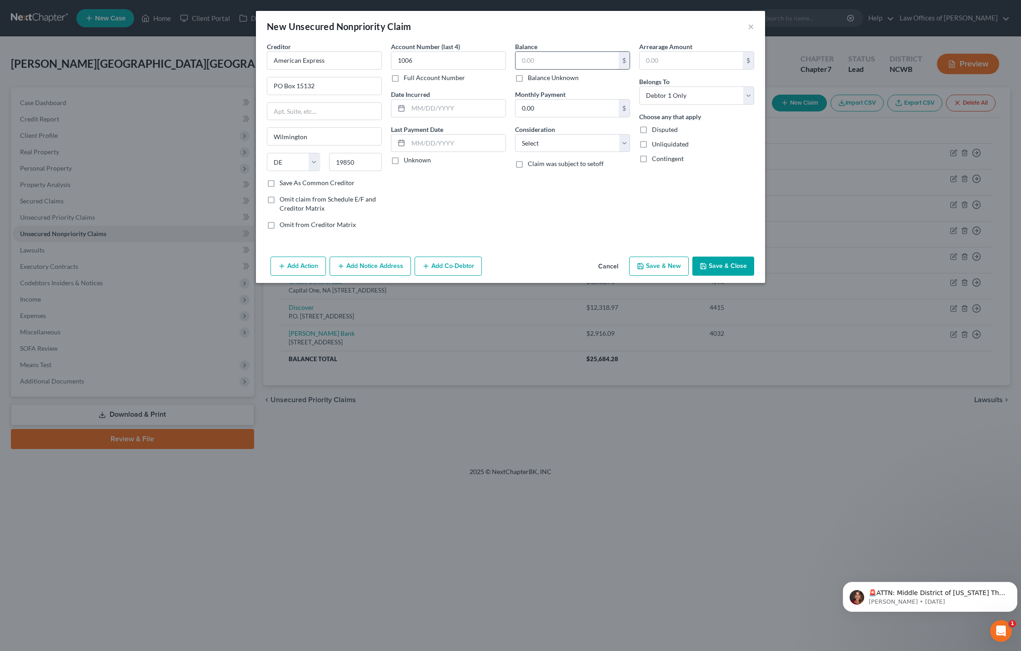
click at [556, 61] on input "text" at bounding box center [567, 60] width 103 height 17
click at [527, 64] on input "2,790.66" at bounding box center [567, 60] width 103 height 17
click at [452, 109] on input "text" at bounding box center [456, 108] width 97 height 17
click at [712, 269] on button "Save & Close" at bounding box center [723, 265] width 62 height 19
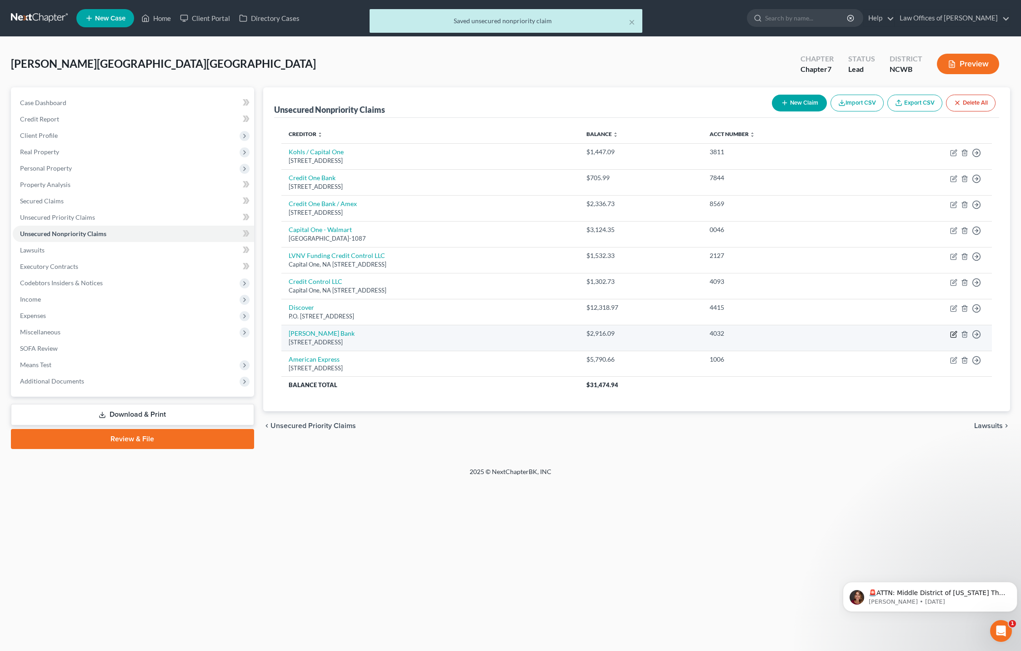
click at [954, 336] on icon "button" at bounding box center [953, 334] width 7 height 7
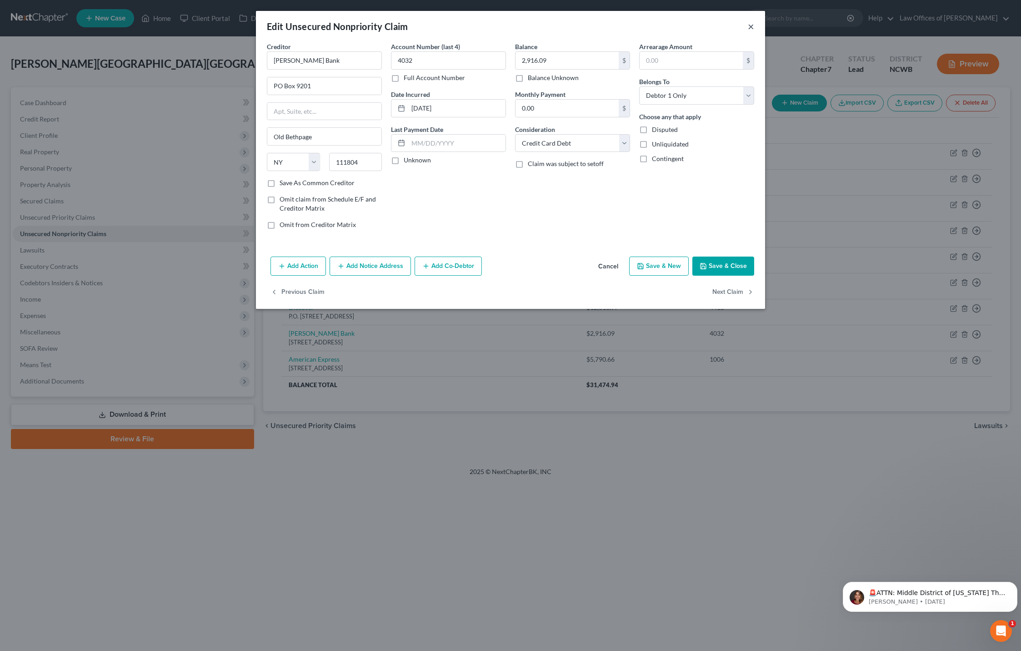
click at [751, 30] on button "×" at bounding box center [751, 26] width 6 height 11
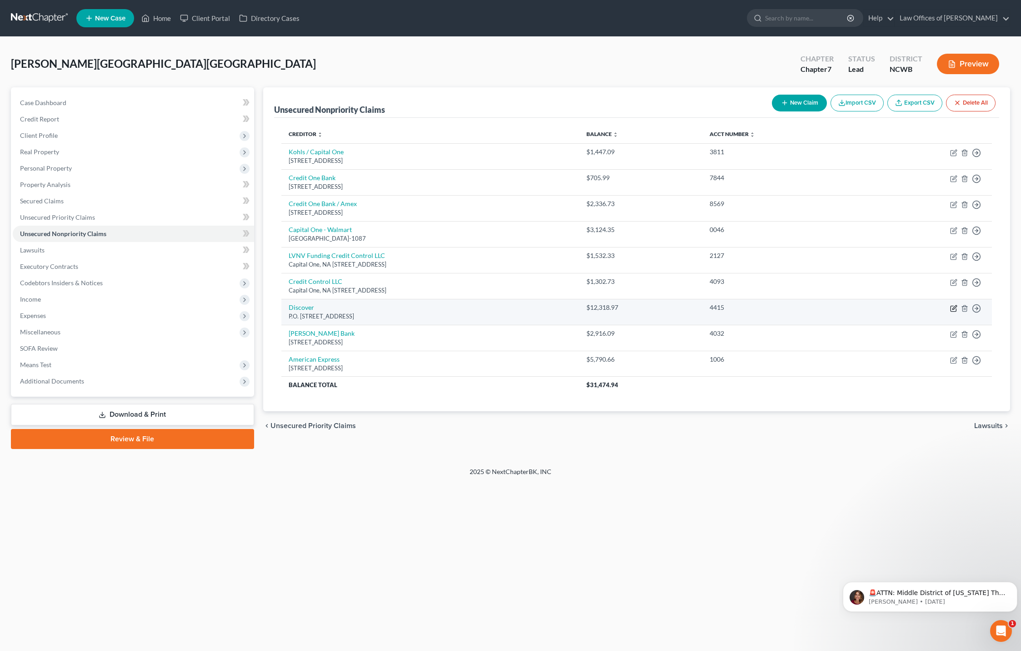
click at [956, 306] on icon "button" at bounding box center [953, 308] width 7 height 7
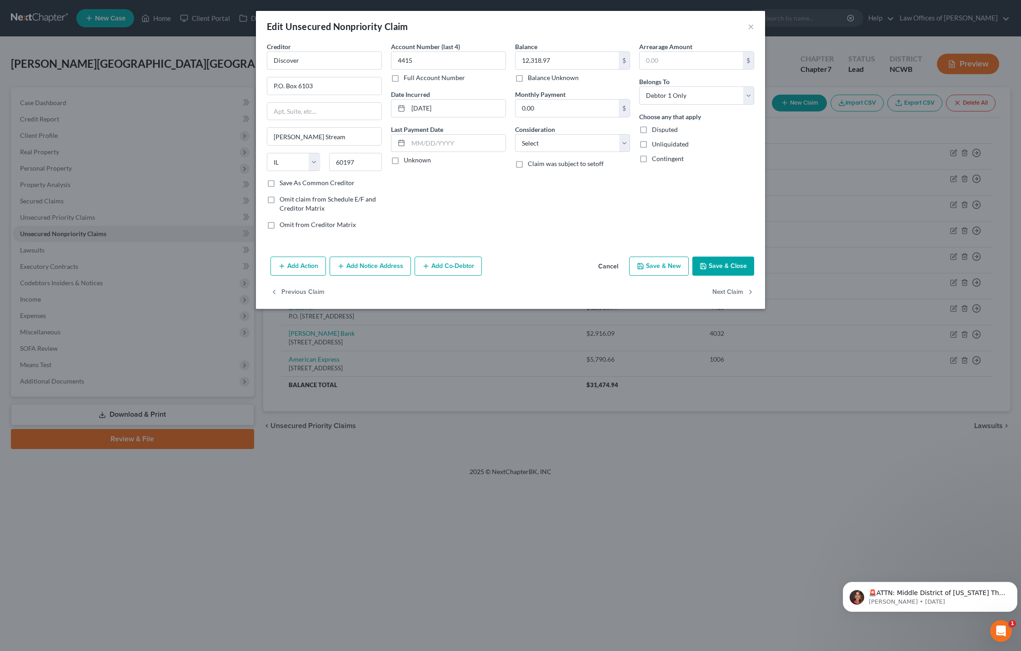
click at [732, 266] on button "Save & Close" at bounding box center [723, 265] width 62 height 19
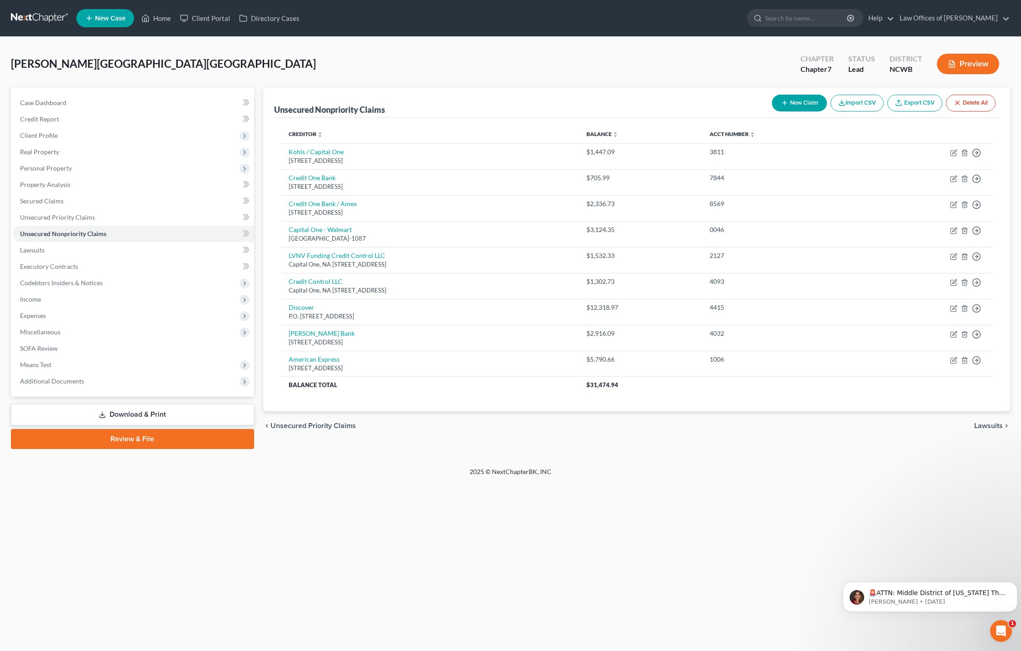
click at [789, 104] on button "New Claim" at bounding box center [799, 103] width 55 height 17
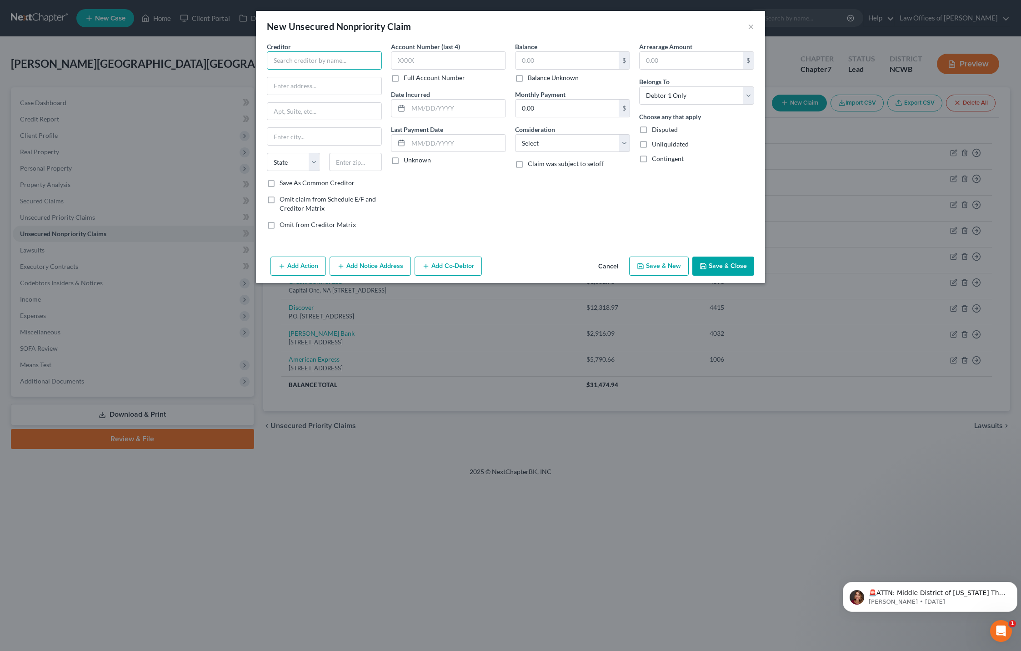
click at [302, 60] on input "text" at bounding box center [324, 60] width 115 height 18
click at [442, 61] on input "text" at bounding box center [448, 60] width 115 height 18
click at [532, 57] on input "text" at bounding box center [567, 60] width 103 height 17
click at [426, 105] on input "text" at bounding box center [456, 108] width 97 height 17
click at [561, 147] on select "Select Cable / Satellite Services Collection Agency Credit Card Debt Debt Couns…" at bounding box center [572, 143] width 115 height 18
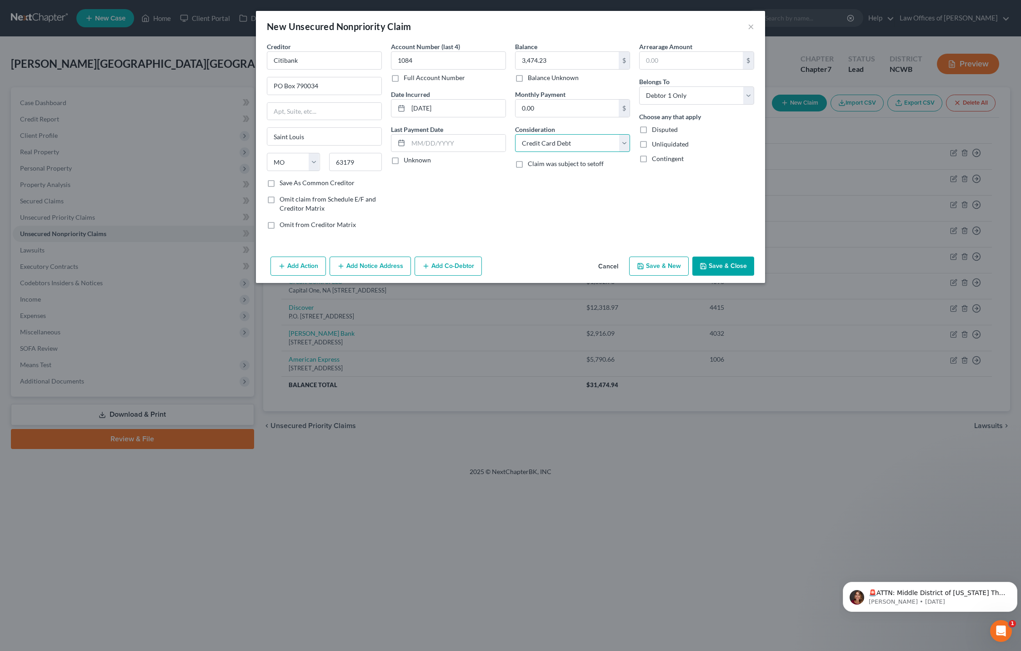
click at [515, 134] on select "Select Cable / Satellite Services Collection Agency Credit Card Debt Debt Couns…" at bounding box center [572, 143] width 115 height 18
click at [715, 270] on button "Save & Close" at bounding box center [723, 265] width 62 height 19
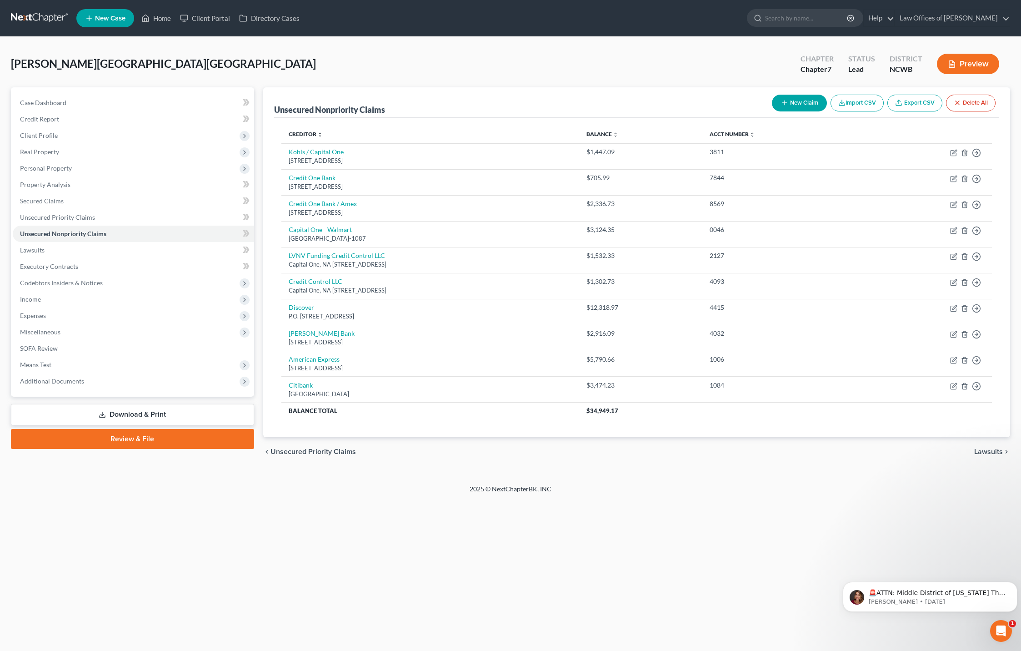
click at [811, 106] on button "New Claim" at bounding box center [799, 103] width 55 height 17
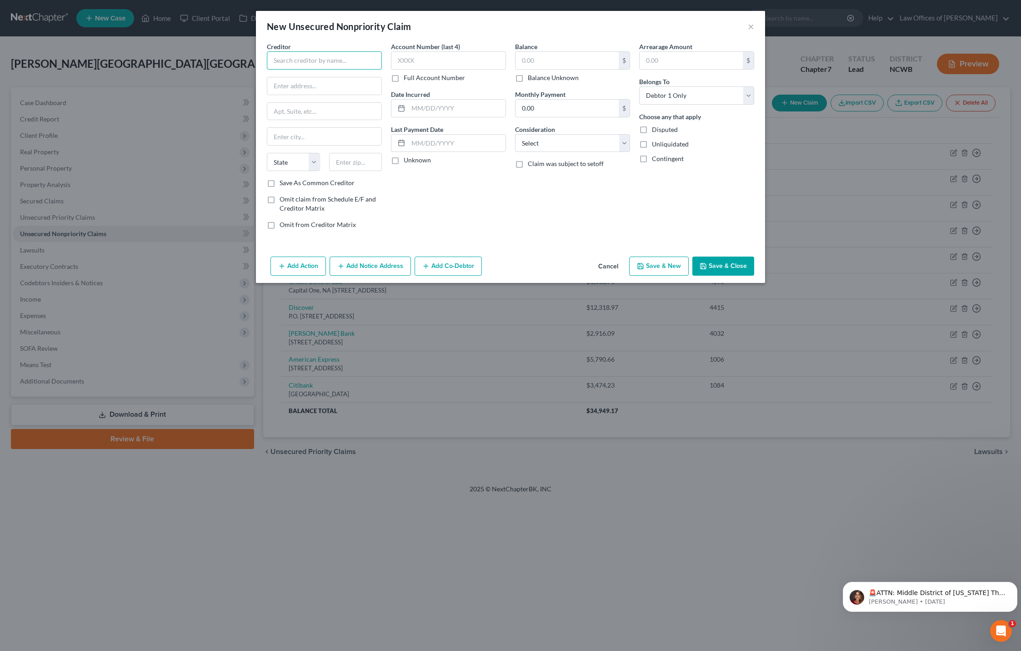
click at [332, 60] on input "text" at bounding box center [324, 60] width 115 height 18
click at [469, 59] on input "text" at bounding box center [448, 60] width 115 height 18
click at [404, 76] on label "Full Account Number" at bounding box center [434, 77] width 61 height 9
click at [407, 76] on input "Full Account Number" at bounding box center [410, 76] width 6 height 6
click at [442, 60] on input "MEPH" at bounding box center [448, 60] width 115 height 18
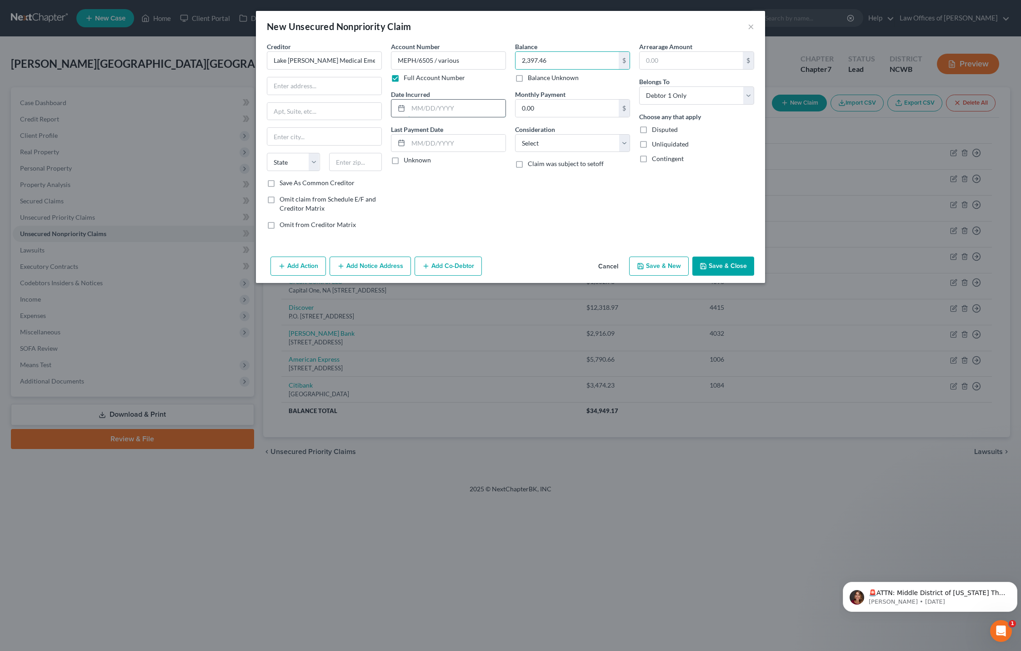
click at [426, 115] on input "text" at bounding box center [456, 108] width 97 height 17
click at [547, 143] on select "Select Cable / Satellite Services Collection Agency Credit Card Debt Debt Couns…" at bounding box center [572, 143] width 115 height 18
click at [515, 134] on select "Select Cable / Satellite Services Collection Agency Credit Card Debt Debt Couns…" at bounding box center [572, 143] width 115 height 18
click at [724, 265] on button "Save & Close" at bounding box center [723, 265] width 62 height 19
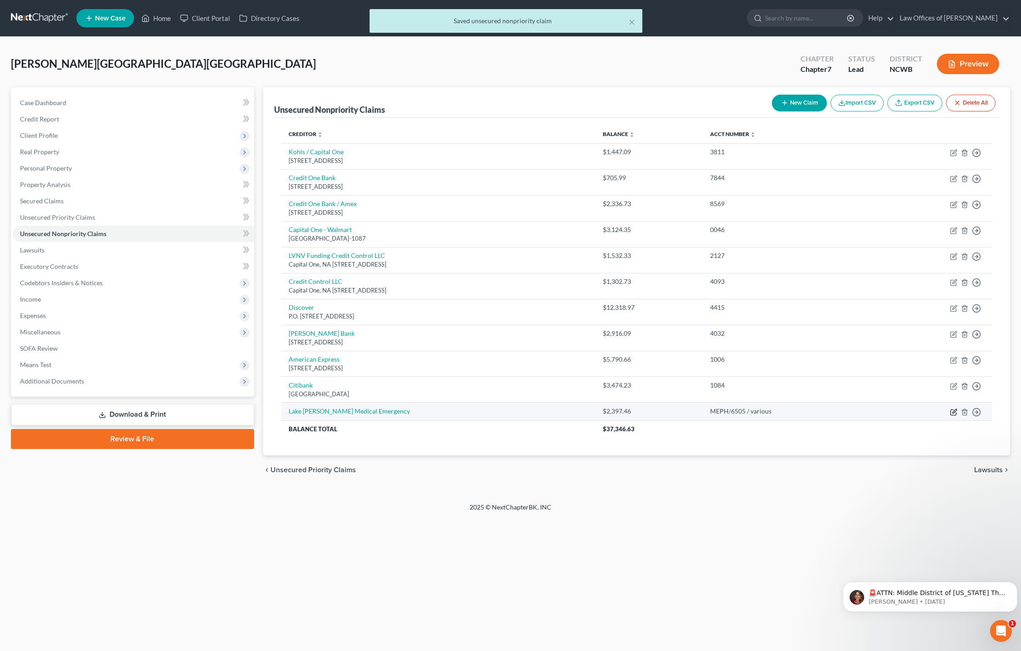
click at [952, 413] on icon "button" at bounding box center [953, 411] width 7 height 7
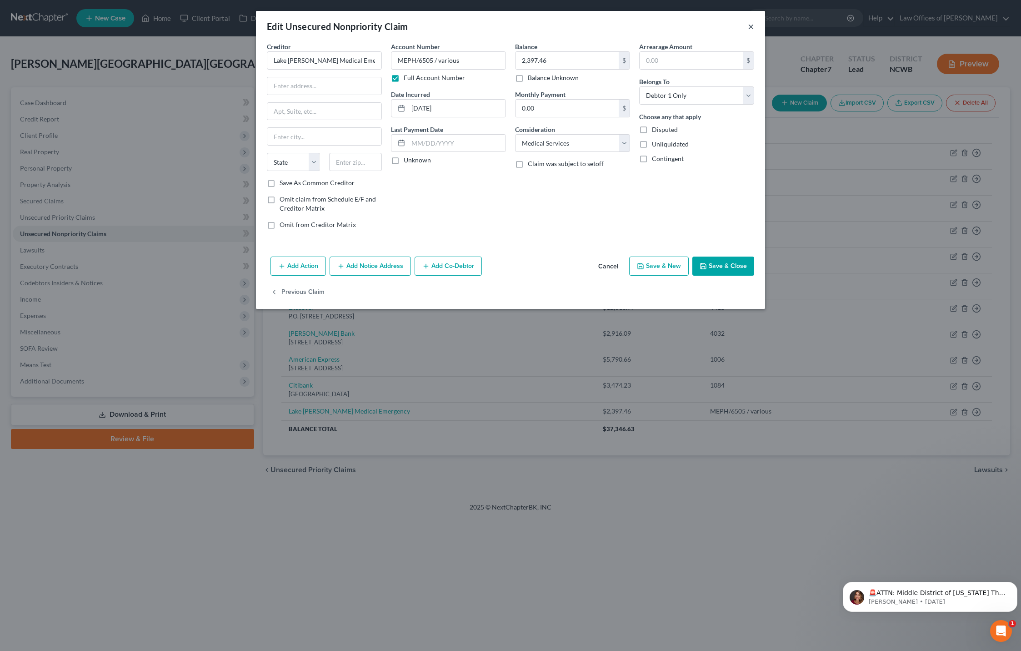
click at [750, 24] on button "×" at bounding box center [751, 26] width 6 height 11
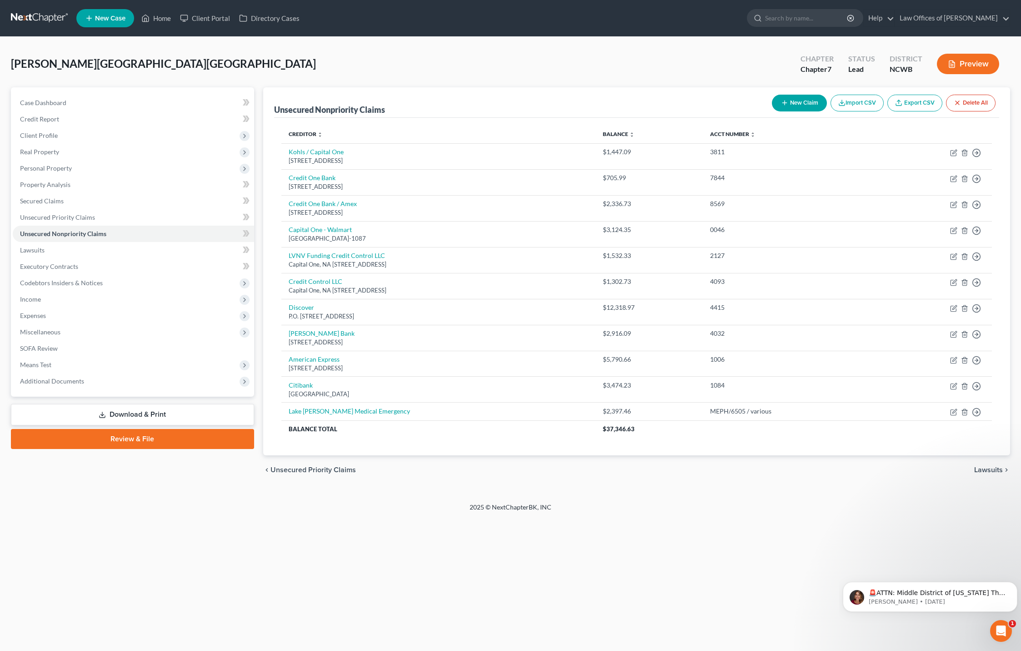
click at [793, 105] on button "New Claim" at bounding box center [799, 103] width 55 height 17
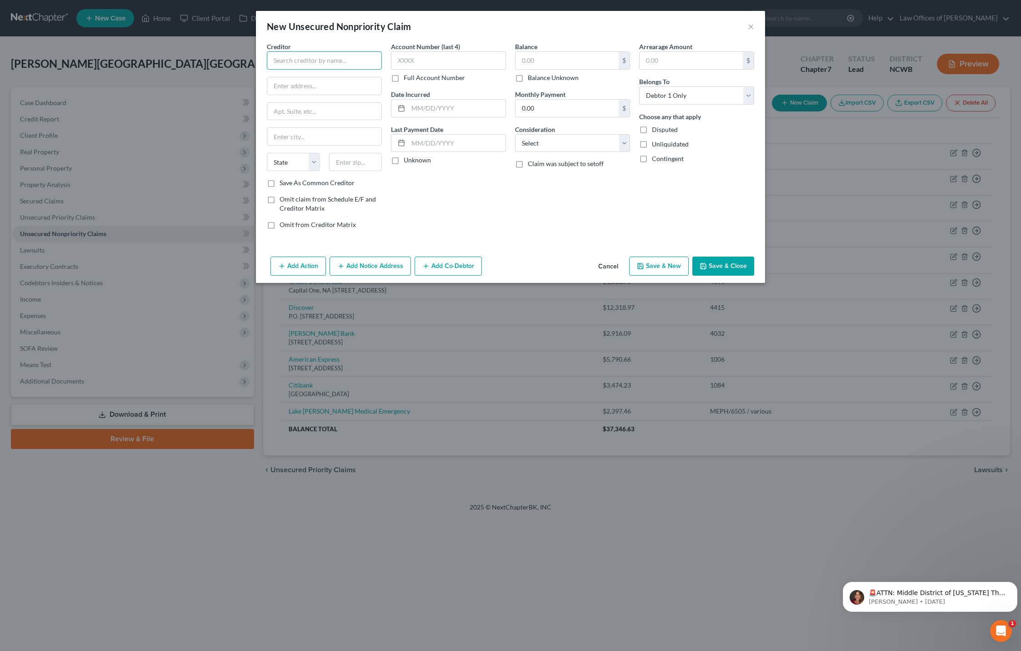
click at [314, 66] on input "text" at bounding box center [324, 60] width 115 height 18
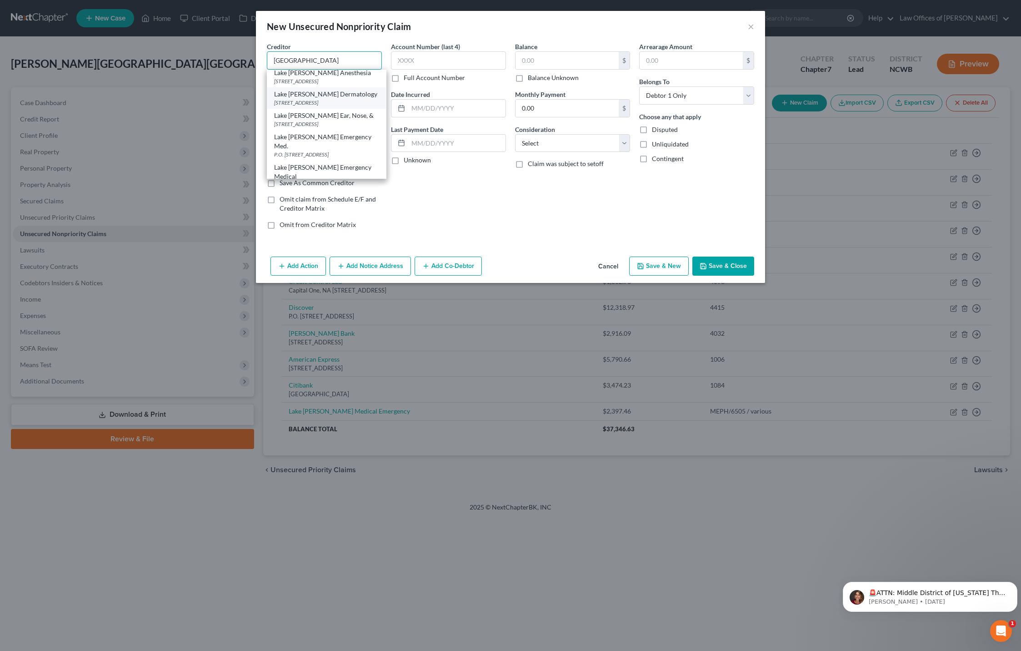
scroll to position [45, 0]
click at [321, 136] on div "Lake [PERSON_NAME] Emergency Med." at bounding box center [326, 139] width 105 height 18
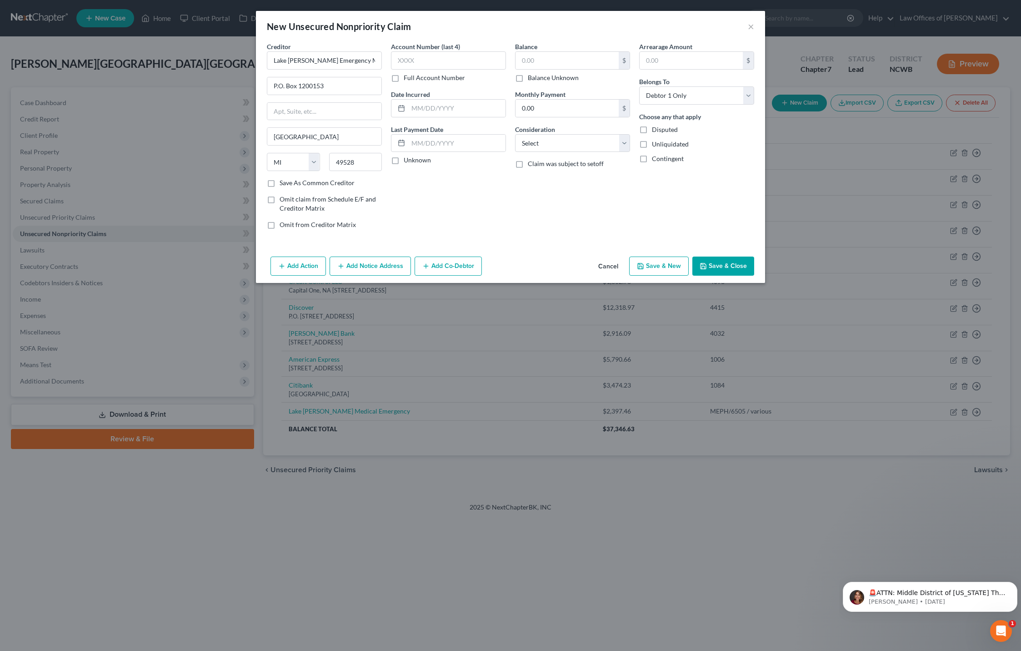
scroll to position [0, 0]
click at [755, 30] on div "New Unsecured Nonpriority Claim ×" at bounding box center [510, 26] width 509 height 31
click at [752, 34] on div "New Unsecured Nonpriority Claim ×" at bounding box center [510, 26] width 509 height 31
click at [605, 267] on button "Cancel" at bounding box center [608, 266] width 35 height 18
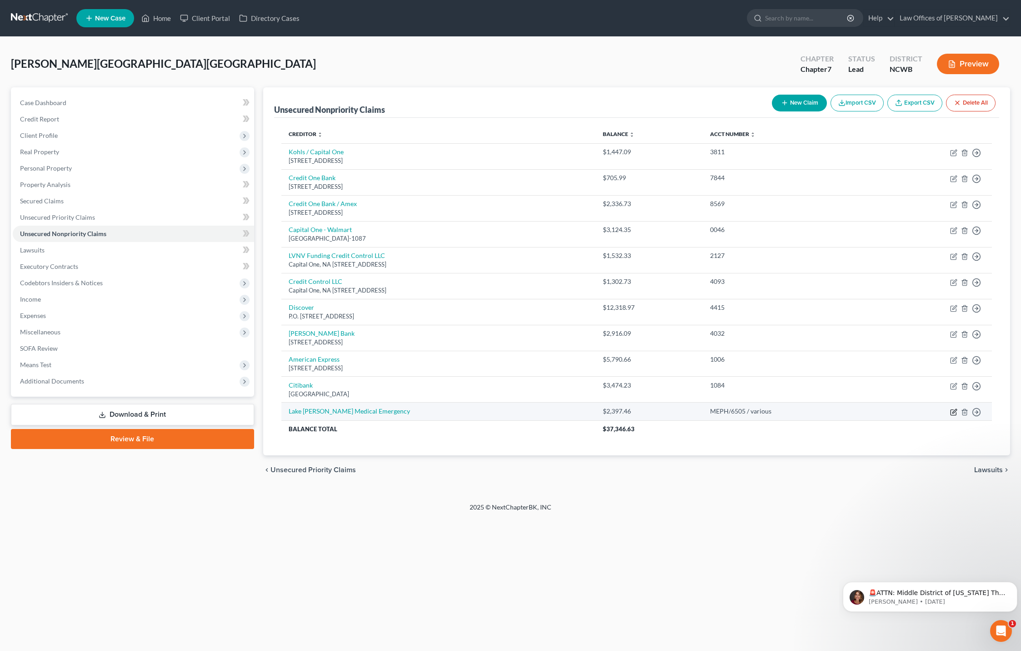
click at [956, 413] on icon "button" at bounding box center [953, 411] width 5 height 5
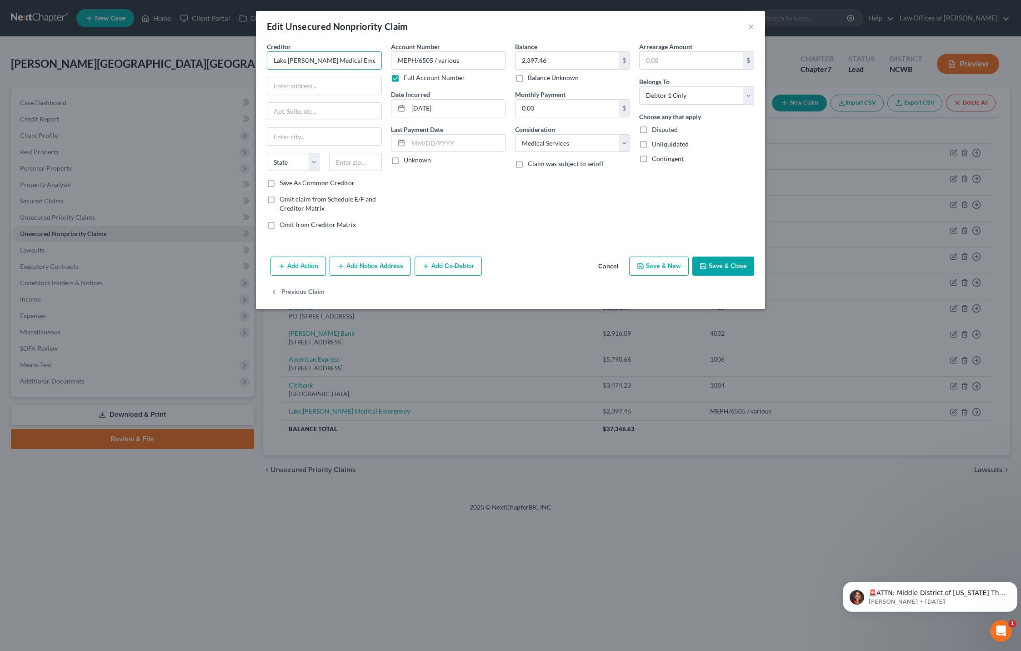
drag, startPoint x: 373, startPoint y: 63, endPoint x: 320, endPoint y: 63, distance: 53.2
click at [320, 63] on input "Lake [PERSON_NAME] Medical Emergency" at bounding box center [324, 60] width 115 height 18
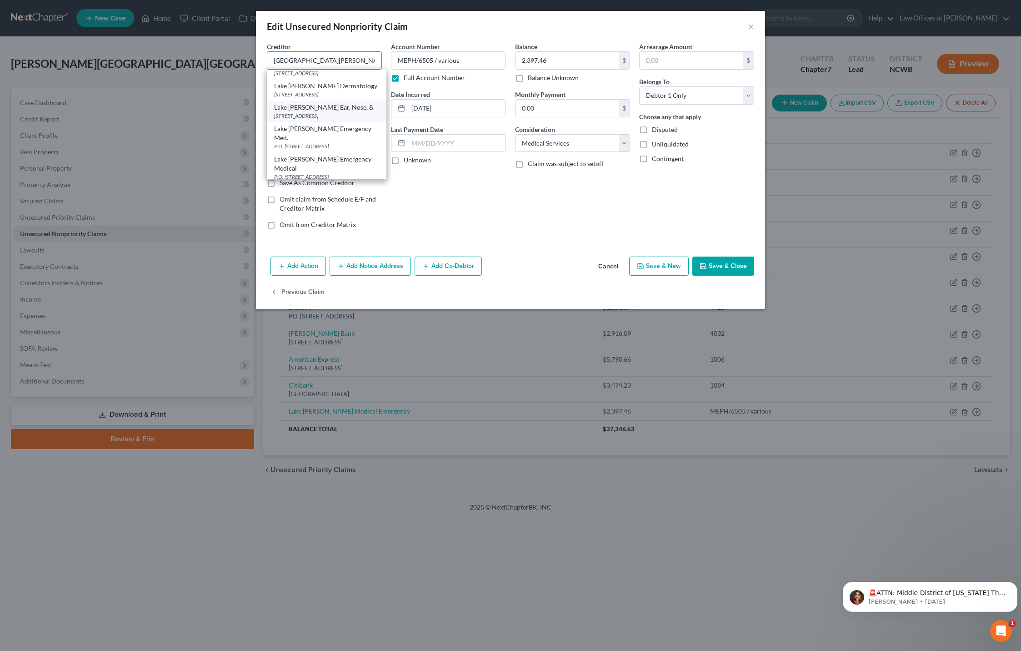
scroll to position [91, 0]
click at [314, 133] on div "P.O. [STREET_ADDRESS]" at bounding box center [326, 137] width 105 height 8
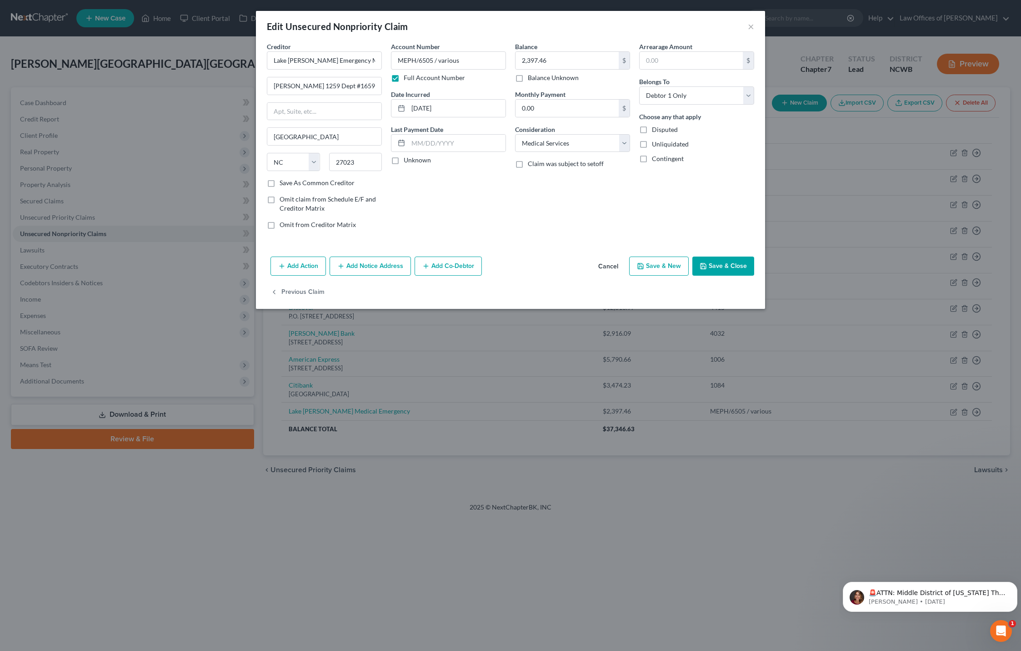
scroll to position [0, 0]
click at [733, 271] on button "Save & Close" at bounding box center [723, 265] width 62 height 19
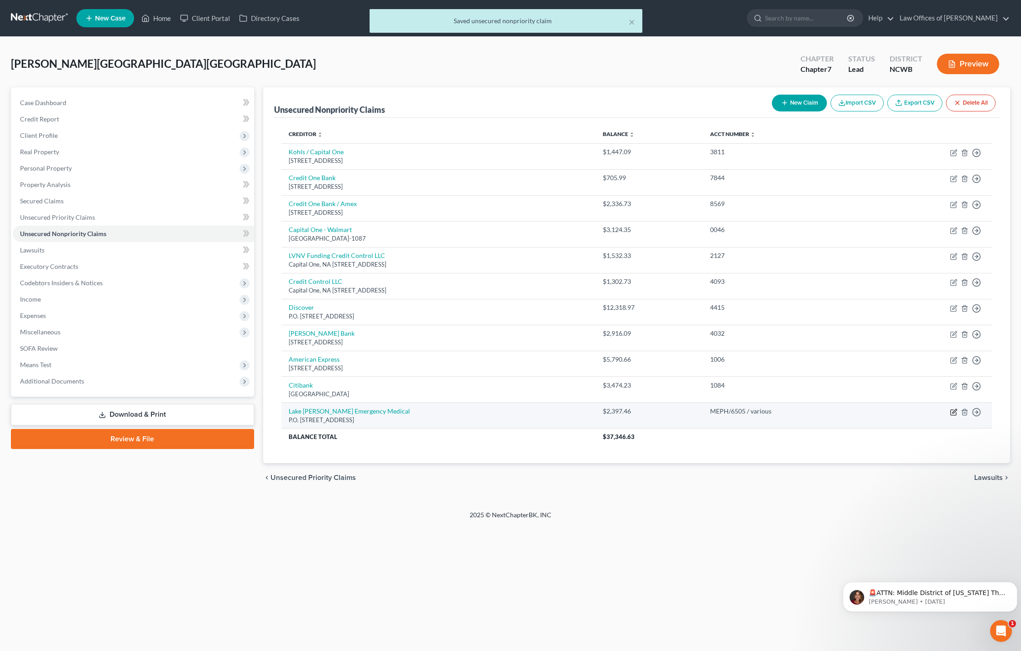
click at [954, 414] on icon "button" at bounding box center [953, 411] width 7 height 7
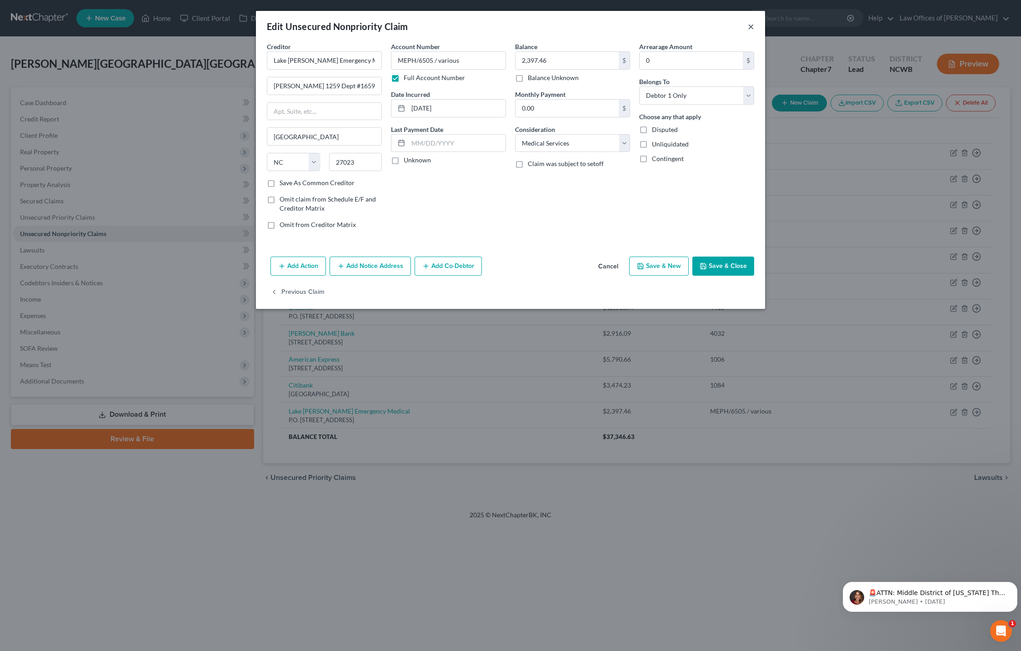
click at [748, 30] on button "×" at bounding box center [751, 26] width 6 height 11
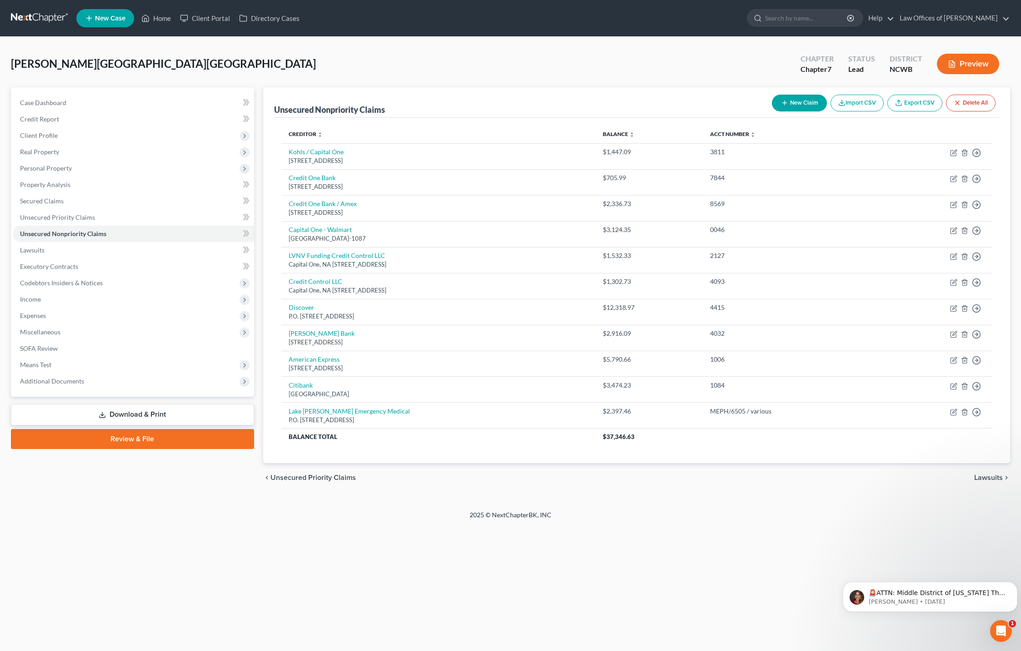
click at [788, 100] on button "New Claim" at bounding box center [799, 103] width 55 height 17
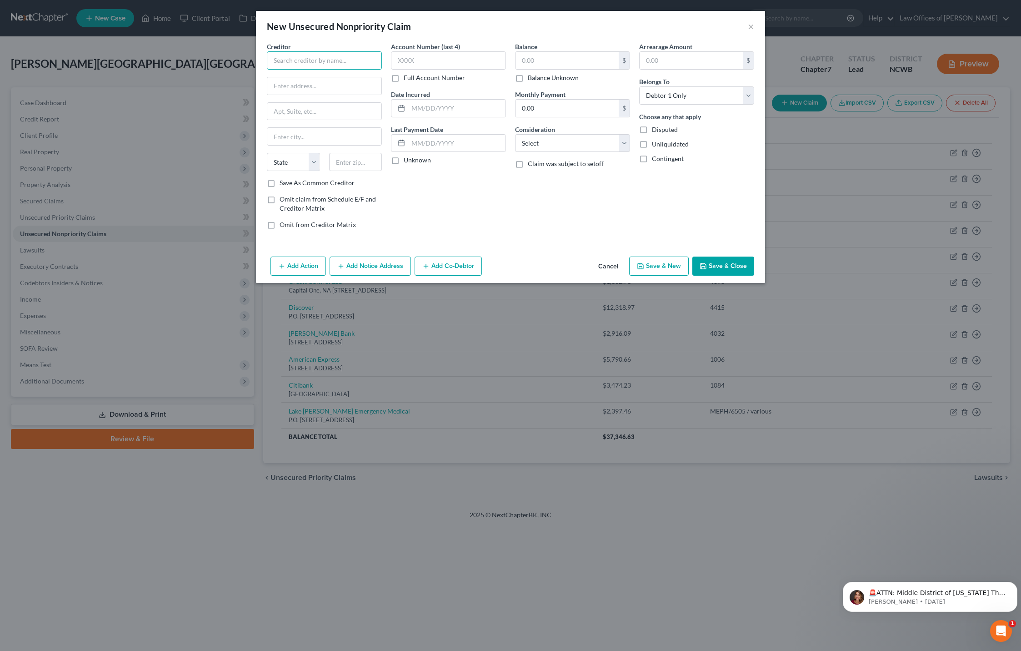
click at [314, 55] on input "text" at bounding box center [324, 60] width 115 height 18
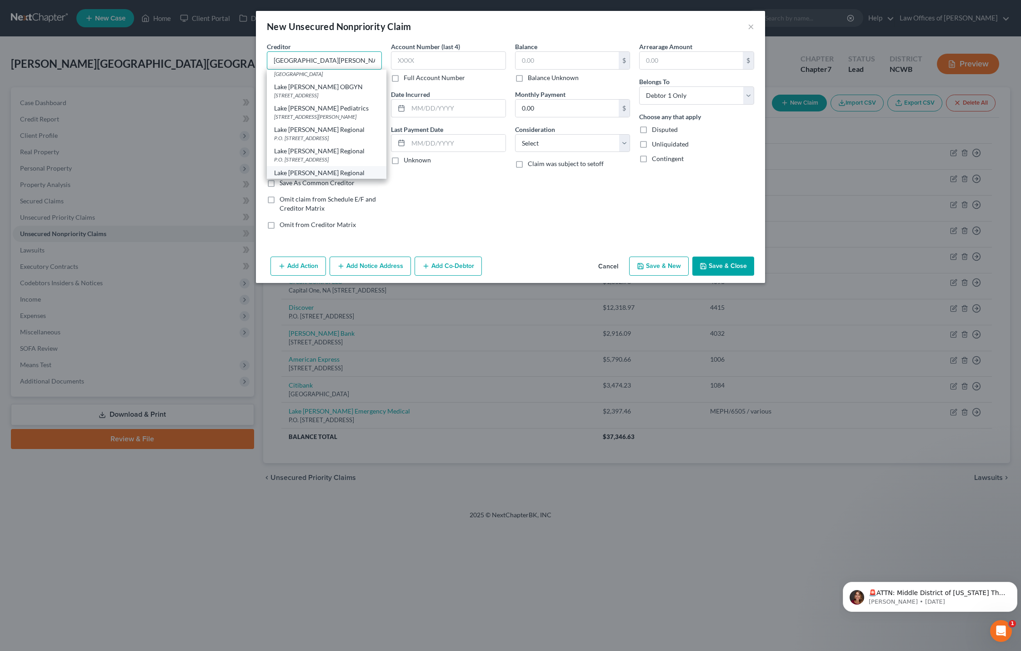
scroll to position [214, 0]
click at [301, 159] on div "P.O. [STREET_ADDRESS]" at bounding box center [326, 160] width 105 height 8
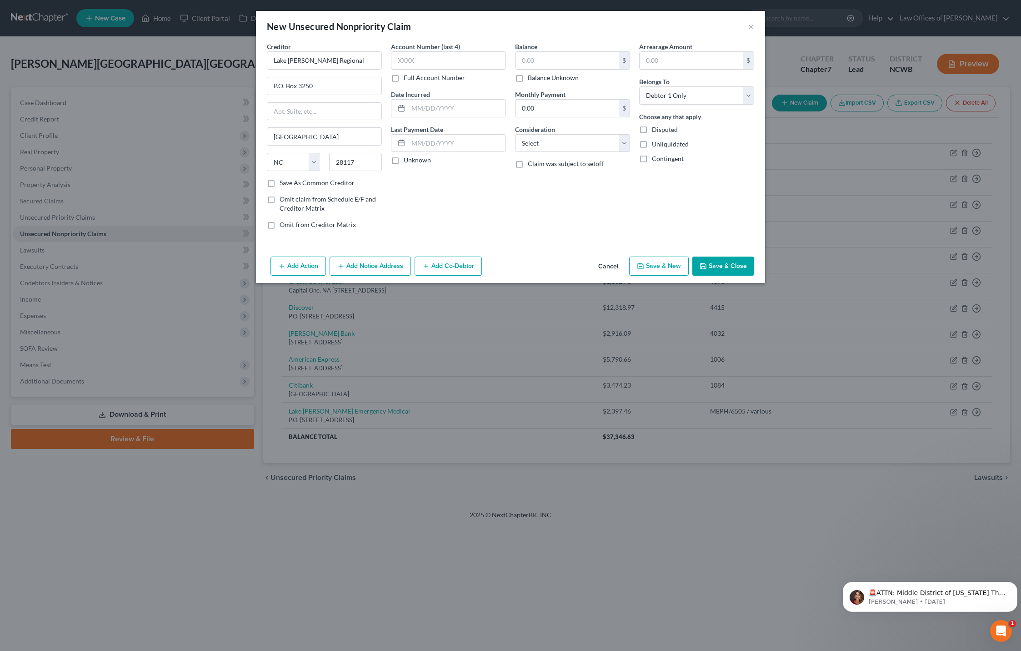
scroll to position [0, 0]
drag, startPoint x: 443, startPoint y: 56, endPoint x: 439, endPoint y: 59, distance: 4.9
click at [442, 56] on input "text" at bounding box center [448, 60] width 115 height 18
click at [404, 78] on label "Full Account Number" at bounding box center [434, 77] width 61 height 9
click at [407, 78] on input "Full Account Number" at bounding box center [410, 76] width 6 height 6
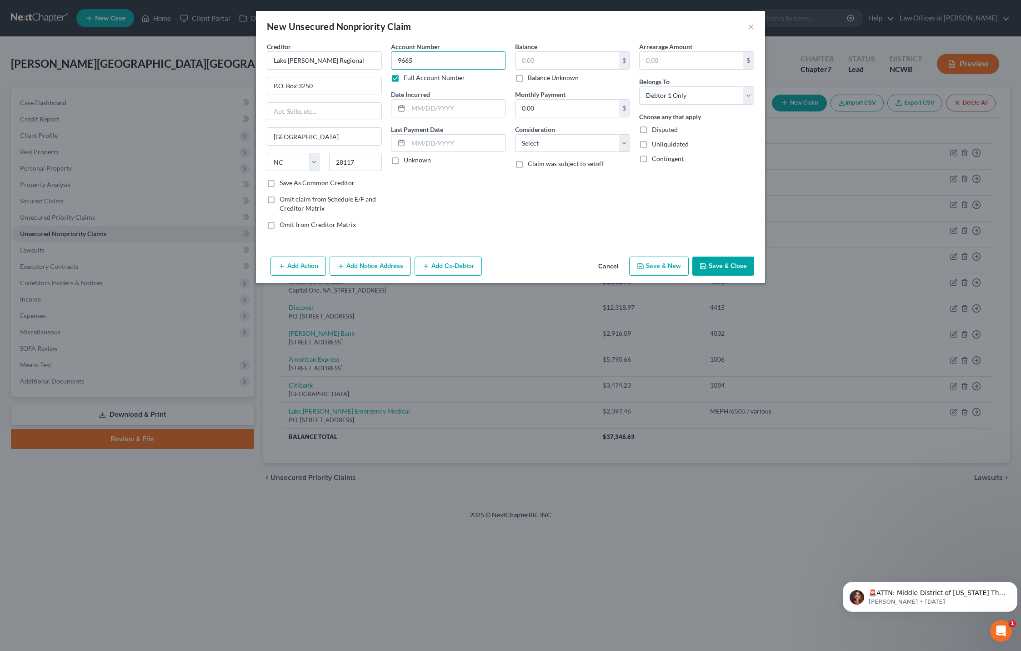
click at [427, 64] on input "9665" at bounding box center [448, 60] width 115 height 18
click at [543, 64] on input "text" at bounding box center [567, 60] width 103 height 17
click at [549, 145] on select "Select Cable / Satellite Services Collection Agency Credit Card Debt Debt Couns…" at bounding box center [572, 143] width 115 height 18
click at [515, 134] on select "Select Cable / Satellite Services Collection Agency Credit Card Debt Debt Couns…" at bounding box center [572, 143] width 115 height 18
click at [738, 266] on button "Save & Close" at bounding box center [723, 265] width 62 height 19
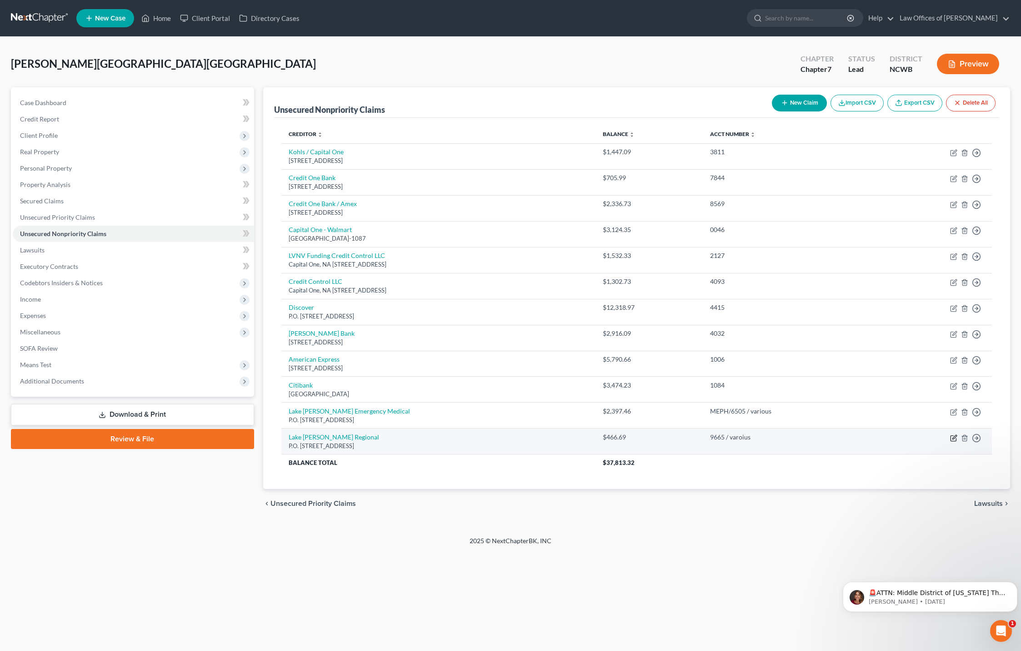
click at [953, 437] on icon "button" at bounding box center [953, 437] width 7 height 7
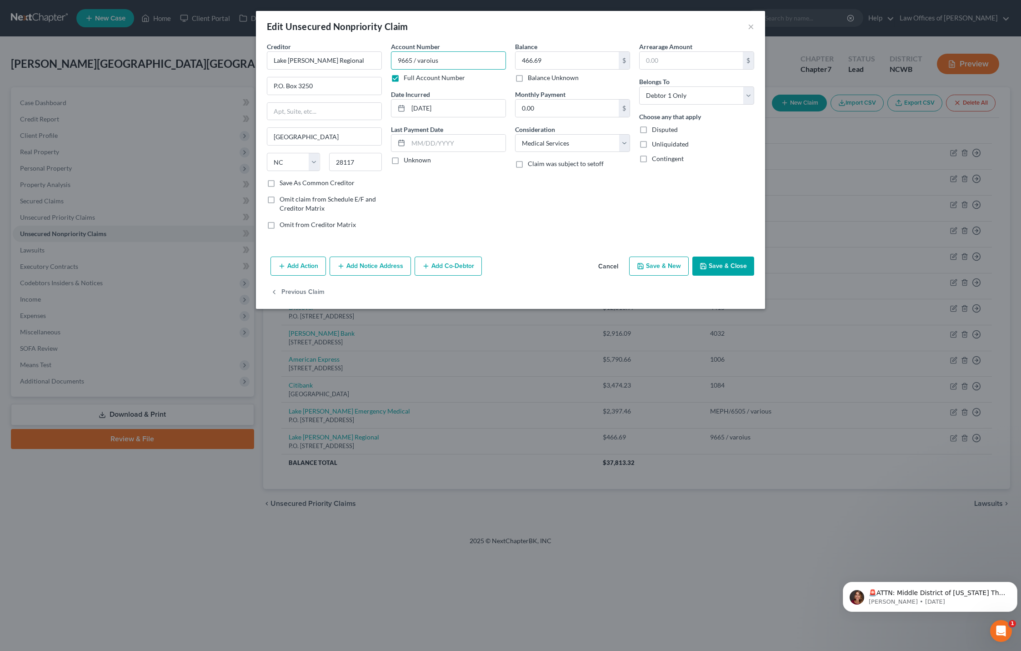
click at [413, 65] on input "9665 / varoius" at bounding box center [448, 60] width 115 height 18
click at [450, 63] on input "9665 / 8201 / varoius" at bounding box center [448, 60] width 115 height 18
drag, startPoint x: 486, startPoint y: 61, endPoint x: 458, endPoint y: 62, distance: 28.2
click at [458, 62] on input "9665 / 8201 / various2271.36" at bounding box center [448, 60] width 115 height 18
click at [550, 57] on input "text" at bounding box center [567, 60] width 103 height 17
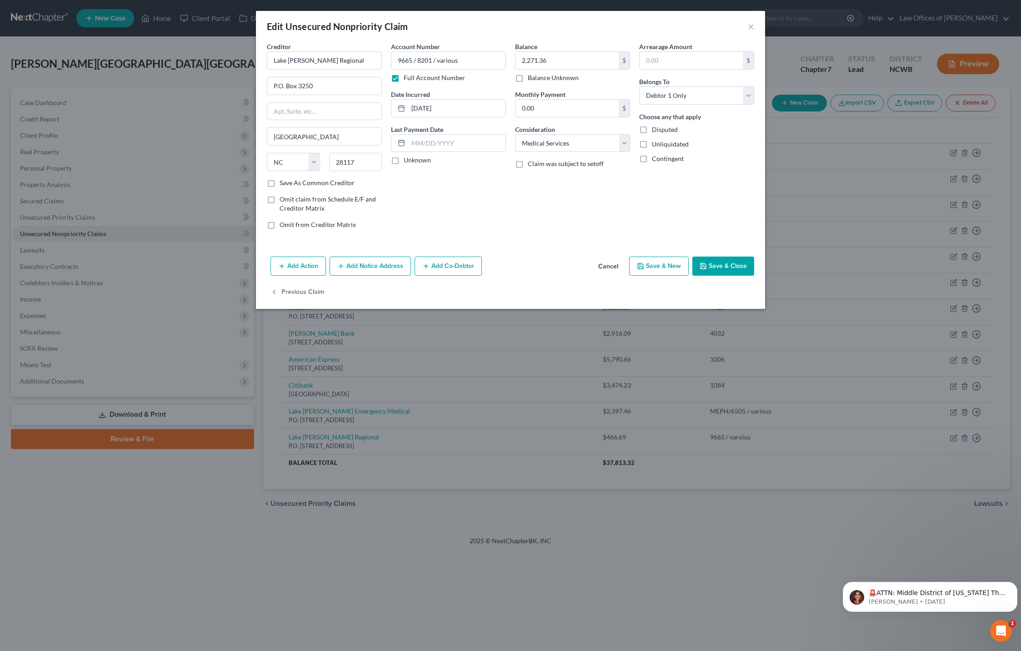
click at [716, 269] on button "Save & Close" at bounding box center [723, 265] width 62 height 19
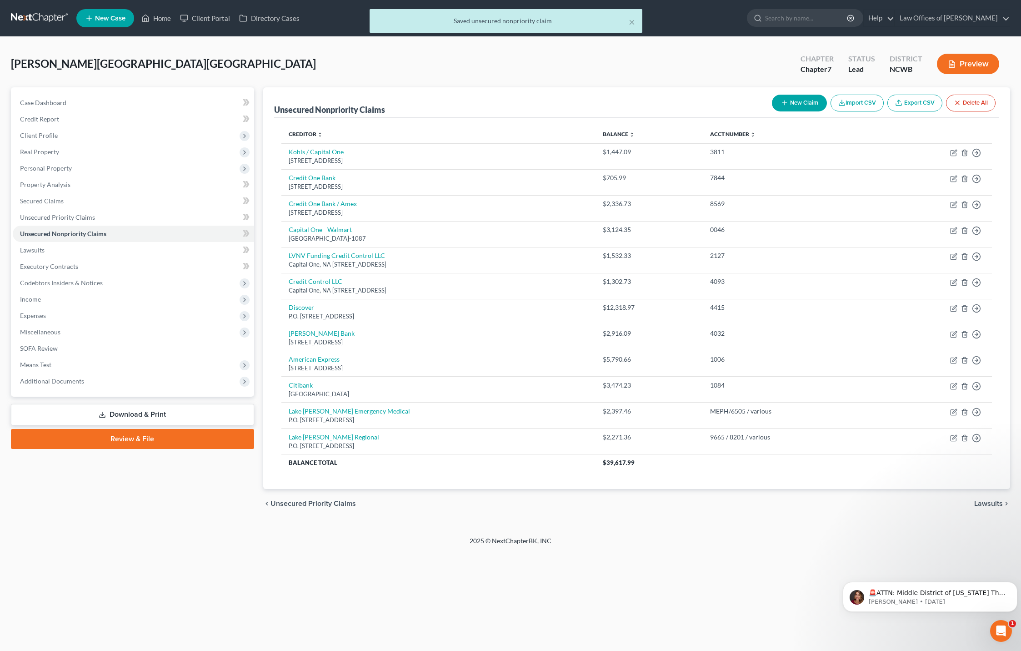
click at [795, 102] on button "New Claim" at bounding box center [799, 103] width 55 height 17
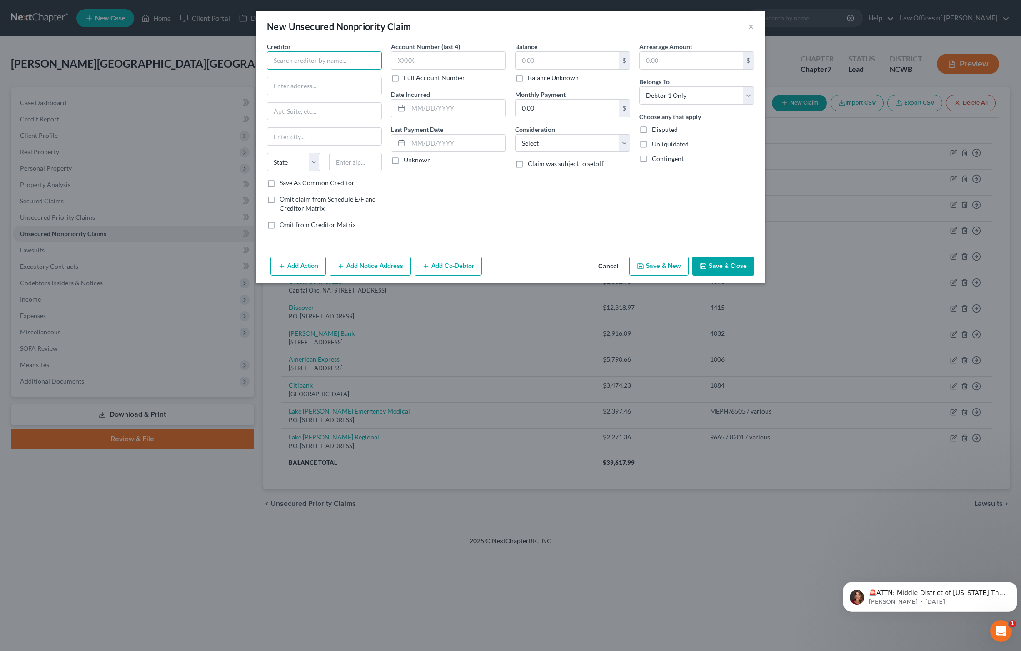
click at [297, 60] on input "text" at bounding box center [324, 60] width 115 height 18
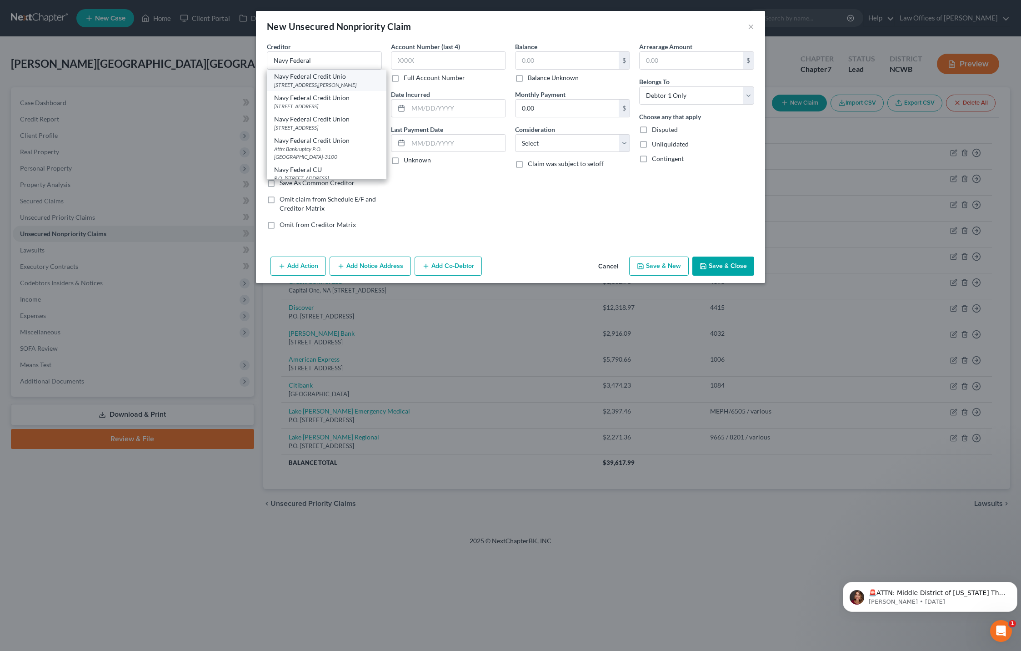
click at [285, 82] on div "[STREET_ADDRESS][PERSON_NAME]" at bounding box center [326, 85] width 105 height 8
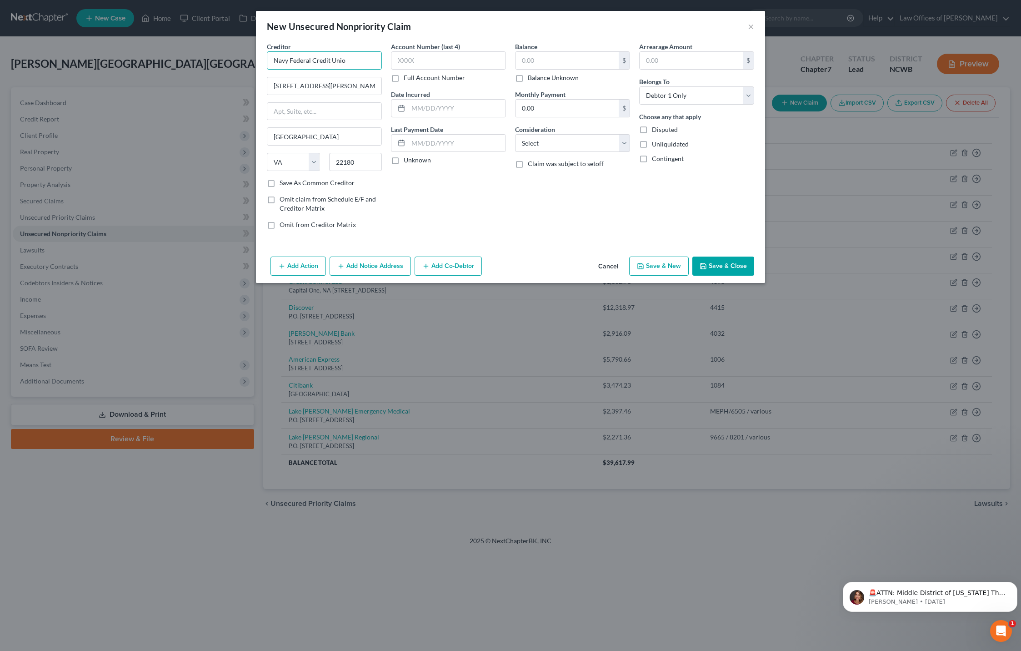
click at [357, 64] on input "Navy Federal Credit Unio" at bounding box center [324, 60] width 115 height 18
click at [425, 63] on input "text" at bounding box center [448, 60] width 115 height 18
click at [550, 58] on input "text" at bounding box center [567, 60] width 103 height 17
click at [428, 113] on input "text" at bounding box center [456, 108] width 97 height 17
click at [520, 143] on select "Select Cable / Satellite Services Collection Agency Credit Card Debt Debt Couns…" at bounding box center [572, 143] width 115 height 18
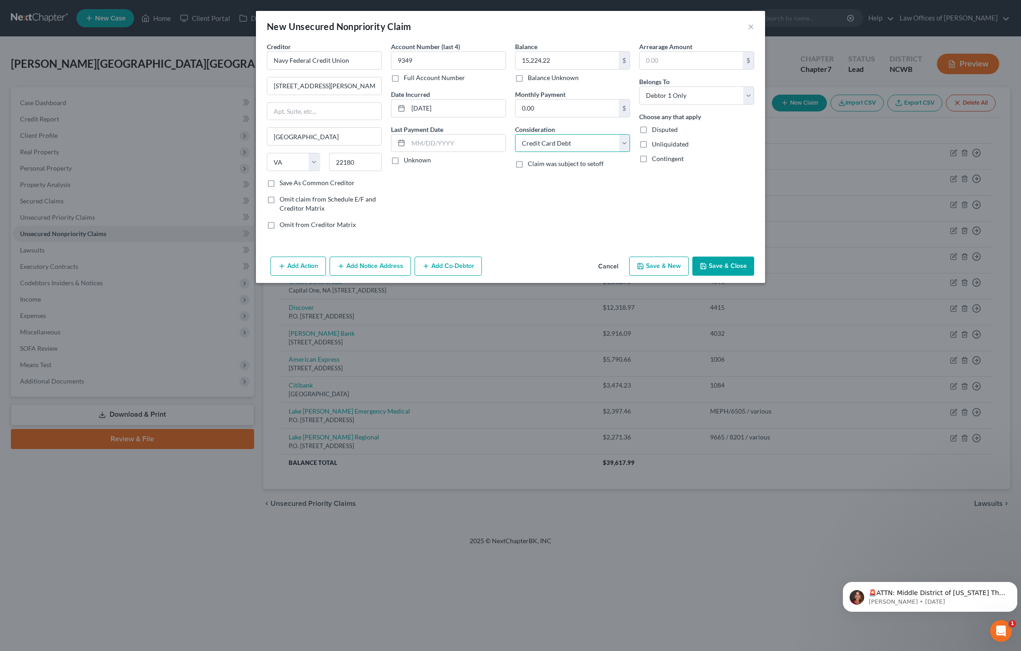
click at [515, 134] on select "Select Cable / Satellite Services Collection Agency Credit Card Debt Debt Couns…" at bounding box center [572, 143] width 115 height 18
click at [732, 268] on button "Save & Close" at bounding box center [723, 265] width 62 height 19
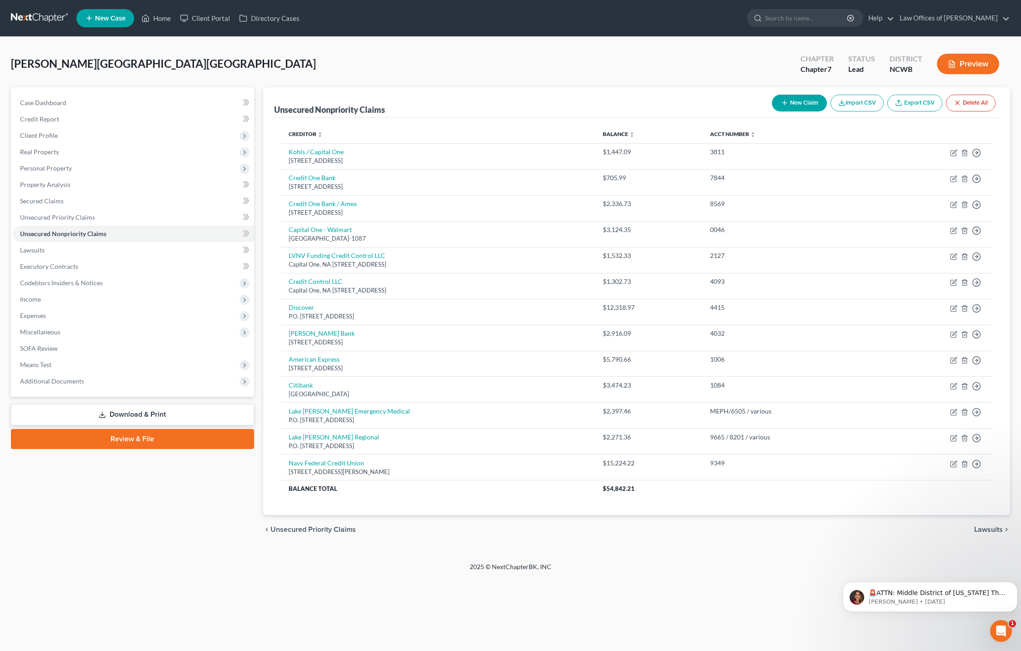
click at [800, 103] on button "New Claim" at bounding box center [799, 103] width 55 height 17
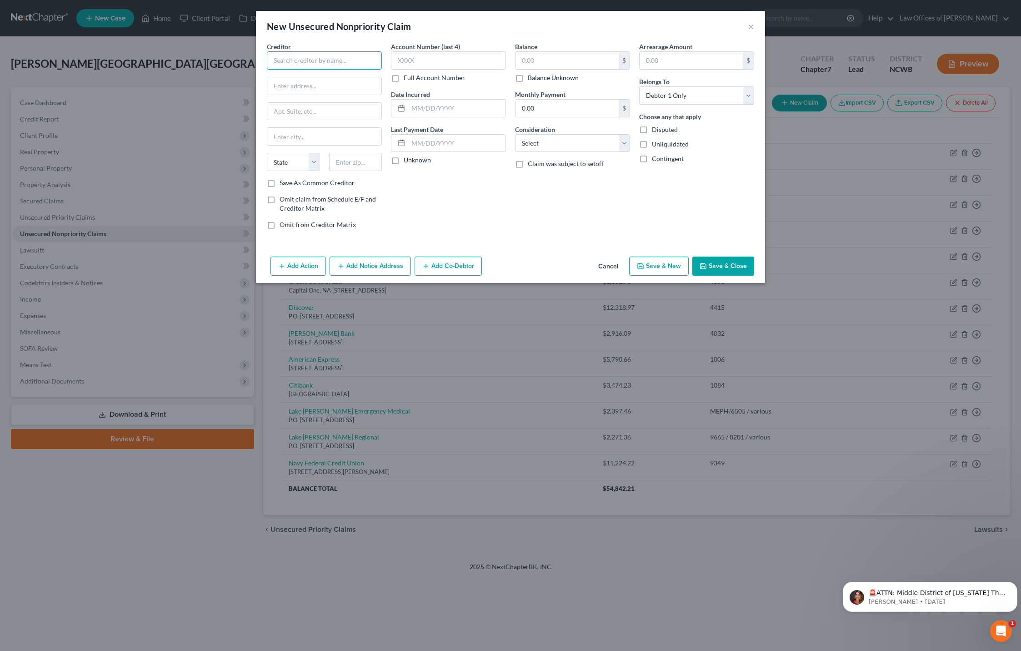
click at [317, 62] on input "text" at bounding box center [324, 60] width 115 height 18
click at [313, 151] on div "Attn: Bankruptcy P.O. [GEOGRAPHIC_DATA]-3100" at bounding box center [326, 152] width 105 height 15
click at [438, 60] on input "text" at bounding box center [448, 60] width 115 height 18
click at [549, 58] on input "text" at bounding box center [567, 60] width 103 height 17
click at [437, 110] on input "text" at bounding box center [456, 108] width 97 height 17
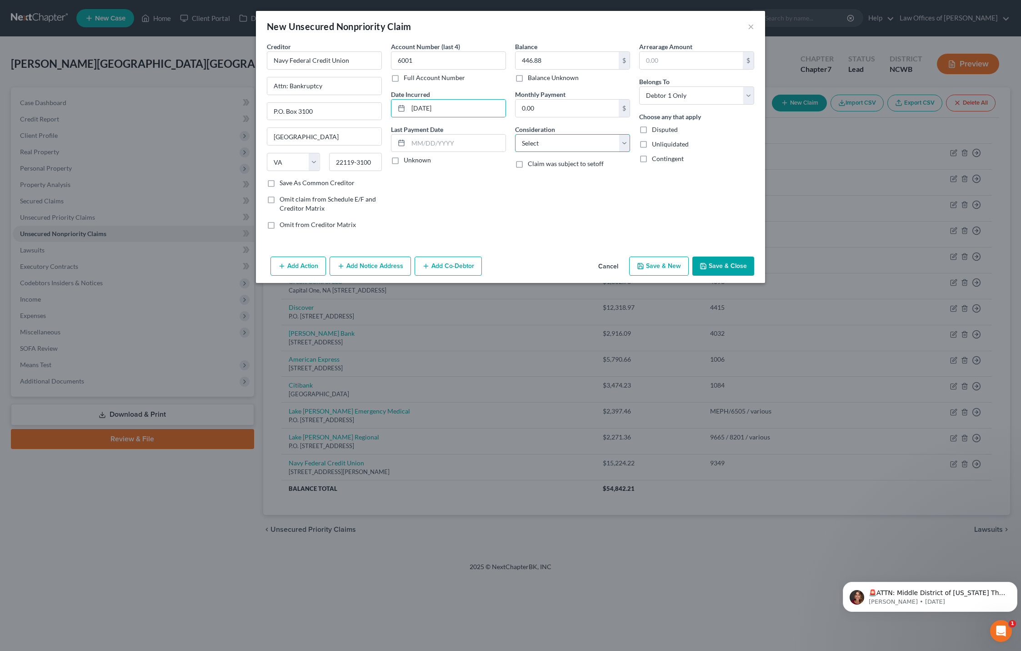
drag, startPoint x: 576, startPoint y: 143, endPoint x: 575, endPoint y: 151, distance: 8.2
click at [576, 143] on select "Select Cable / Satellite Services Collection Agency Credit Card Debt Debt Couns…" at bounding box center [572, 143] width 115 height 18
click at [515, 134] on select "Select Cable / Satellite Services Collection Agency Credit Card Debt Debt Couns…" at bounding box center [572, 143] width 115 height 18
click at [737, 266] on button "Save & Close" at bounding box center [723, 265] width 62 height 19
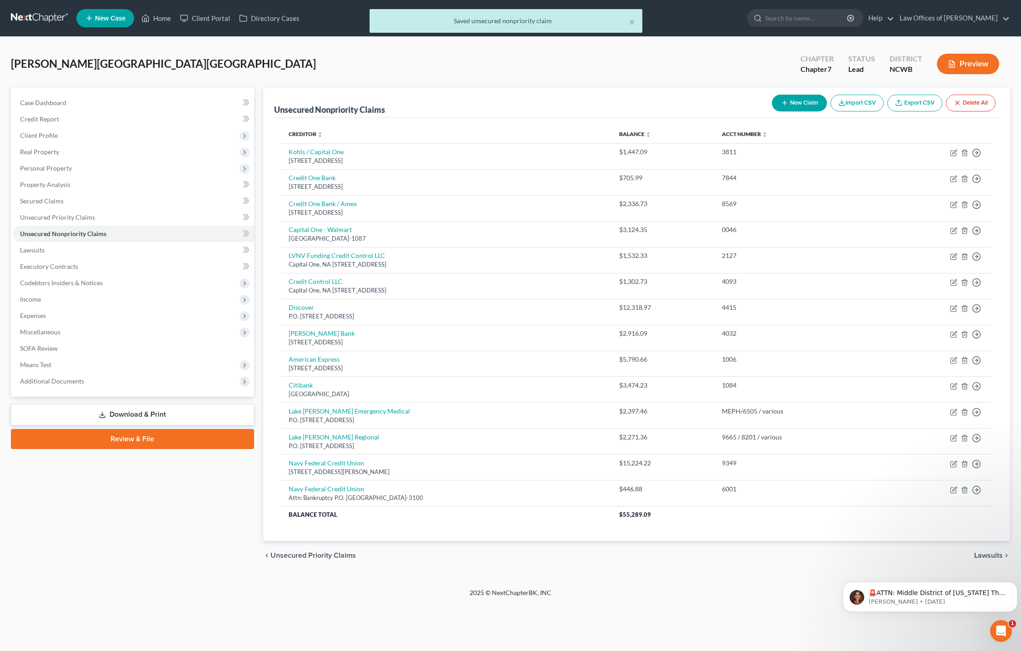
click at [800, 101] on button "New Claim" at bounding box center [799, 103] width 55 height 17
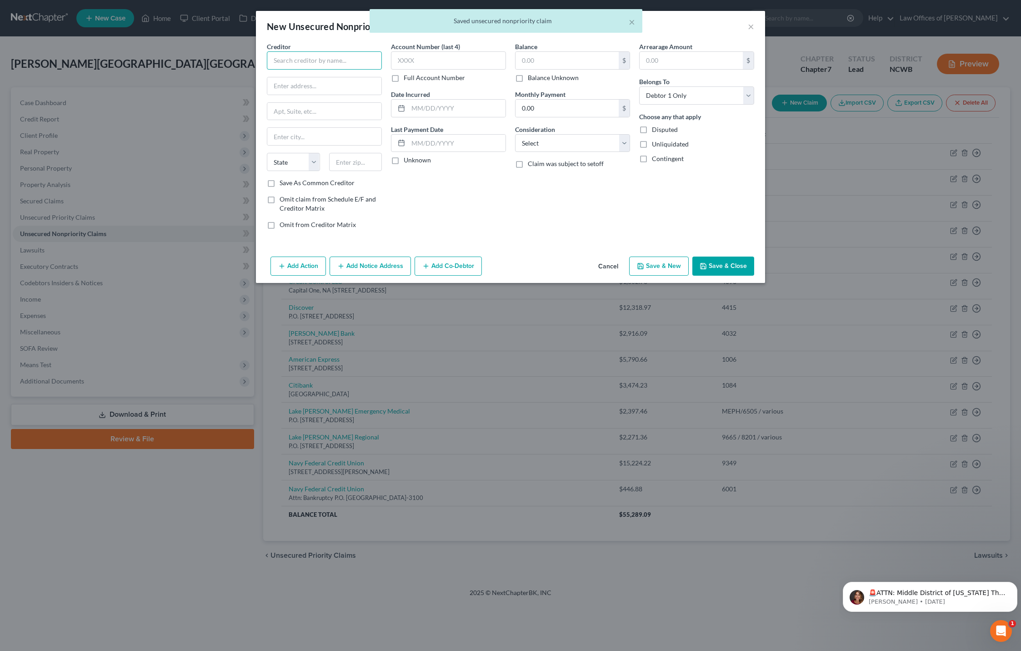
click at [351, 60] on input "text" at bounding box center [324, 60] width 115 height 18
